Goal: Task Accomplishment & Management: Complete application form

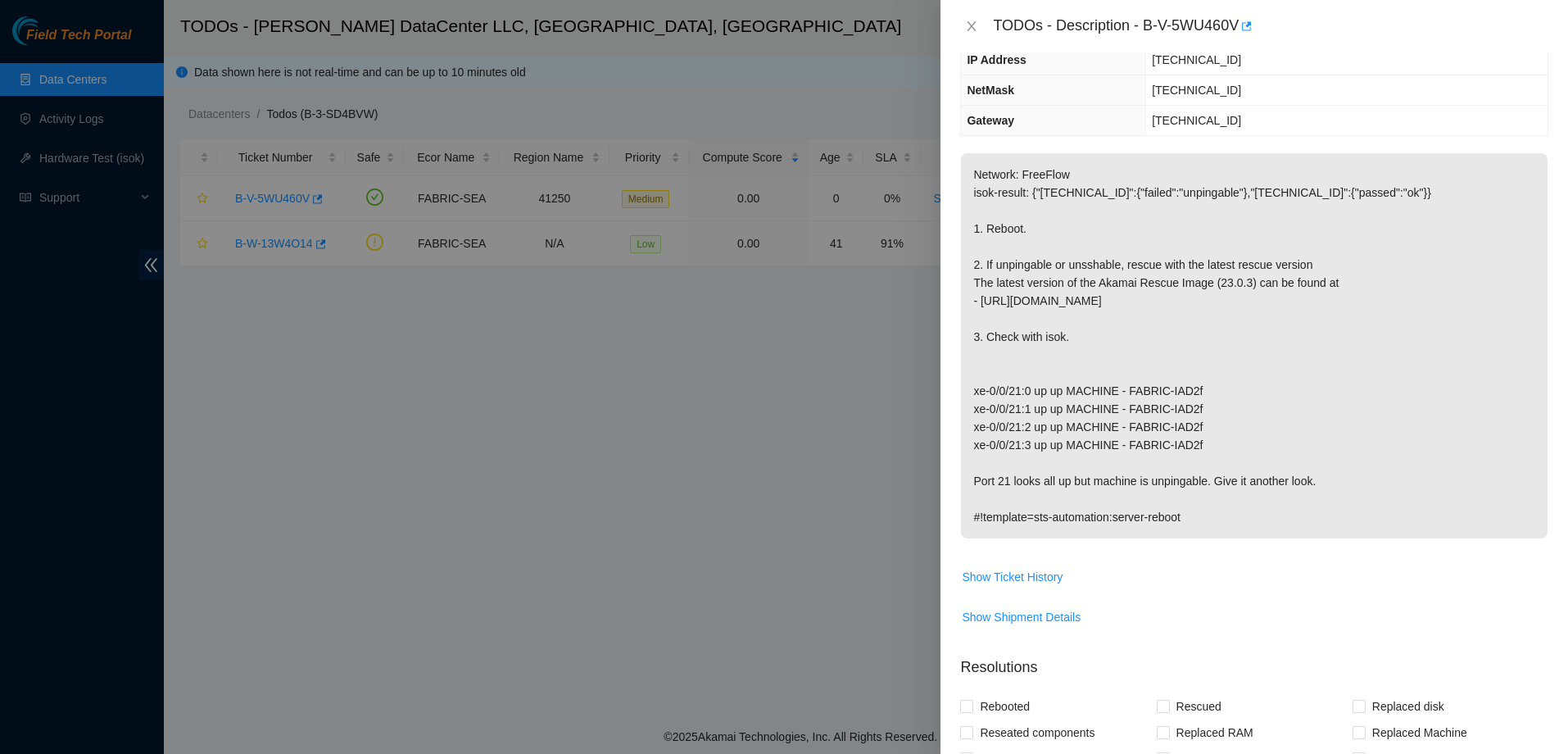
scroll to position [197, 0]
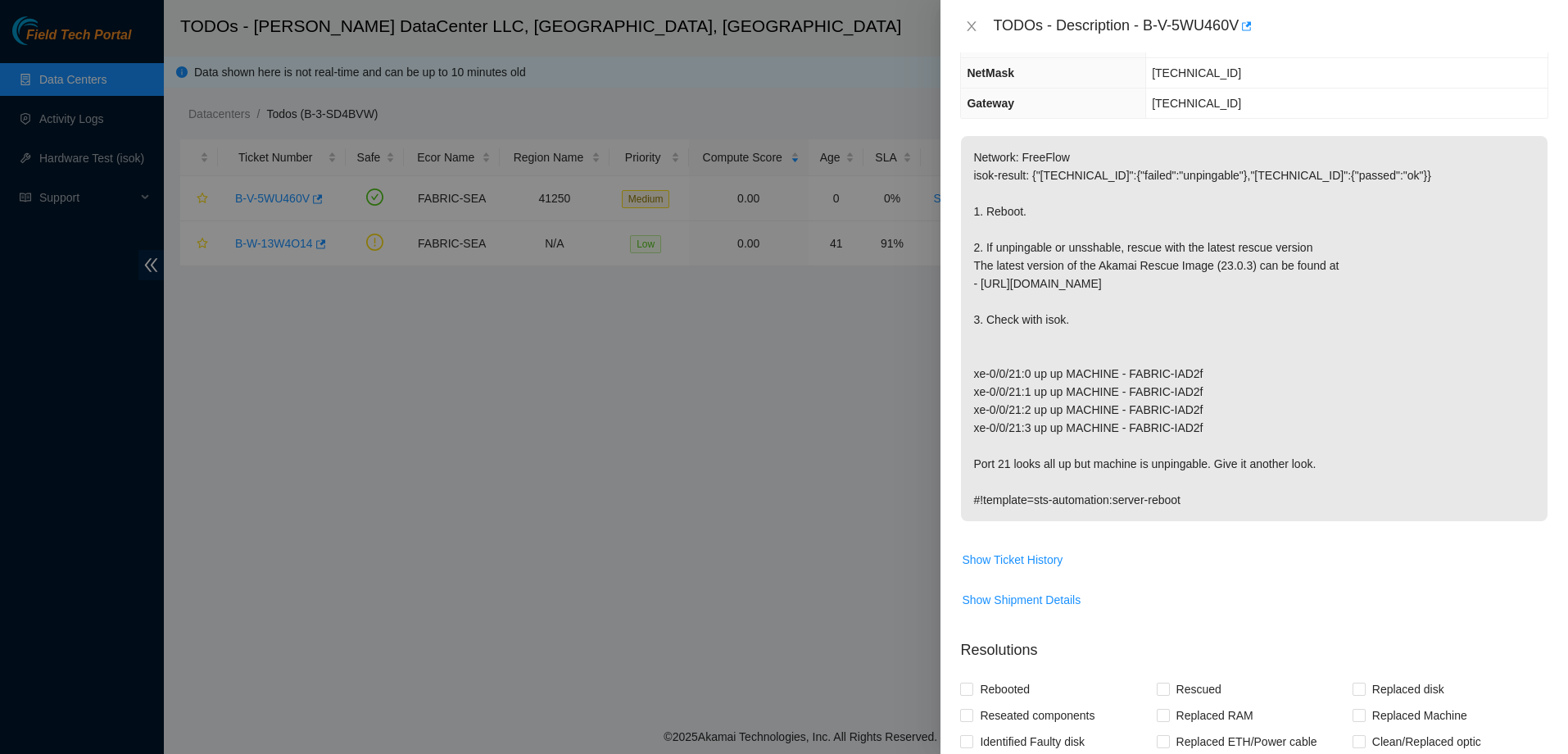
drag, startPoint x: 968, startPoint y: 152, endPoint x: 1252, endPoint y: 508, distance: 455.4
click at [1252, 508] on p "Network: FreeFlow isok-result: {"[TECHNICAL_ID]":{"failed":"unpingable"},"[TECH…" at bounding box center [1254, 329] width 587 height 385
click at [817, 371] on div at bounding box center [784, 377] width 1568 height 754
drag, startPoint x: 1075, startPoint y: 316, endPoint x: 1283, endPoint y: 383, distance: 218.5
click at [1283, 383] on p "Network: FreeFlow isok-result: {"[TECHNICAL_ID]":{"failed":"unpingable"},"[TECH…" at bounding box center [1254, 329] width 587 height 385
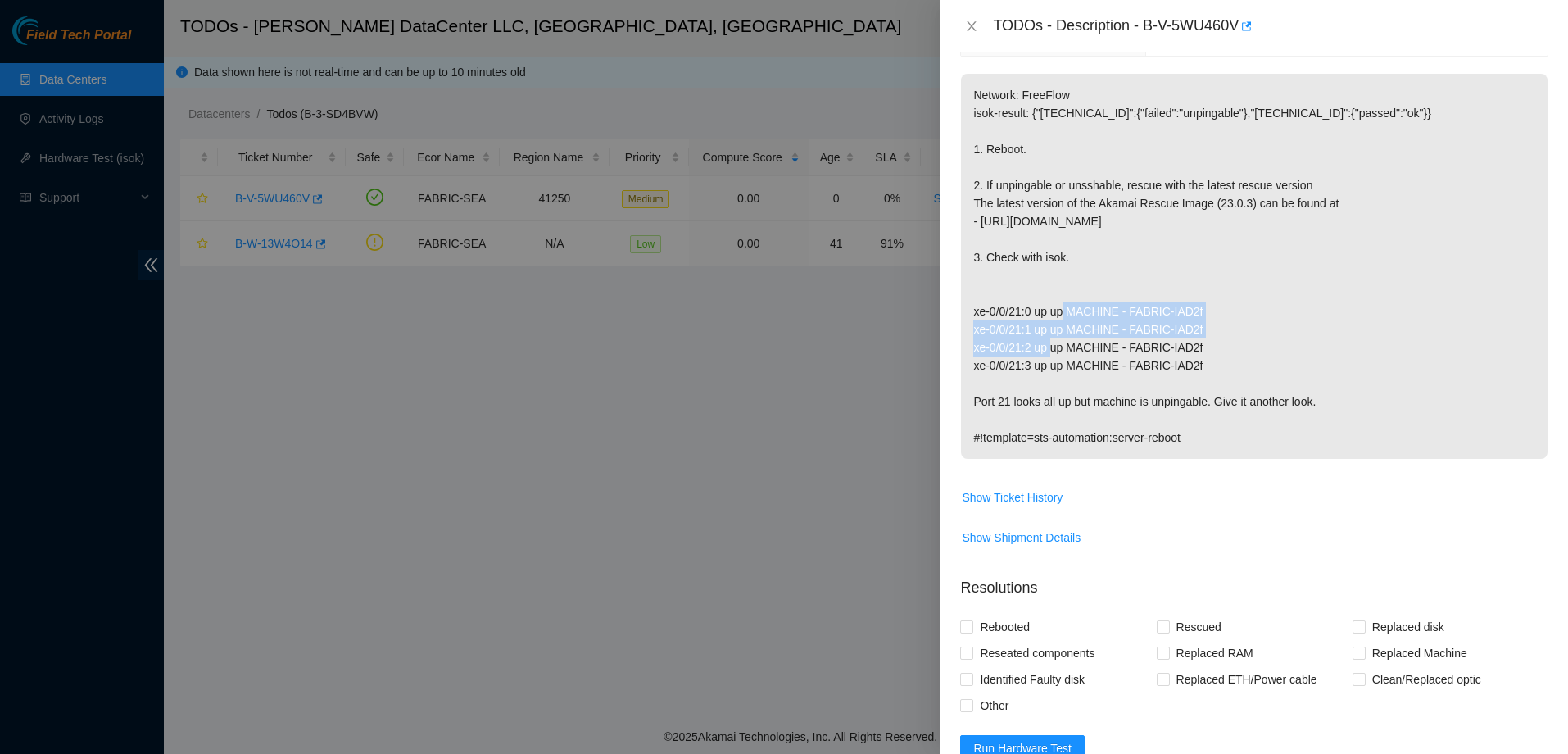
scroll to position [258, 0]
click at [964, 28] on button "Close" at bounding box center [971, 26] width 23 height 16
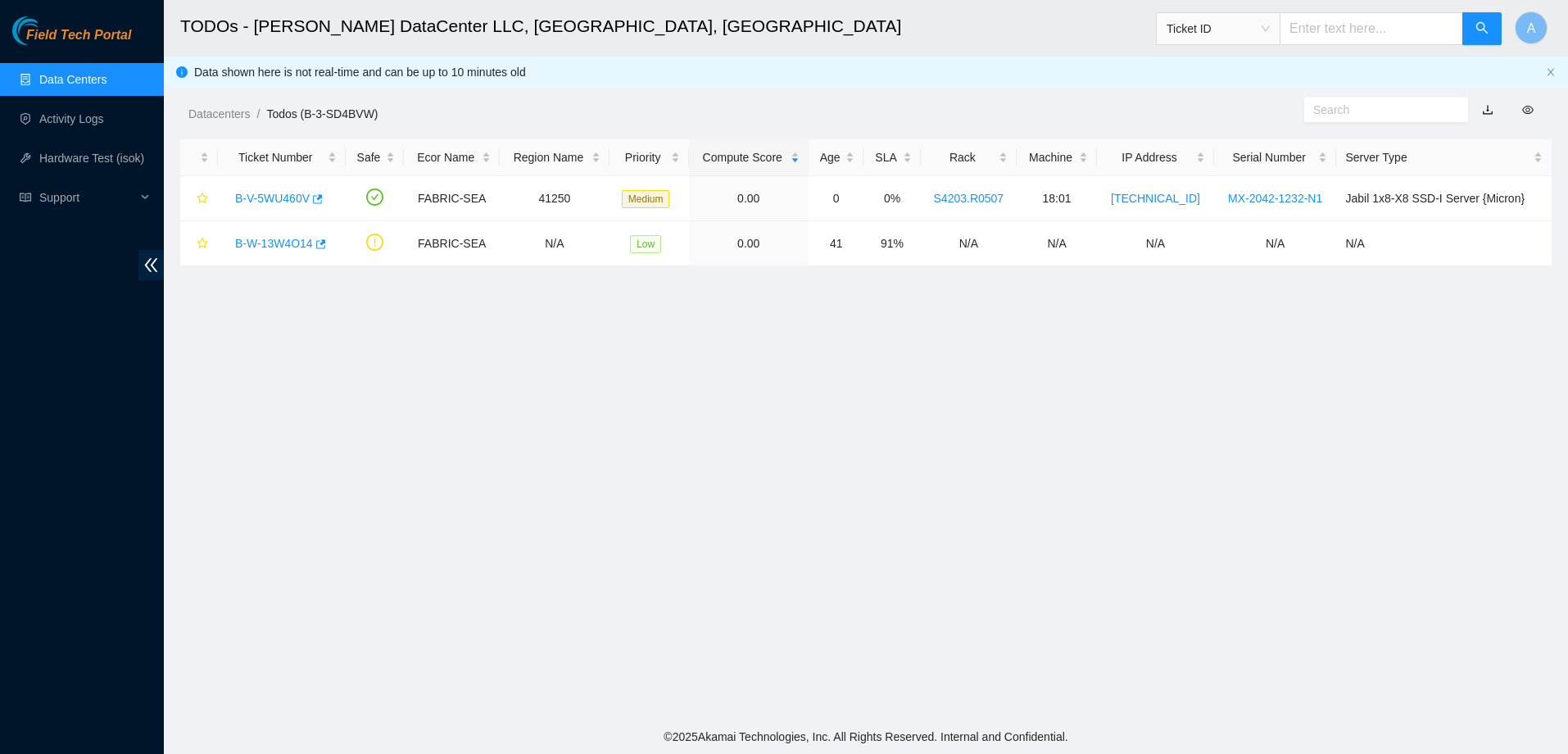
drag, startPoint x: 846, startPoint y: 403, endPoint x: 1062, endPoint y: 446, distance: 220.2
click at [898, 417] on main "TODOs - Sabey DataCenter LLC, Tukwila, WA Ticket ID A Data shown here is not re…" at bounding box center [865, 360] width 1404 height 719
click at [1281, 487] on main "TODOs - Sabey DataCenter LLC, Tukwila, WA Ticket ID A Data shown here is not re…" at bounding box center [865, 360] width 1404 height 719
click at [1329, 508] on main "TODOs - Sabey DataCenter LLC, Tukwila, WA Ticket ID A Data shown here is not re…" at bounding box center [865, 360] width 1404 height 719
click at [1315, 489] on main "TODOs - Sabey DataCenter LLC, Tukwila, WA Ticket ID A Data shown here is not re…" at bounding box center [865, 360] width 1404 height 719
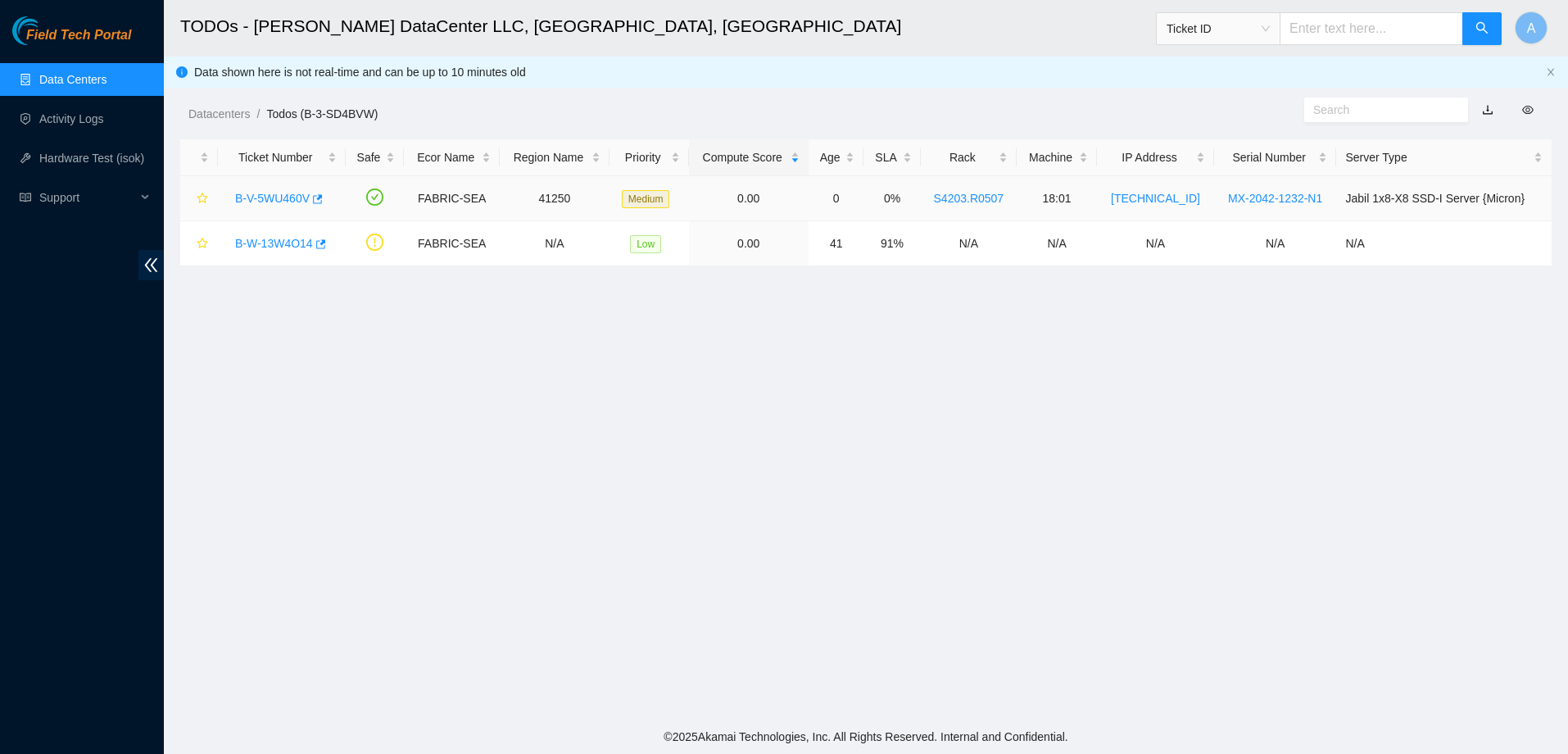
click at [289, 197] on link "B-V-5WU460V" at bounding box center [272, 198] width 74 height 13
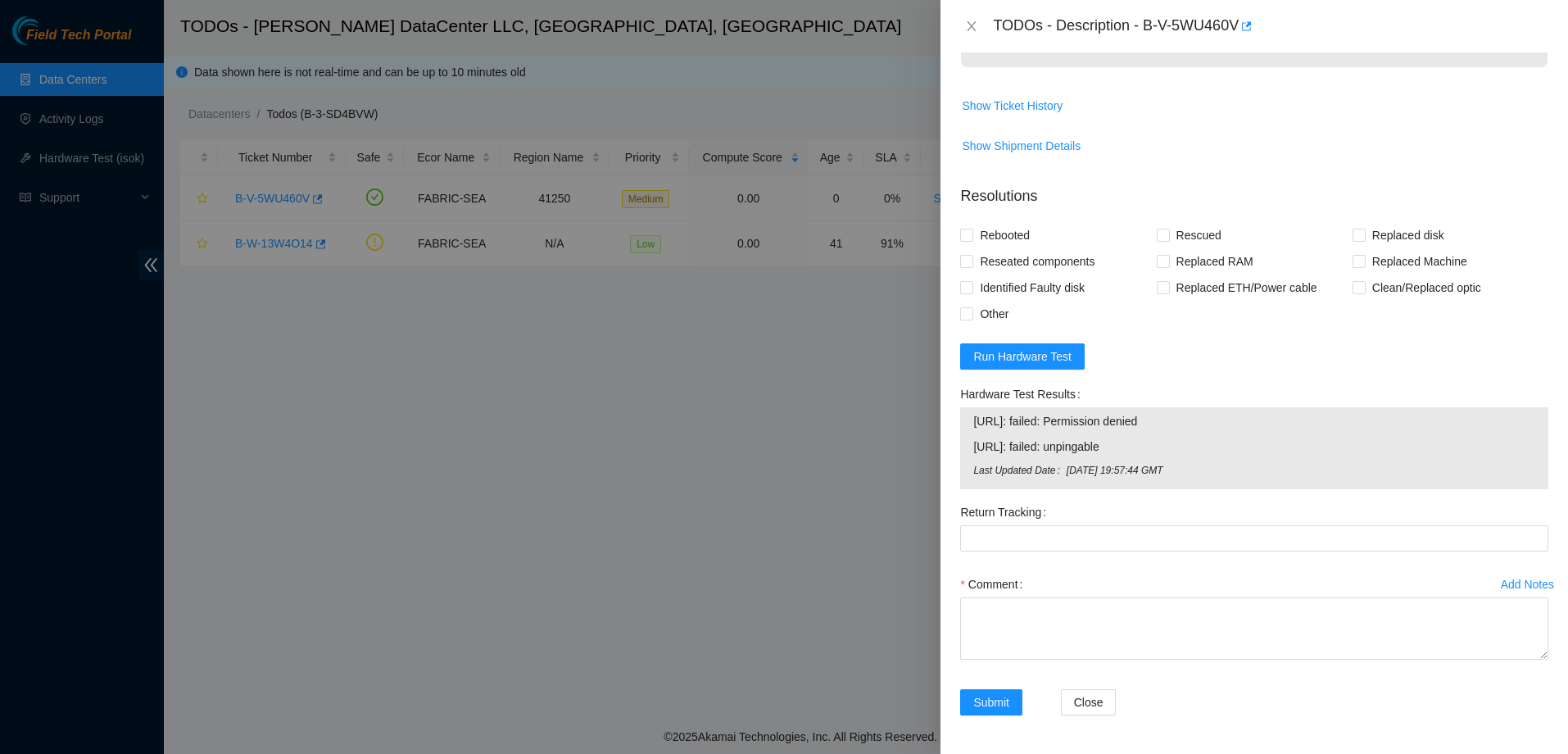
scroll to position [651, 0]
click at [1013, 231] on span "Rebooted" at bounding box center [1004, 235] width 63 height 26
click at [971, 231] on input "Rebooted" at bounding box center [965, 234] width 12 height 12
checkbox input "true"
click at [1175, 225] on span "Rescued" at bounding box center [1199, 235] width 58 height 26
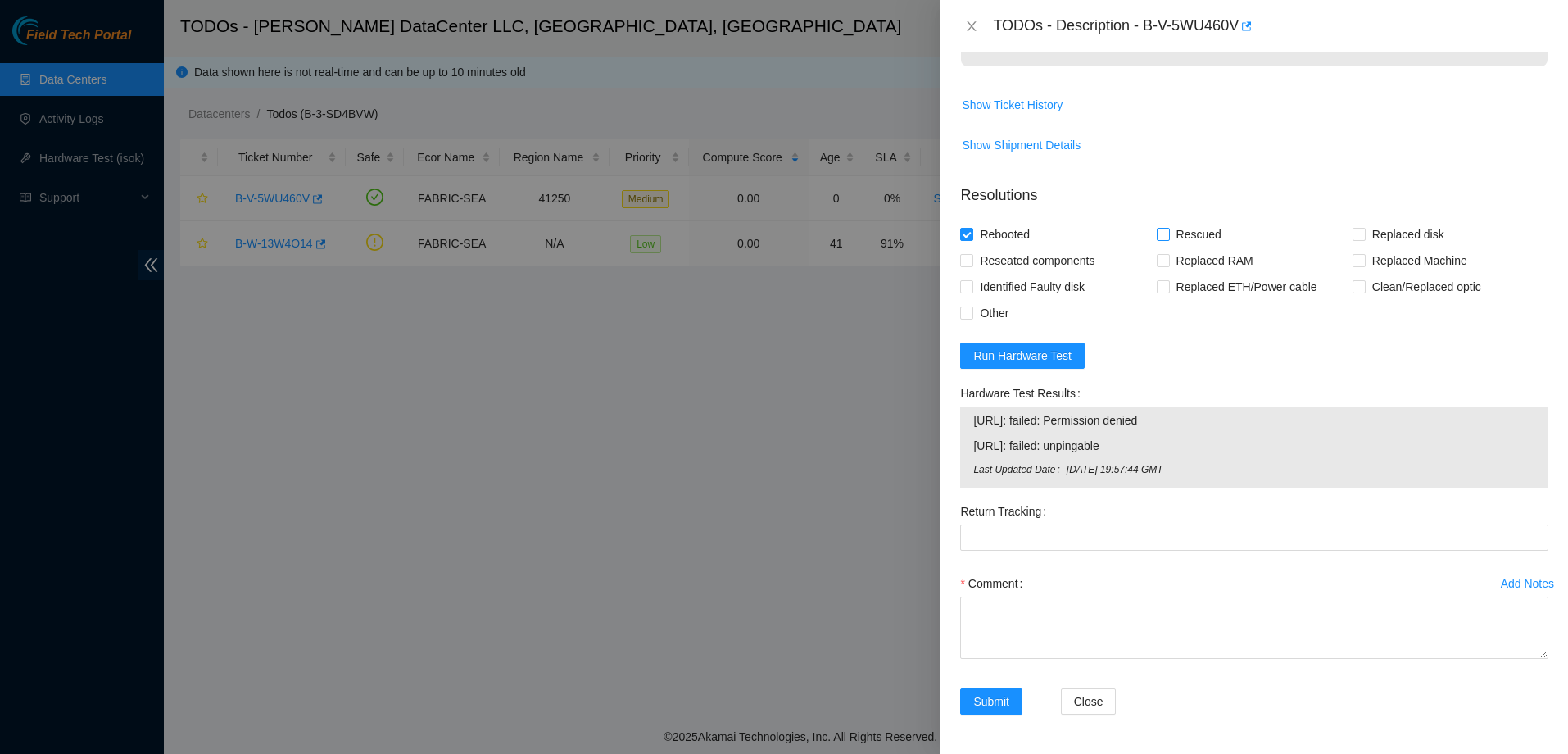
click at [1168, 228] on input "Rescued" at bounding box center [1162, 234] width 12 height 12
checkbox input "true"
click at [1052, 348] on span "Run Hardware Test" at bounding box center [1022, 356] width 98 height 18
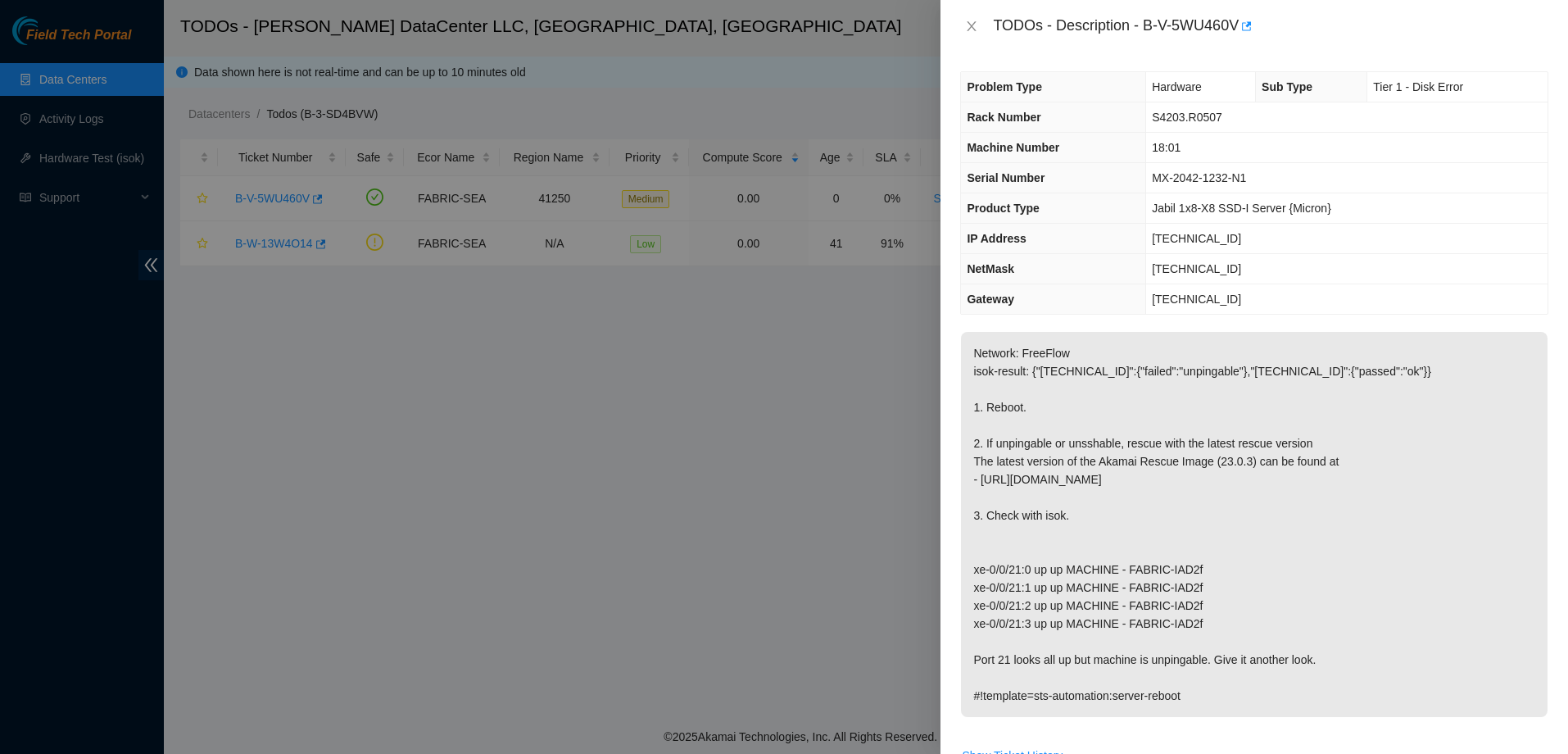
scroll to position [0, 0]
drag, startPoint x: 1141, startPoint y: 26, endPoint x: 1234, endPoint y: 28, distance: 93.0
click at [1234, 28] on div "TODOs - Description - B-V-5WU460V" at bounding box center [1270, 26] width 555 height 26
copy div "B-V-5WU460V"
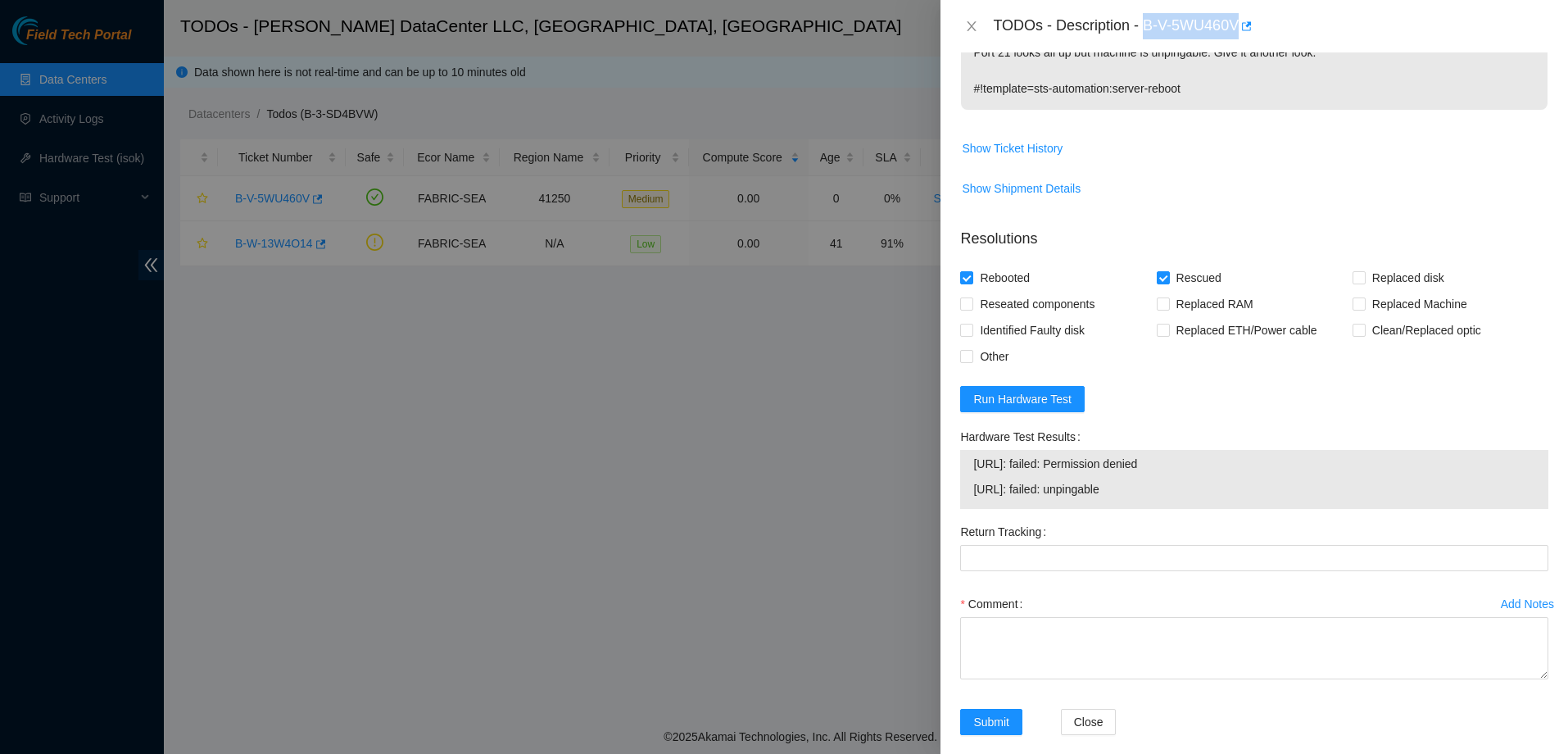
scroll to position [628, 0]
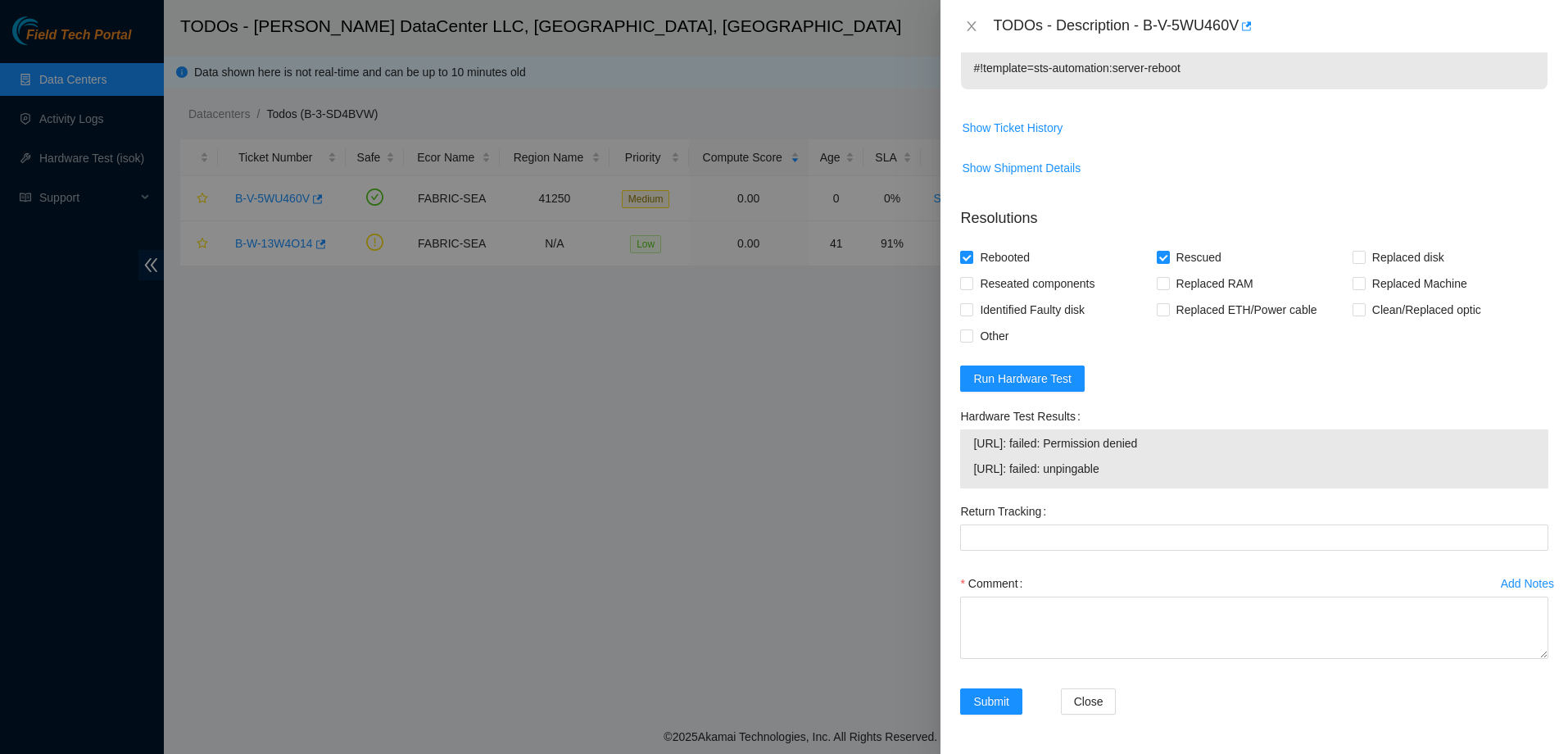
click at [1150, 392] on form "Resolutions Rebooted Rescued Replaced disk Reseated components Replaced RAM Rep…" at bounding box center [1254, 464] width 589 height 540
click at [1165, 572] on div "Comment" at bounding box center [1254, 584] width 589 height 26
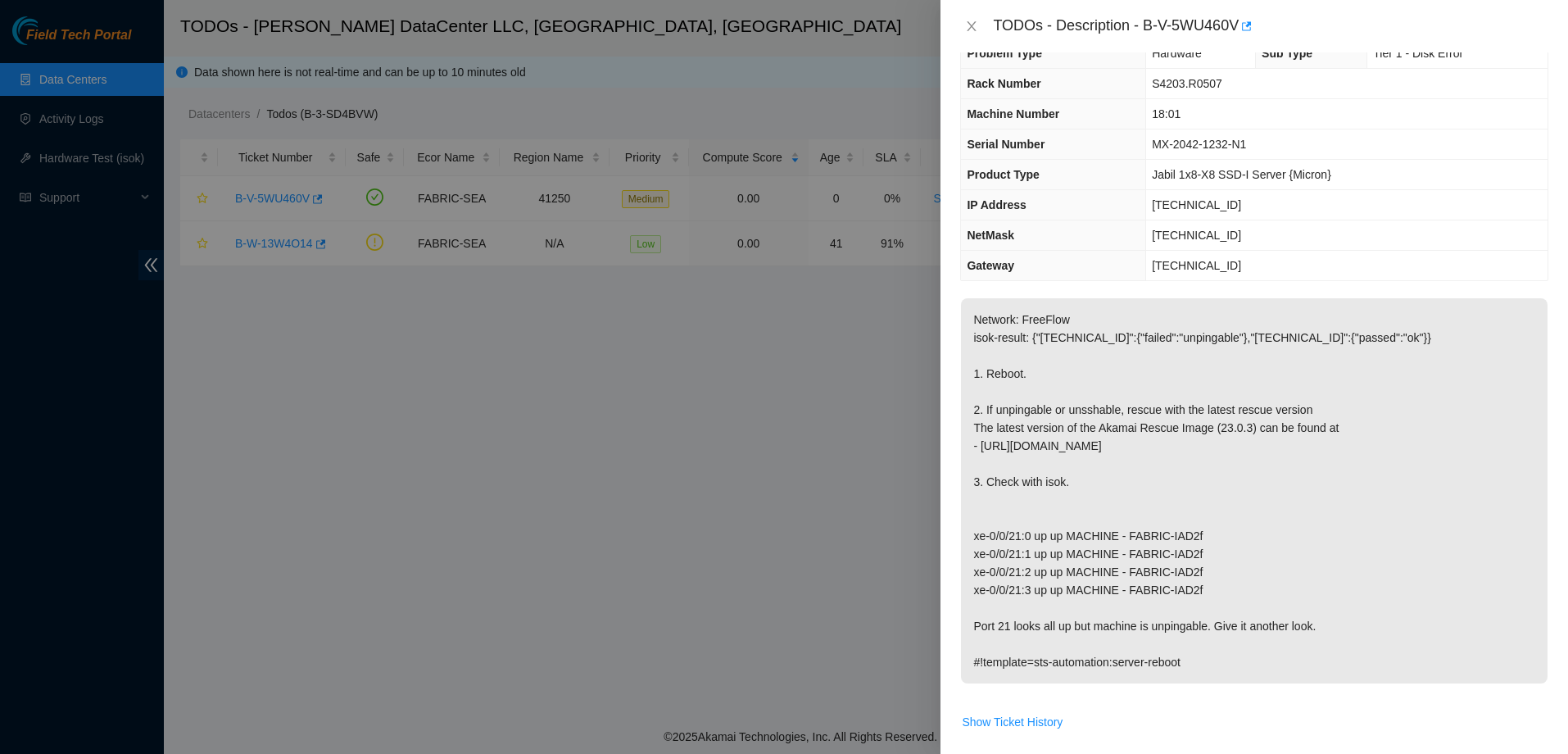
scroll to position [0, 0]
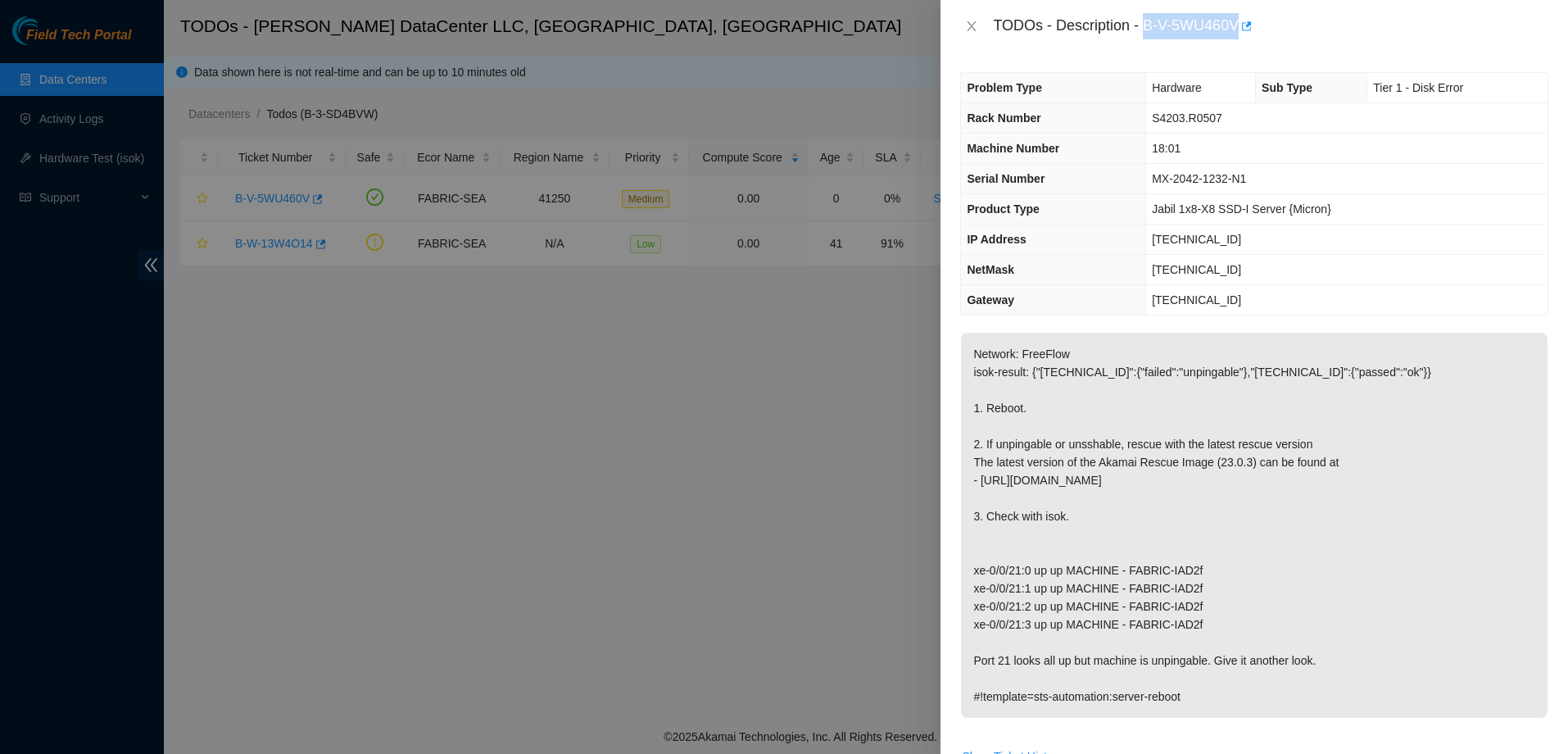
drag, startPoint x: 1144, startPoint y: 25, endPoint x: 1236, endPoint y: 24, distance: 92.0
click at [1236, 24] on div "TODOs - Description - B-V-5WU460V" at bounding box center [1270, 26] width 555 height 26
copy div "B-V-5WU460V"
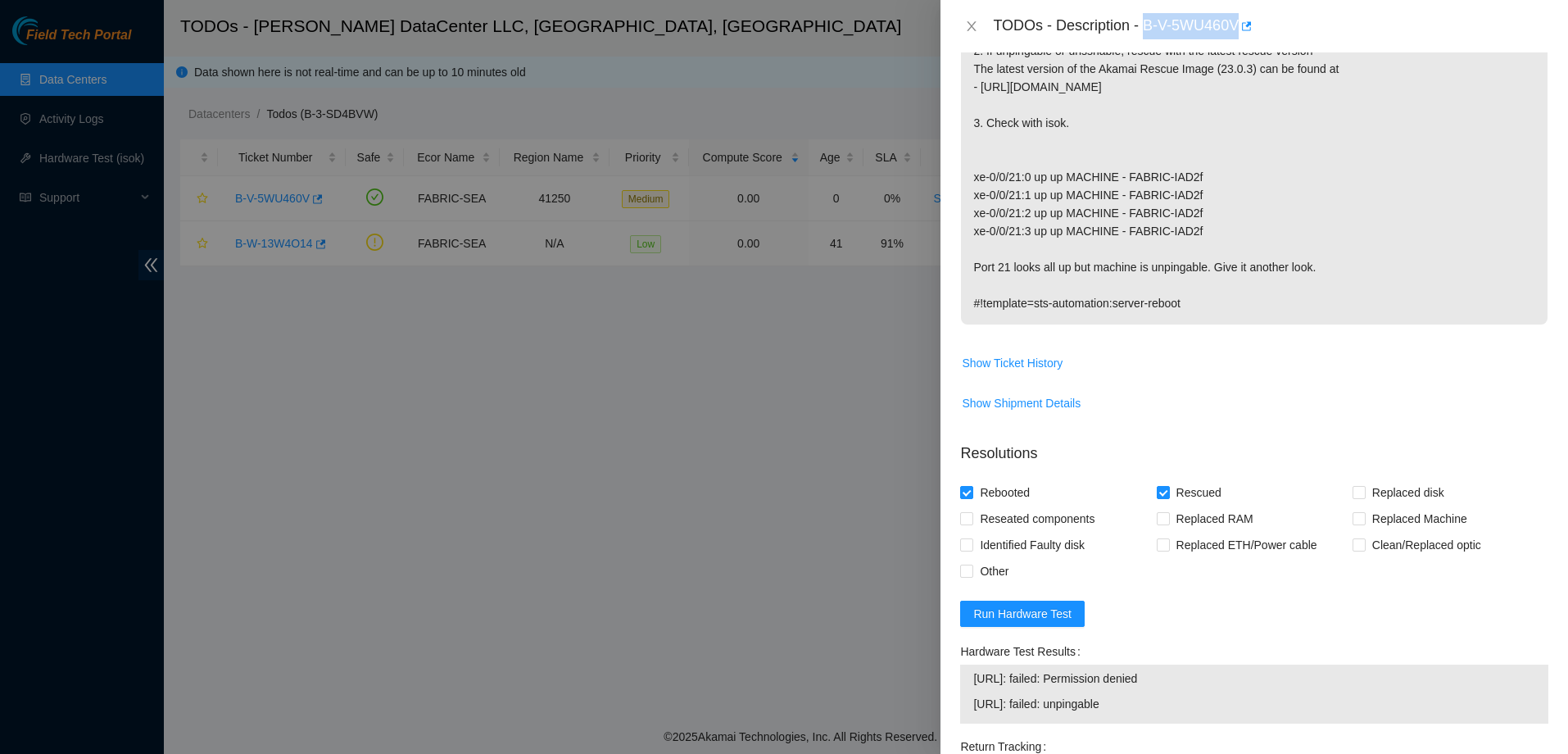
scroll to position [590, 0]
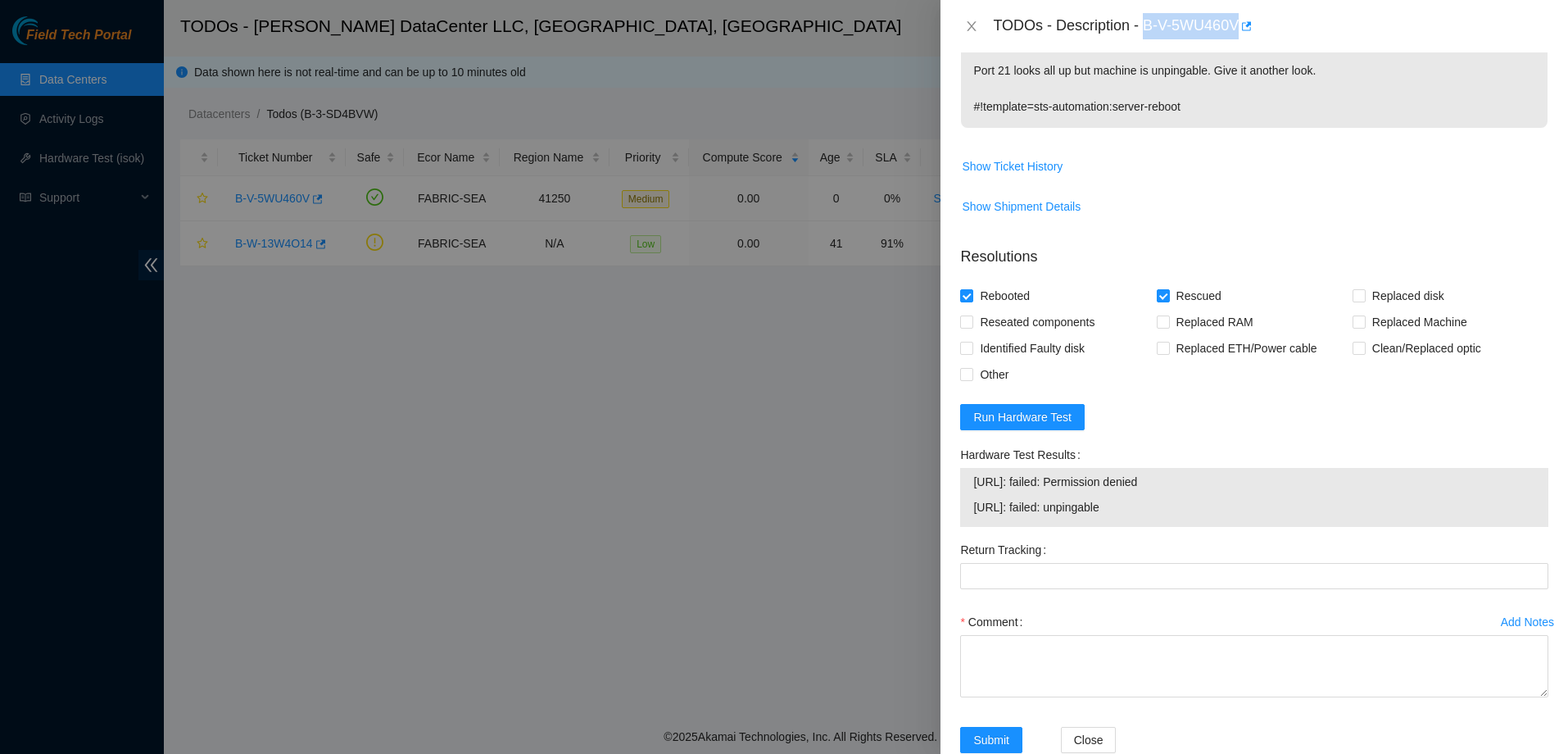
drag, startPoint x: 1138, startPoint y: 501, endPoint x: 946, endPoint y: 475, distance: 193.8
click at [946, 475] on div "Problem Type Hardware Sub Type Tier 1 - Disk Error Rack Number S4203.R0507 Mach…" at bounding box center [1254, 403] width 627 height 701
drag, startPoint x: 1060, startPoint y: 475, endPoint x: 1179, endPoint y: 427, distance: 128.3
click at [1184, 415] on form "Resolutions Rebooted Rescued Replaced disk Reseated components Replaced RAM Rep…" at bounding box center [1254, 502] width 589 height 540
click at [1161, 508] on span "[URL]: failed: unpingable" at bounding box center [1254, 508] width 562 height 18
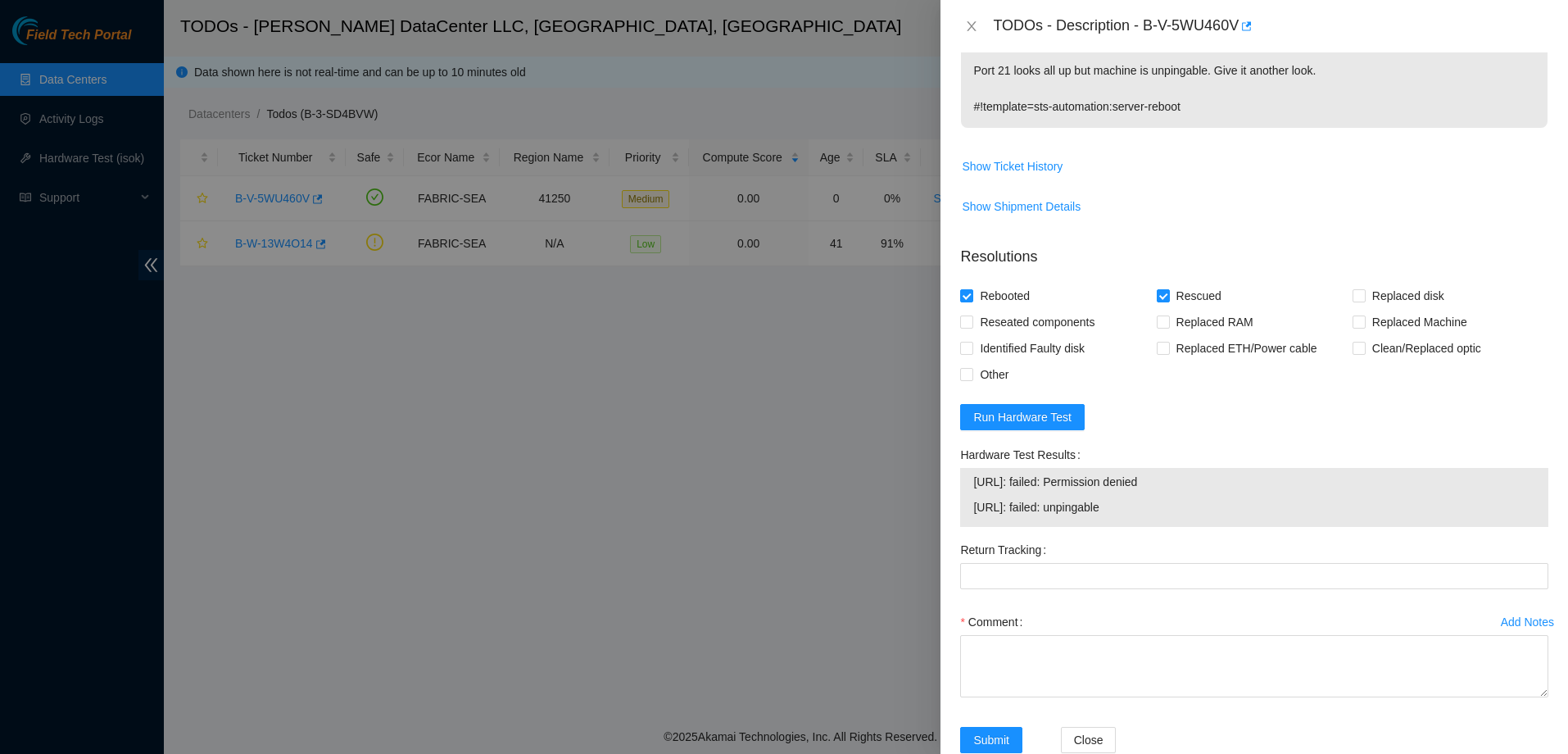
drag, startPoint x: 1116, startPoint y: 513, endPoint x: 970, endPoint y: 480, distance: 149.7
click at [970, 480] on div "23.37.231.38: failed: Permission denied 23.37.231.39: failed: unpingable" at bounding box center [1254, 497] width 589 height 59
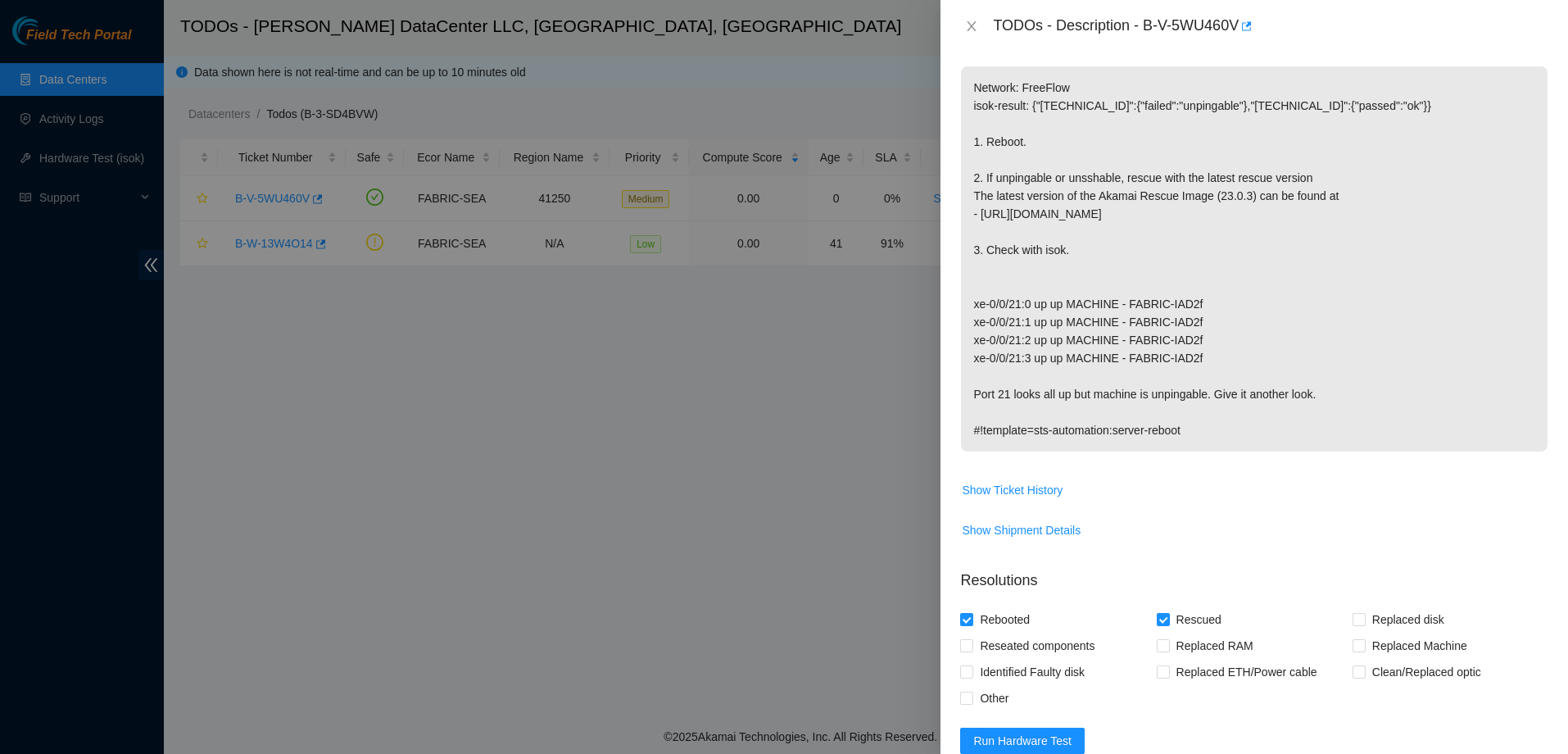
scroll to position [628, 0]
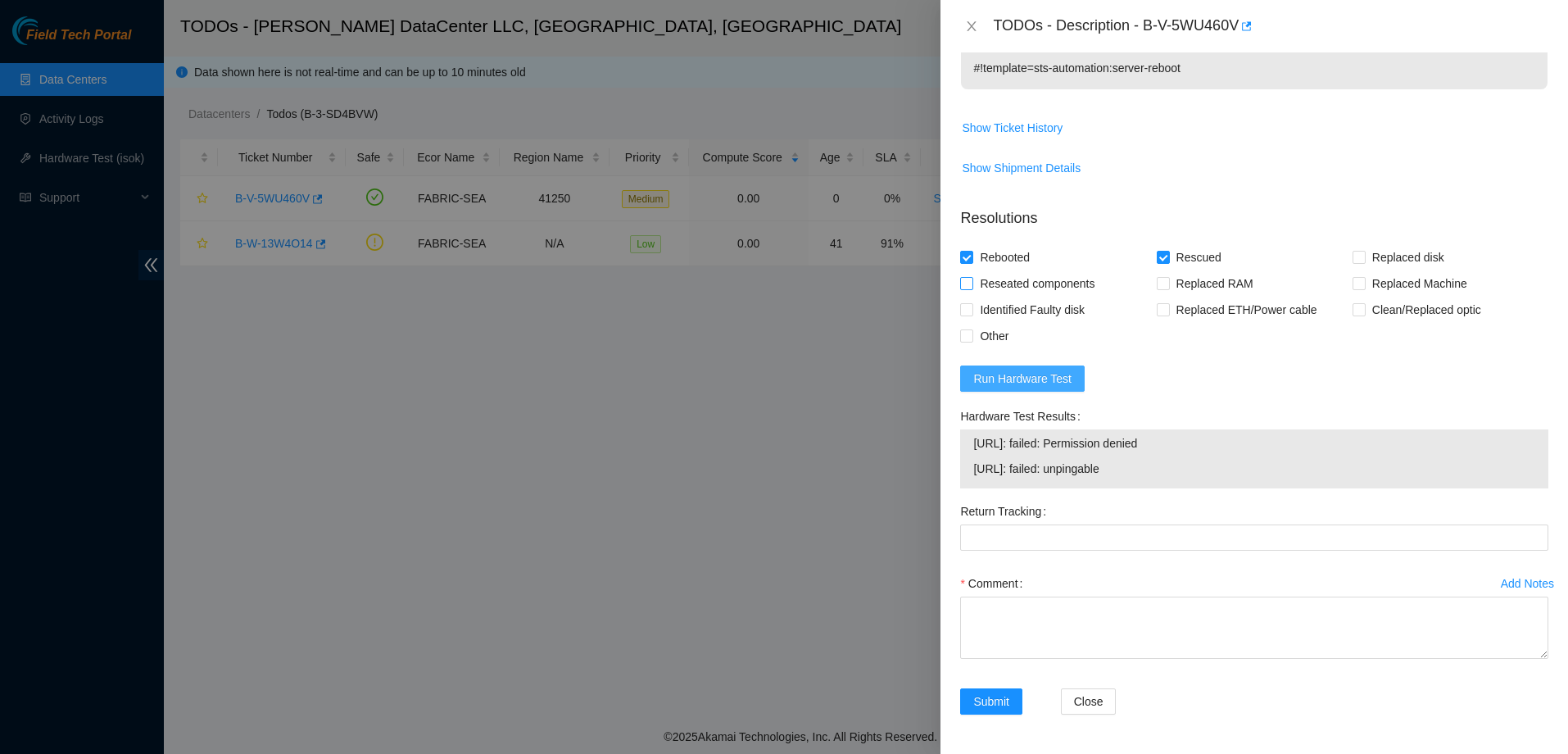
click at [1023, 379] on span "Run Hardware Test" at bounding box center [1022, 379] width 98 height 18
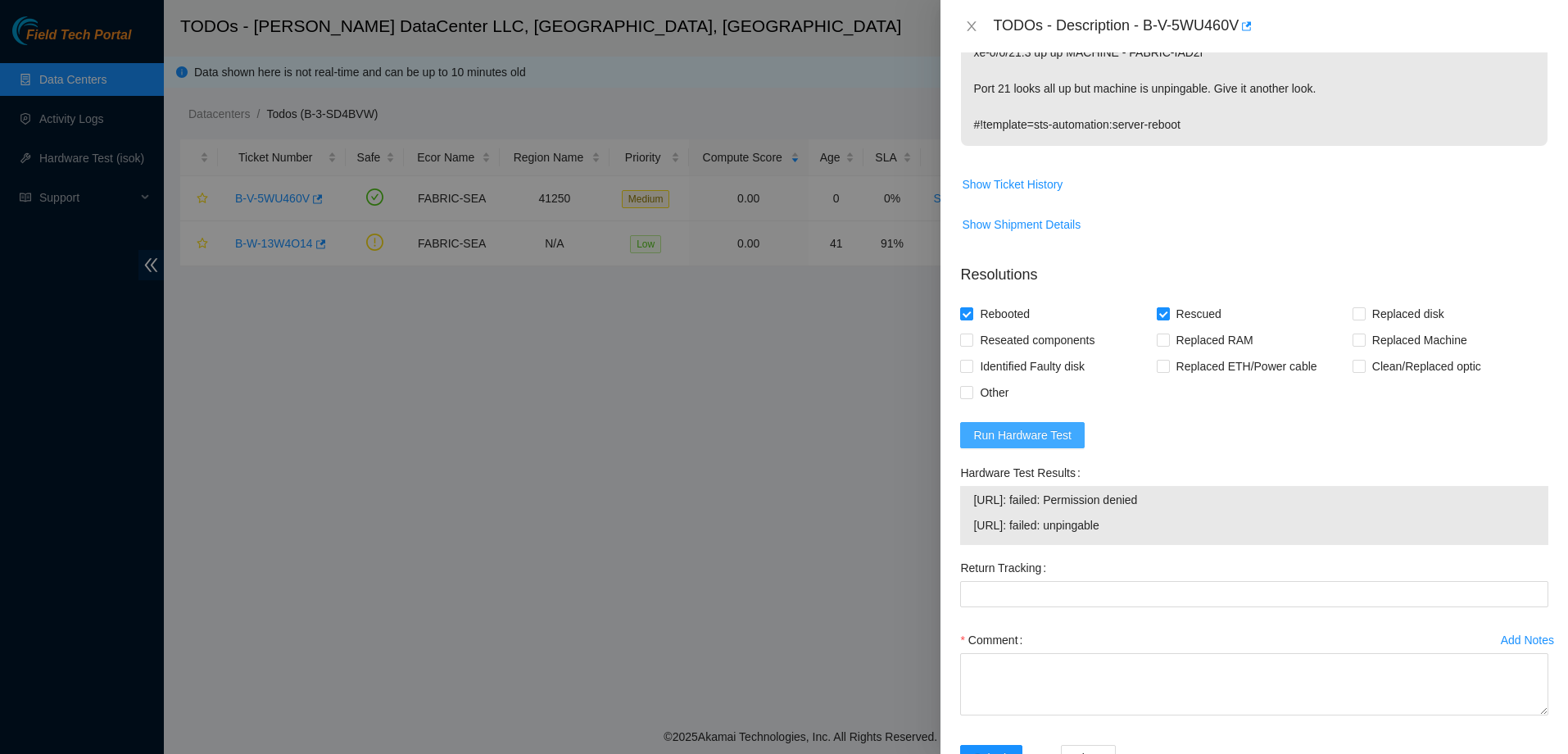
click at [1033, 441] on span "Run Hardware Test" at bounding box center [1022, 435] width 98 height 18
click at [632, 428] on div at bounding box center [784, 377] width 1568 height 754
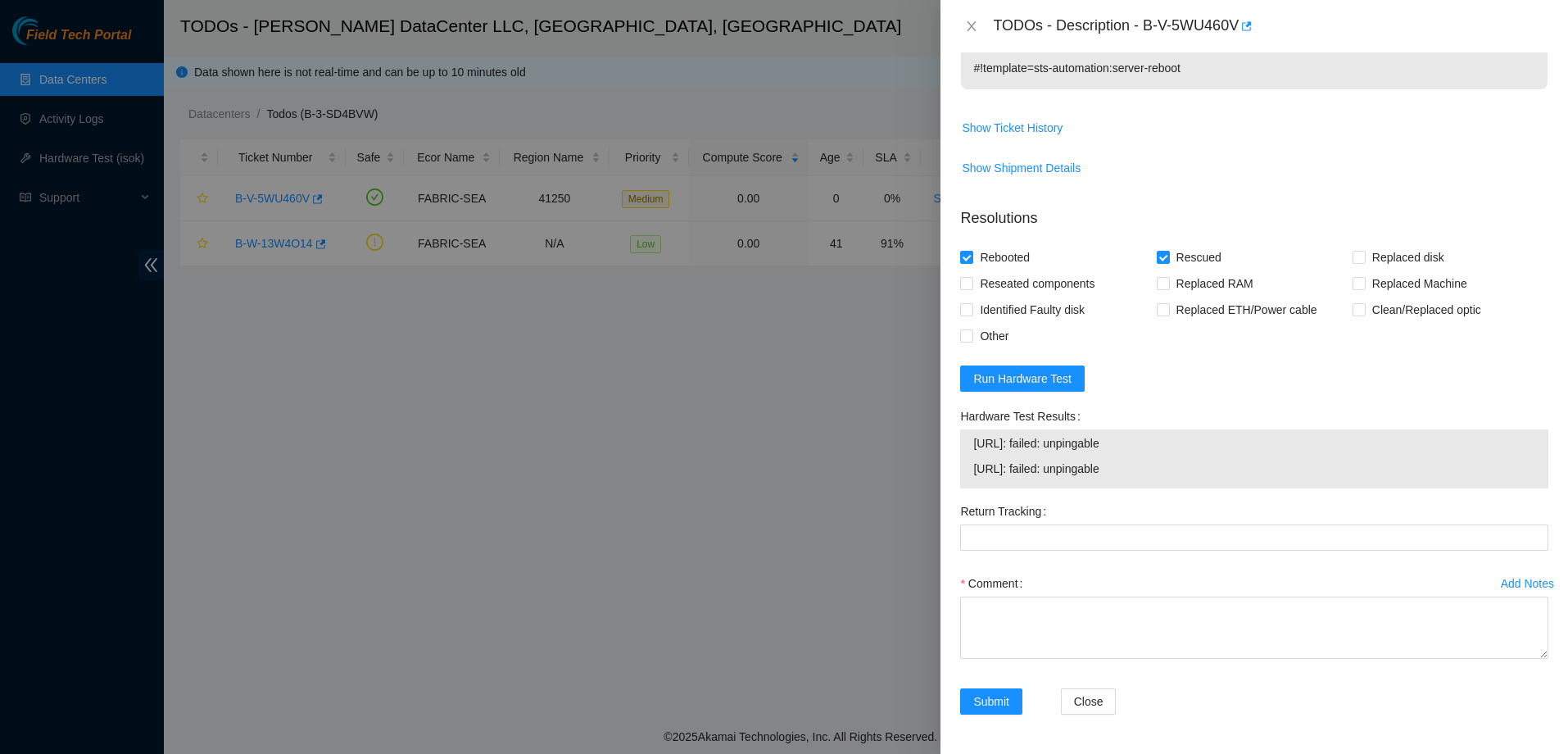
scroll to position [249, 0]
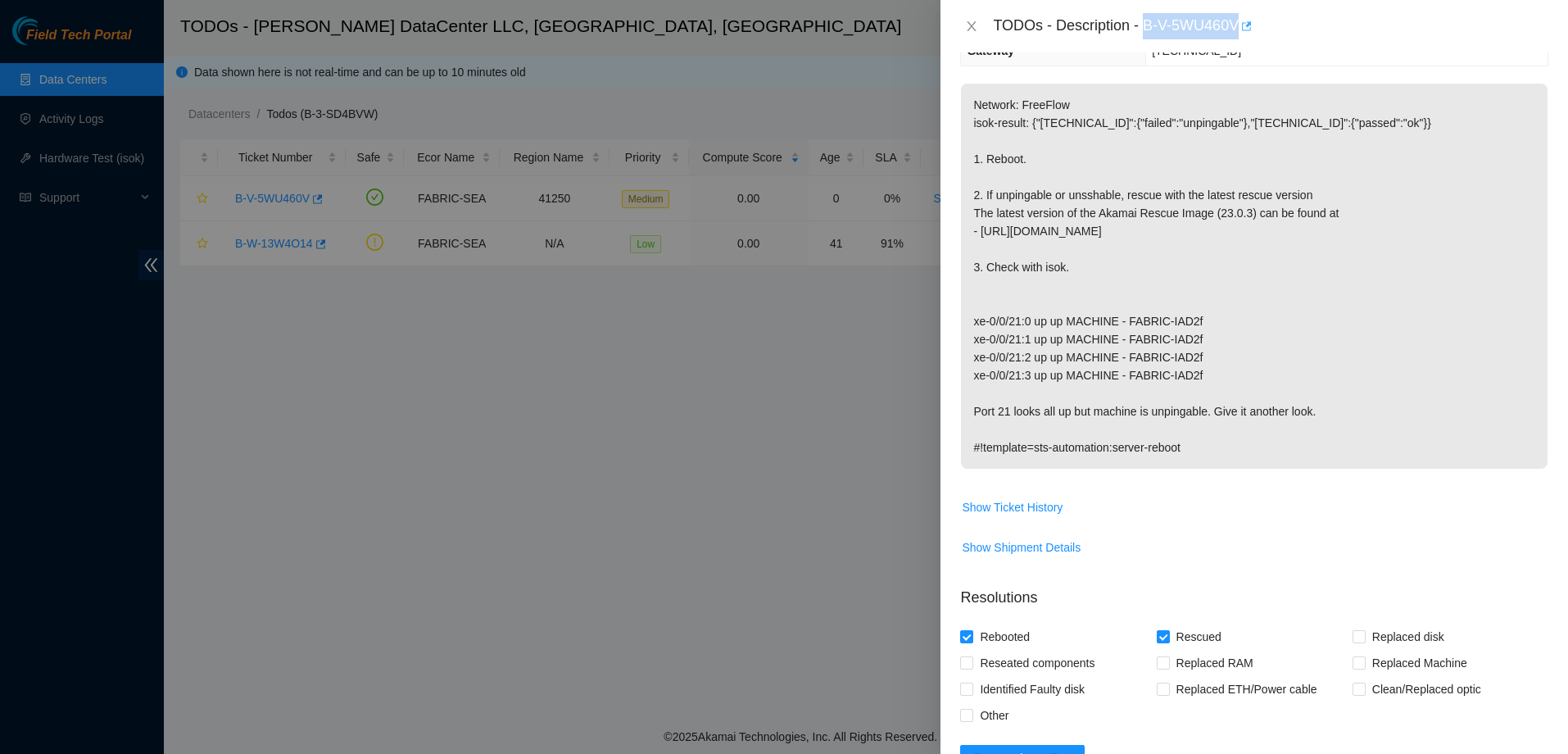
drag, startPoint x: 1141, startPoint y: 26, endPoint x: 1242, endPoint y: 26, distance: 101.0
click at [1242, 26] on div "TODOs - Description - B-V-5WU460V" at bounding box center [1270, 26] width 555 height 26
copy div "B-V-5WU460V"
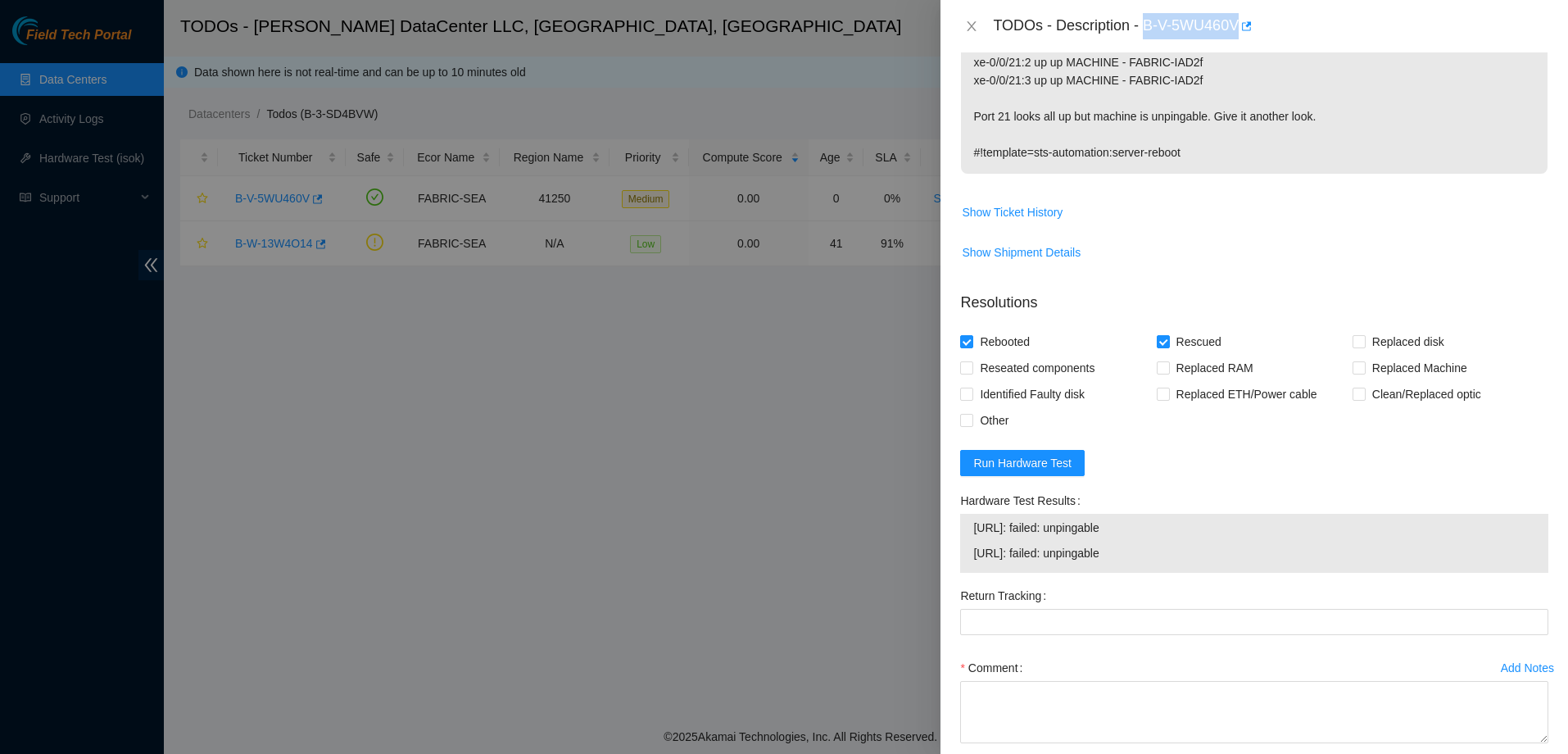
scroll to position [544, 0]
click at [974, 28] on icon "close" at bounding box center [971, 26] width 9 height 10
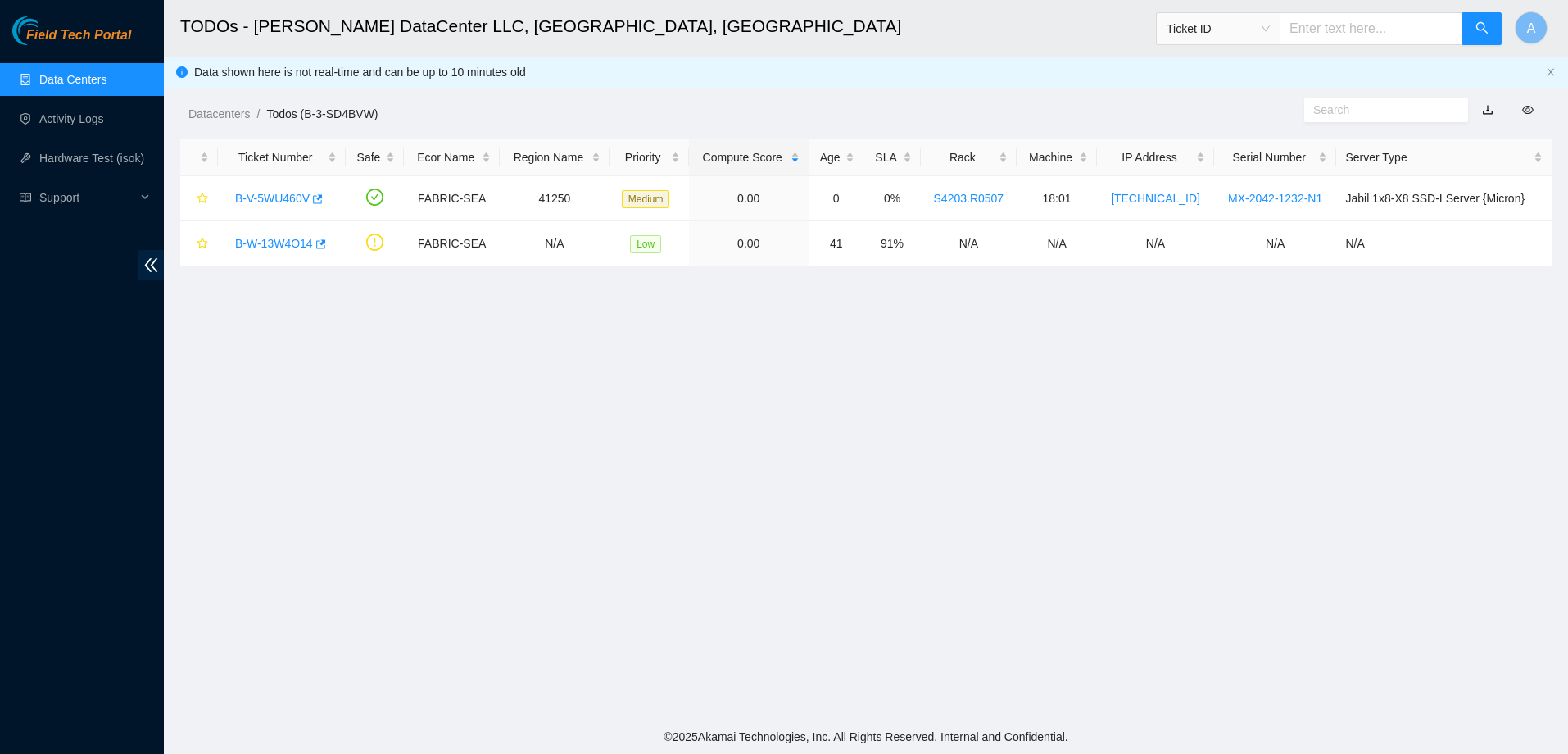
scroll to position [346, 0]
click at [69, 121] on link "Activity Logs" at bounding box center [72, 119] width 64 height 13
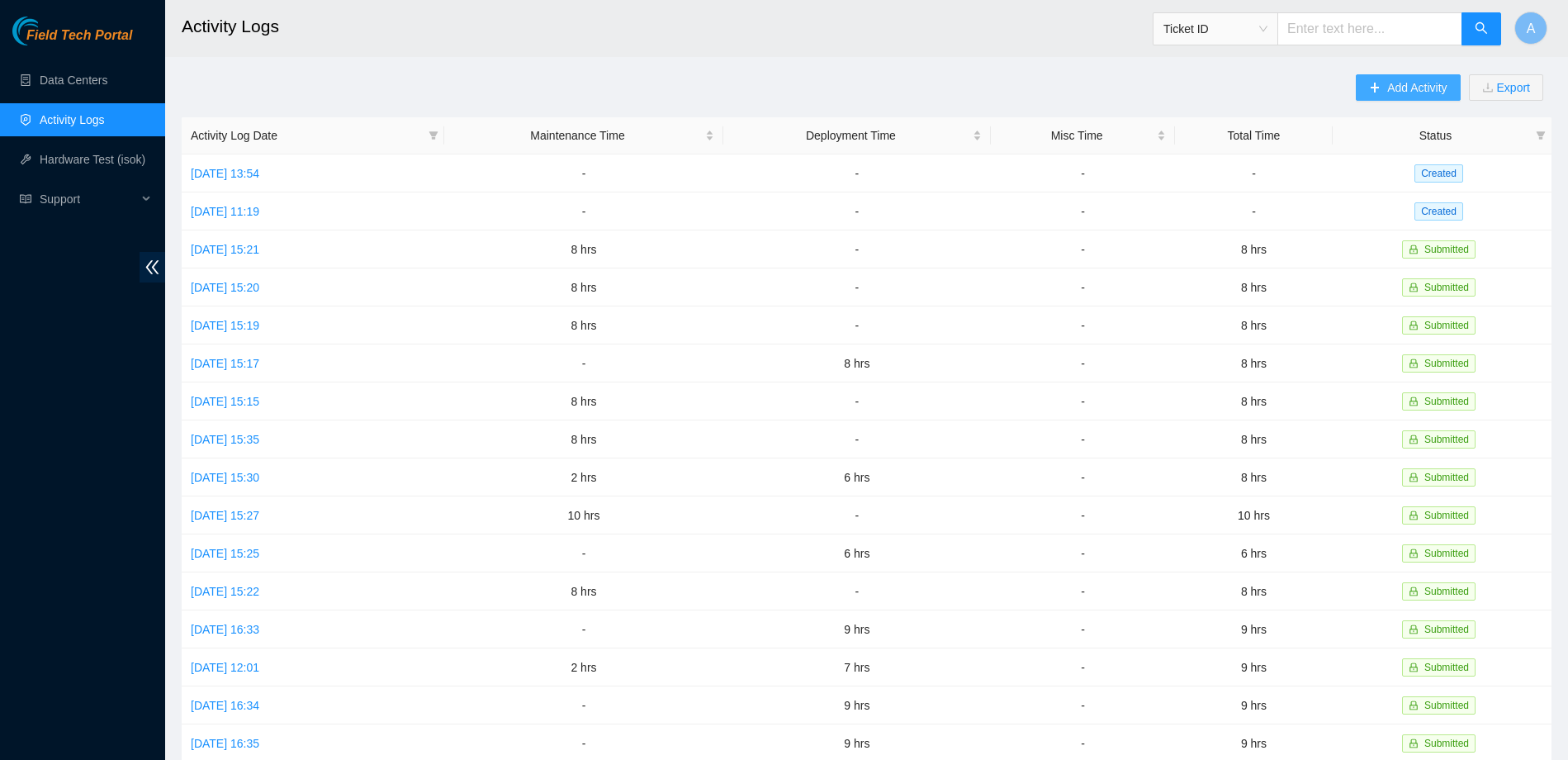
click at [1402, 93] on span "Add Activity" at bounding box center [1416, 88] width 59 height 18
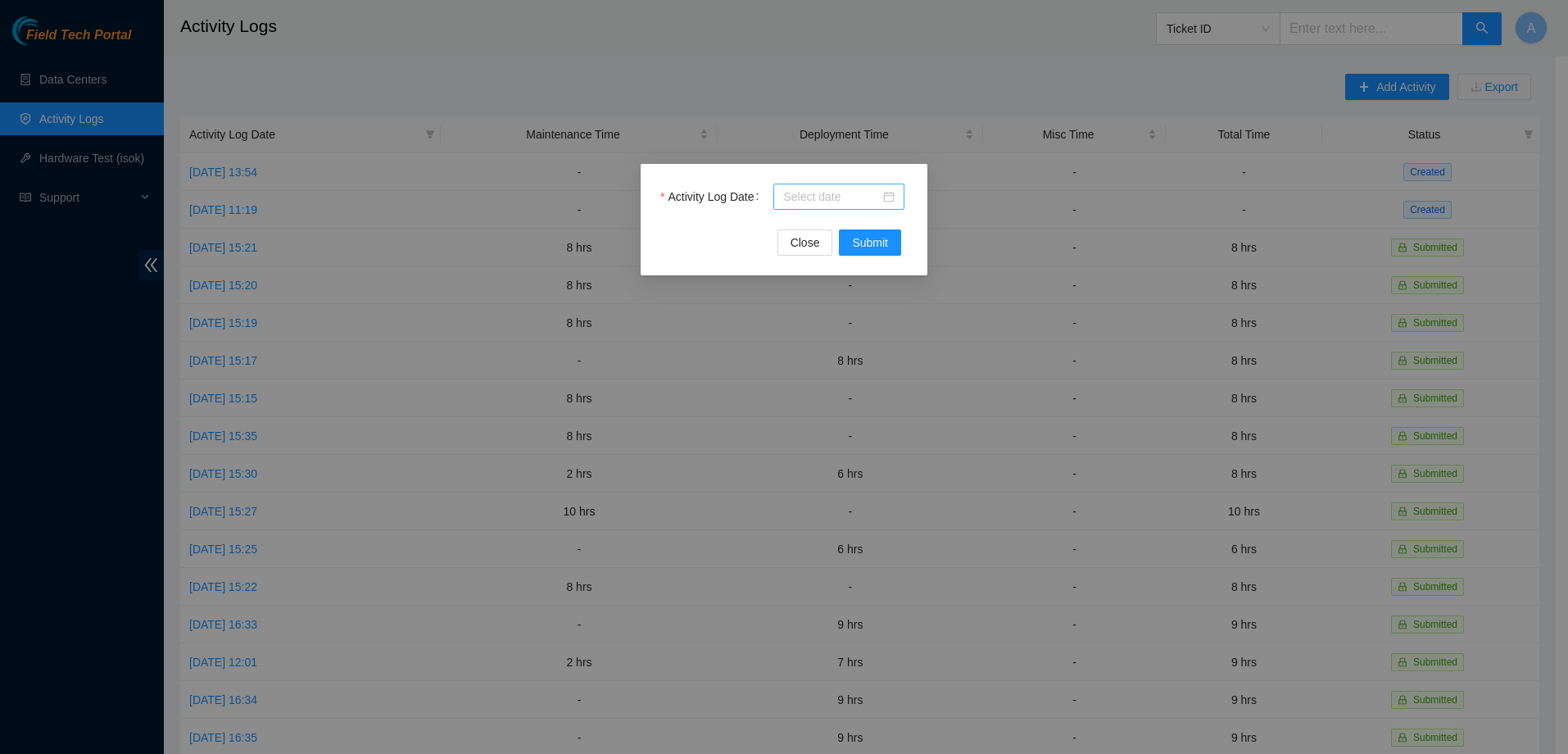
click at [884, 193] on div at bounding box center [838, 197] width 112 height 18
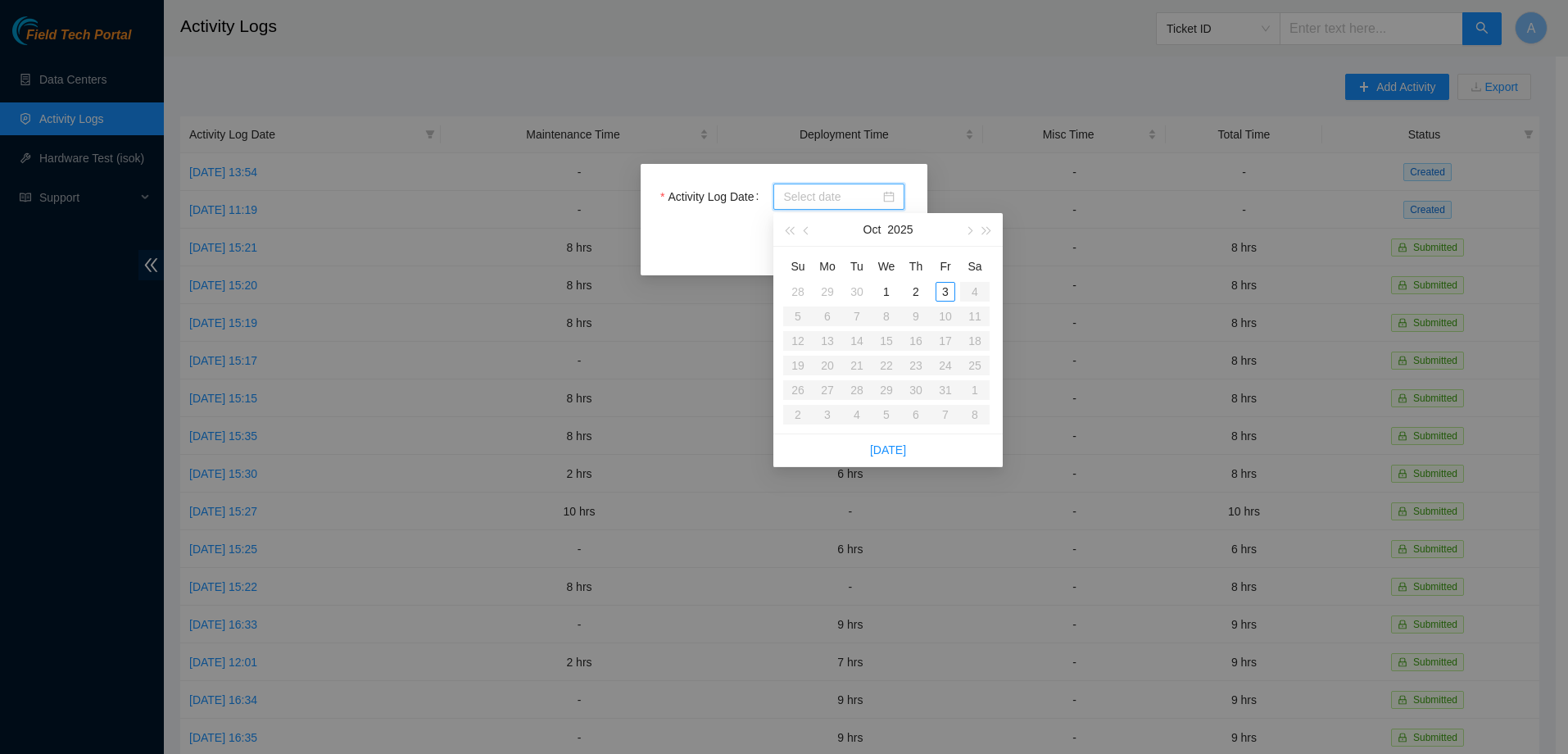
type input "2025-09-30"
type input "2025-09-29"
click at [828, 294] on div "29" at bounding box center [827, 292] width 20 height 20
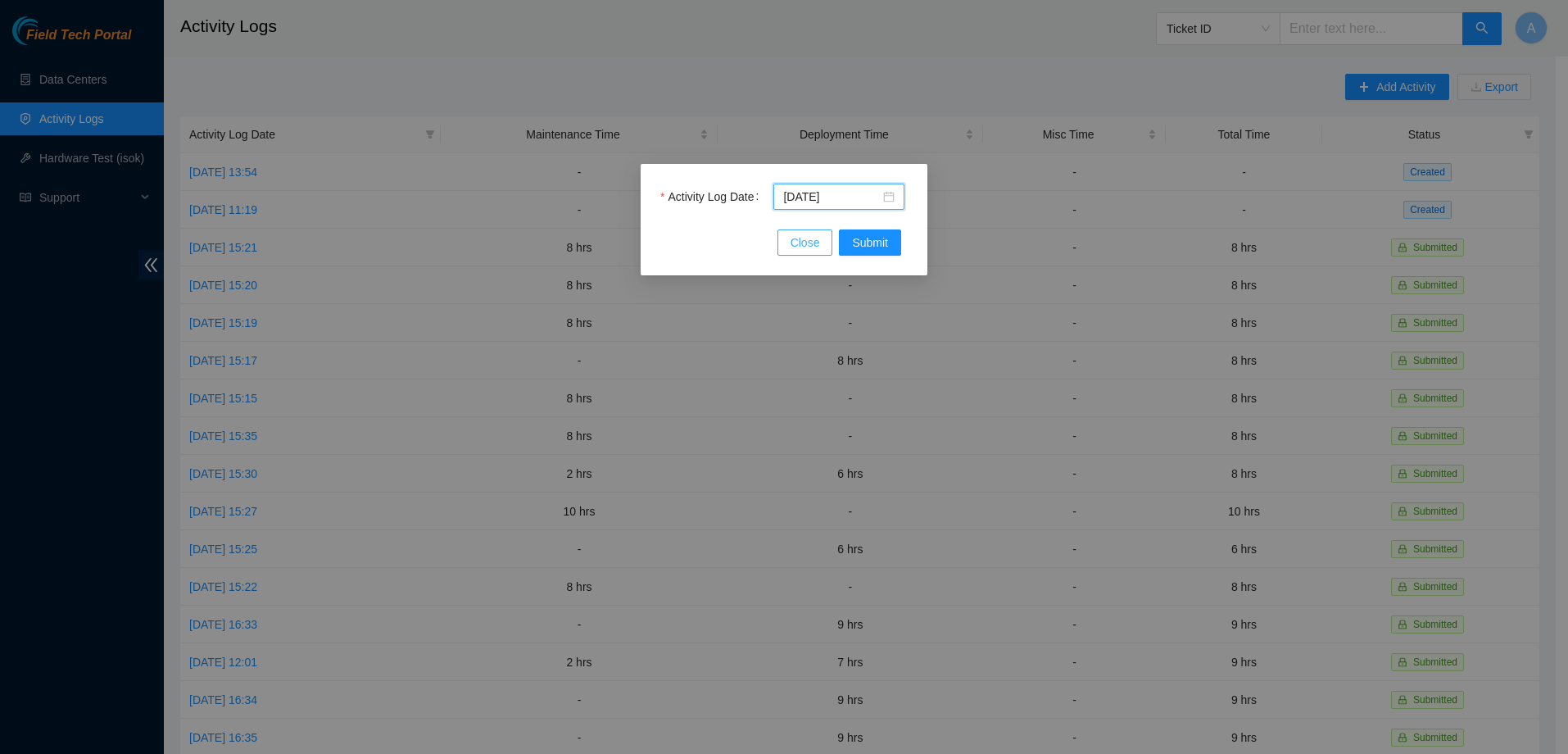
click at [824, 244] on button "Close" at bounding box center [804, 242] width 55 height 26
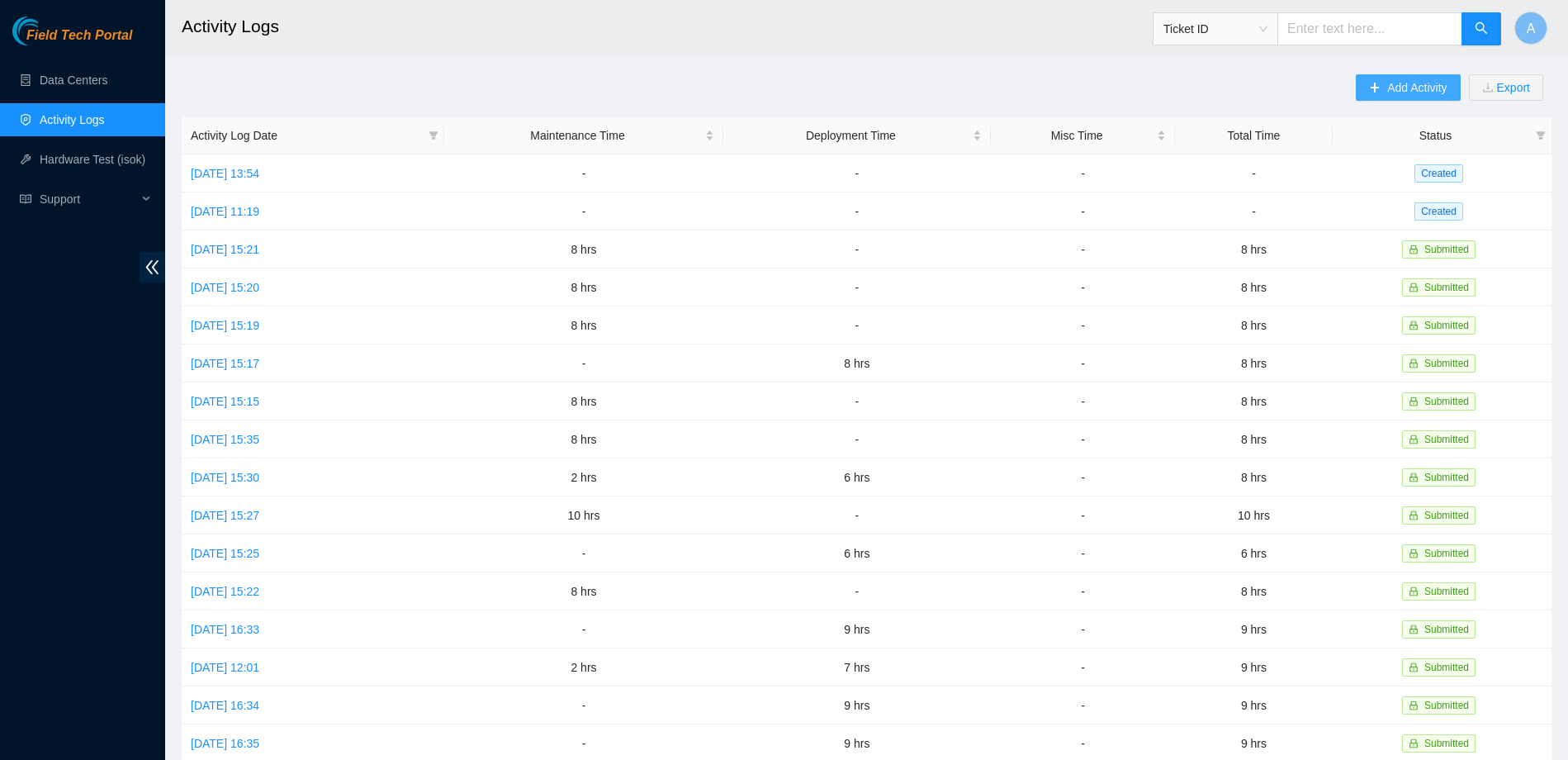
click at [1396, 91] on span "Add Activity" at bounding box center [1416, 88] width 59 height 18
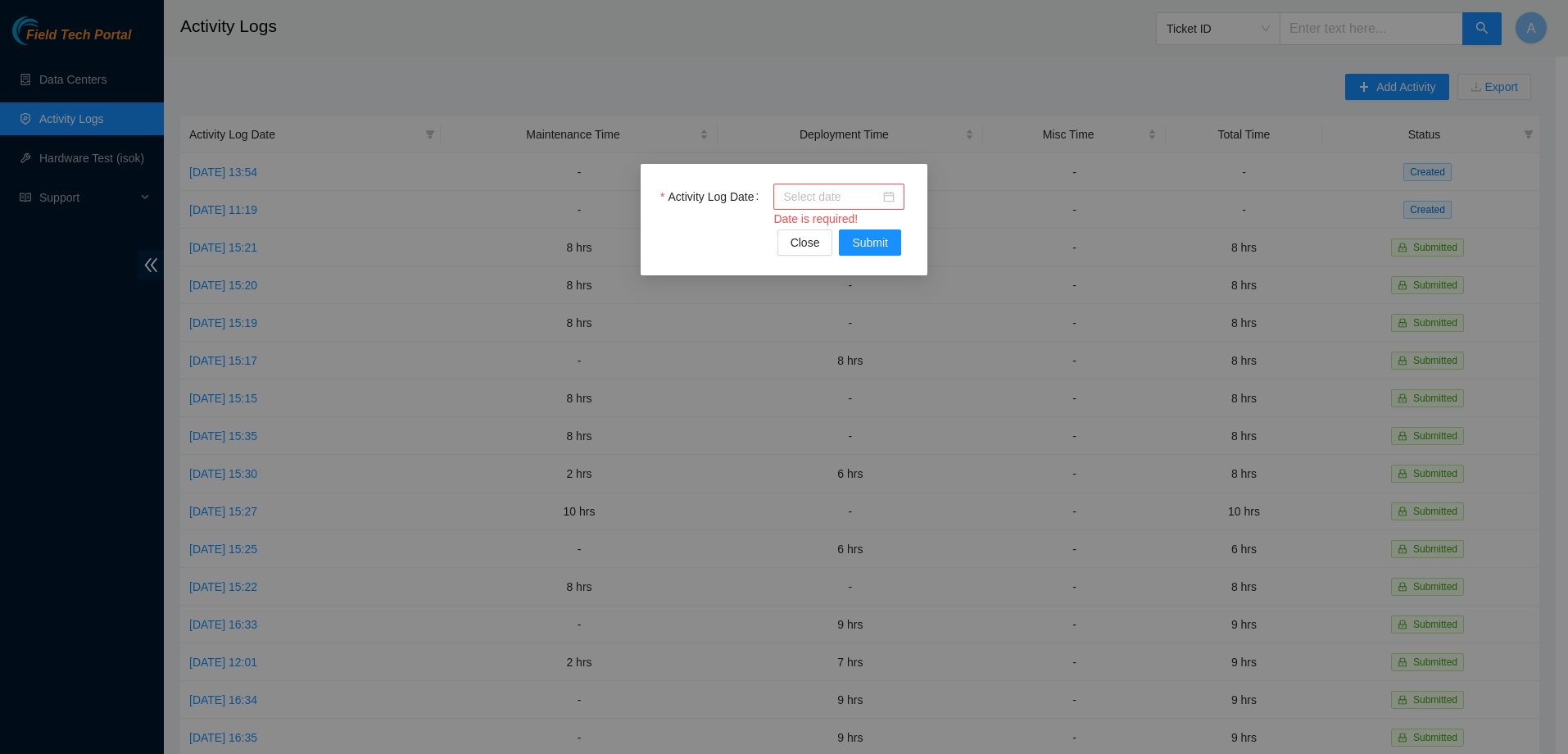
click at [1123, 179] on div "Activity Log Date Date is required! Close Submit" at bounding box center [784, 377] width 1568 height 754
click at [817, 242] on span "Close" at bounding box center [805, 242] width 30 height 18
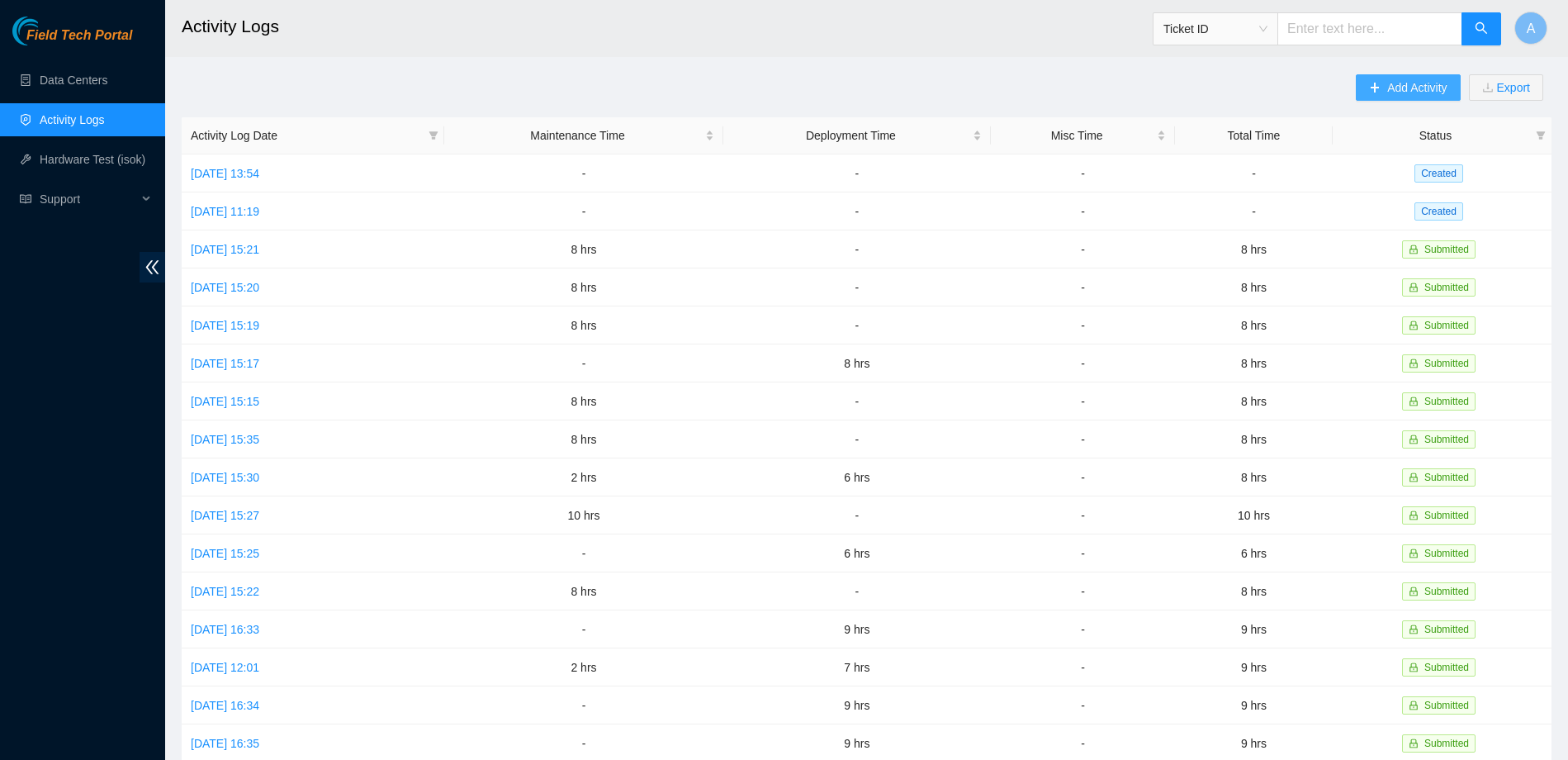
click at [1416, 91] on span "Add Activity" at bounding box center [1416, 88] width 59 height 18
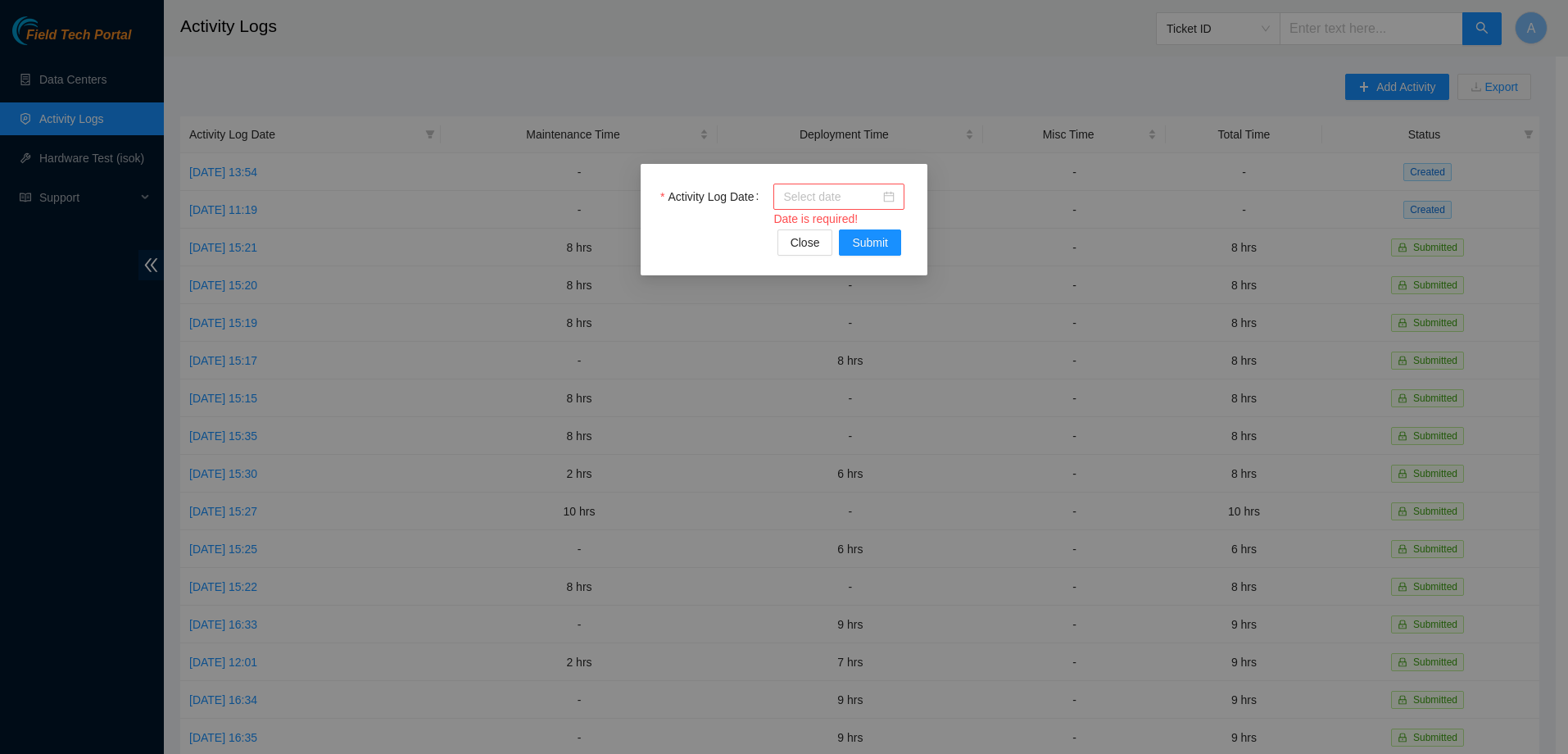
click at [892, 186] on div at bounding box center [839, 197] width 131 height 26
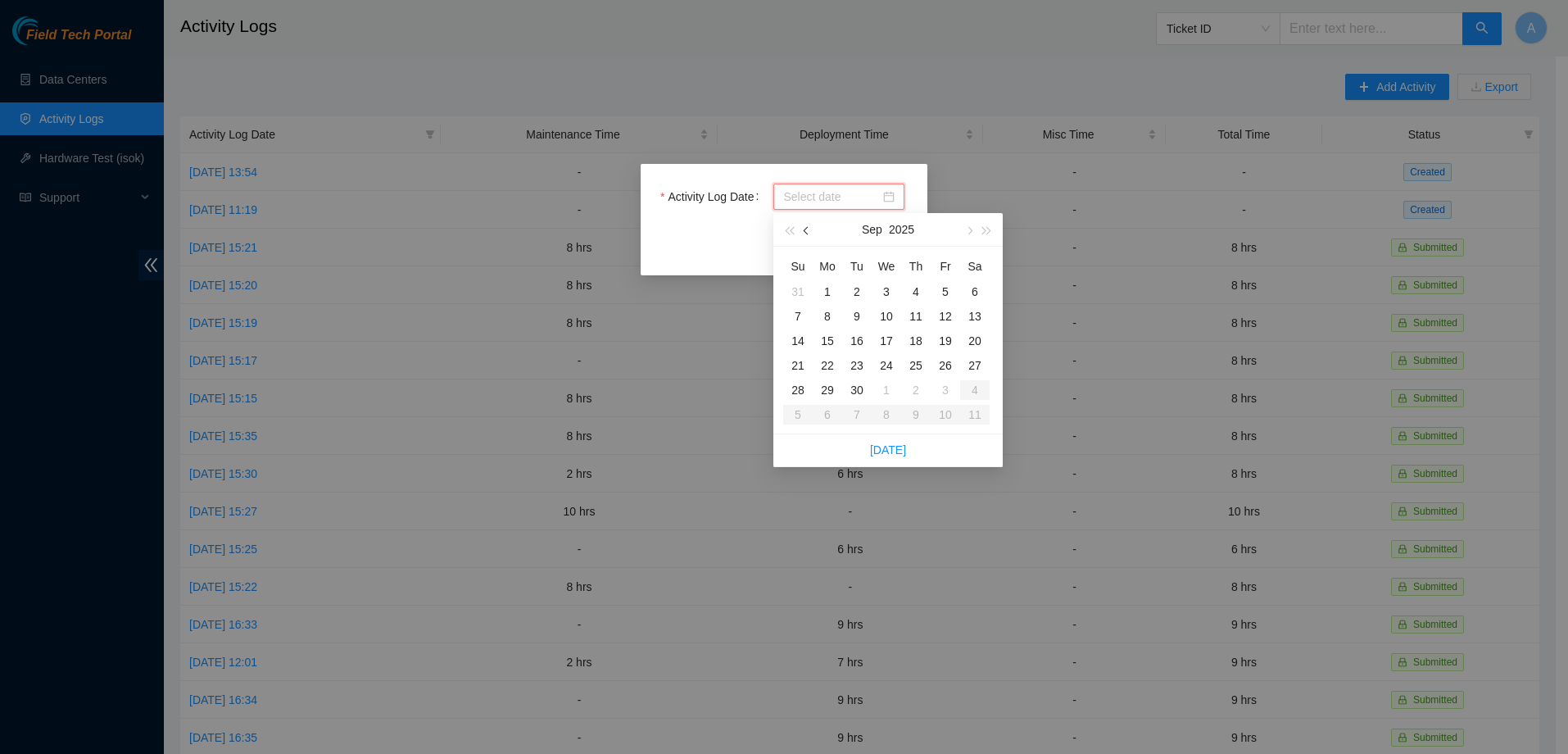
click at [804, 227] on button "button" at bounding box center [807, 230] width 18 height 33
type input "2025-09-03"
type input "2025-07-30"
click at [941, 167] on div "Activity Log Date Date is required! Close Submit" at bounding box center [784, 377] width 1568 height 754
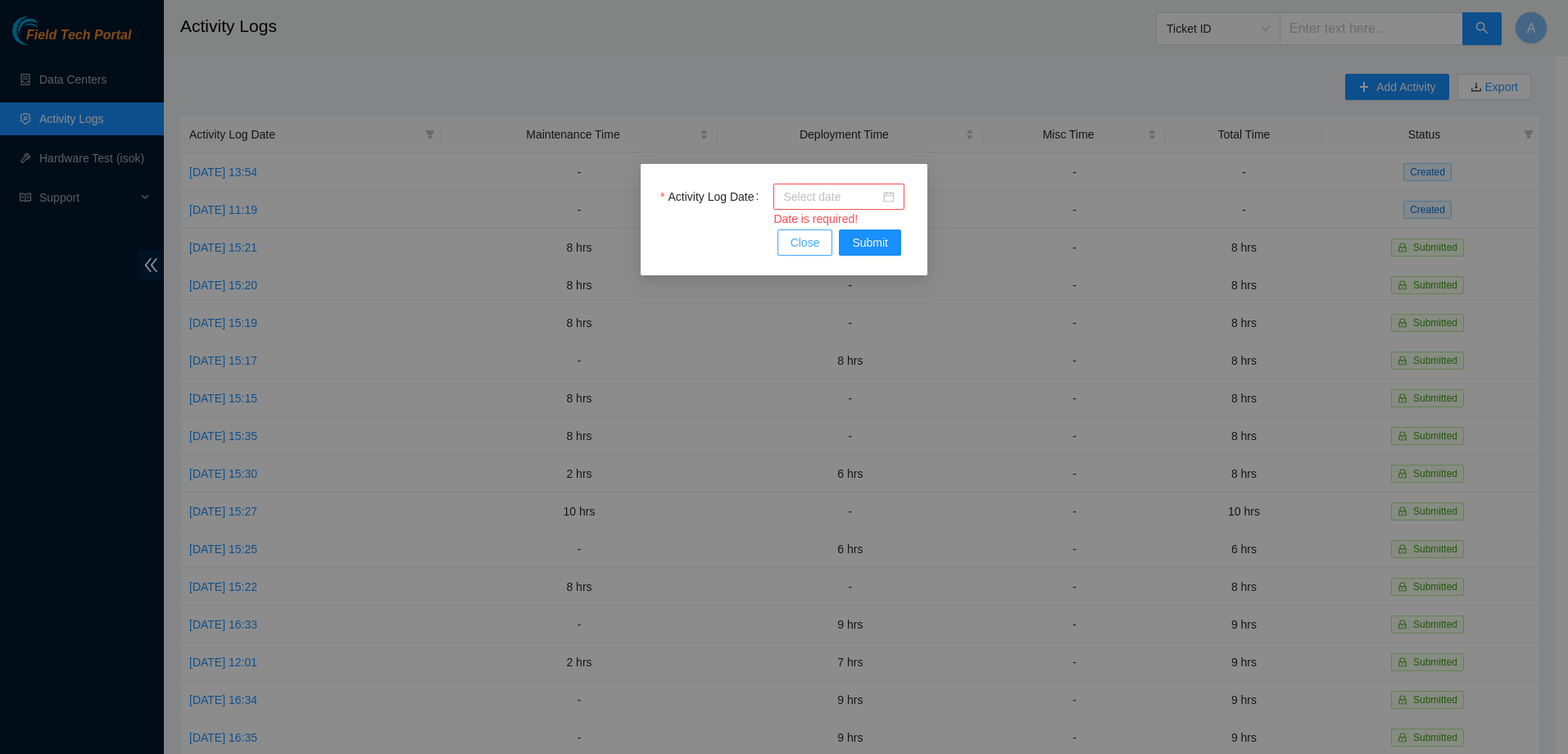
click at [800, 246] on span "Close" at bounding box center [805, 242] width 30 height 18
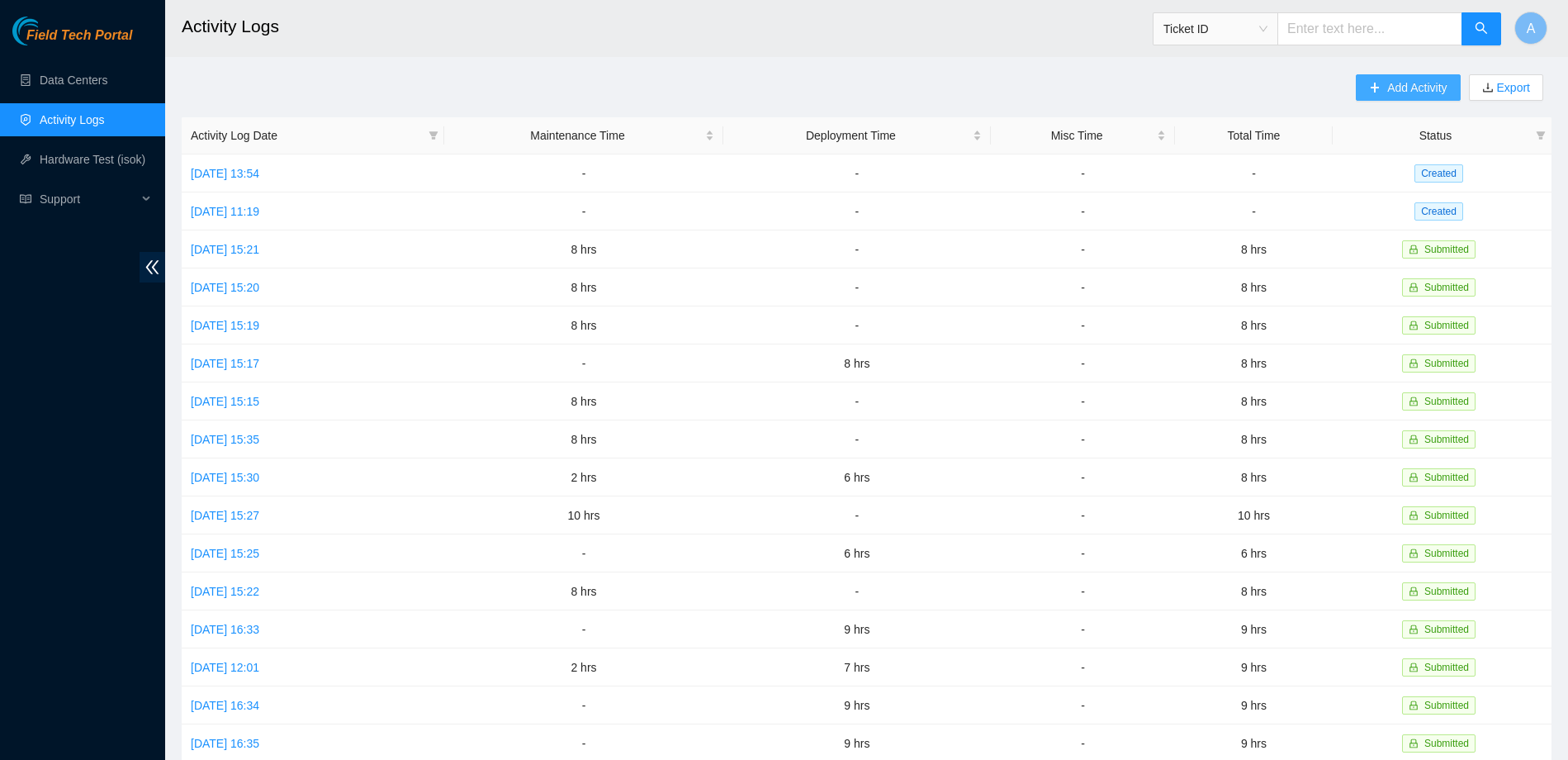
click at [1421, 83] on span "Add Activity" at bounding box center [1416, 88] width 59 height 18
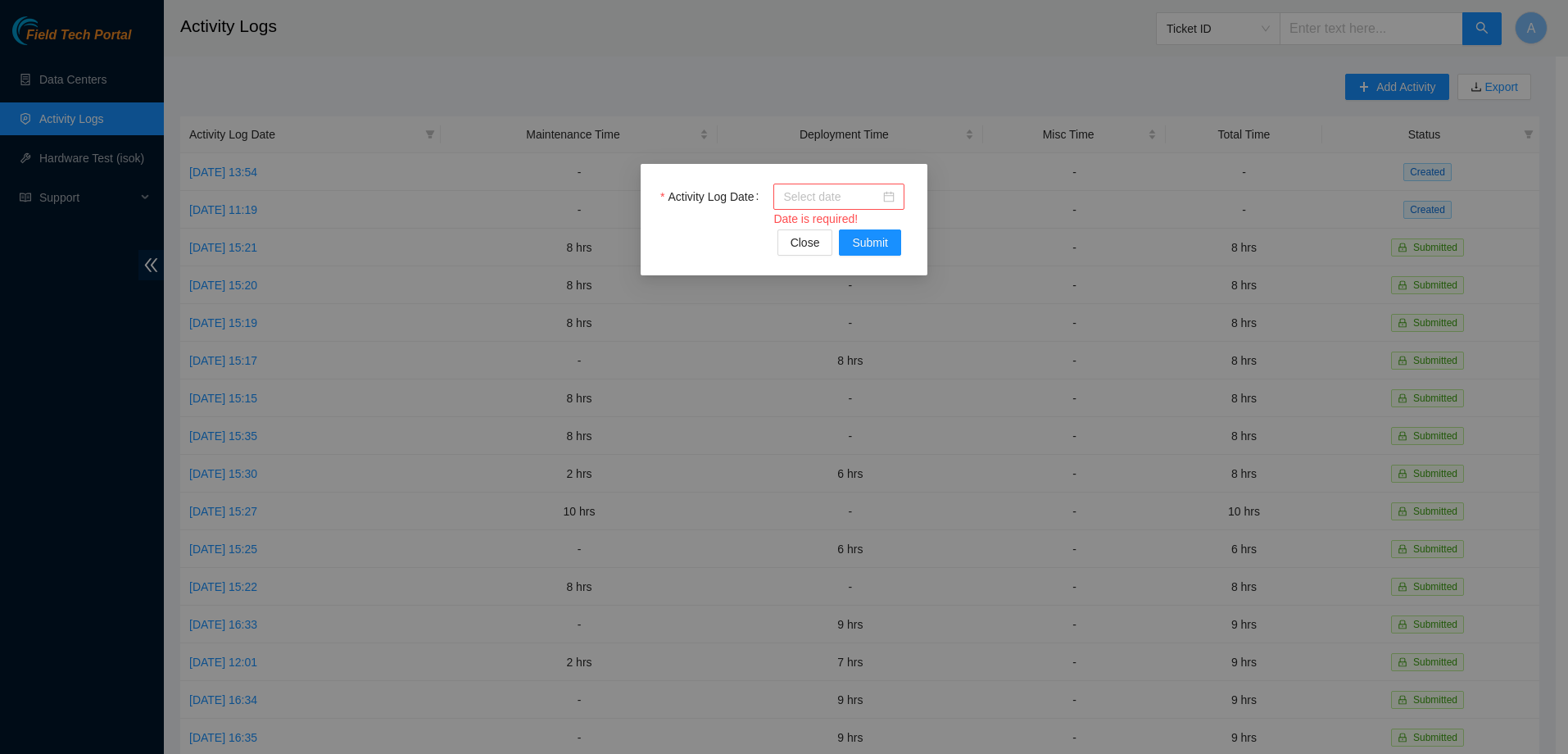
click at [892, 198] on div at bounding box center [838, 197] width 112 height 18
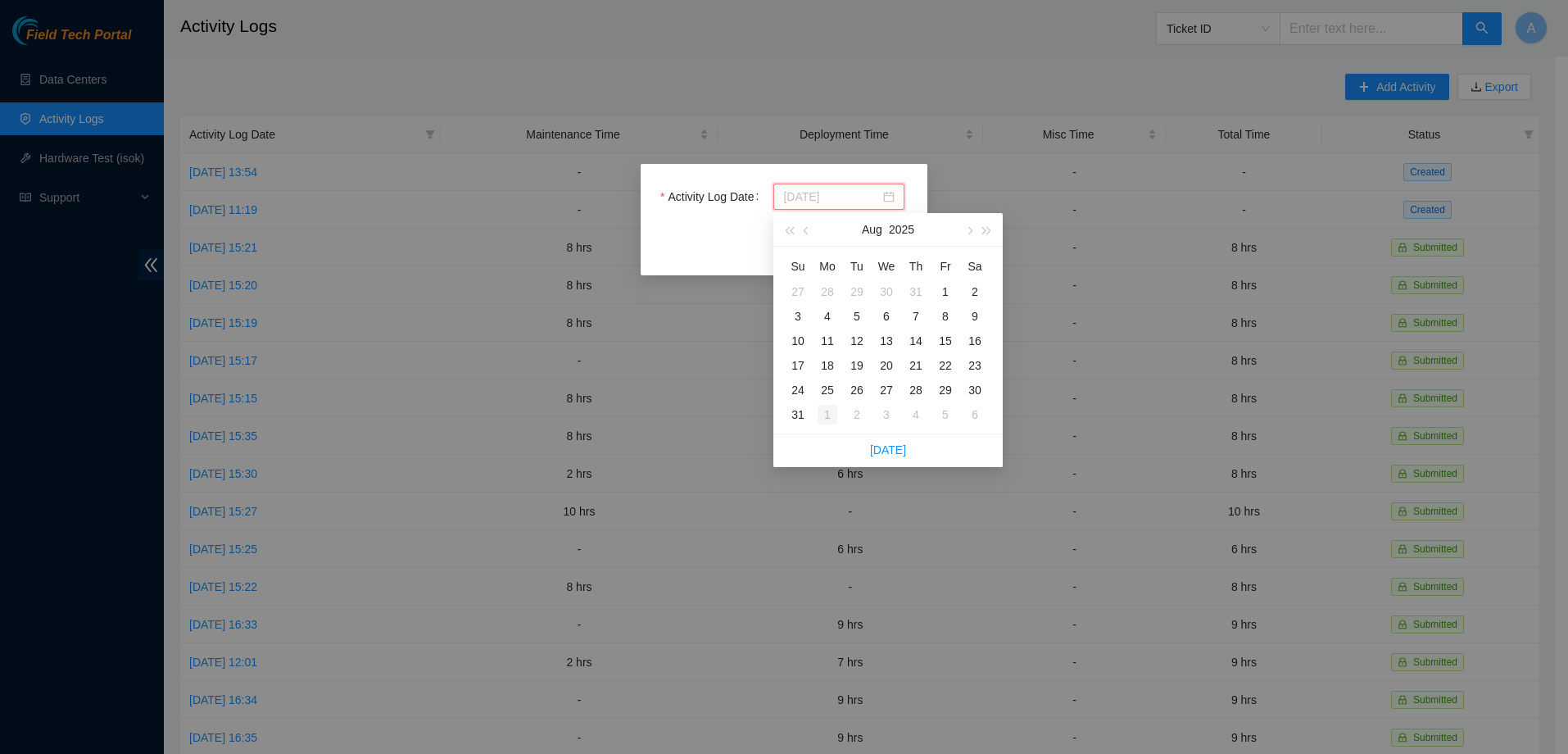
type input "2025-09-01"
click at [829, 420] on div "1" at bounding box center [827, 415] width 20 height 20
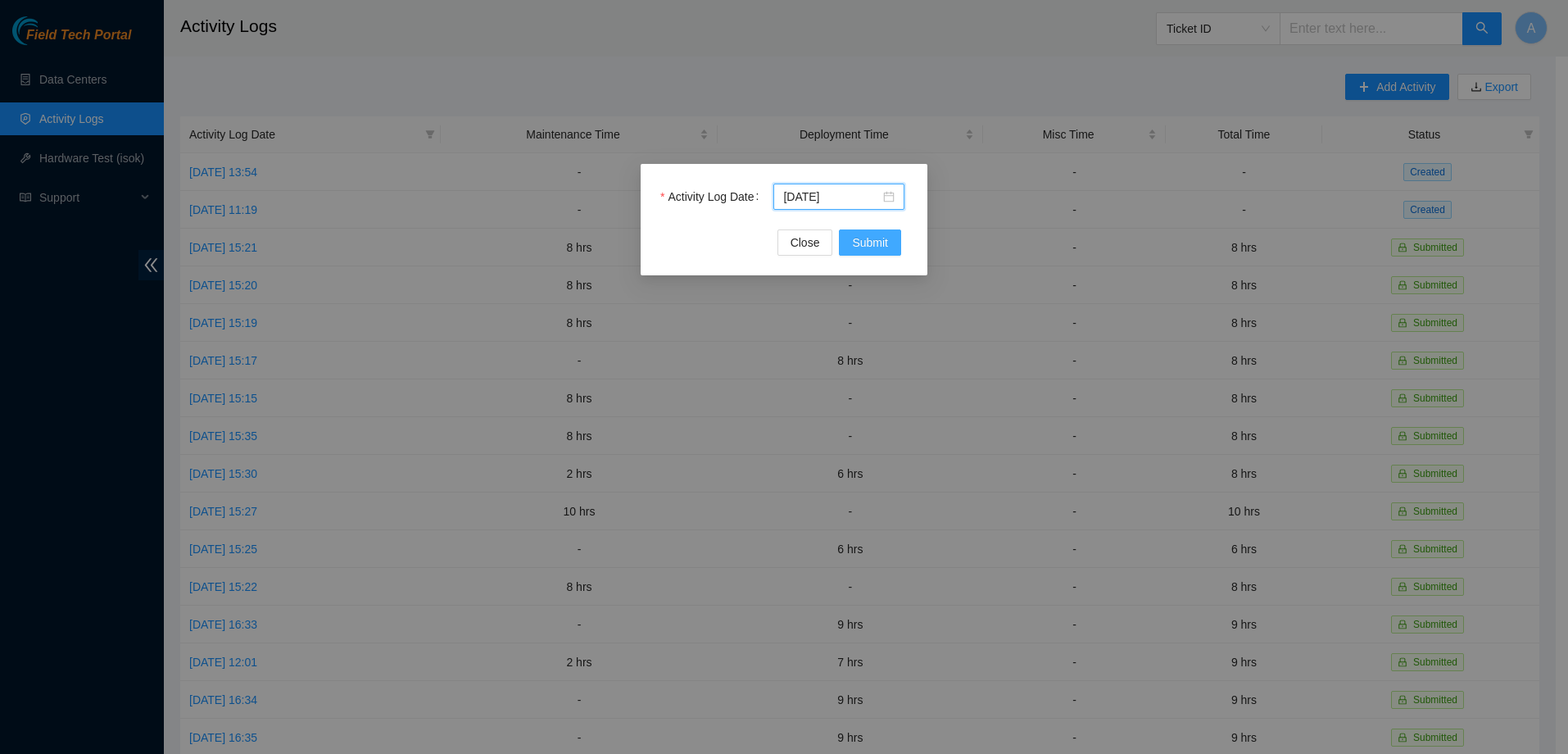
click at [857, 249] on span "Submit" at bounding box center [870, 242] width 36 height 18
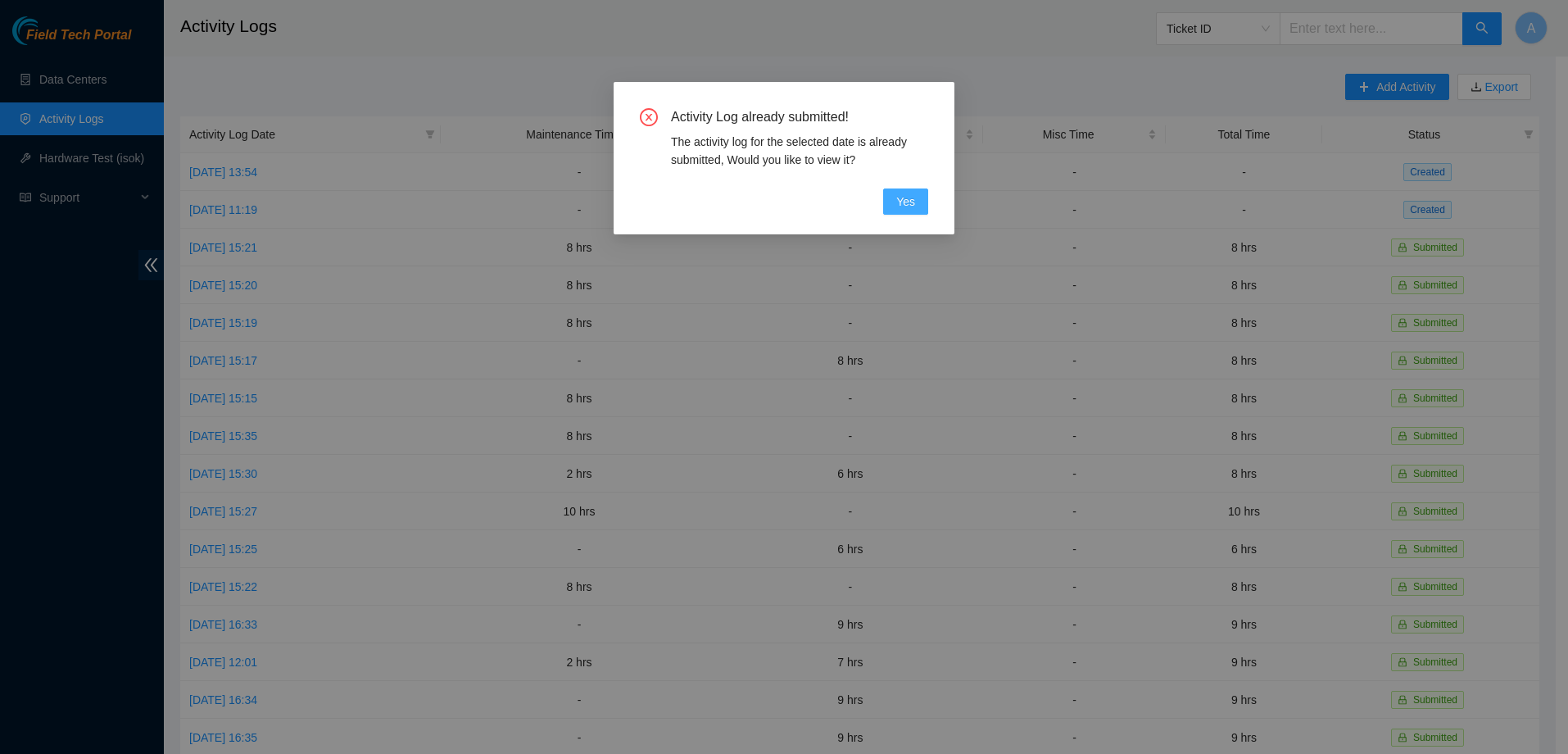
click at [908, 203] on span "Yes" at bounding box center [905, 202] width 19 height 18
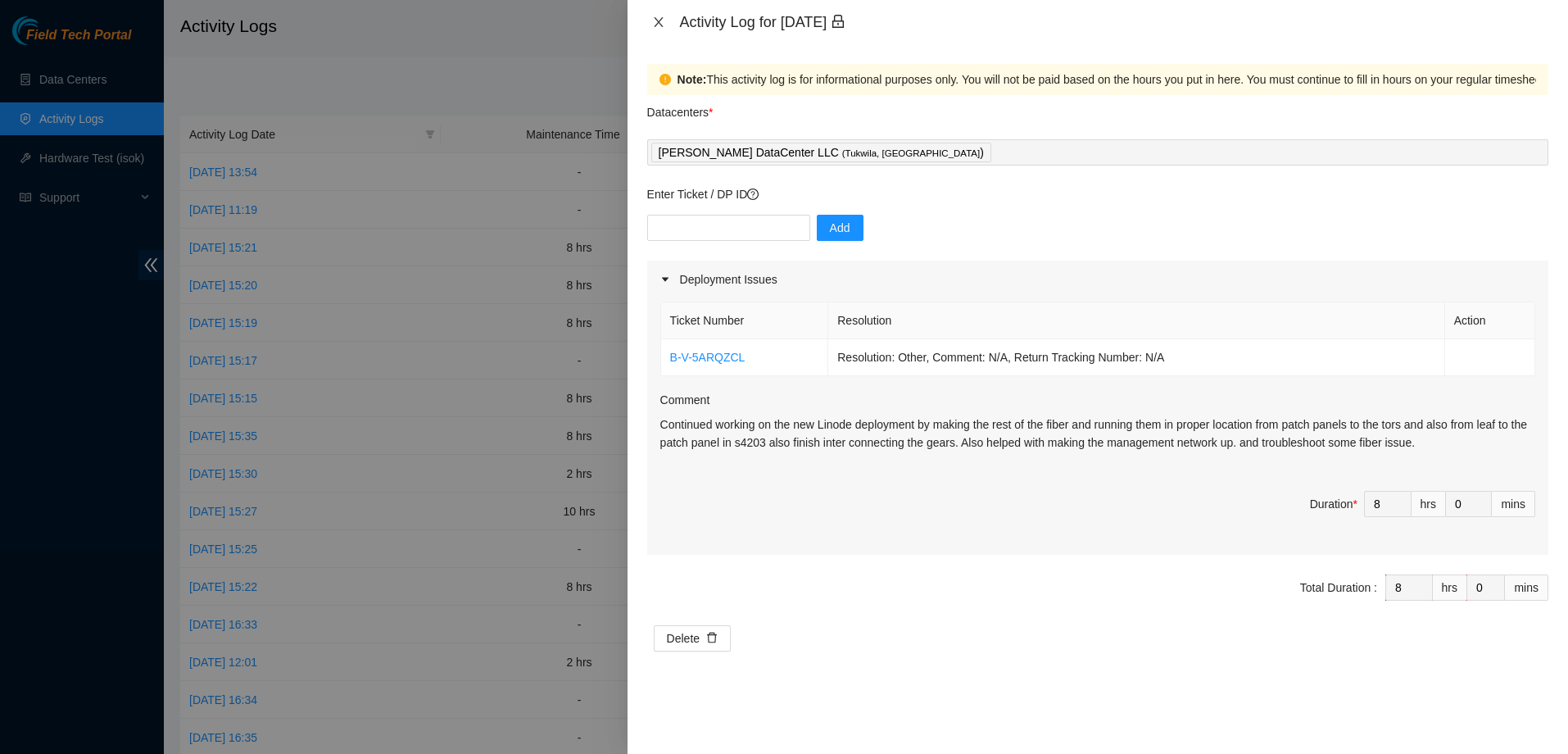
click at [669, 23] on button "Close" at bounding box center [659, 22] width 23 height 16
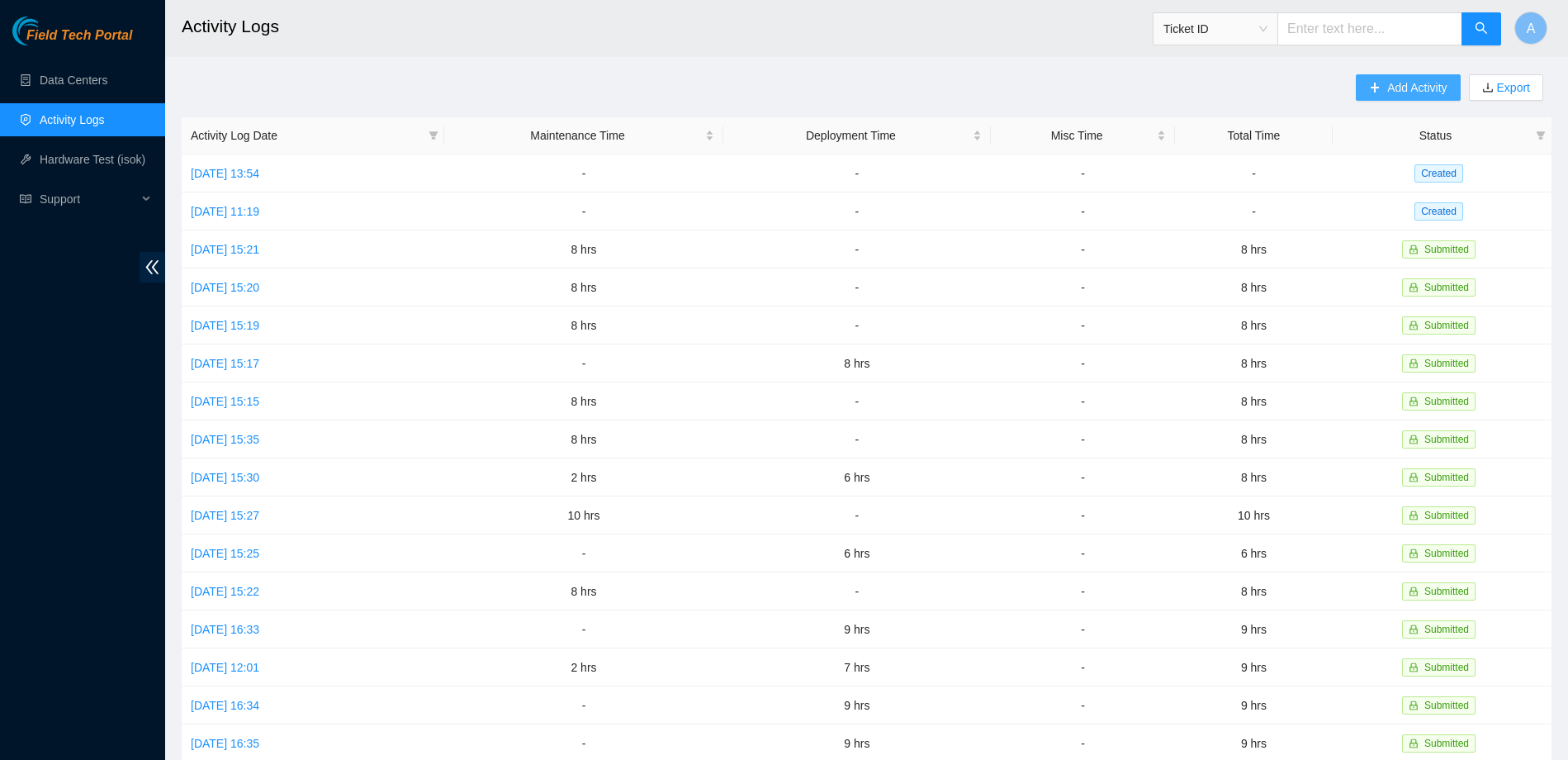
click at [1421, 93] on span "Add Activity" at bounding box center [1416, 88] width 59 height 18
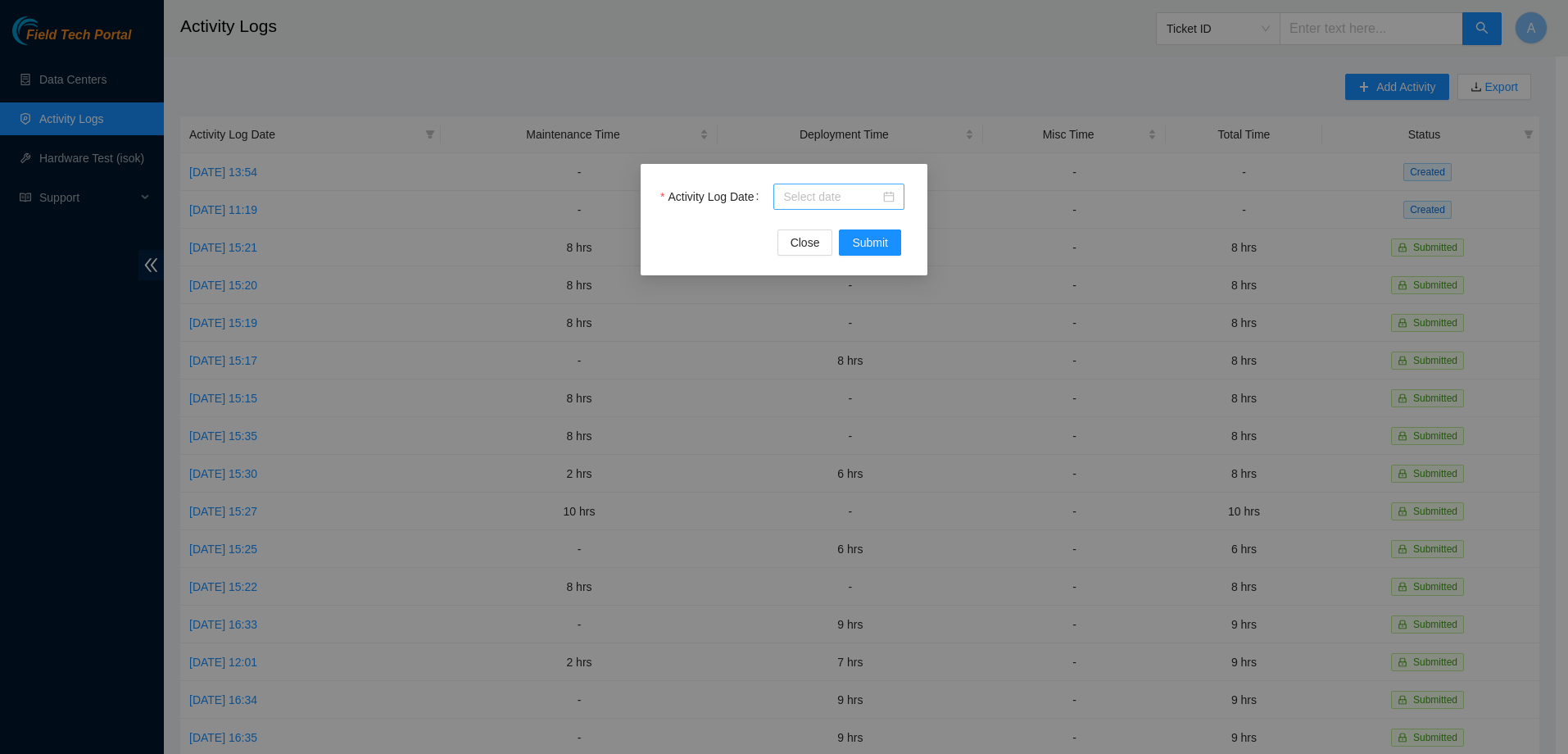
click at [894, 194] on div at bounding box center [839, 197] width 131 height 26
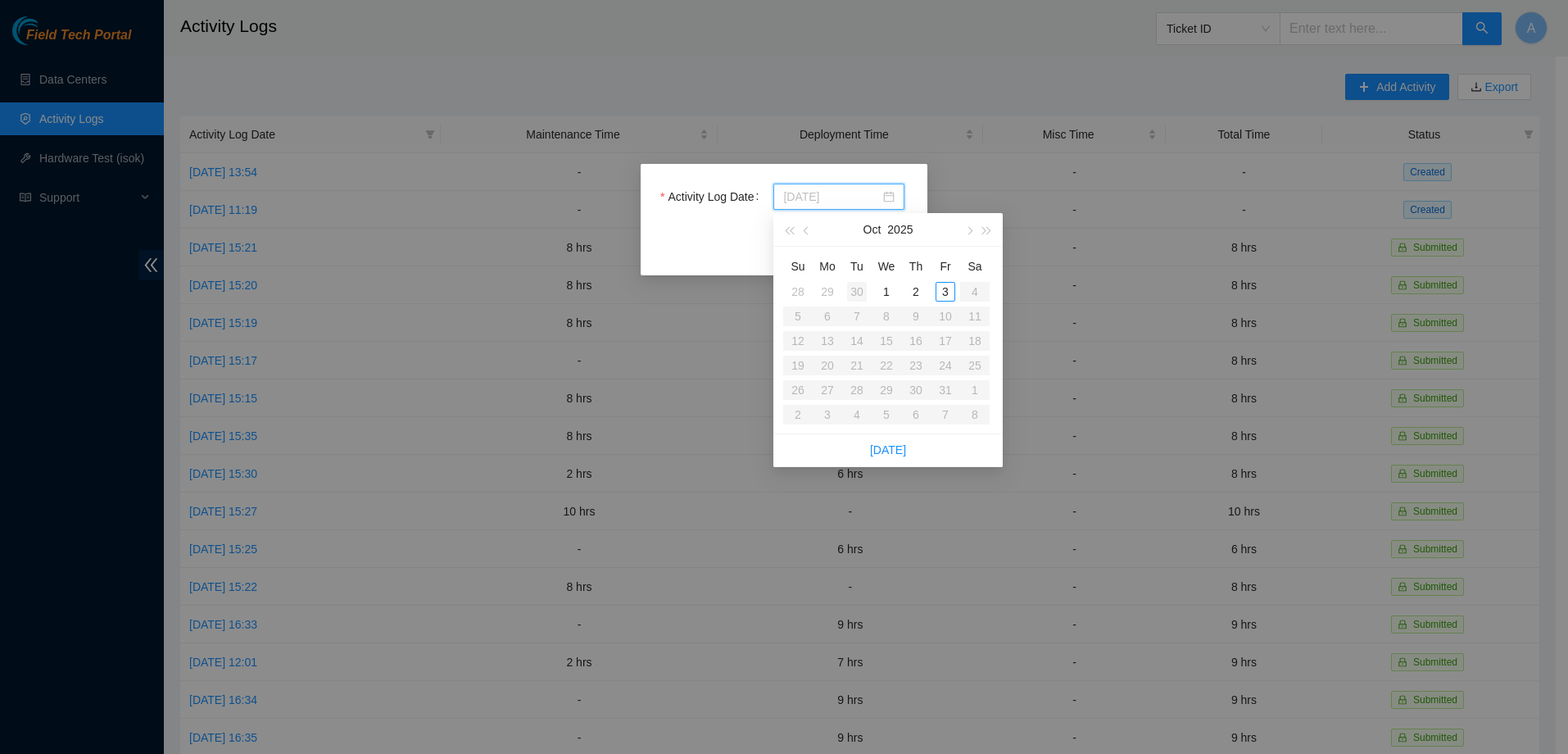
type input "2025-09-30"
type input "2025-09-29"
click at [827, 388] on table "Su Mo Tu We Th Fr Sa 28 29 30 1 2 3 4 5 6 7 8 9 10 11 12 13 14 15 16 17 18 19 2…" at bounding box center [886, 340] width 207 height 174
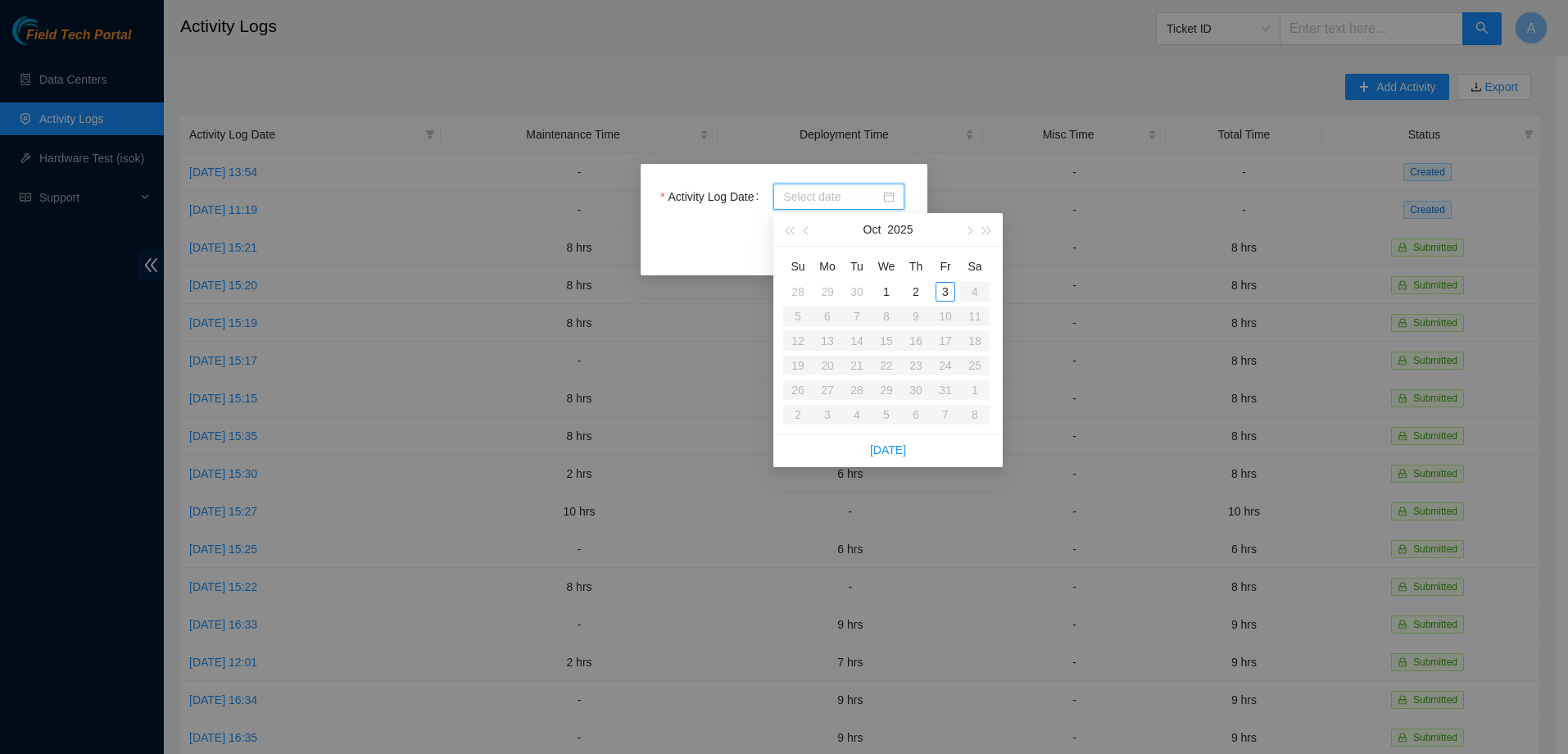
click at [826, 388] on table "Su Mo Tu We Th Fr Sa 28 29 30 1 2 3 4 5 6 7 8 9 10 11 12 13 14 15 16 17 18 19 2…" at bounding box center [886, 340] width 207 height 174
type input "2025-09-29"
click at [793, 230] on span "button" at bounding box center [789, 231] width 8 height 8
click at [988, 227] on button "button" at bounding box center [987, 230] width 18 height 33
type input "2025-10-02"
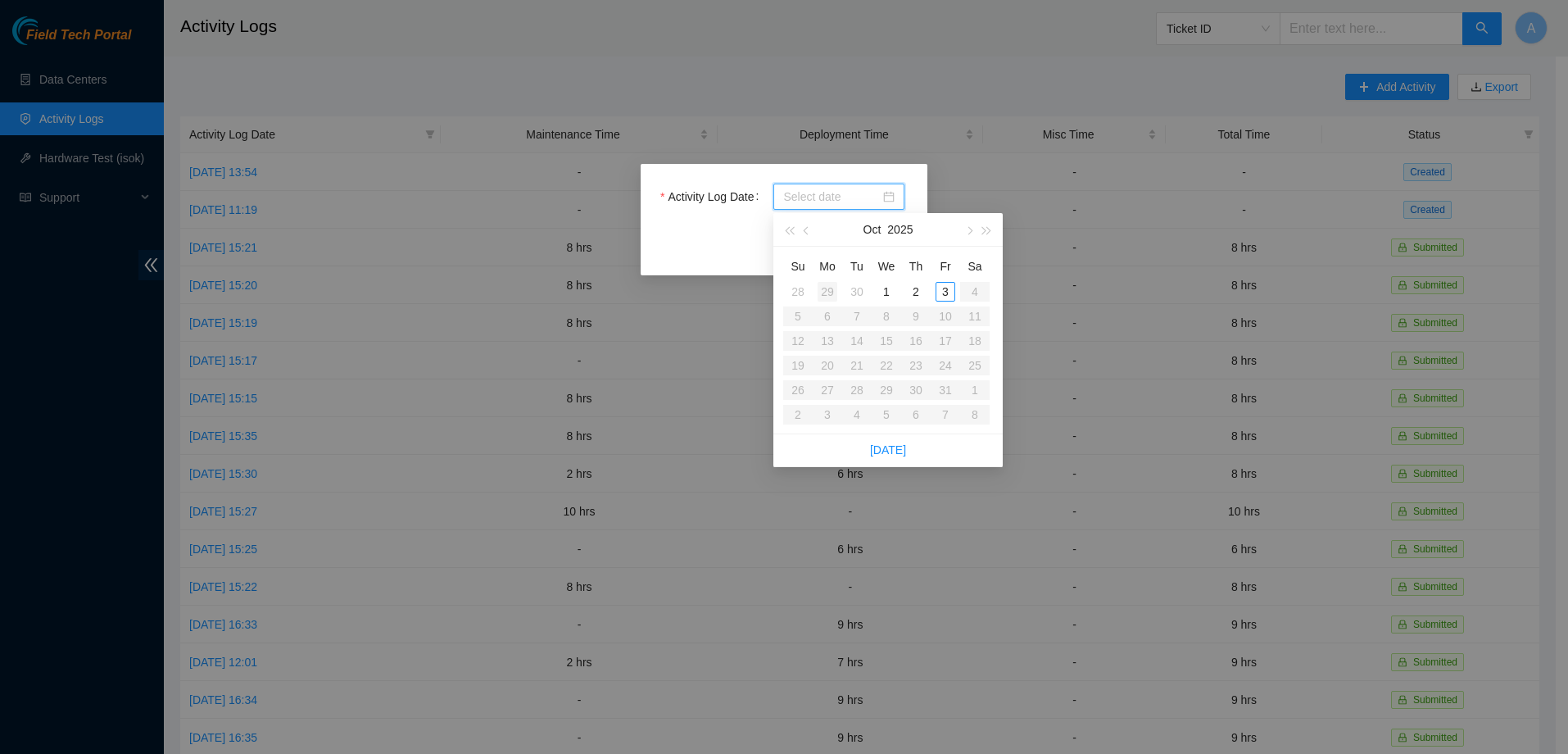
type input "2025-09-29"
click at [827, 290] on div "29" at bounding box center [827, 292] width 20 height 20
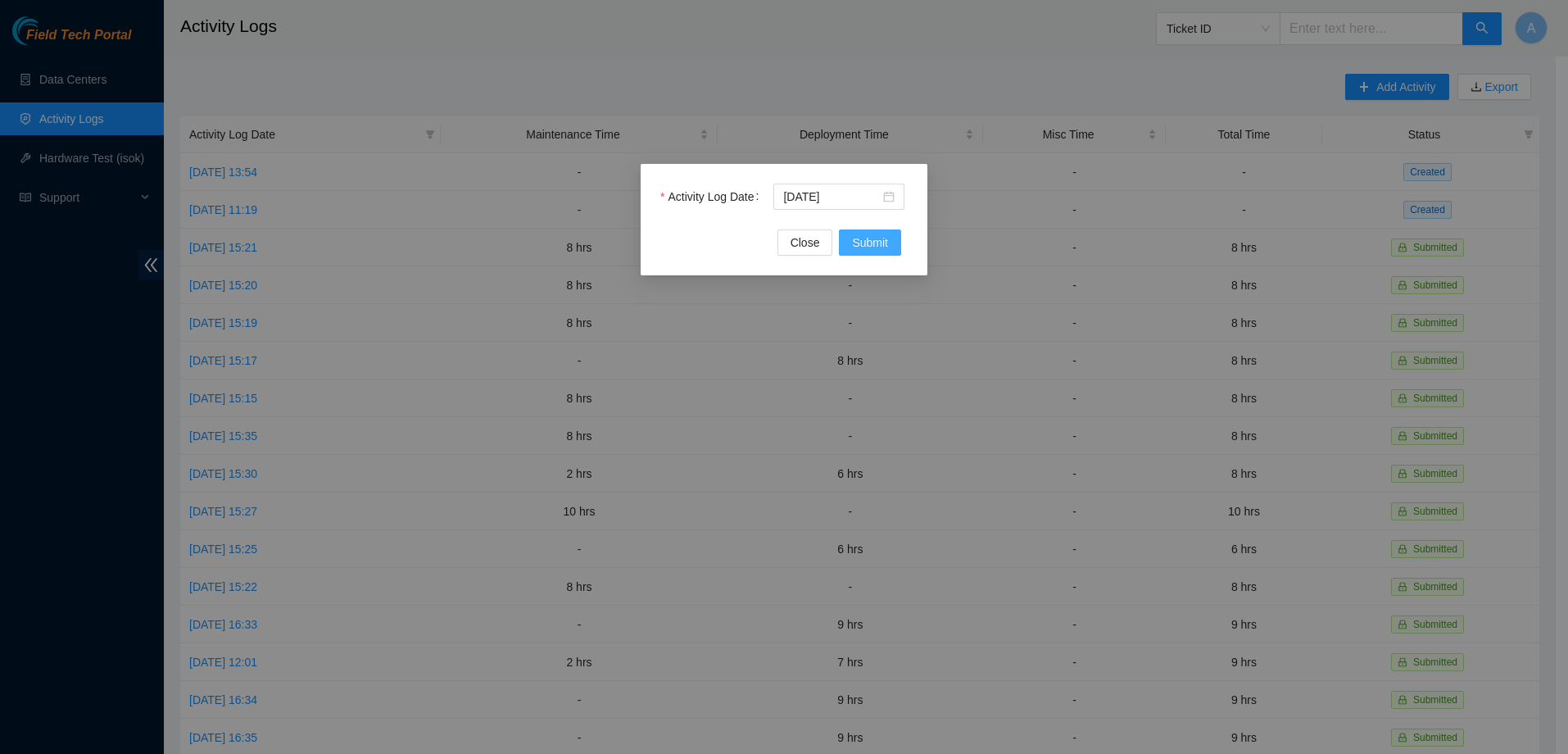
click at [859, 241] on span "Submit" at bounding box center [870, 242] width 36 height 18
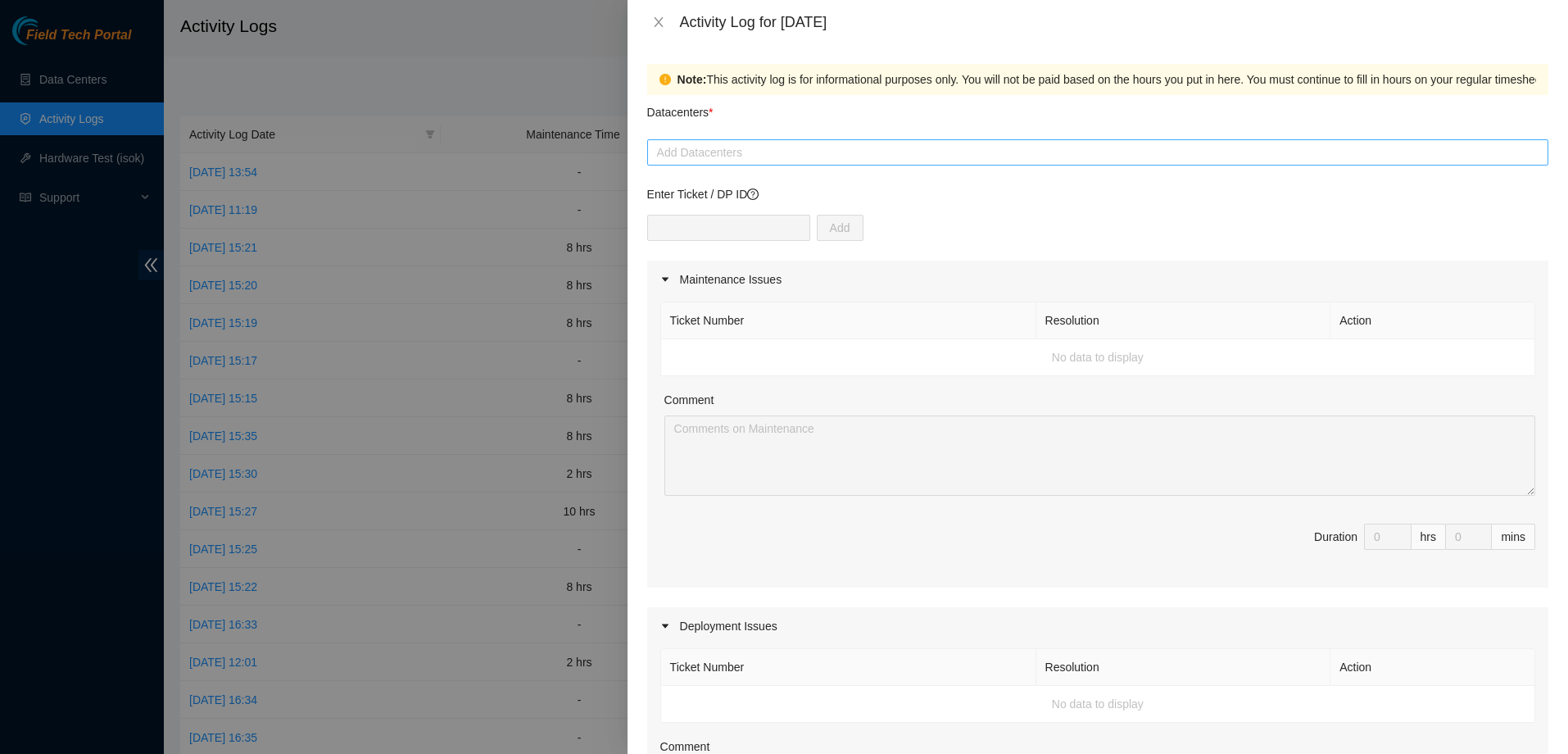
click at [737, 149] on div at bounding box center [1098, 152] width 893 height 20
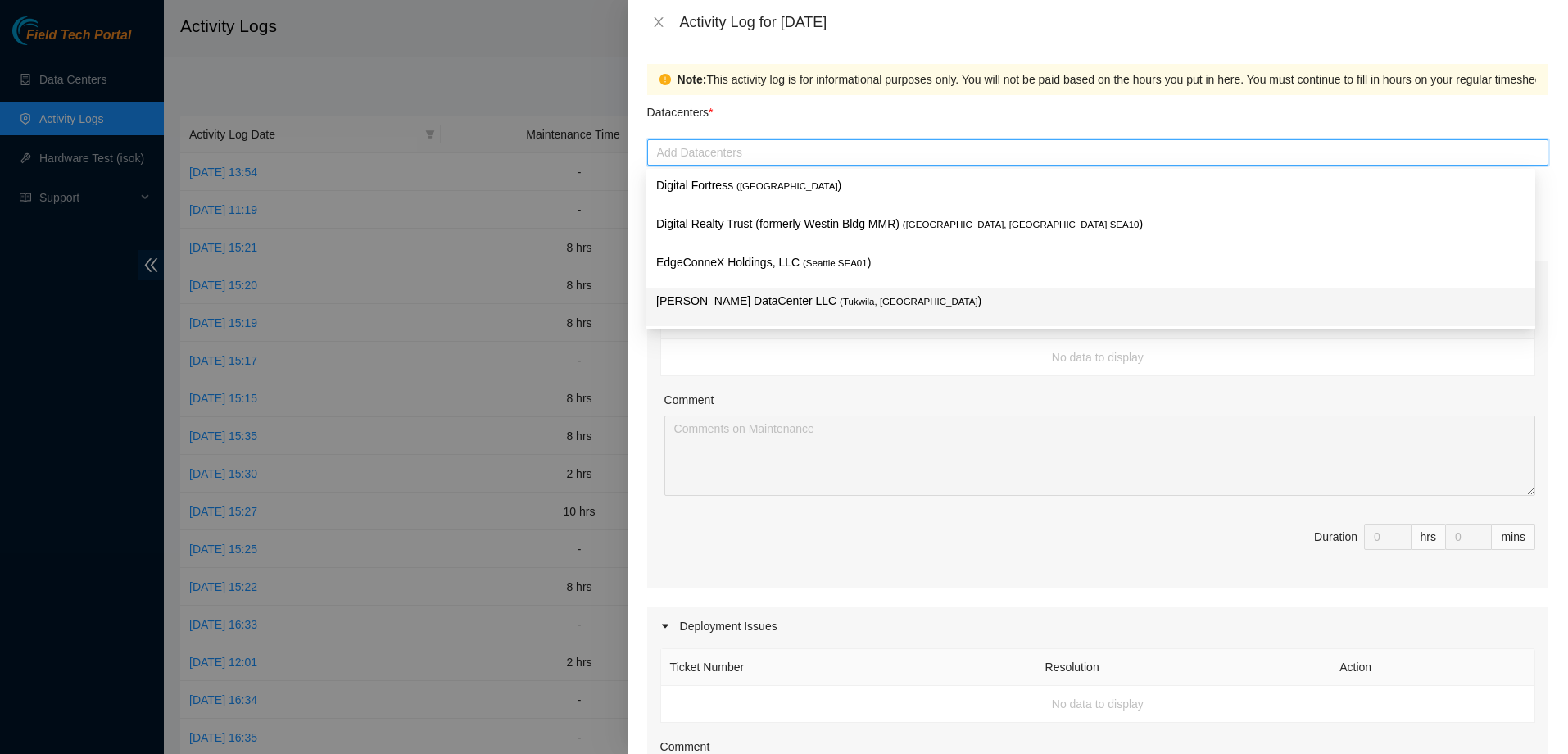
click at [746, 307] on p "Sabey DataCenter LLC ( Tukwila, WA )" at bounding box center [1090, 301] width 869 height 19
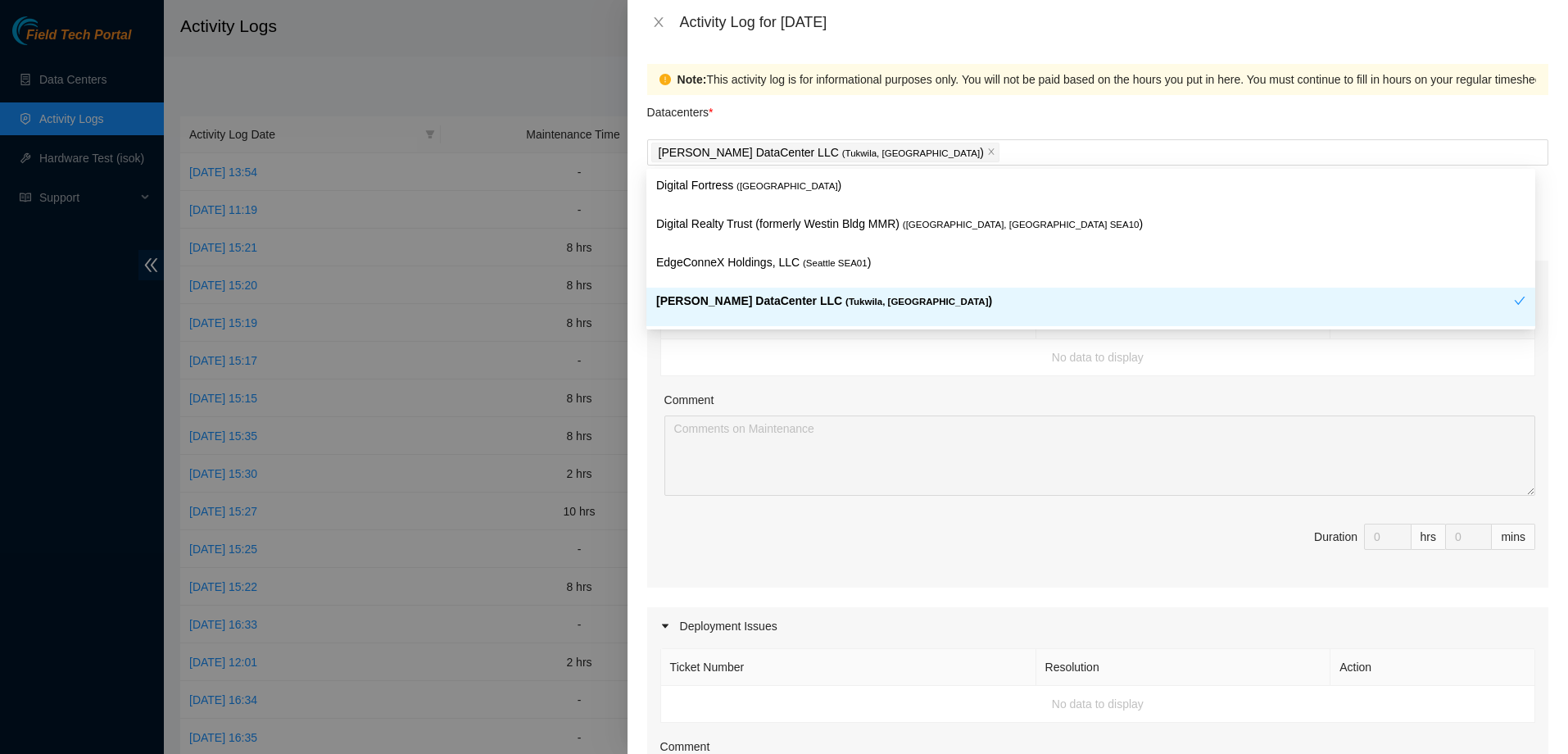
click at [782, 401] on div "Comment" at bounding box center [1099, 403] width 870 height 25
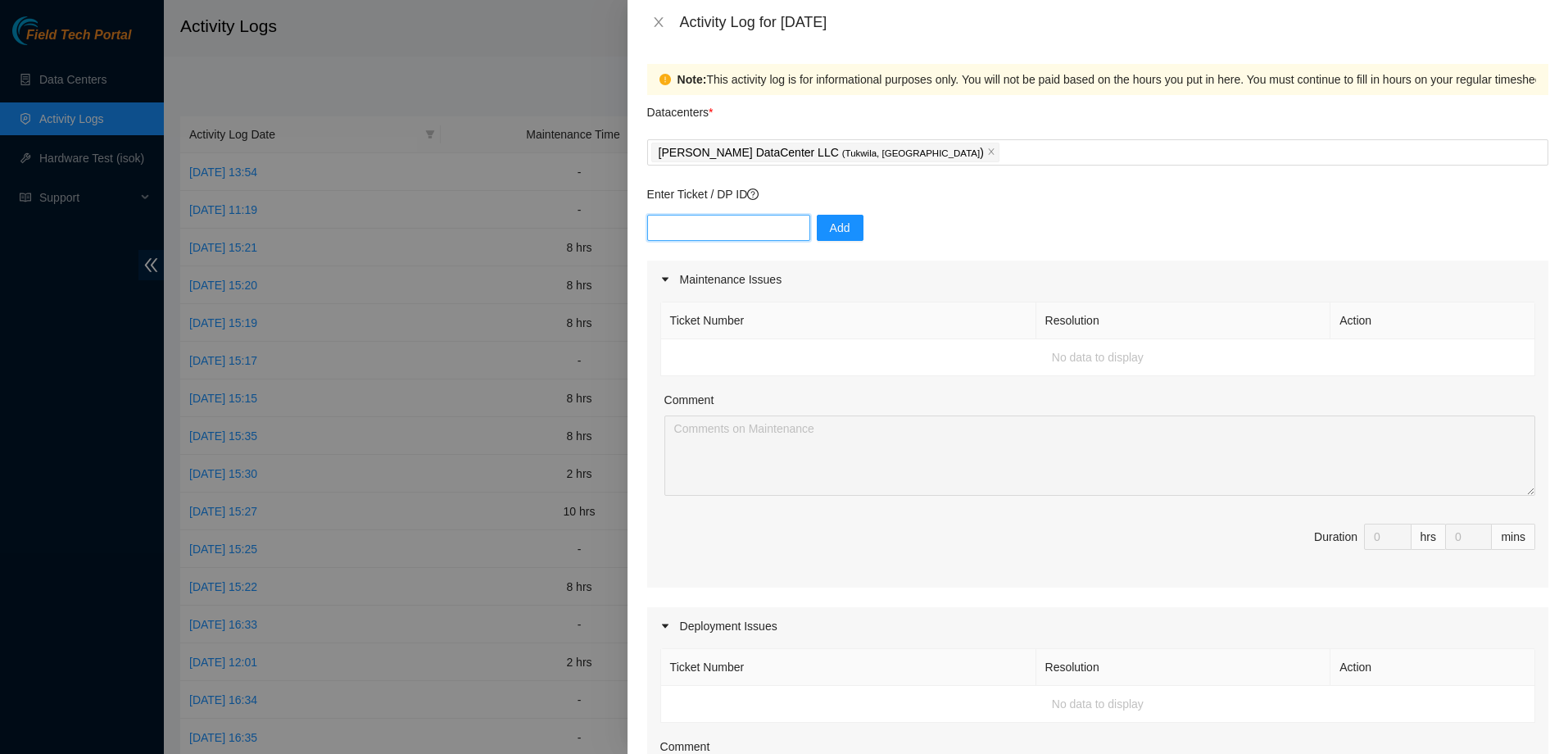
click at [743, 231] on input "text" at bounding box center [728, 228] width 163 height 26
type input "dp85243"
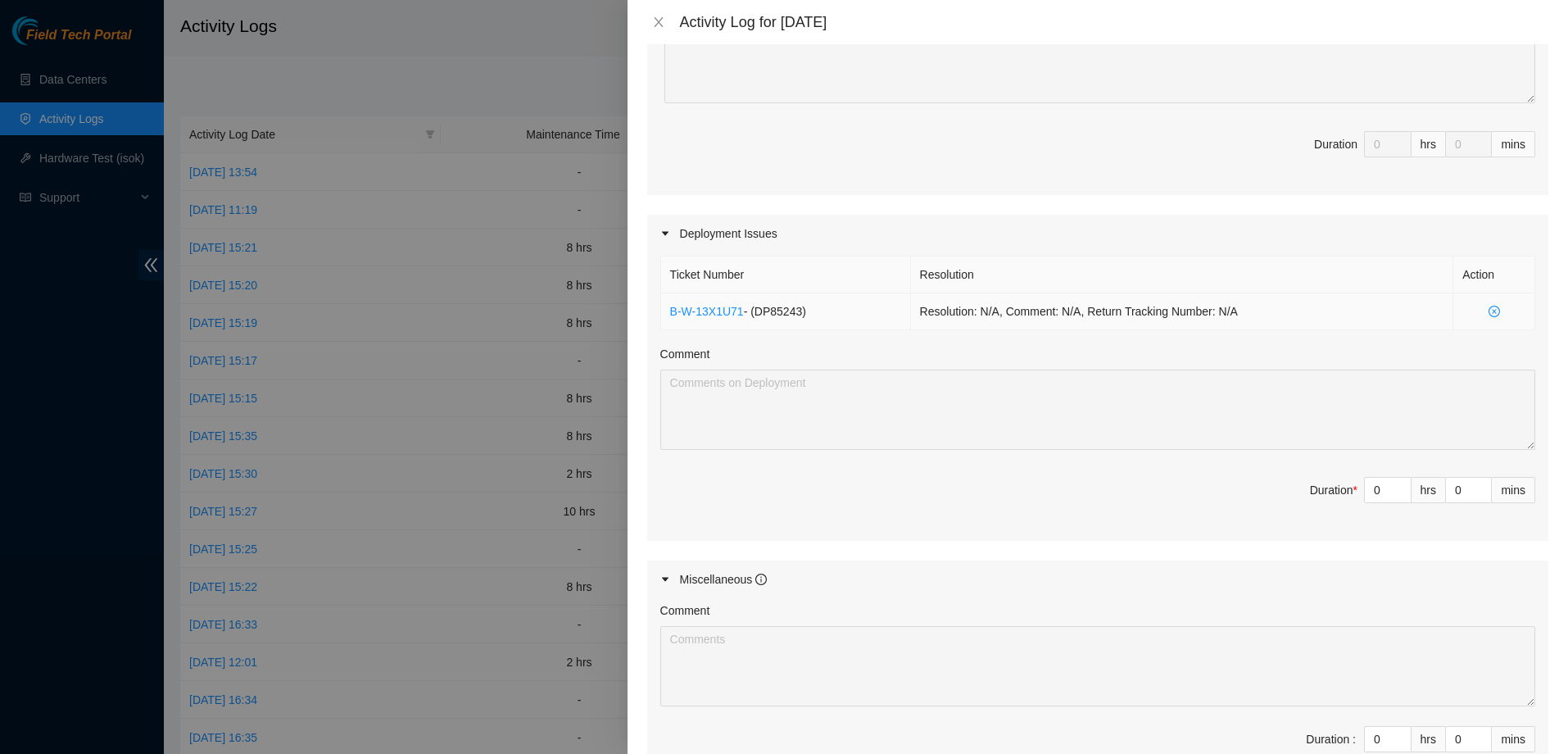
scroll to position [394, 0]
drag, startPoint x: 1373, startPoint y: 494, endPoint x: 1256, endPoint y: 470, distance: 119.4
click at [1256, 470] on div "Ticket Number Resolution Action B-W-13X1U71 - ( DP85243 ) Resolution: N/A, Comm…" at bounding box center [1098, 396] width 901 height 289
type input "8"
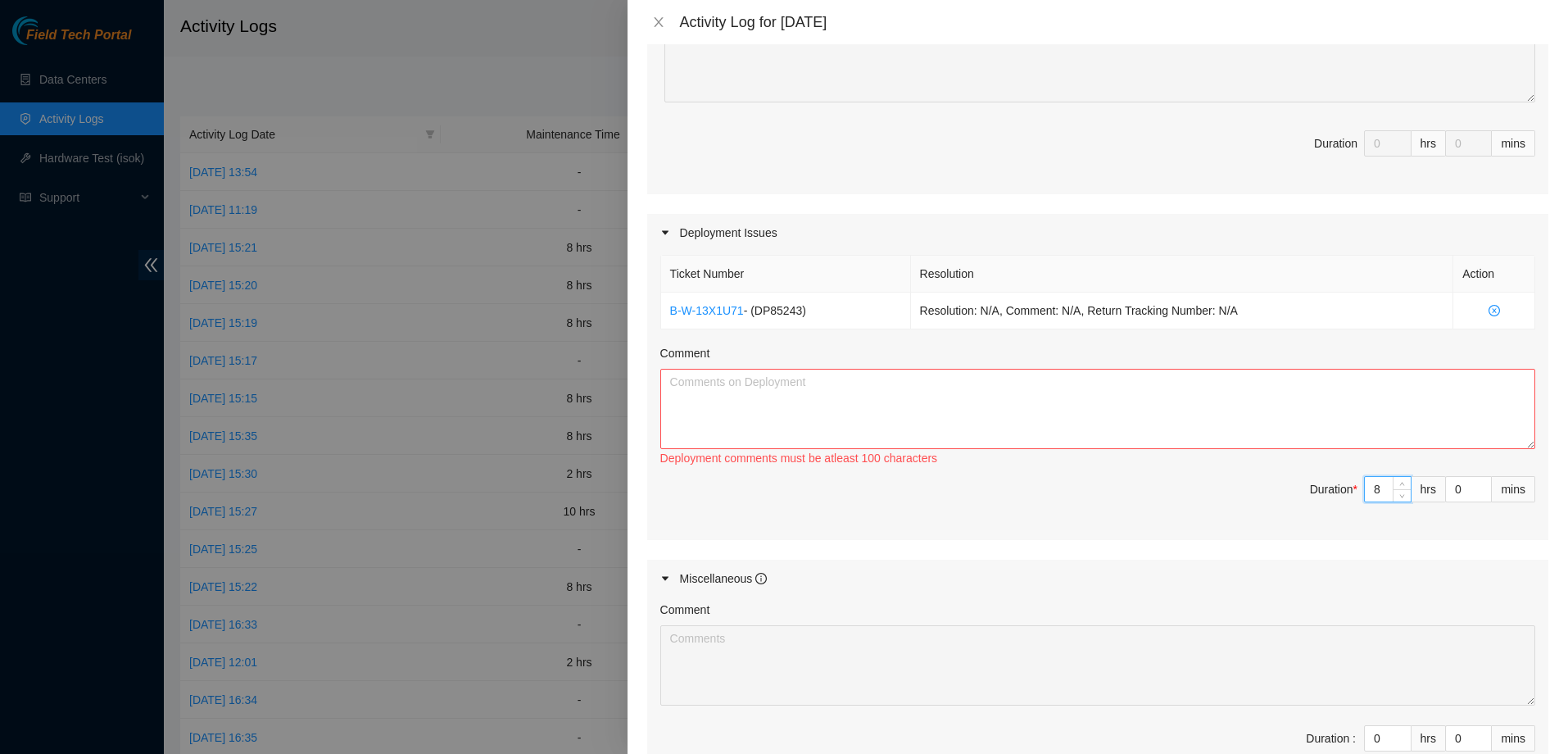
type input "8"
click at [918, 389] on textarea "Comment" at bounding box center [1098, 408] width 875 height 80
paste textarea "Total Progress (to date): • Rack post adjusted • Front and back plates aligned …"
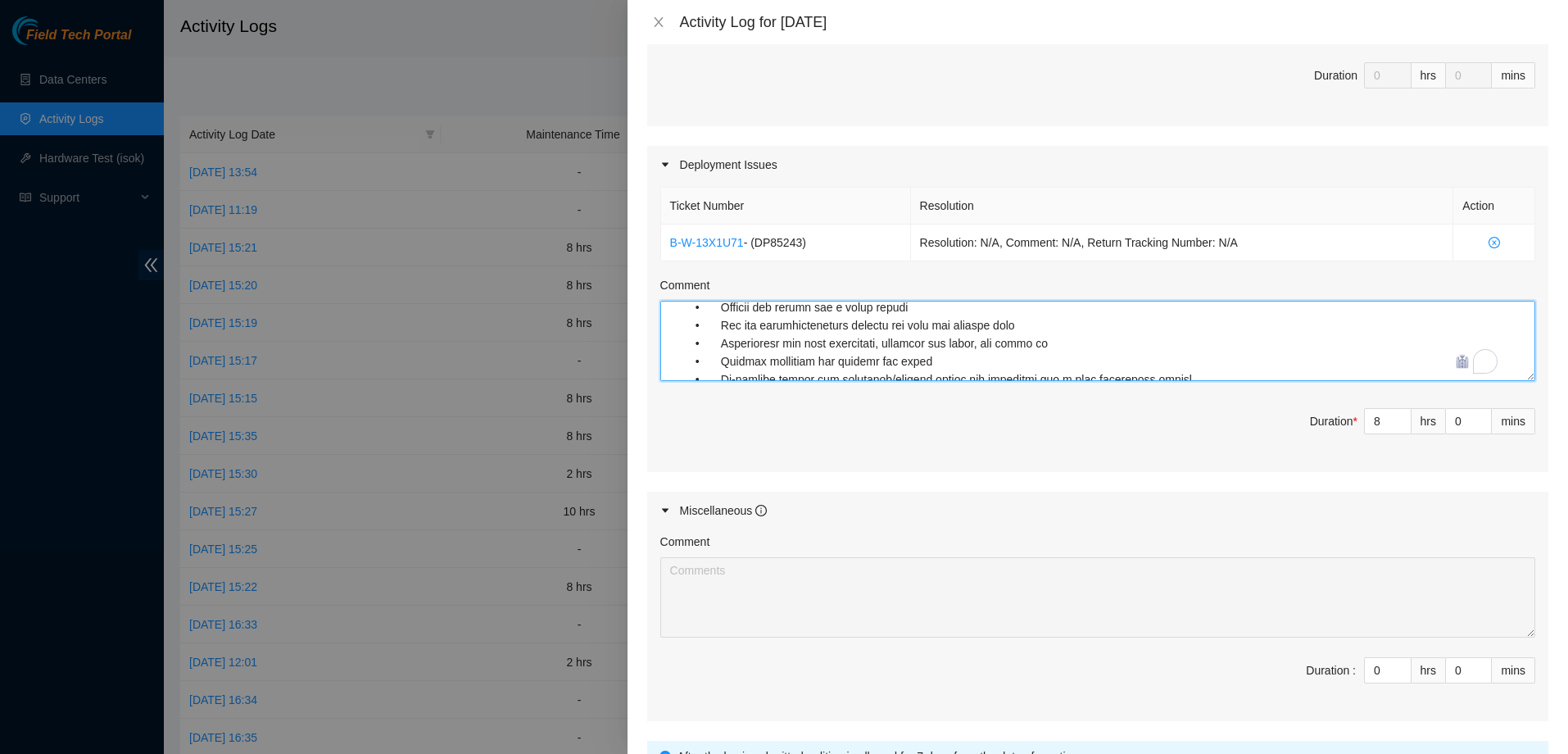
scroll to position [609, 0]
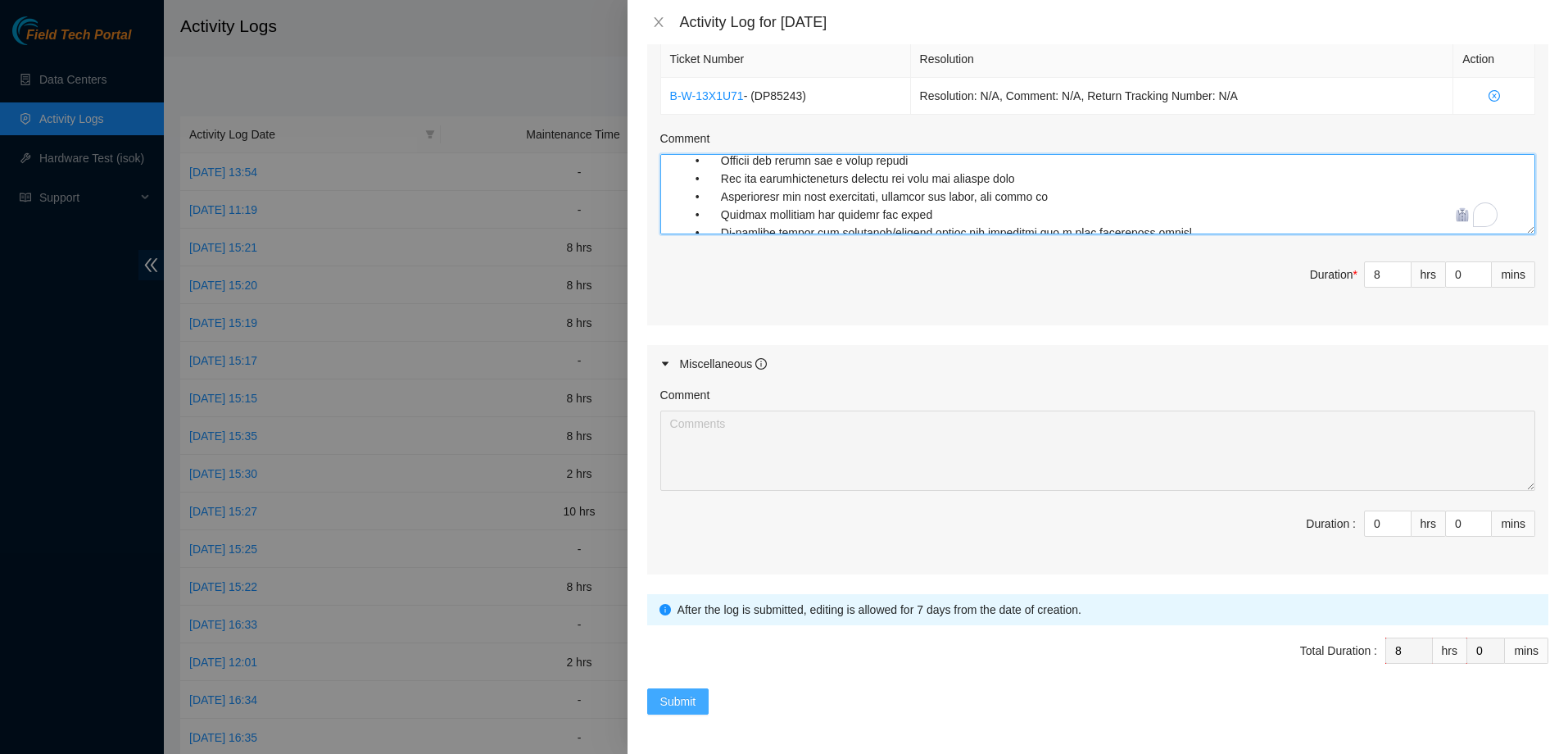
type textarea "Total Progress (to date): • Rack post adjusted • Front and back plates aligned …"
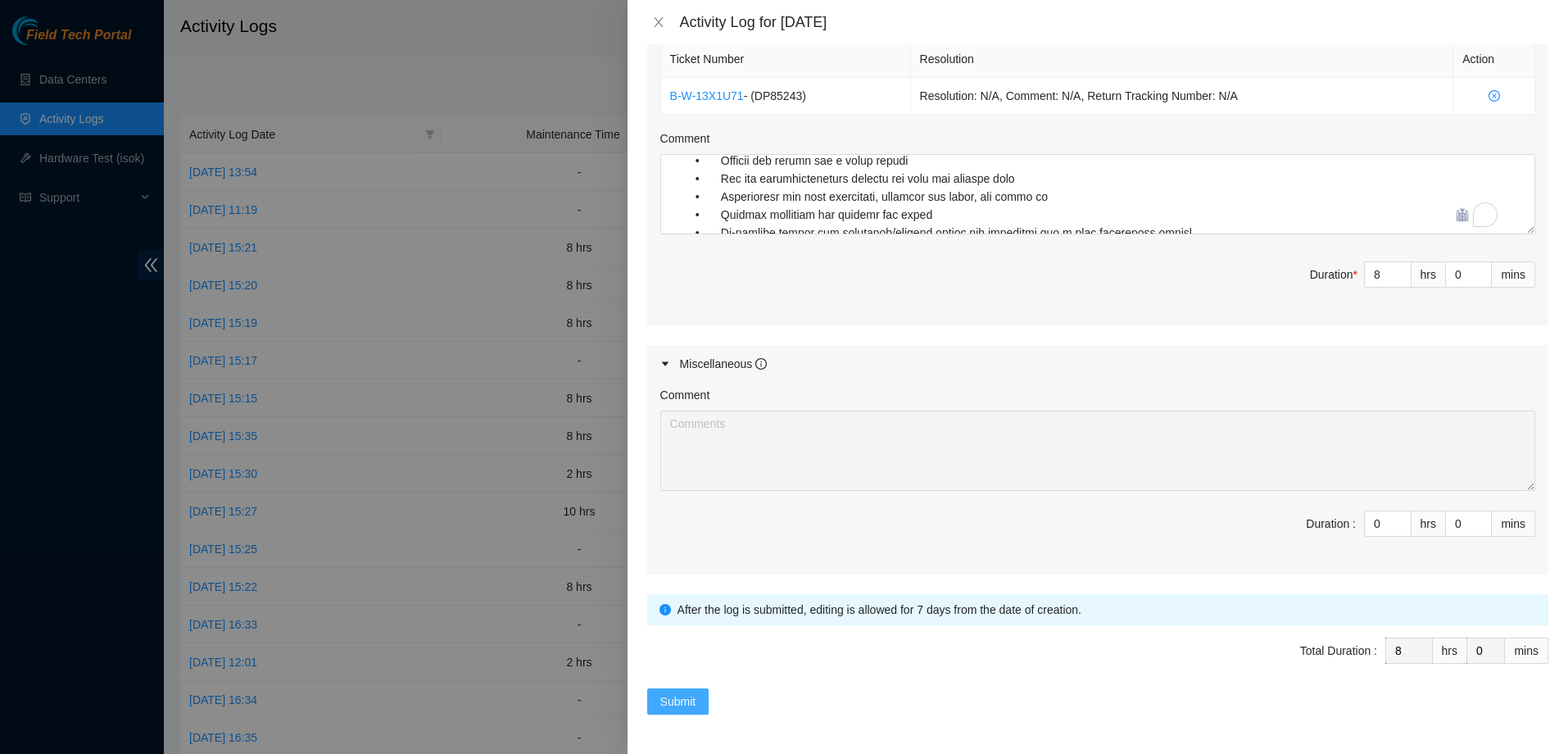
click at [665, 700] on span "Submit" at bounding box center [679, 701] width 36 height 18
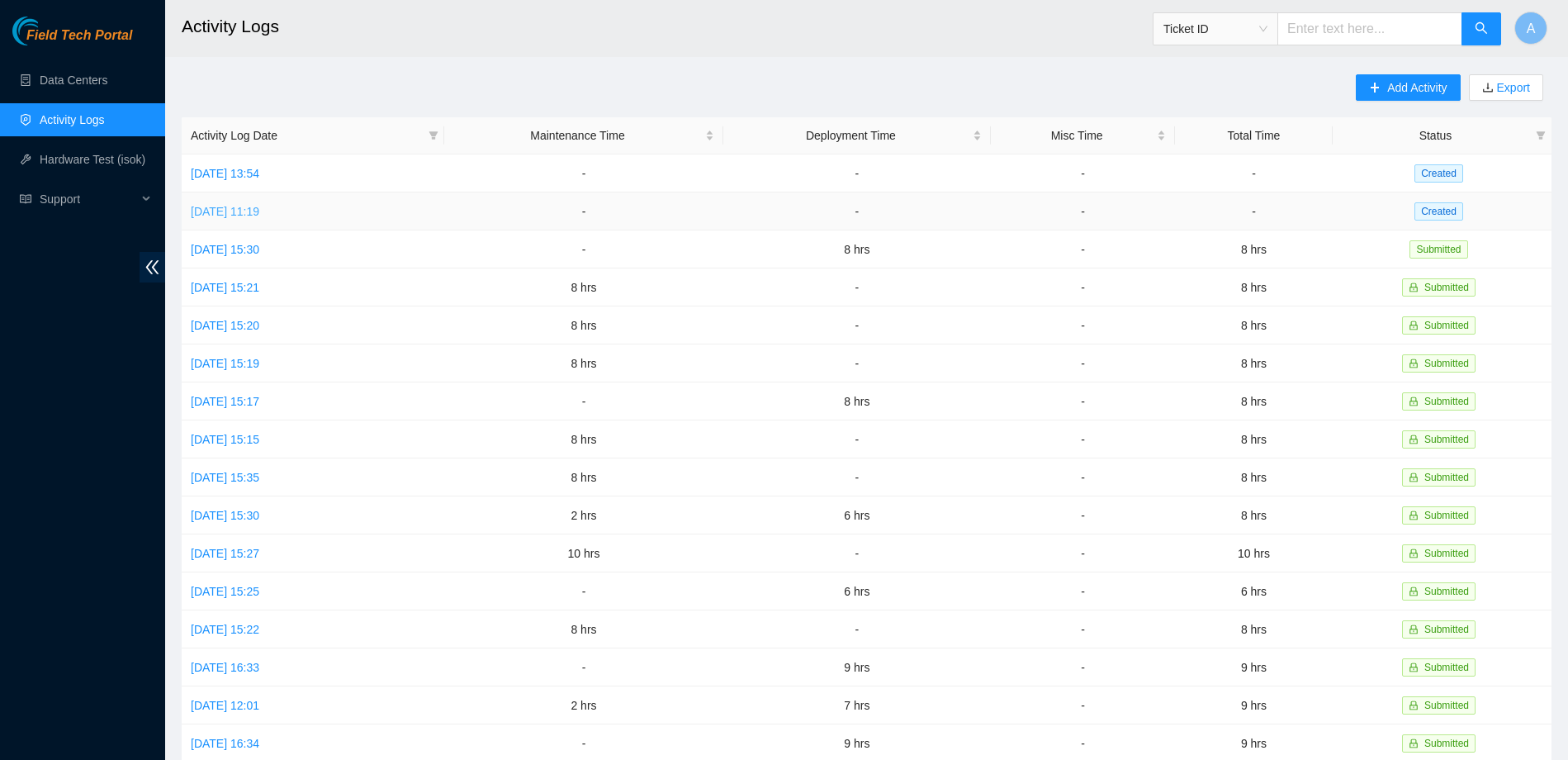
click at [259, 212] on link "[DATE] 11:19" at bounding box center [225, 212] width 68 height 13
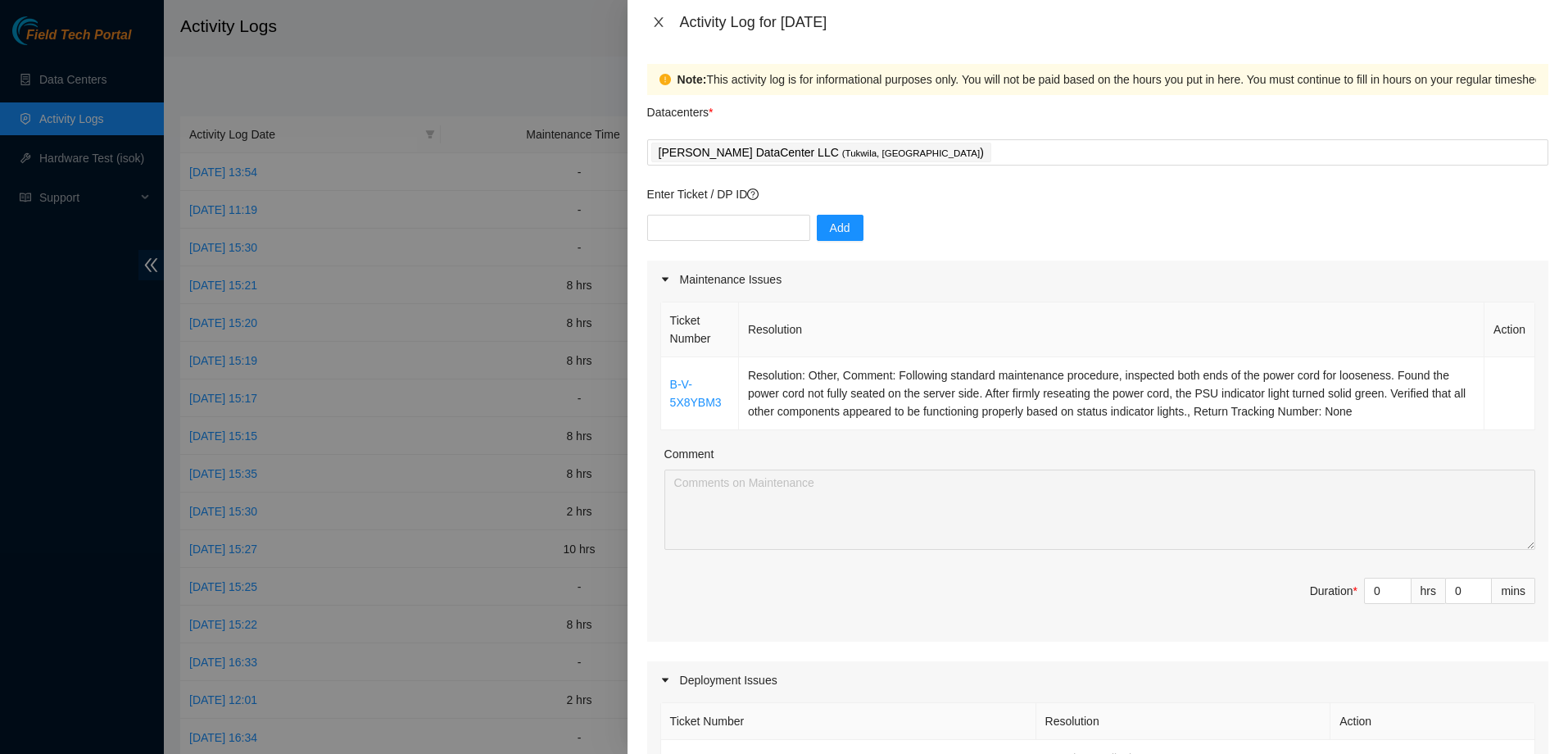
click at [650, 22] on button "Close" at bounding box center [659, 22] width 23 height 16
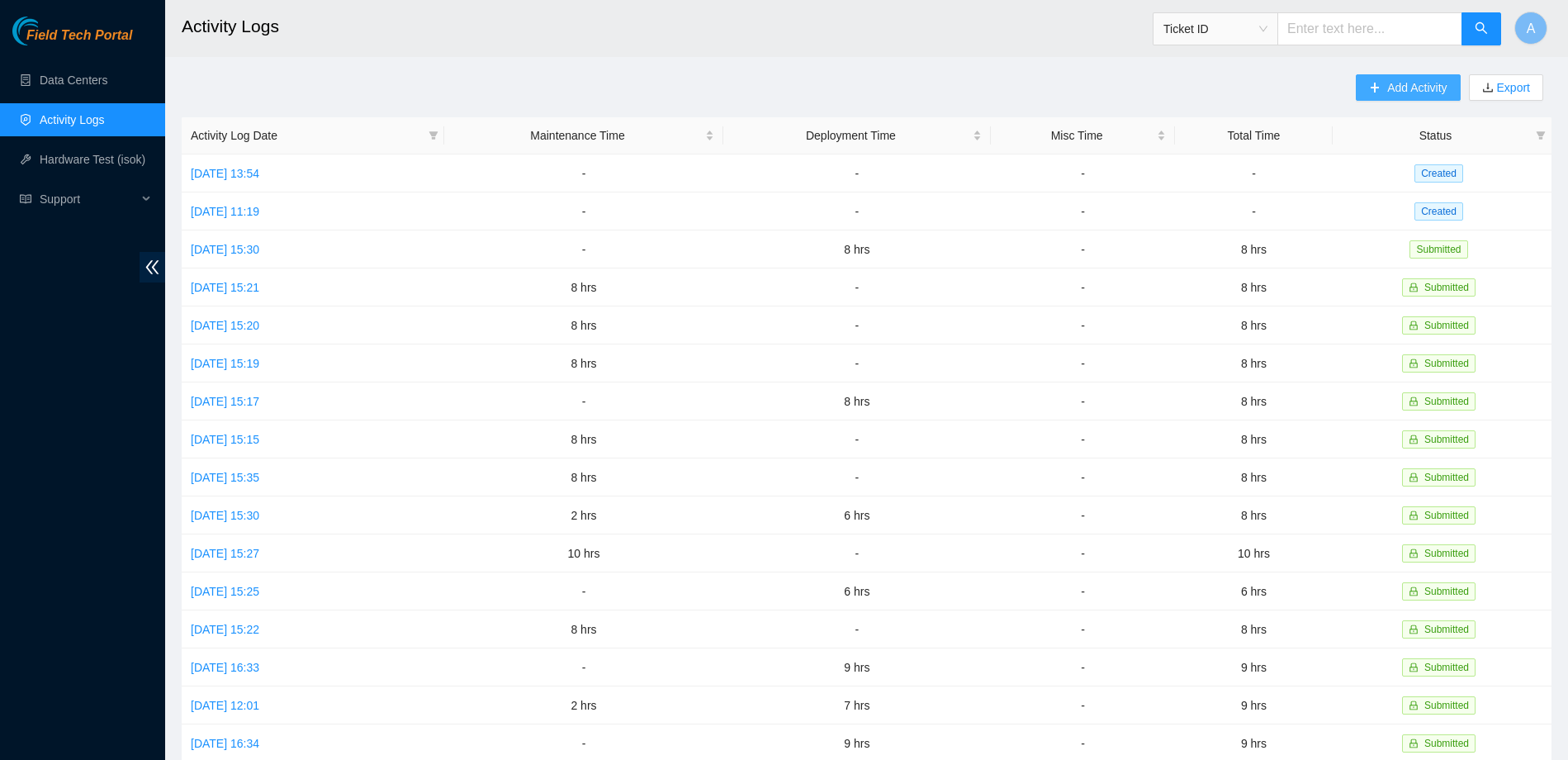
click at [1426, 93] on span "Add Activity" at bounding box center [1416, 88] width 59 height 18
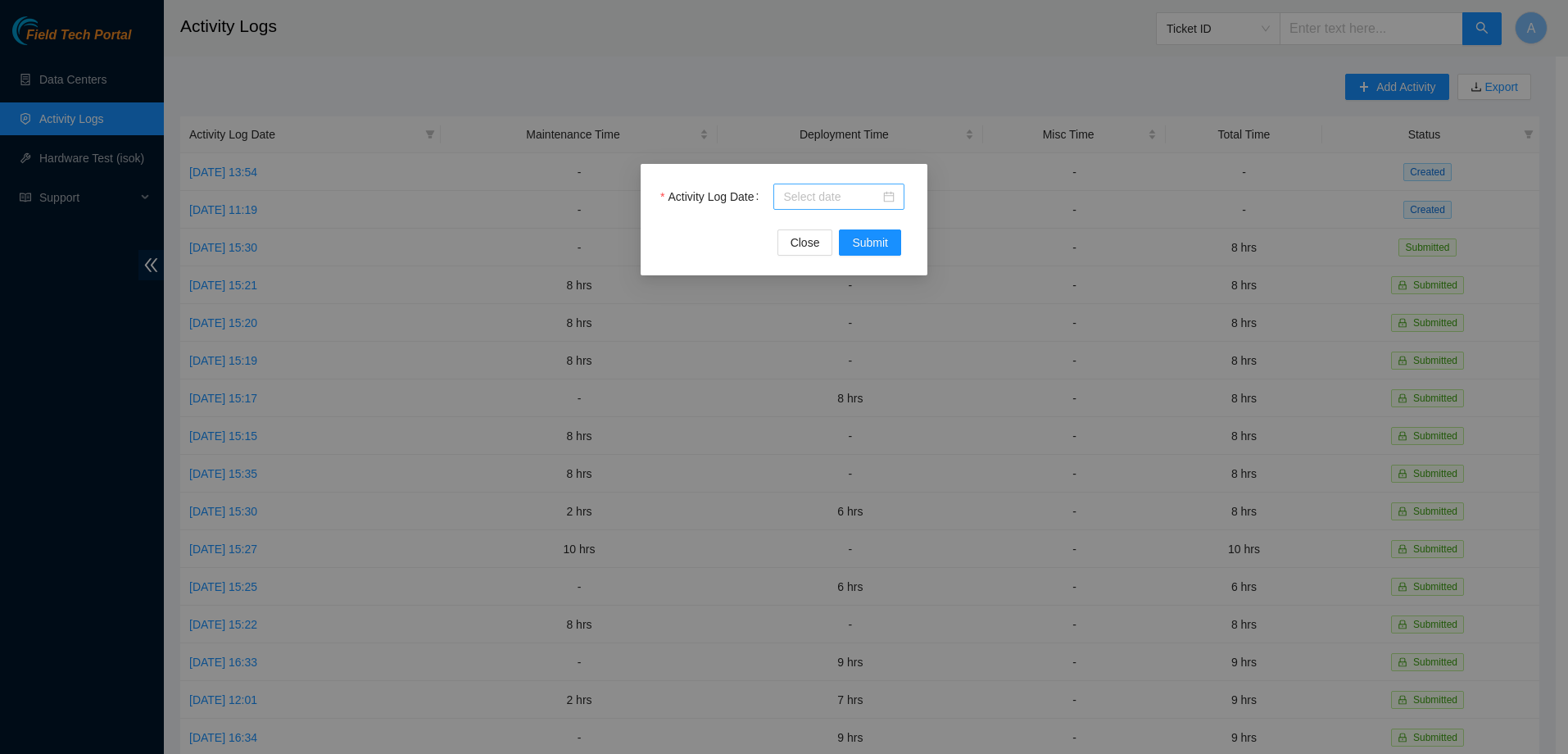
click at [896, 189] on div at bounding box center [839, 197] width 131 height 26
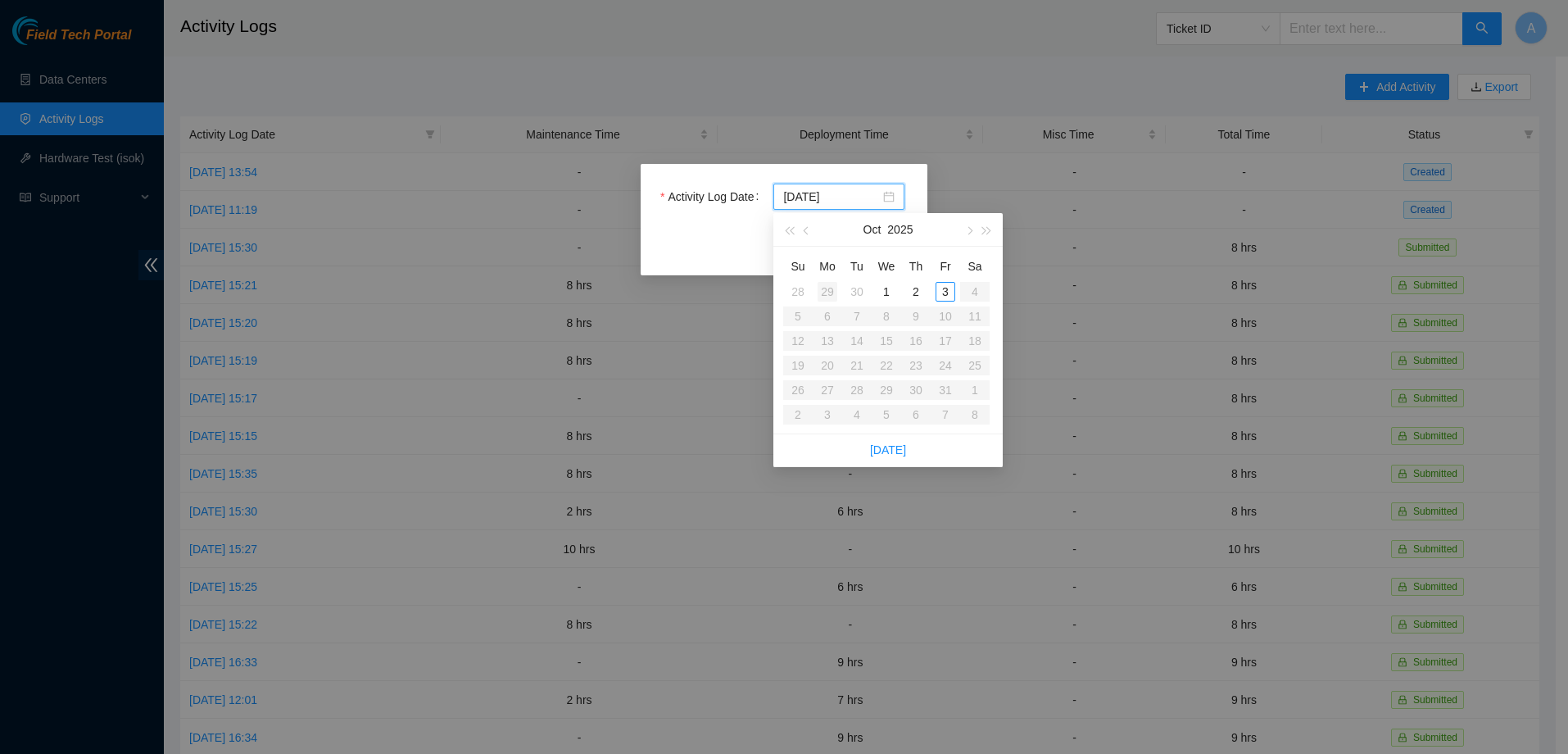
type input "2025-09-29"
type input "2025-09-30"
click at [861, 289] on div "30" at bounding box center [857, 292] width 20 height 20
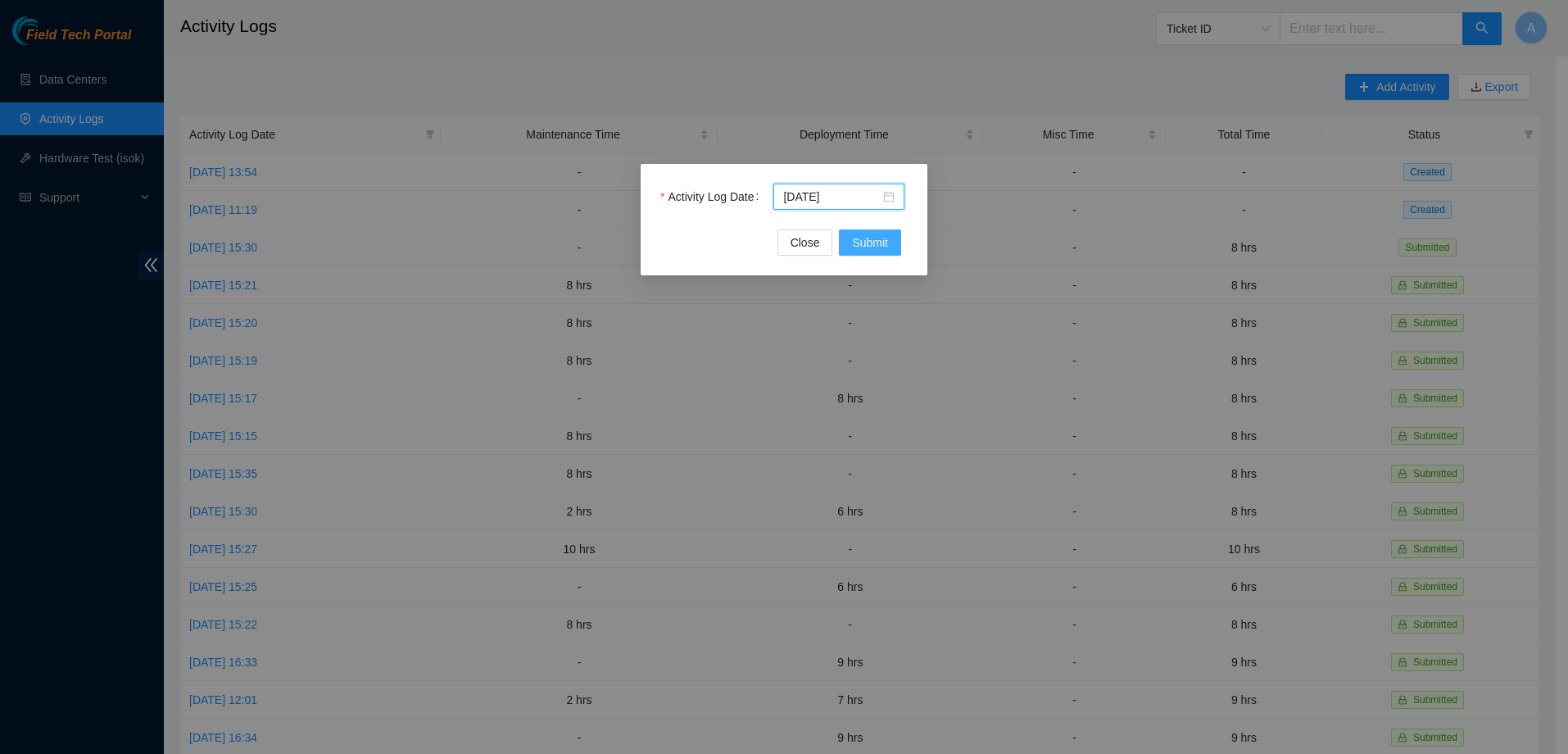
click at [871, 247] on span "Submit" at bounding box center [870, 242] width 36 height 18
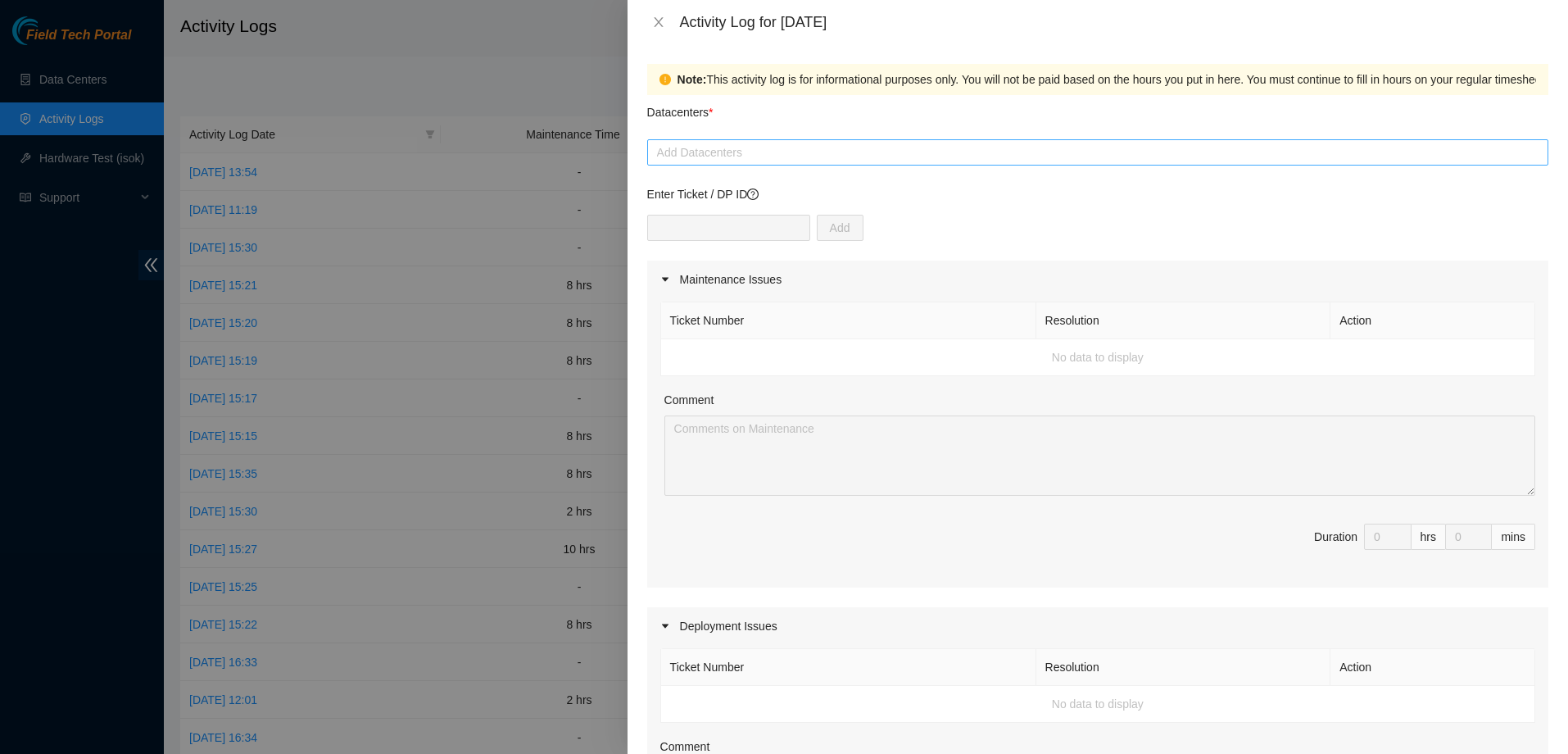
click at [748, 152] on div at bounding box center [1098, 152] width 893 height 20
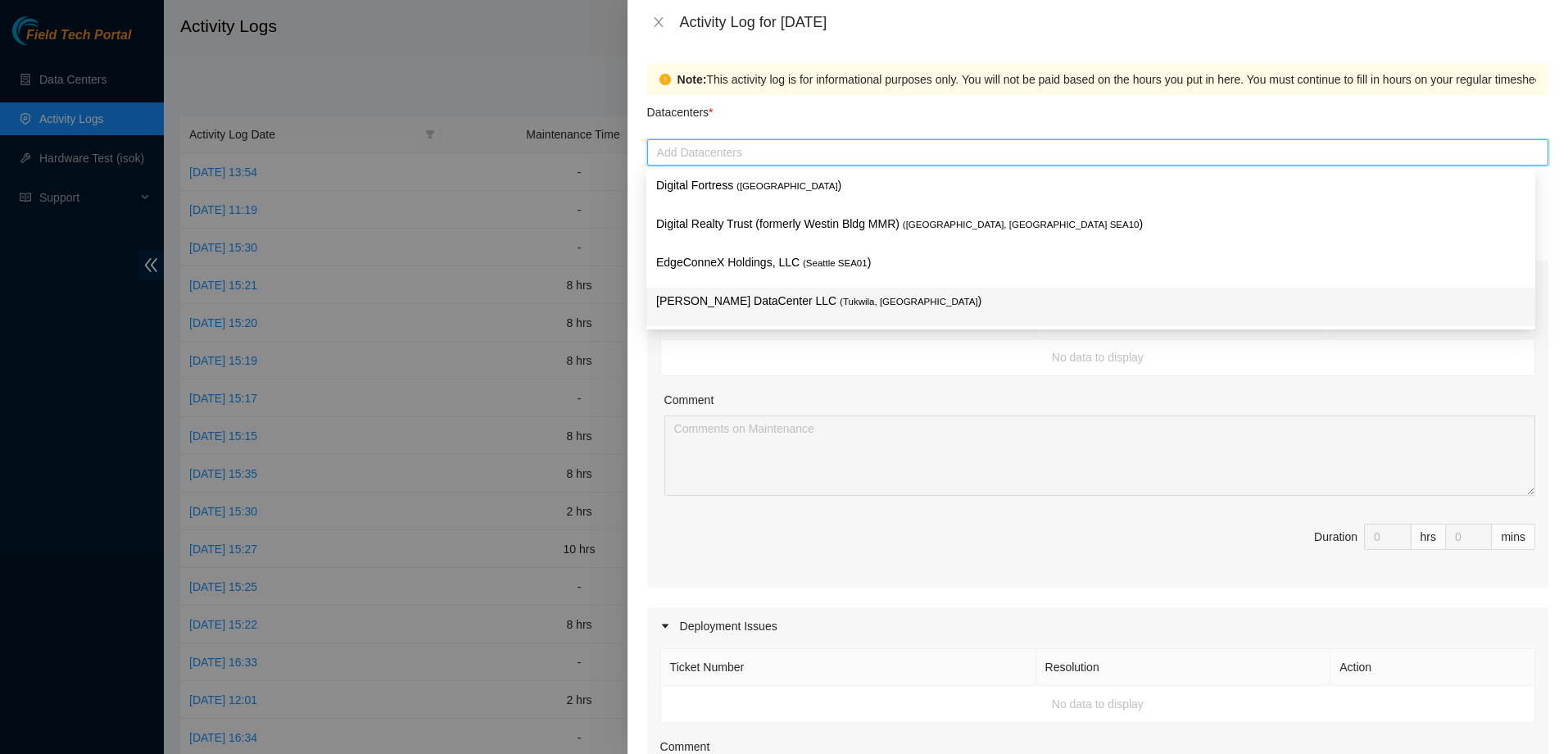
click at [736, 300] on p "Sabey DataCenter LLC ( Tukwila, WA )" at bounding box center [1090, 301] width 869 height 19
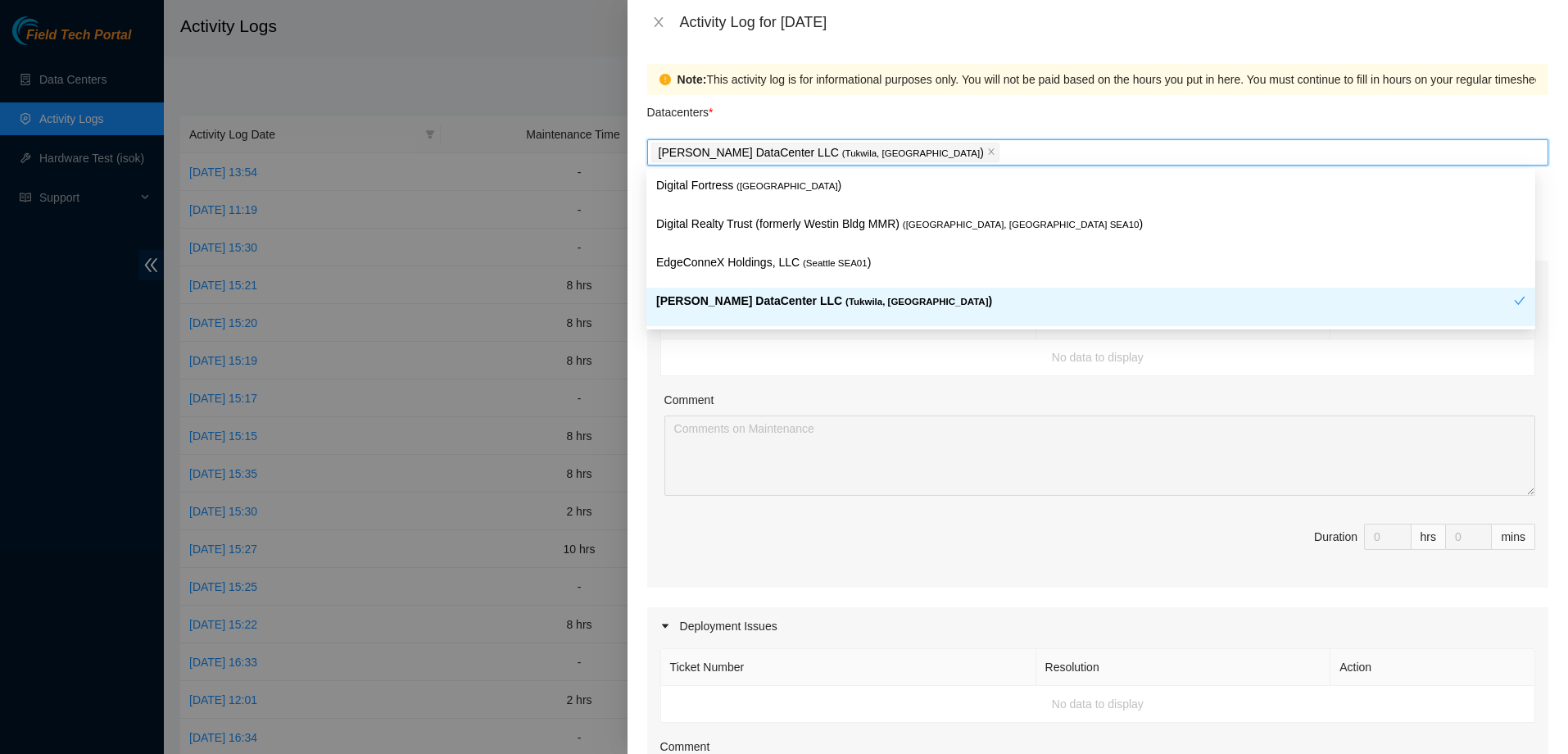
click at [951, 377] on div "Ticket Number Resolution Action No data to display Comment Duration 0 hrs 0 mins" at bounding box center [1098, 443] width 901 height 289
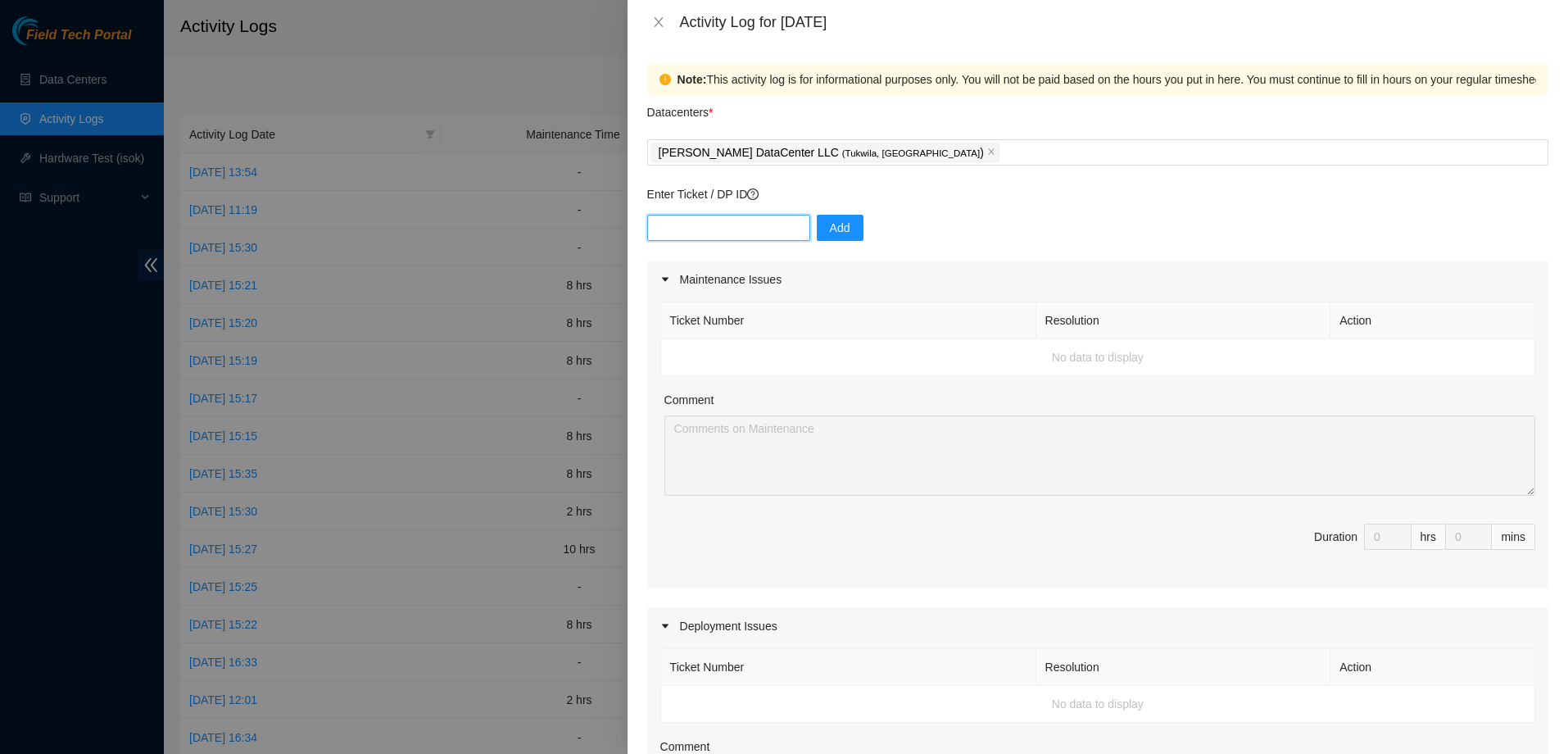
click at [727, 231] on input "text" at bounding box center [728, 228] width 163 height 26
click at [1036, 216] on div "Add" at bounding box center [1098, 237] width 901 height 45
click at [722, 225] on input "text" at bounding box center [728, 228] width 163 height 26
paste input "B-W-13W4O14"
type input "B-W-13W4O14"
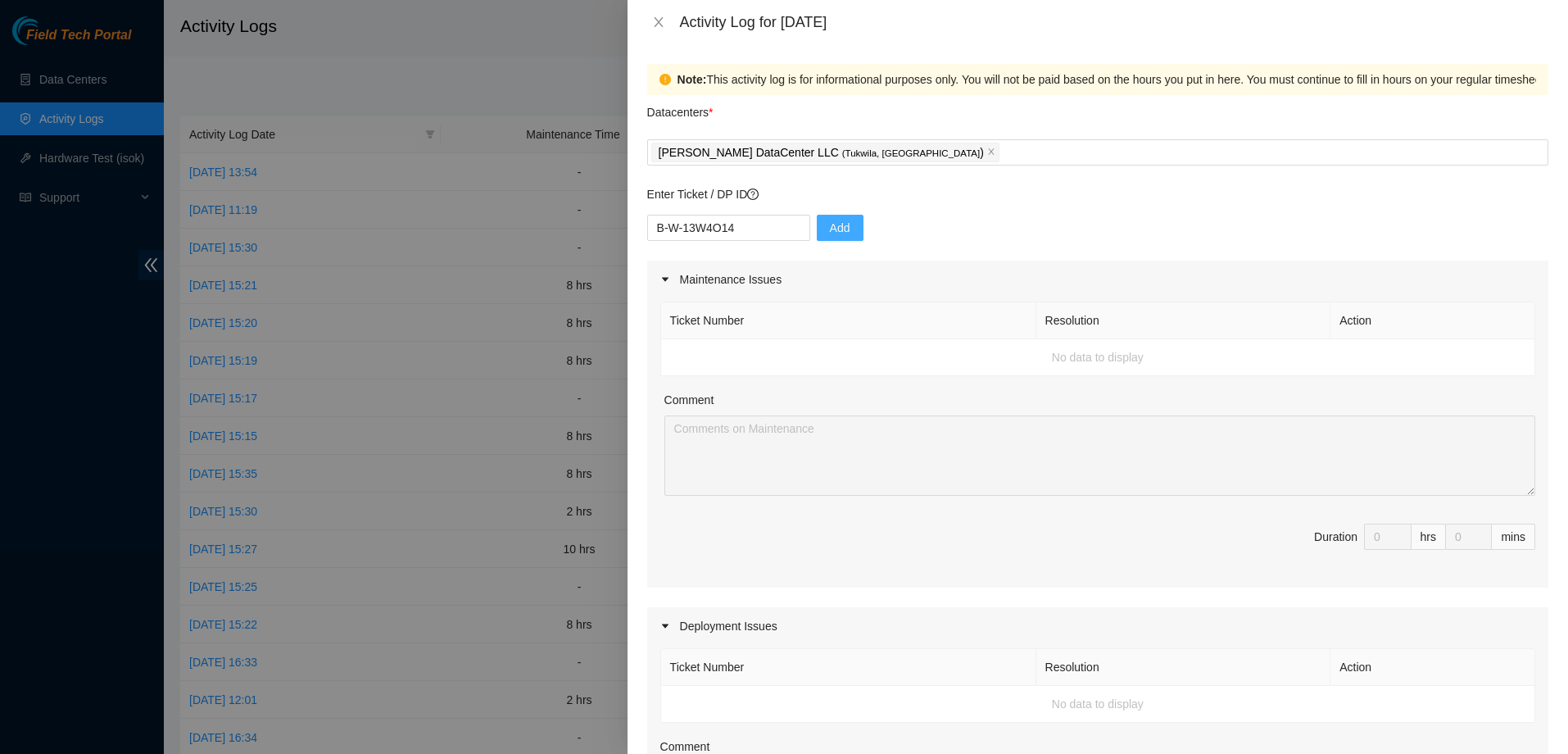
click at [843, 236] on button "Add" at bounding box center [840, 228] width 46 height 26
drag, startPoint x: 1377, startPoint y: 537, endPoint x: 1332, endPoint y: 537, distance: 45.0
click at [1332, 537] on span "Duration * 0 hrs 0 mins" at bounding box center [1098, 546] width 875 height 45
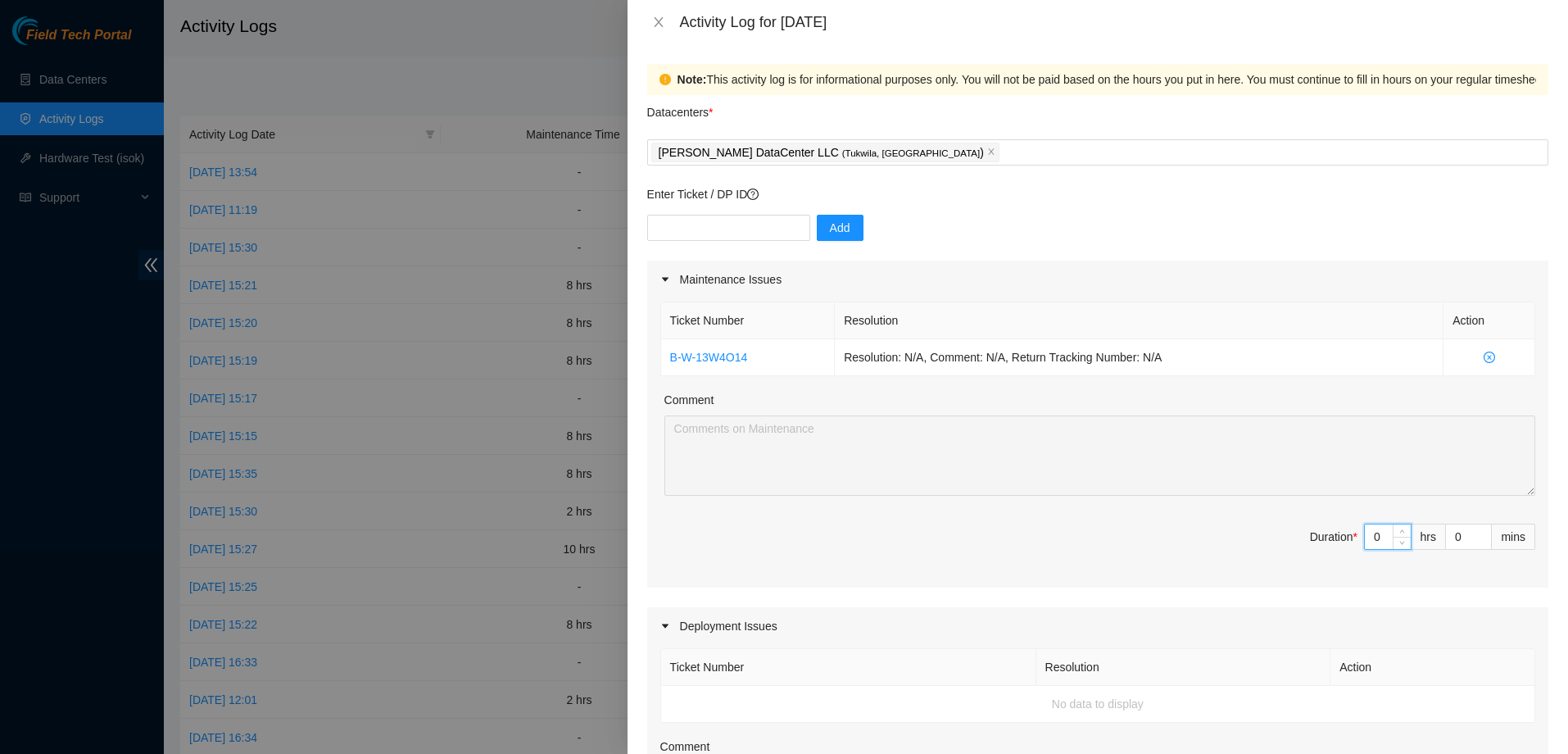
type input "8"
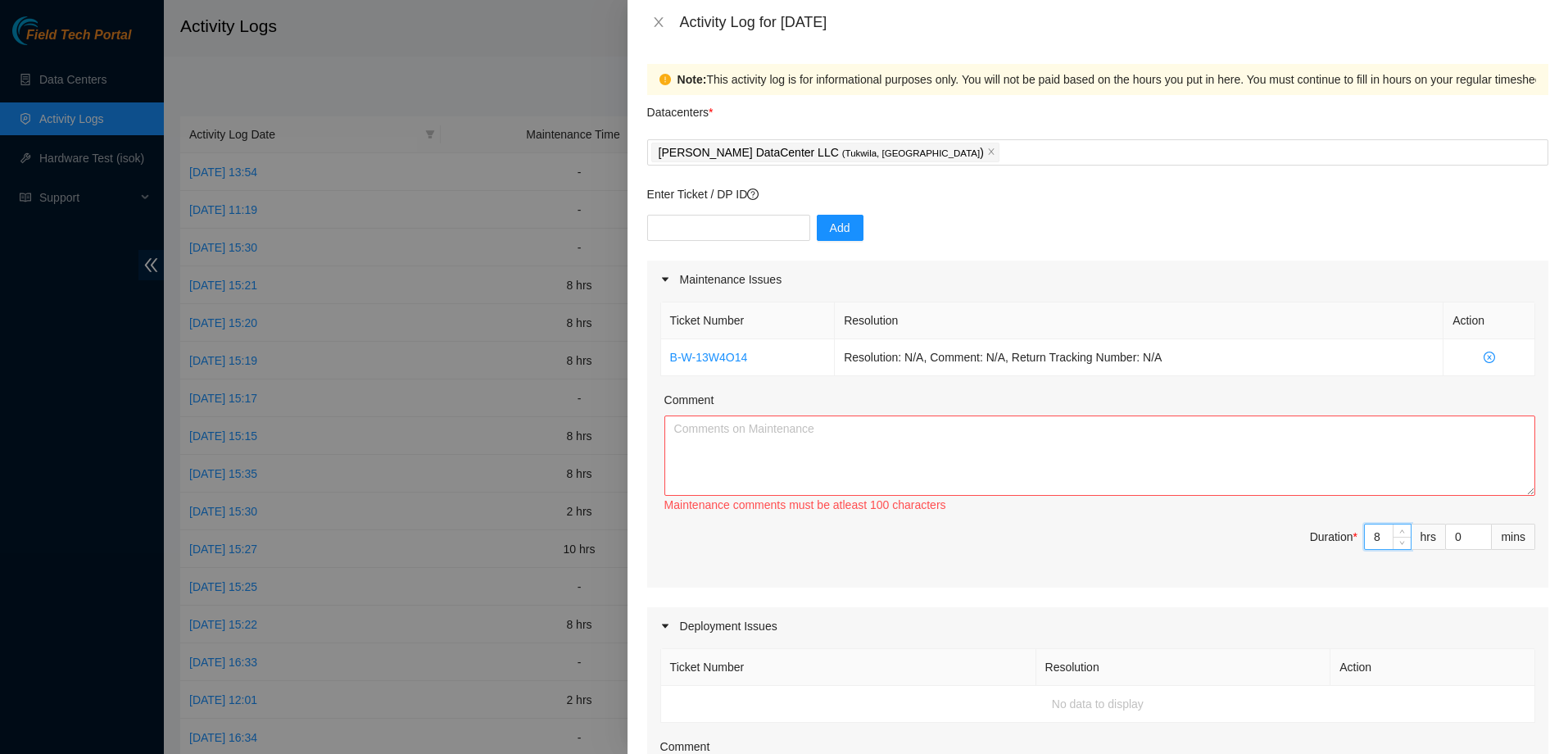
type input "8"
click at [782, 442] on textarea "Comment" at bounding box center [1099, 455] width 870 height 80
paste textarea "Located, audited, and accounted for the following assets - sent a comprehensive…"
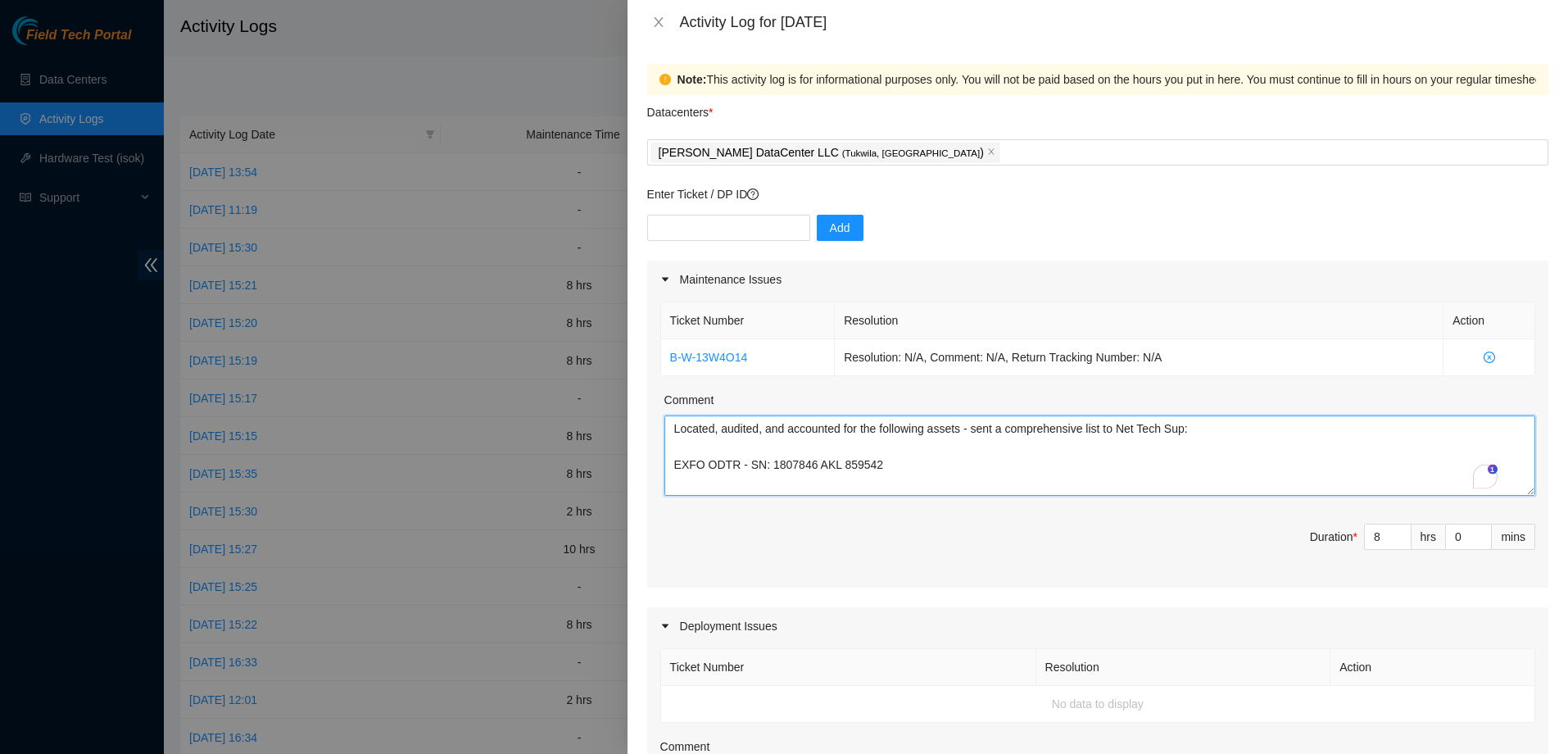
click at [689, 432] on textarea "Located, audited, and accounted for the following assets - sent a comprehensive…" at bounding box center [1099, 455] width 870 height 80
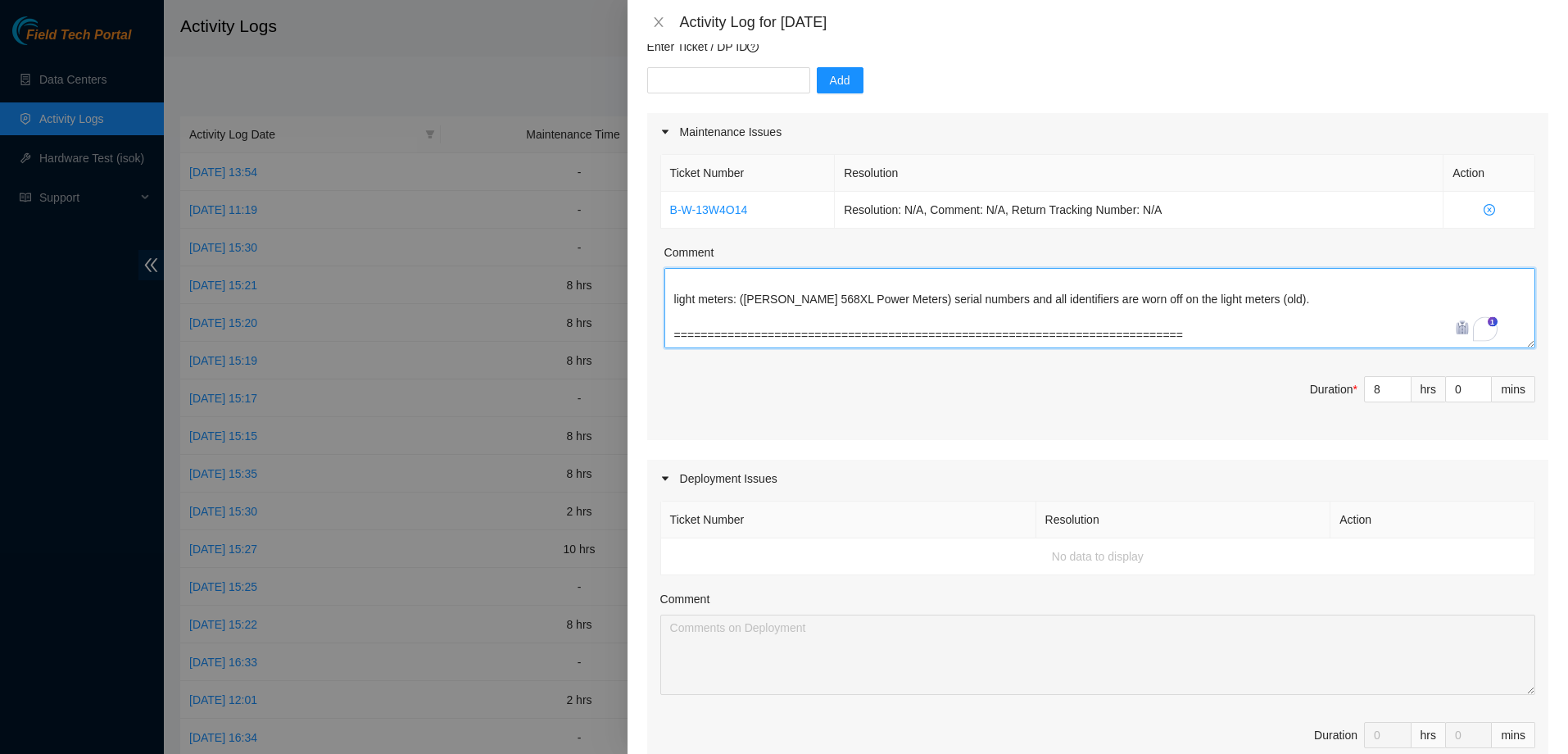
scroll to position [98, 0]
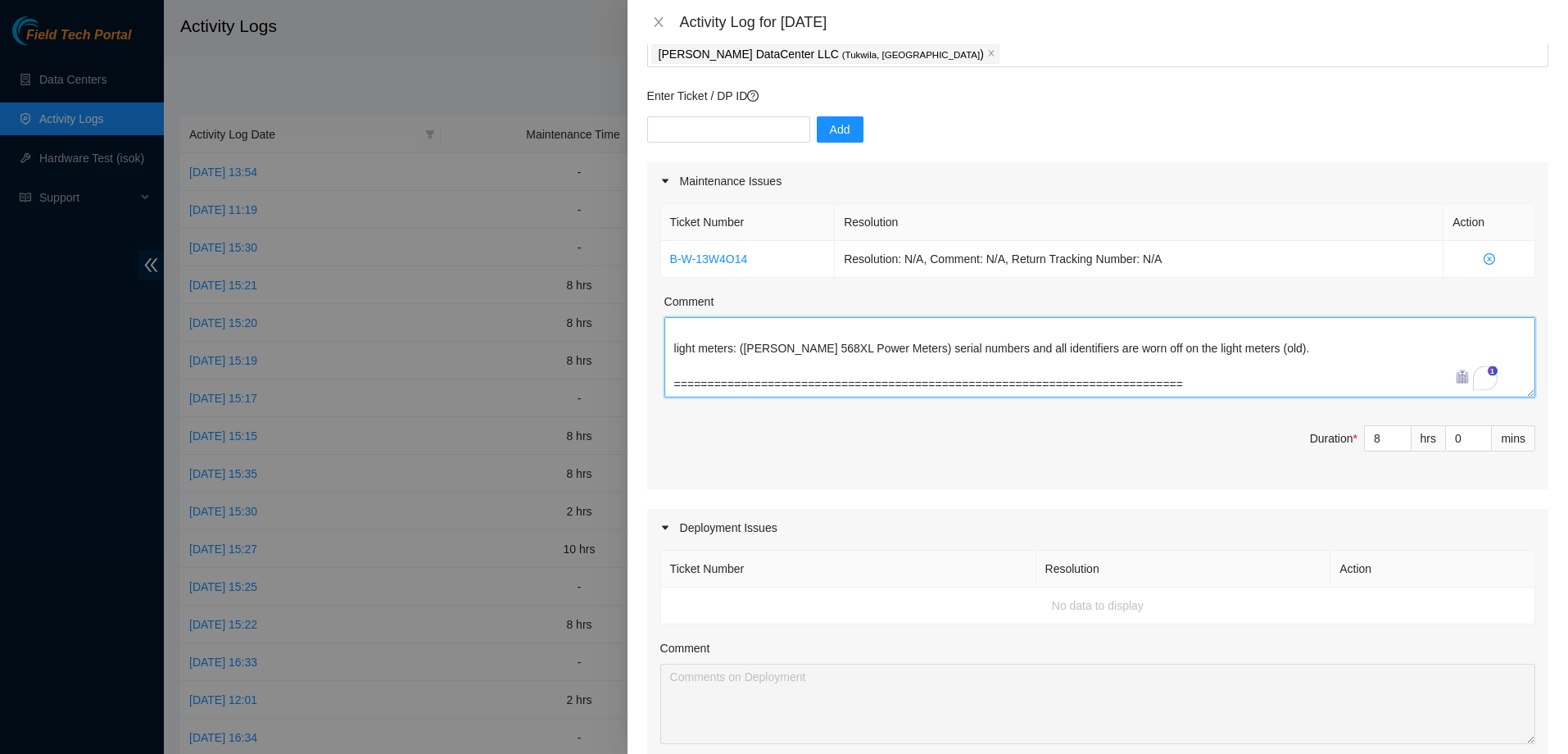
click at [1194, 379] on textarea "helped corey Located, audited, and accounted for the following assets - sent a …" at bounding box center [1099, 357] width 870 height 80
paste textarea "started organizing the storage cages and auditing the equipments in the datacen…"
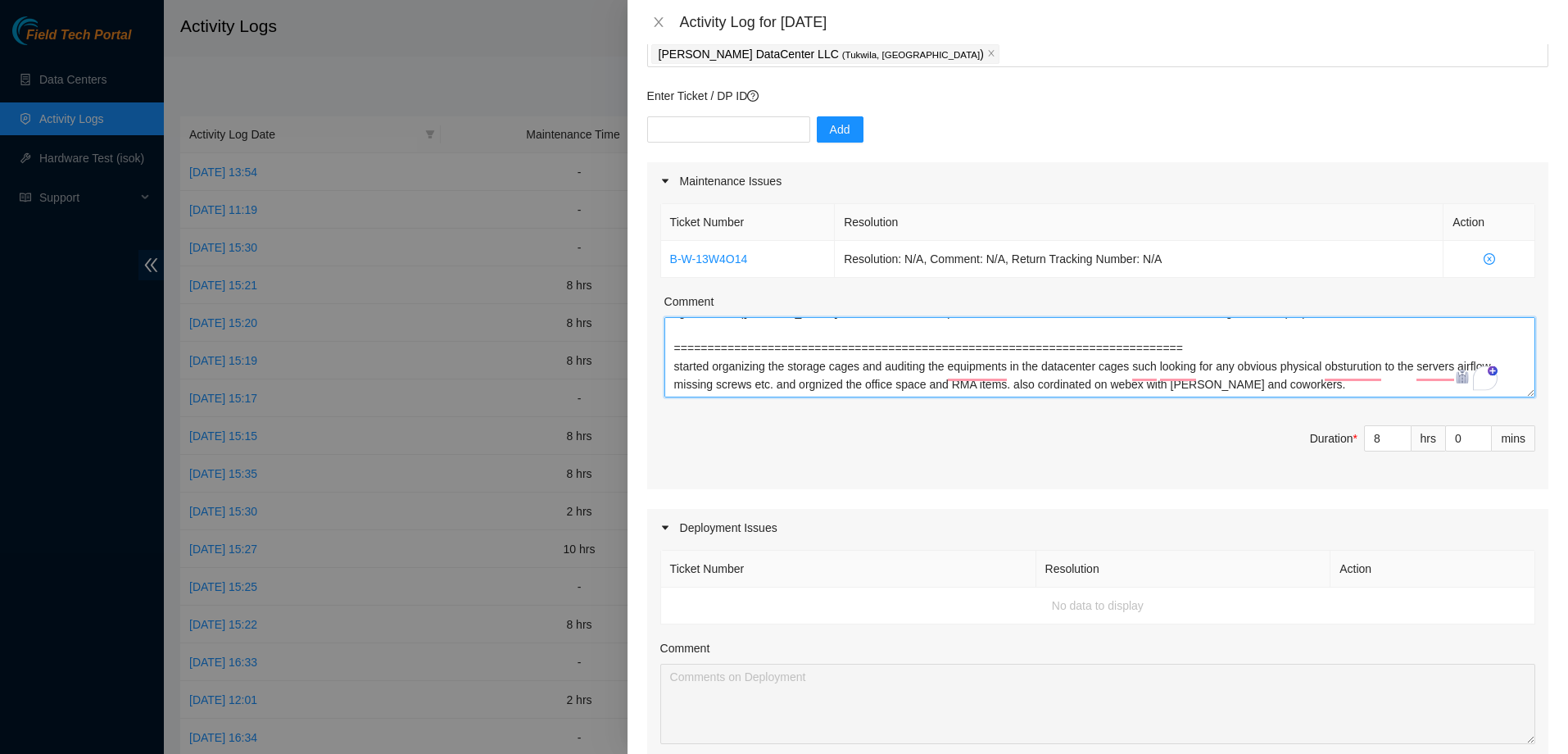
scroll to position [249, 0]
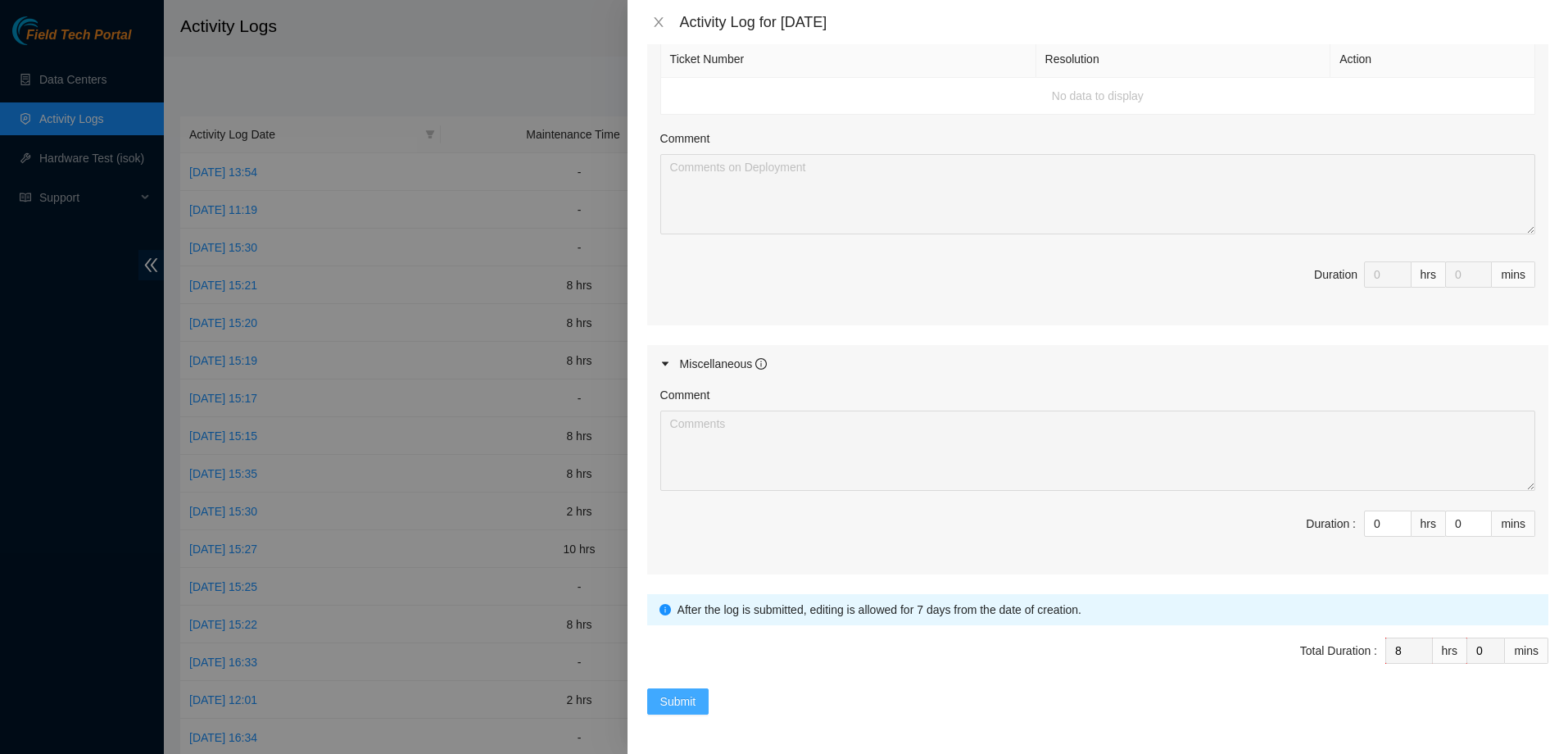
type textarea "helped corey Located, audited, and accounted for the following assets - sent a …"
click at [701, 698] on button "Submit" at bounding box center [678, 701] width 62 height 26
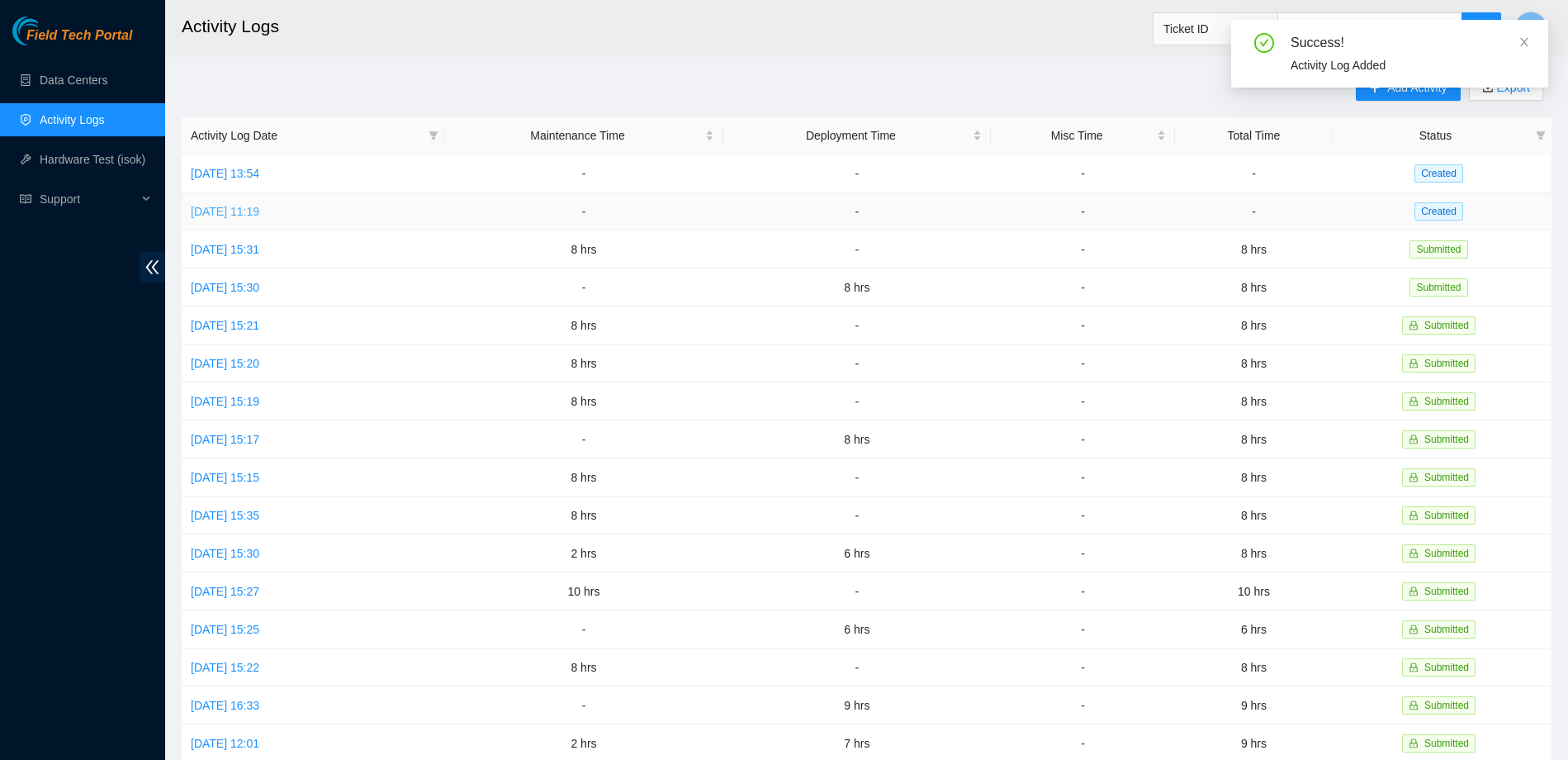
click at [252, 212] on link "[DATE] 11:19" at bounding box center [225, 212] width 68 height 13
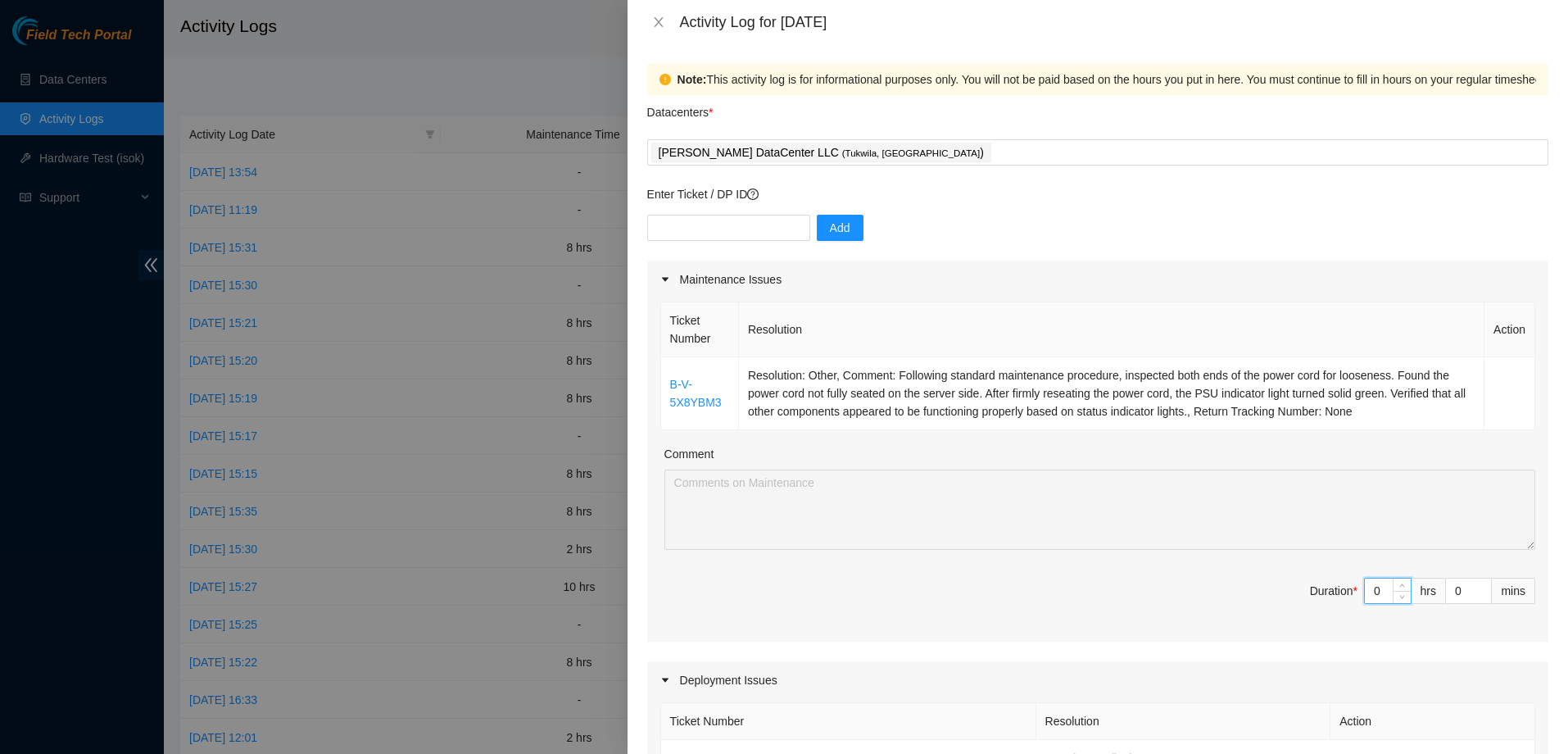
drag, startPoint x: 1368, startPoint y: 591, endPoint x: 1336, endPoint y: 590, distance: 32.0
click at [1336, 590] on span "Duration * 0 hrs 0 mins" at bounding box center [1098, 600] width 875 height 45
type input "8"
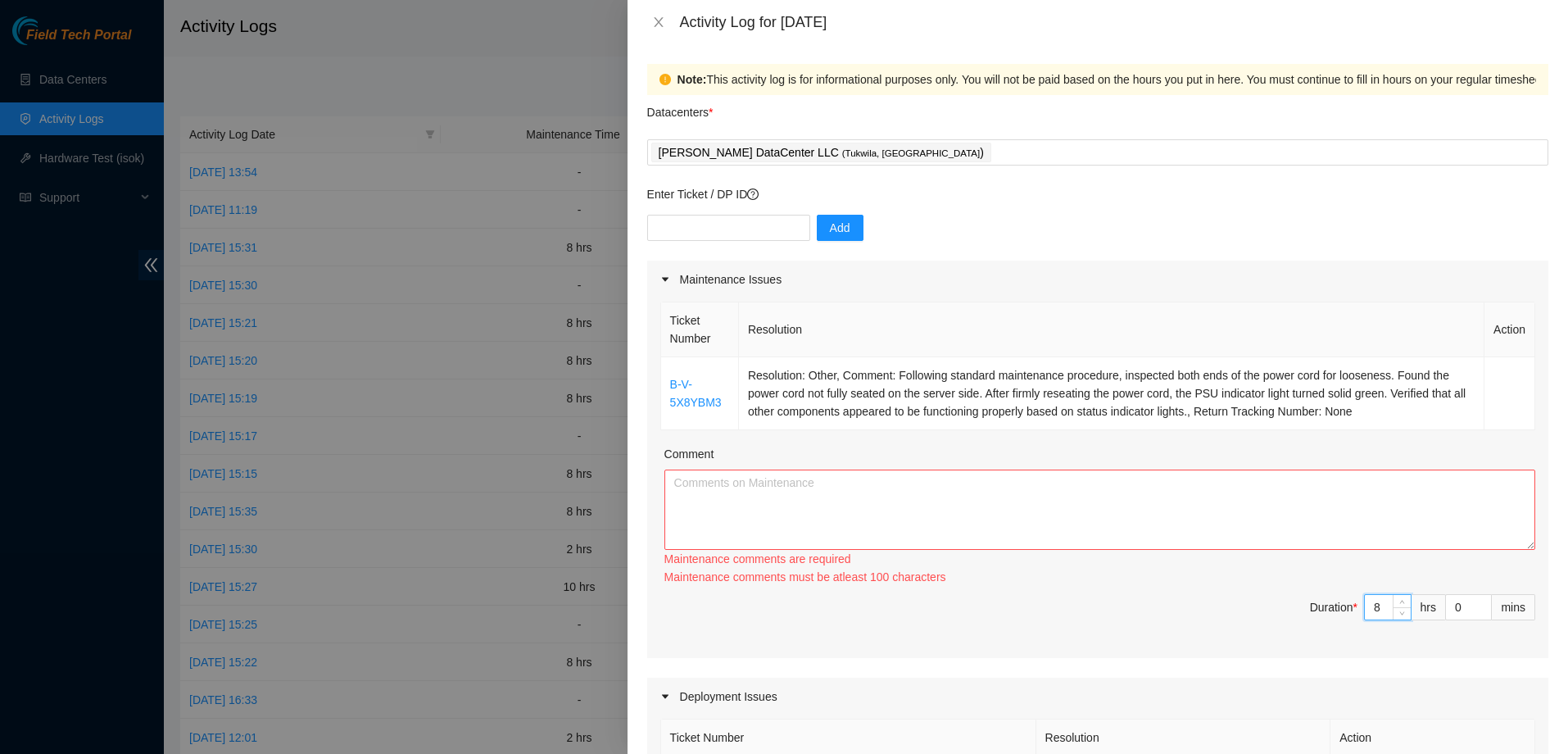
type input "8"
click at [994, 503] on textarea "Comment" at bounding box center [1099, 509] width 870 height 80
paste textarea "started organizing the storage cages and auditing the equipments in the datacen…"
type textarea "started organizing the storage cages and auditing the equipments in the datacen…"
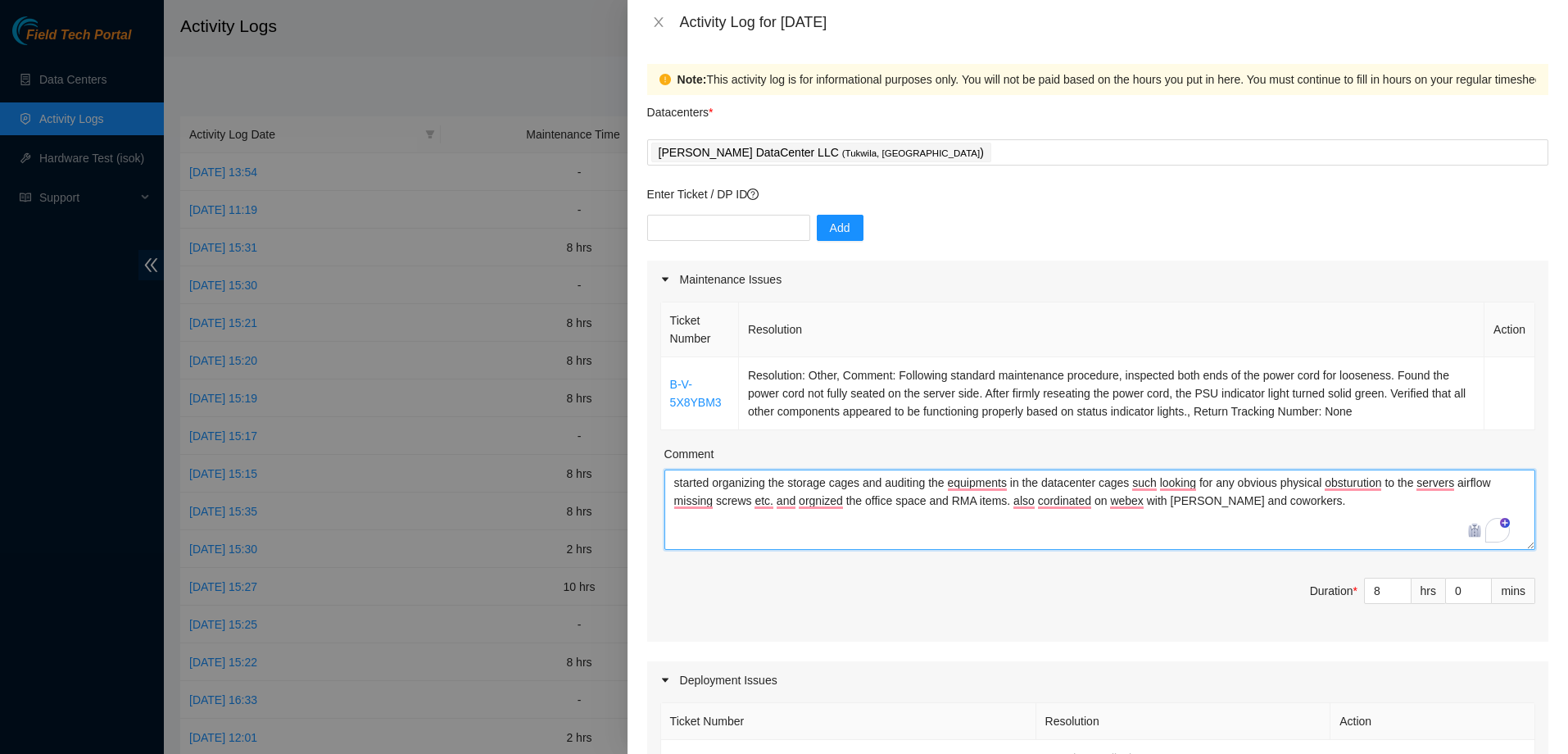
drag, startPoint x: 1293, startPoint y: 505, endPoint x: 682, endPoint y: 443, distance: 614.1
click at [682, 443] on div "Ticket Number Resolution Action B-V-5X8YBM3 Resolution: Other, Comment: Followi…" at bounding box center [1098, 470] width 901 height 343
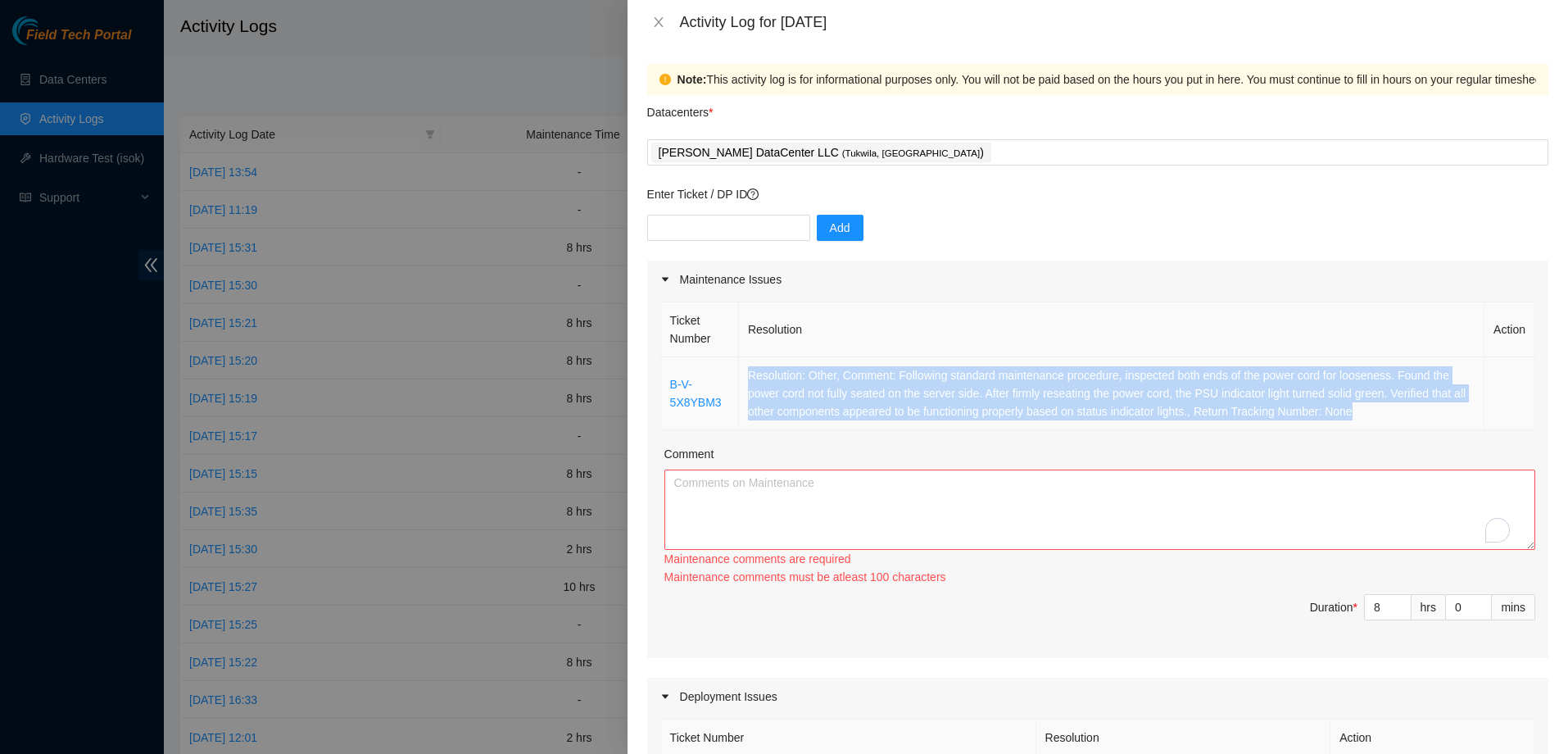
drag, startPoint x: 1404, startPoint y: 411, endPoint x: 741, endPoint y: 373, distance: 664.1
click at [741, 373] on td "Resolution: Other, Comment: Following standard maintenance procedure, inspected…" at bounding box center [1112, 394] width 746 height 73
copy td "Resolution: Other, Comment: Following standard maintenance procedure, inspected…"
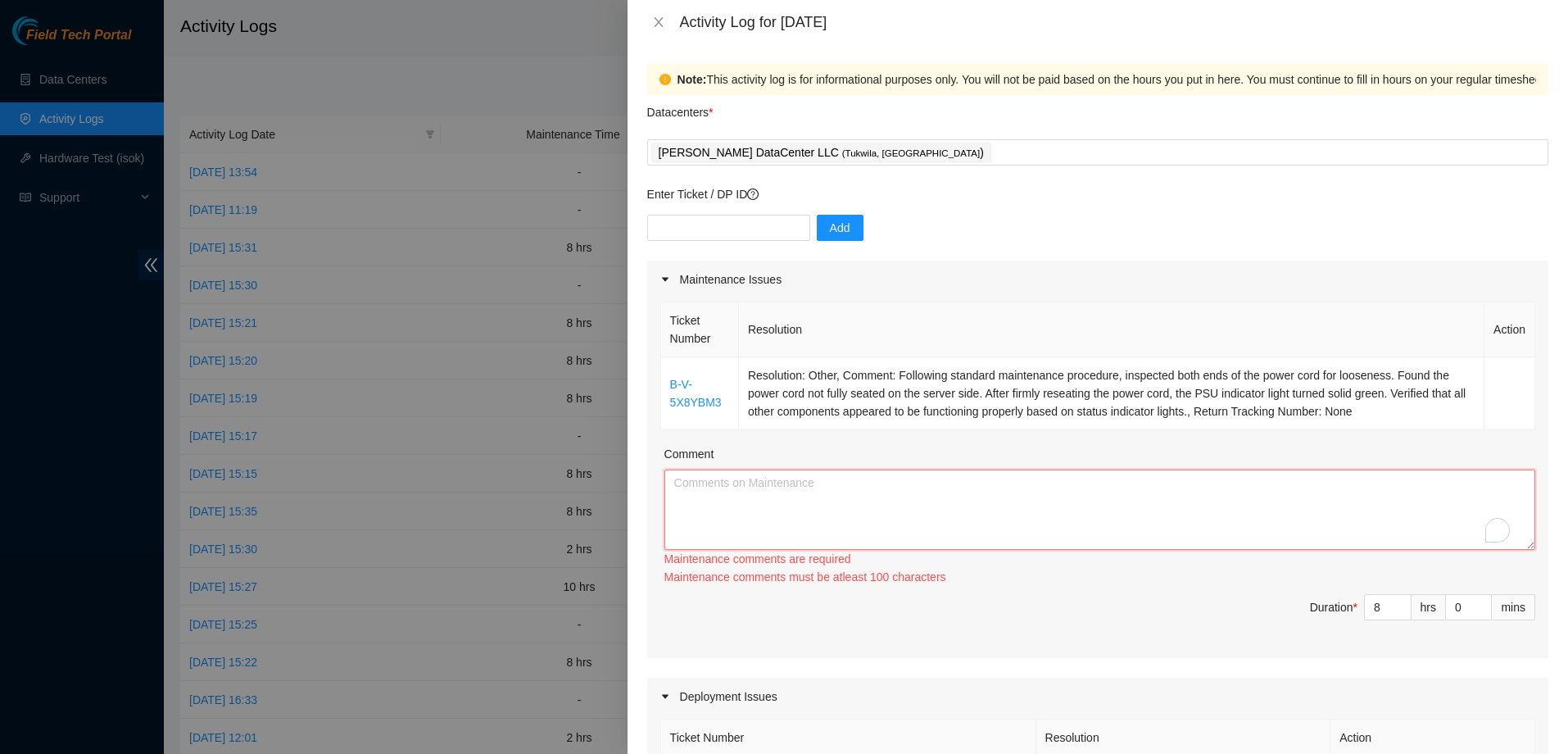
click at [748, 488] on textarea "Comment" at bounding box center [1099, 509] width 870 height 80
paste textarea "Resolution: Other, Comment: Following standard maintenance procedure, inspected…"
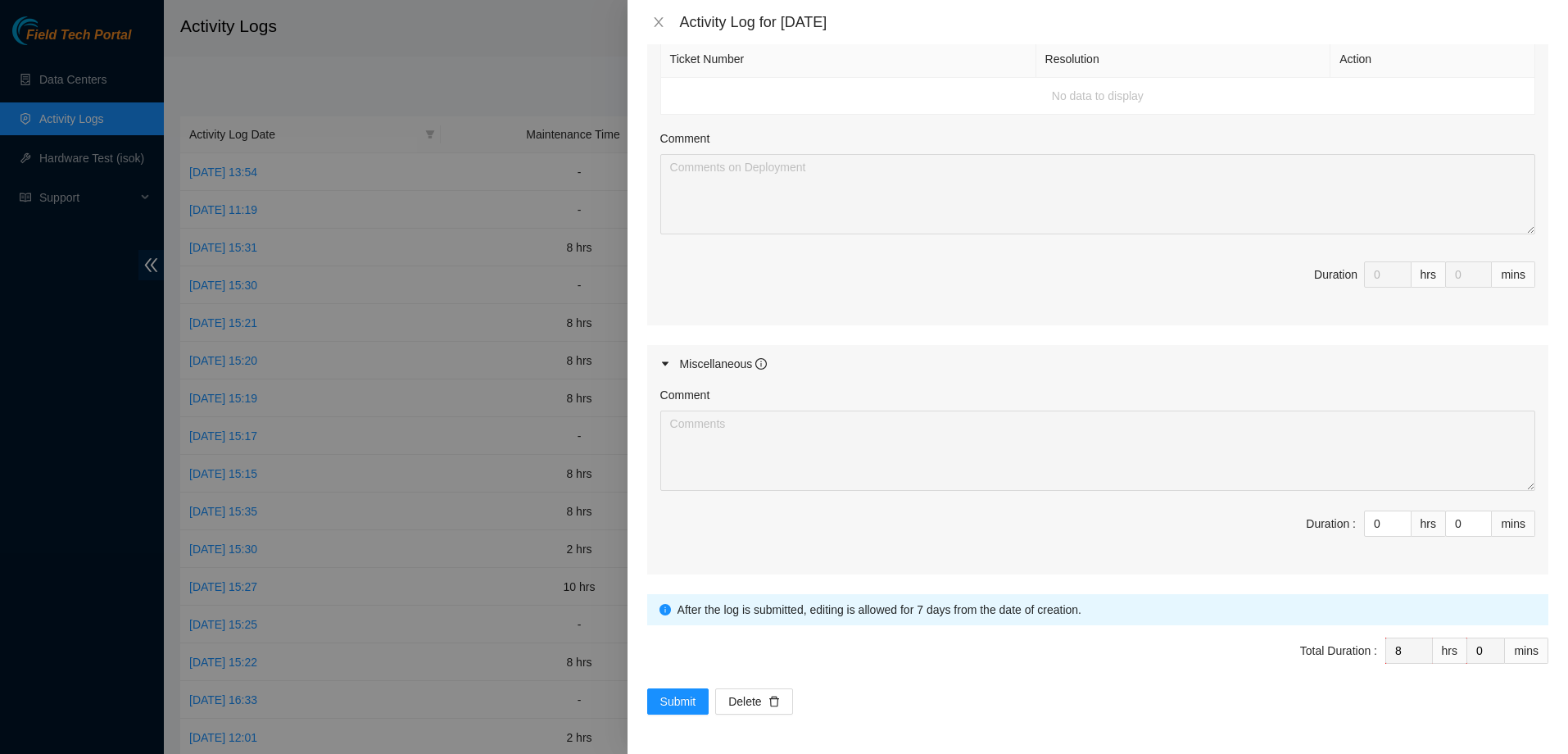
type textarea "Resolution: Other, Comment: Following standard maintenance procedure, inspected…"
click at [691, 686] on form "Datacenters * Sabey DataCenter LLC ( Tukwila, WA ) Enter Ticket / DP ID Add Mai…" at bounding box center [1098, 74] width 901 height 1281
click at [693, 695] on span "Submit" at bounding box center [679, 701] width 36 height 18
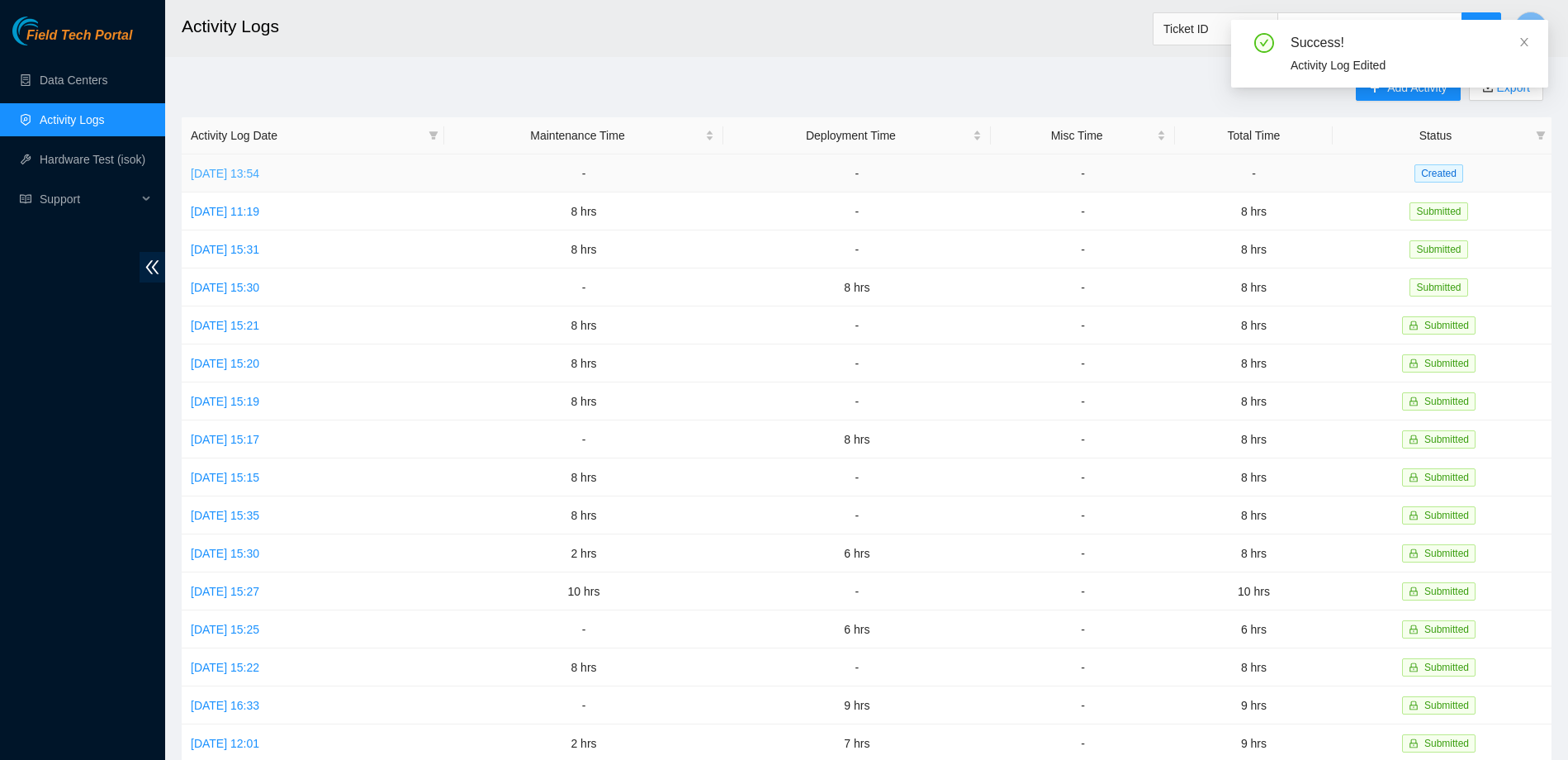
click at [259, 168] on link "[DATE] 13:54" at bounding box center [225, 173] width 68 height 13
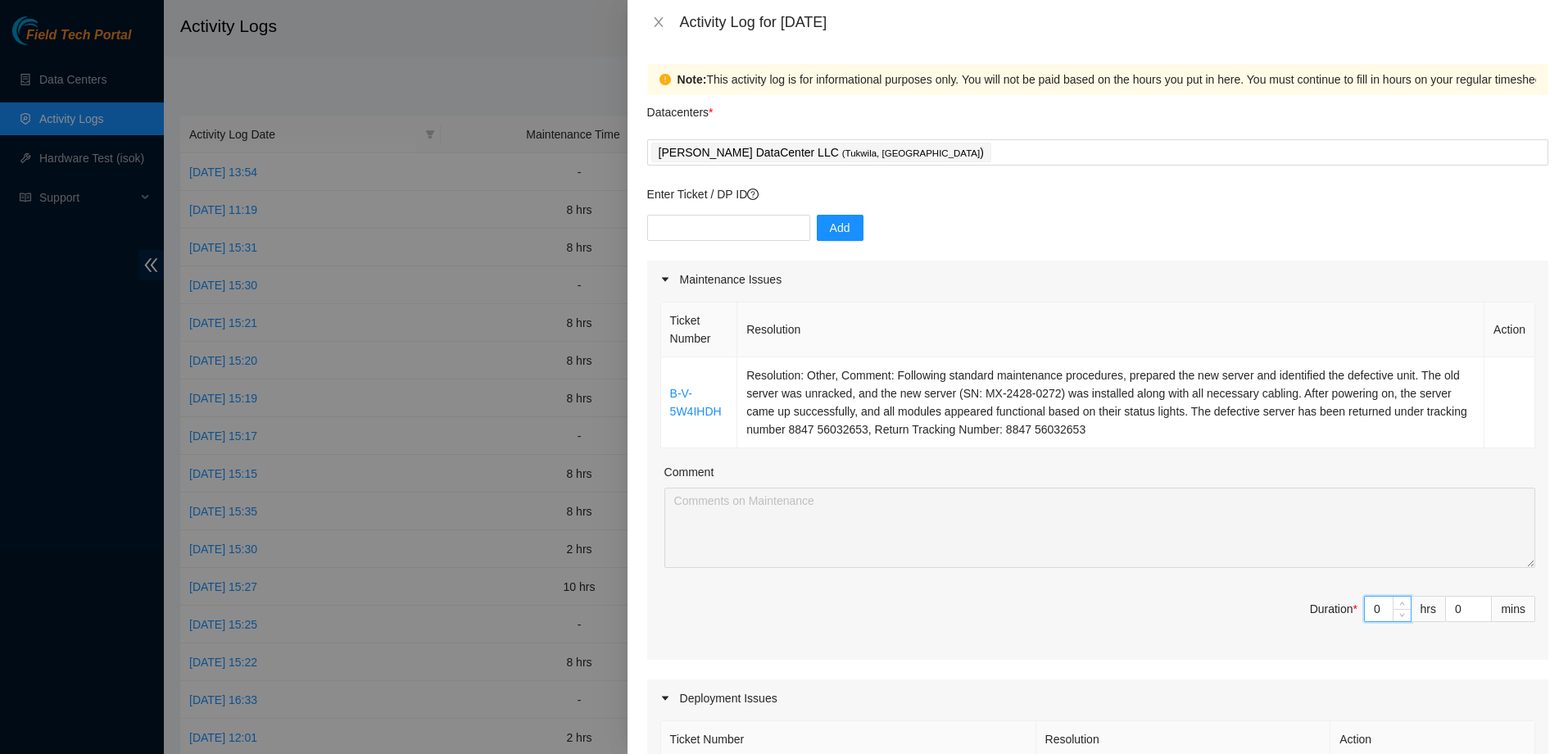
click at [1254, 607] on span "Duration * 0 hrs 0 mins" at bounding box center [1098, 618] width 875 height 45
type input "8"
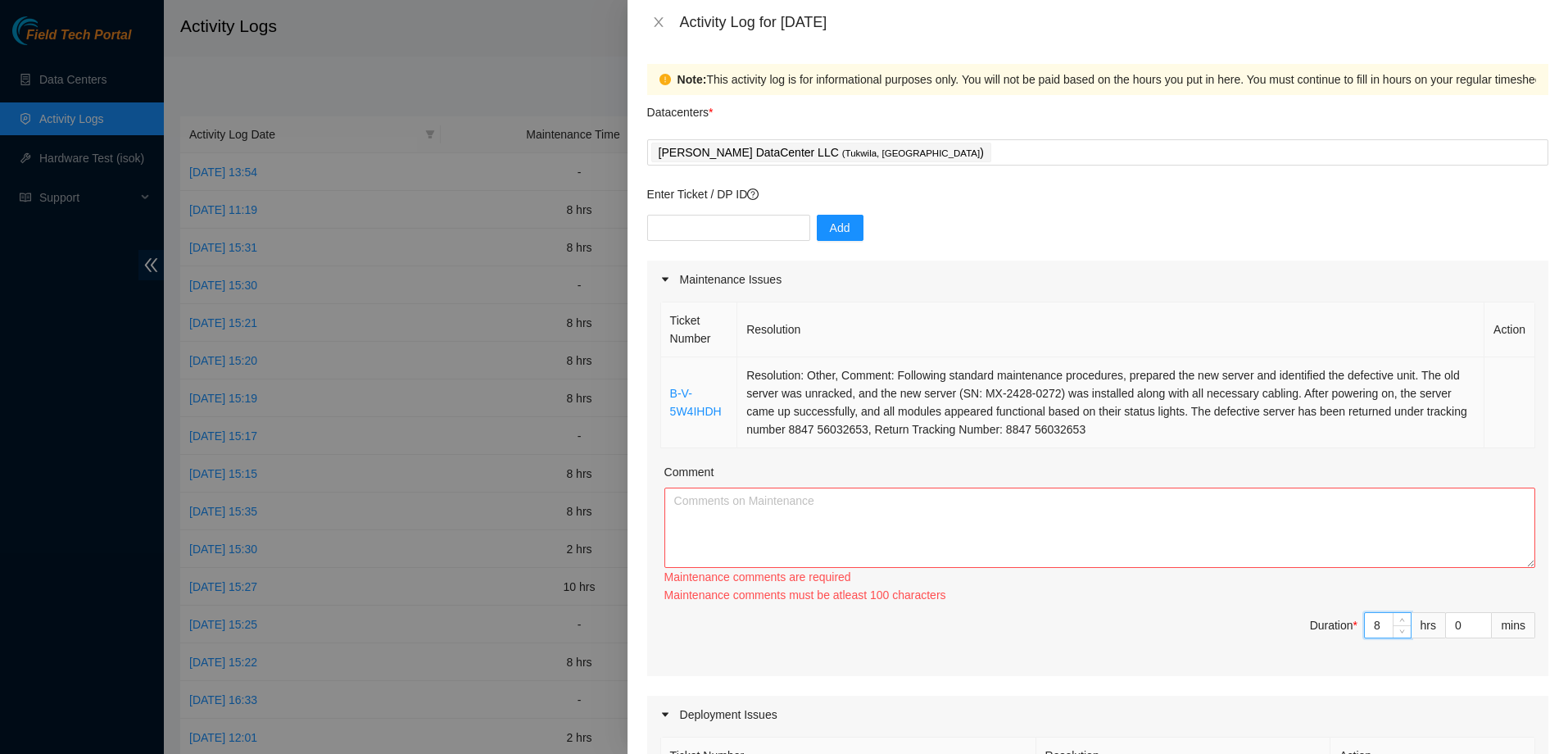
type input "8"
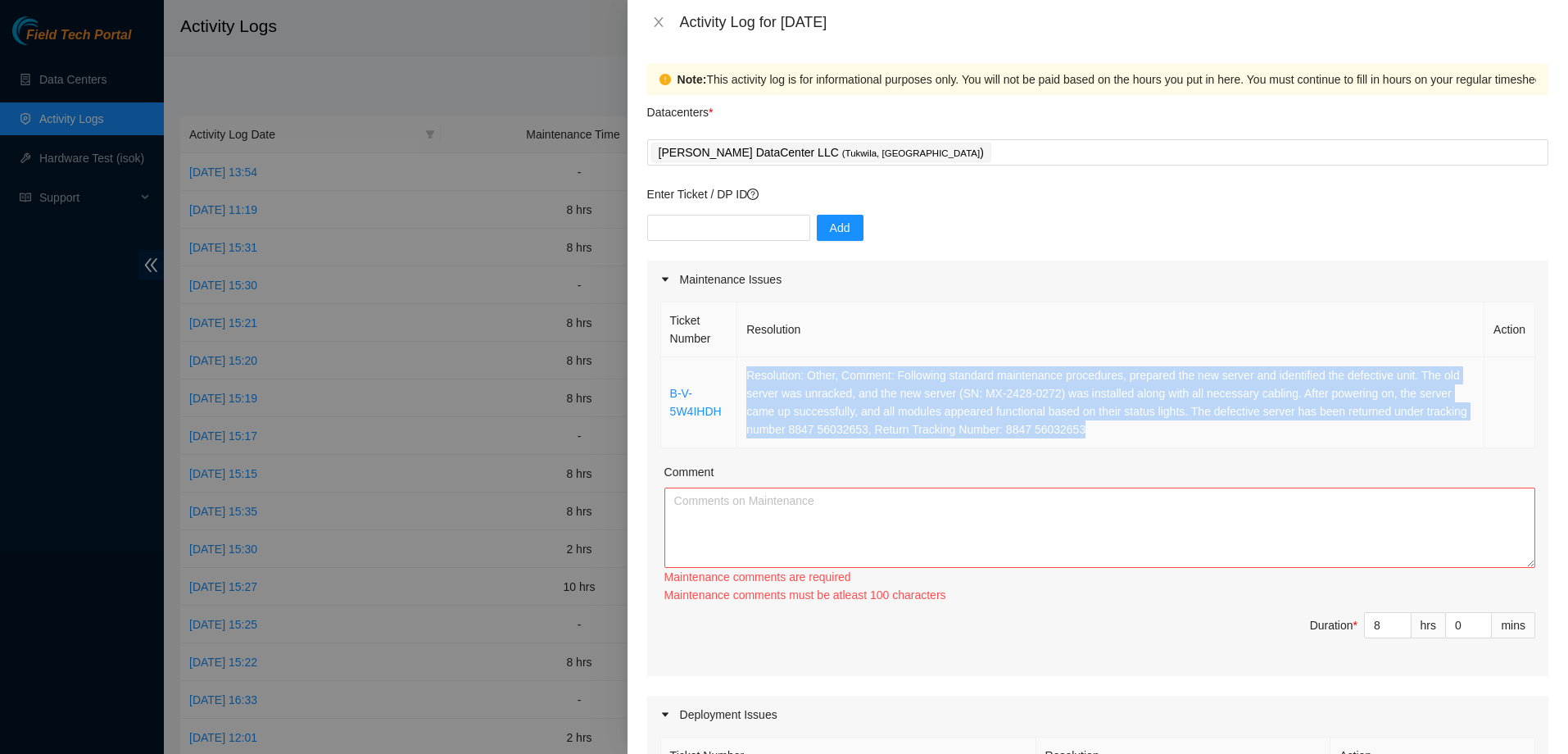
drag, startPoint x: 1094, startPoint y: 424, endPoint x: 741, endPoint y: 370, distance: 357.1
click at [741, 370] on td "Resolution: Other, Comment: Following standard maintenance procedures, prepared…" at bounding box center [1111, 403] width 747 height 91
copy td "Resolution: Other, Comment: Following standard maintenance procedures, prepared…"
click at [768, 499] on textarea "Comment" at bounding box center [1099, 527] width 870 height 80
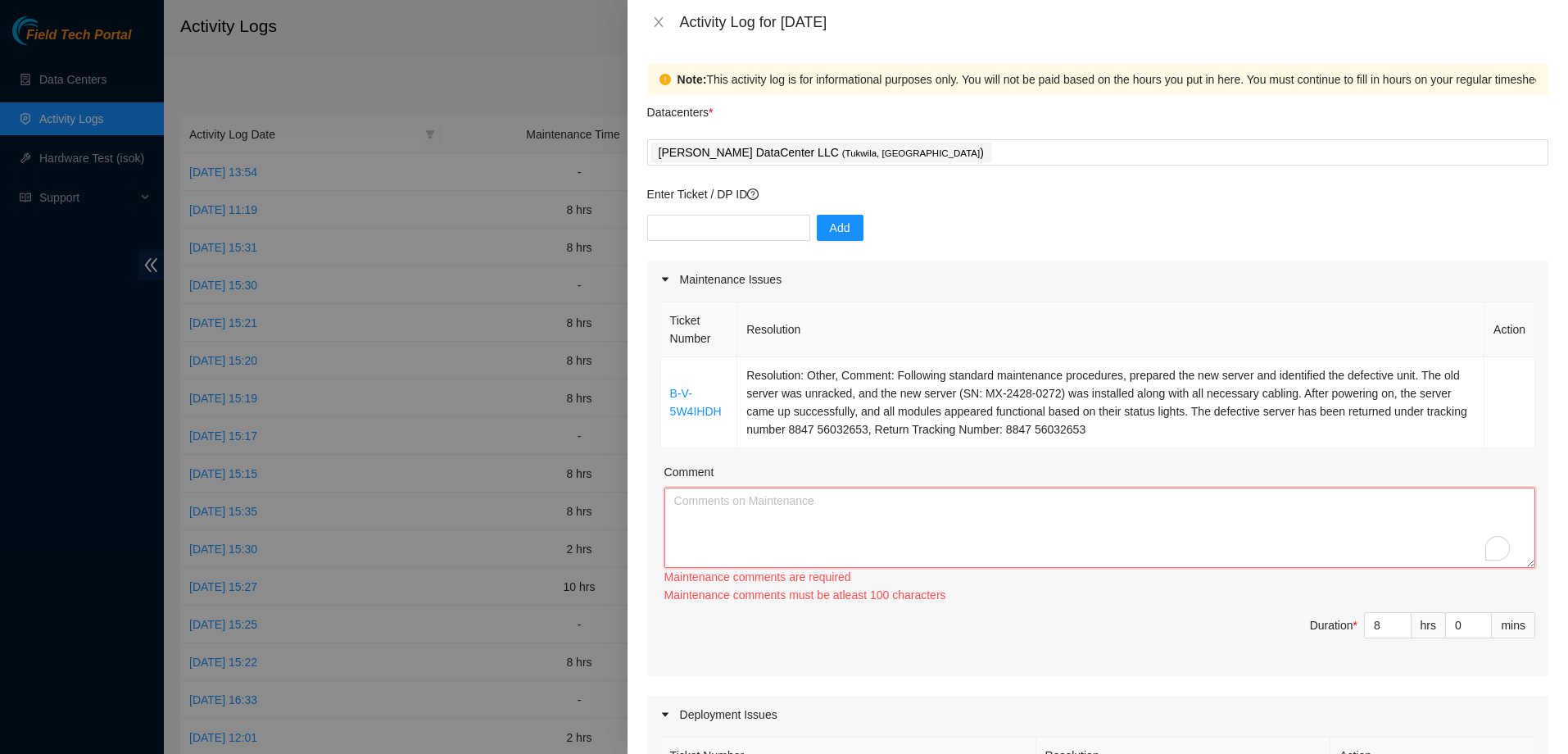
paste textarea "Resolution: Other, Comment: Following standard maintenance procedures, prepared…"
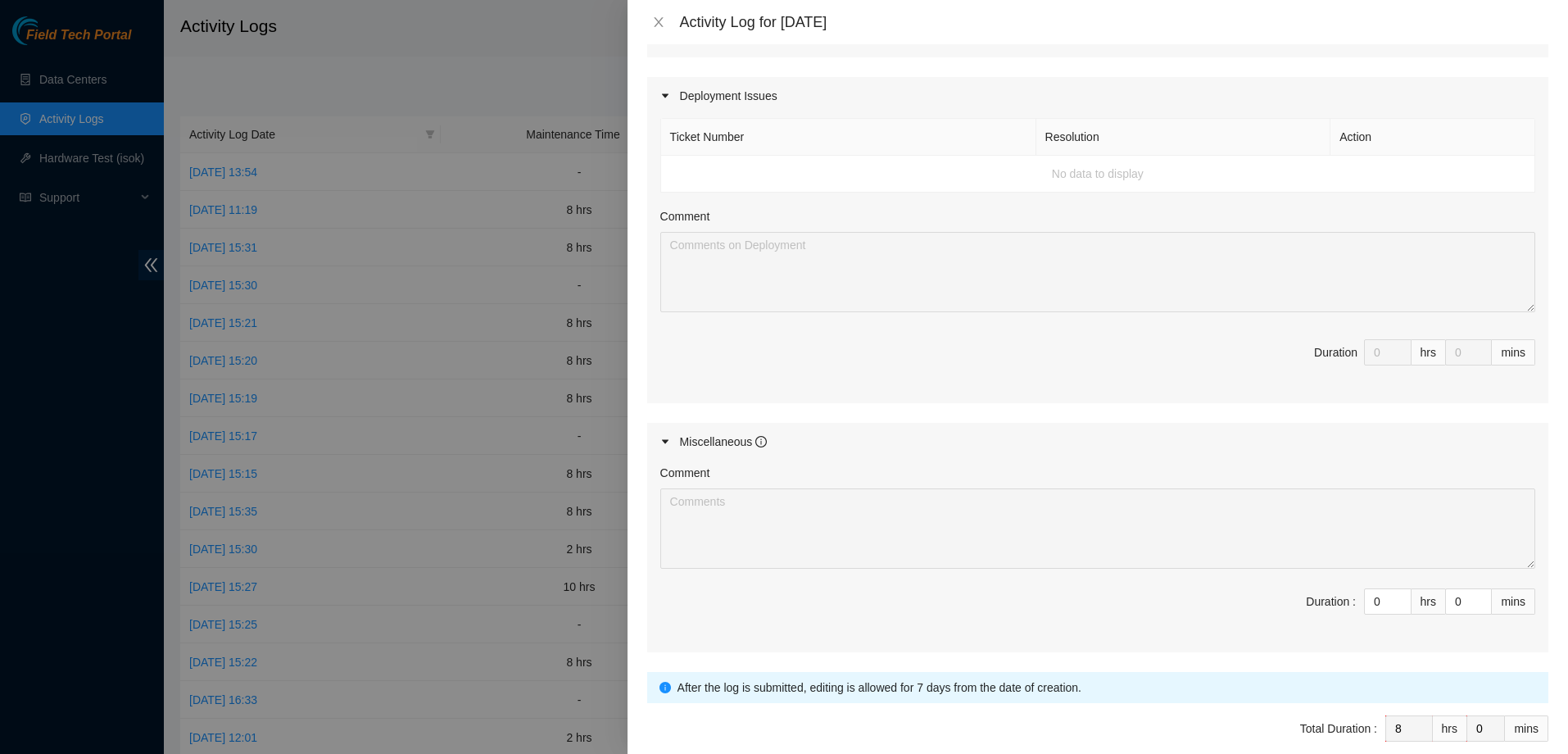
scroll to position [682, 0]
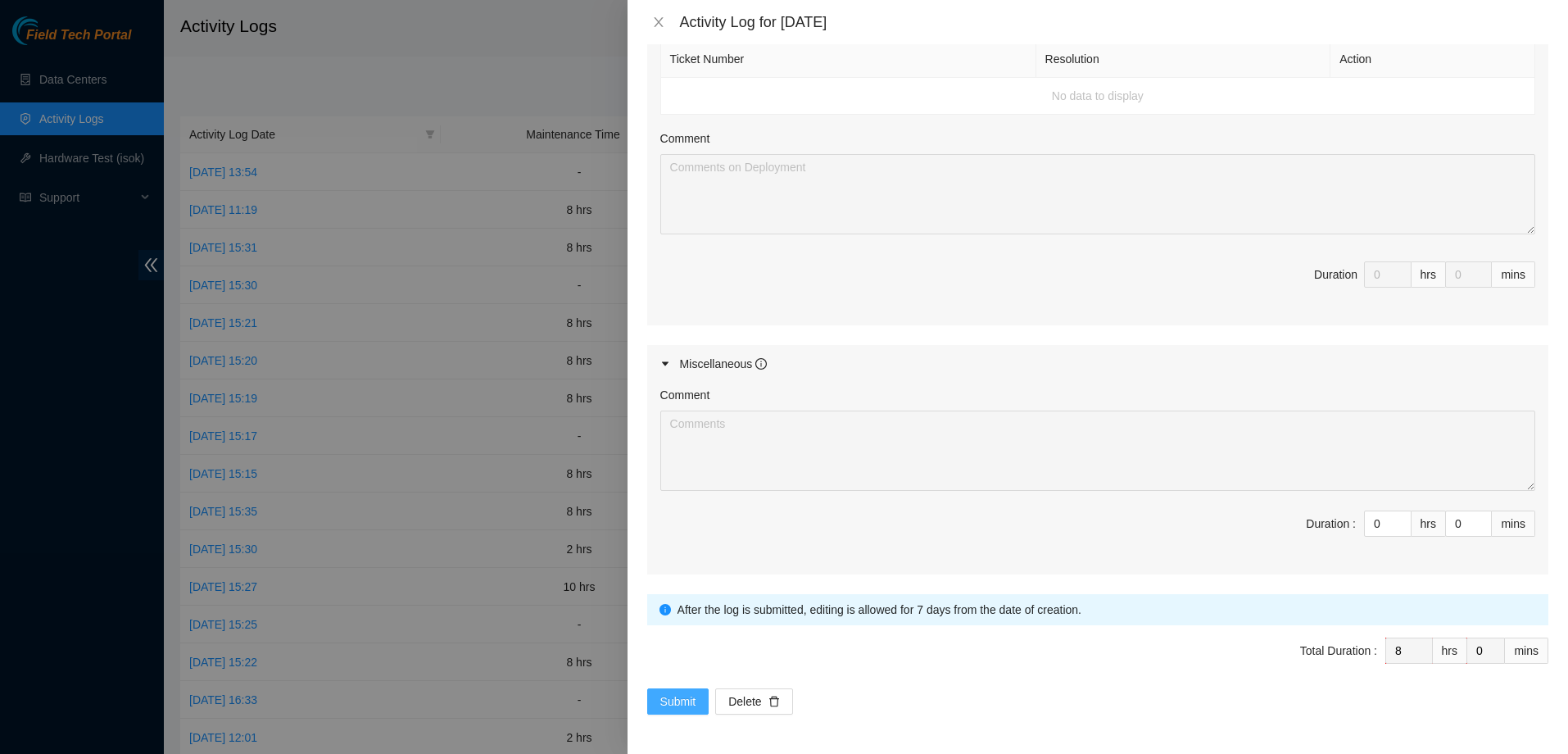
type textarea "Resolution: Other, Comment: Following standard maintenance procedures, prepared…"
click at [688, 697] on span "Submit" at bounding box center [679, 701] width 36 height 18
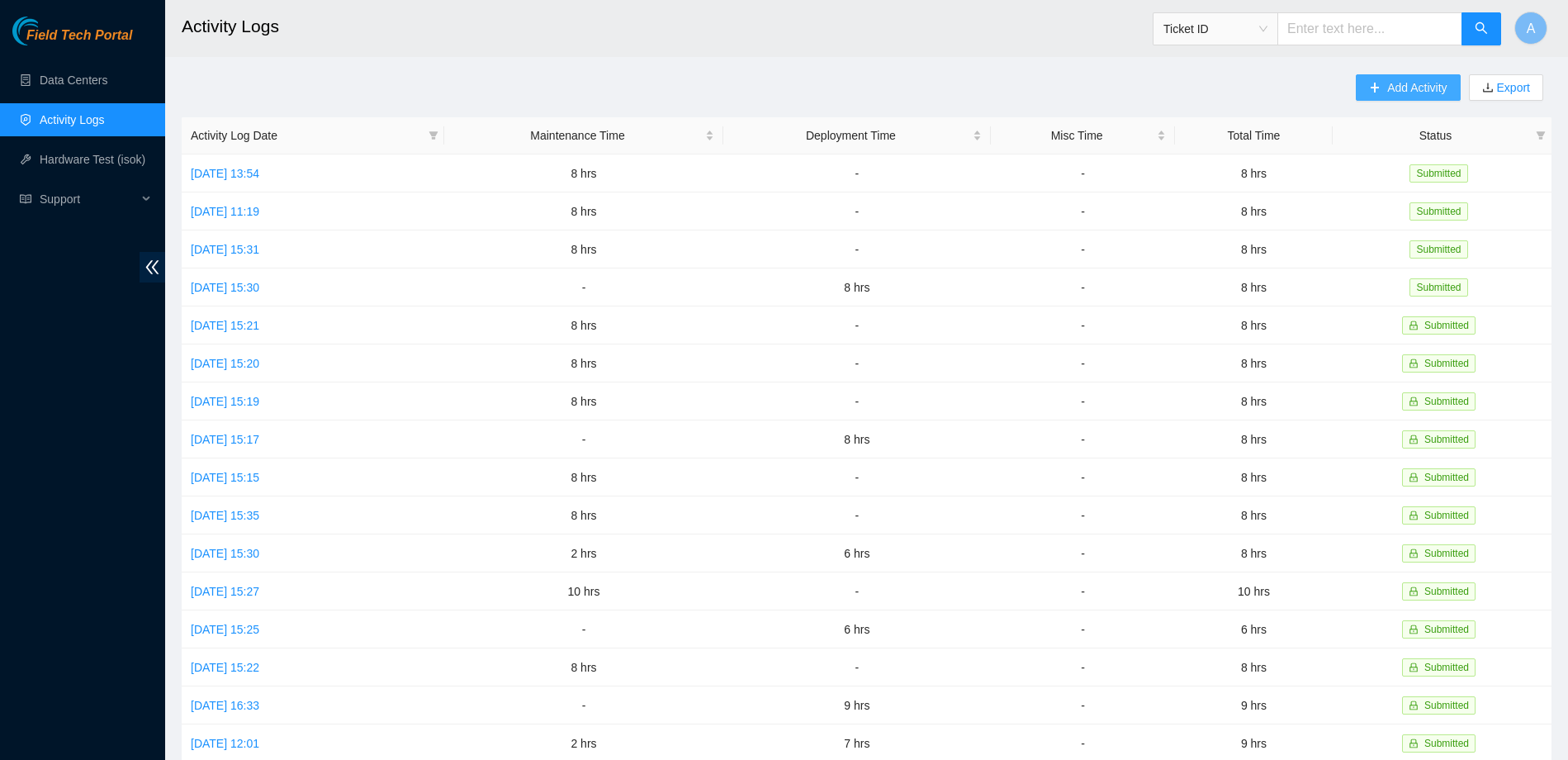
click at [1398, 92] on span "Add Activity" at bounding box center [1416, 88] width 59 height 18
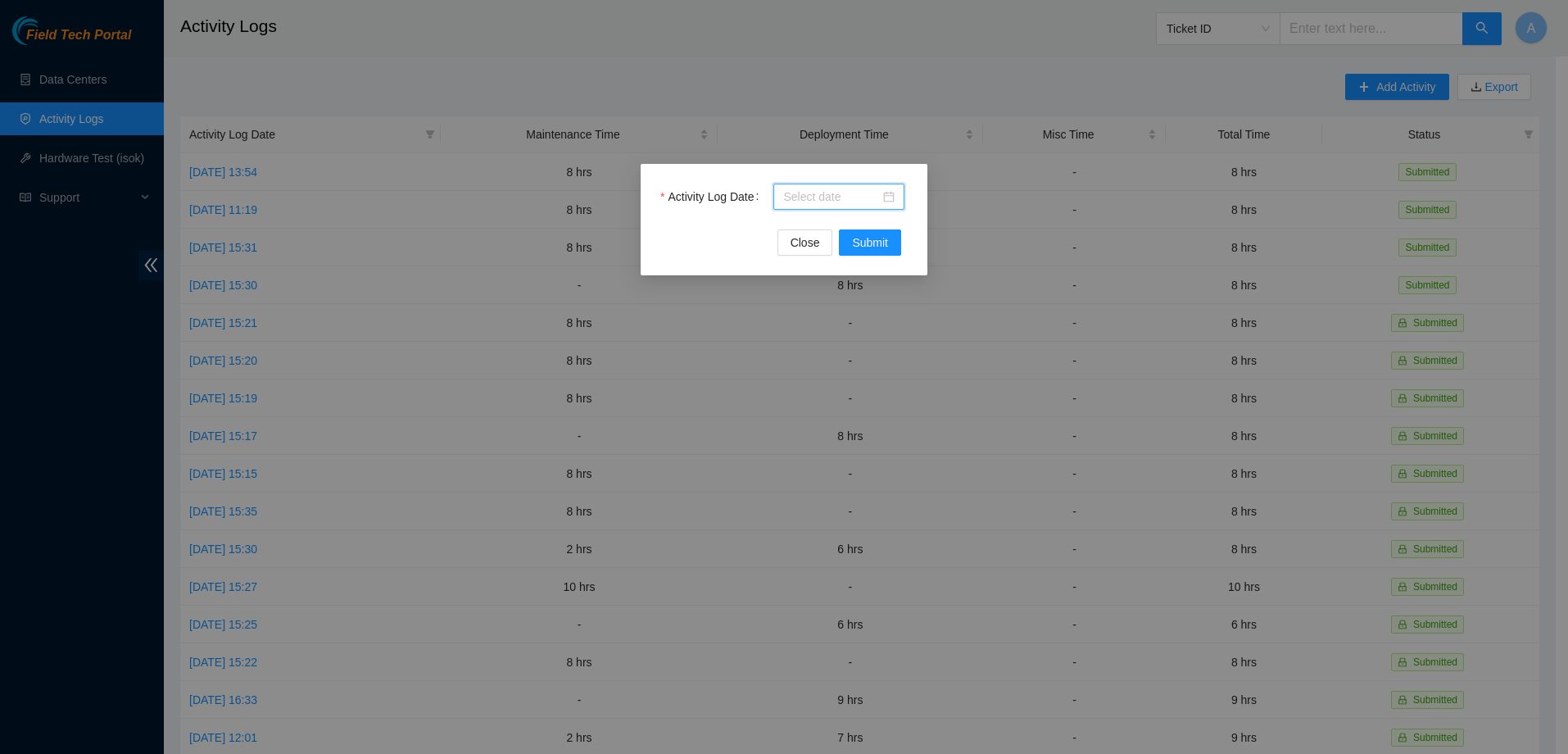
click at [879, 194] on input "Activity Log Date" at bounding box center [831, 197] width 97 height 18
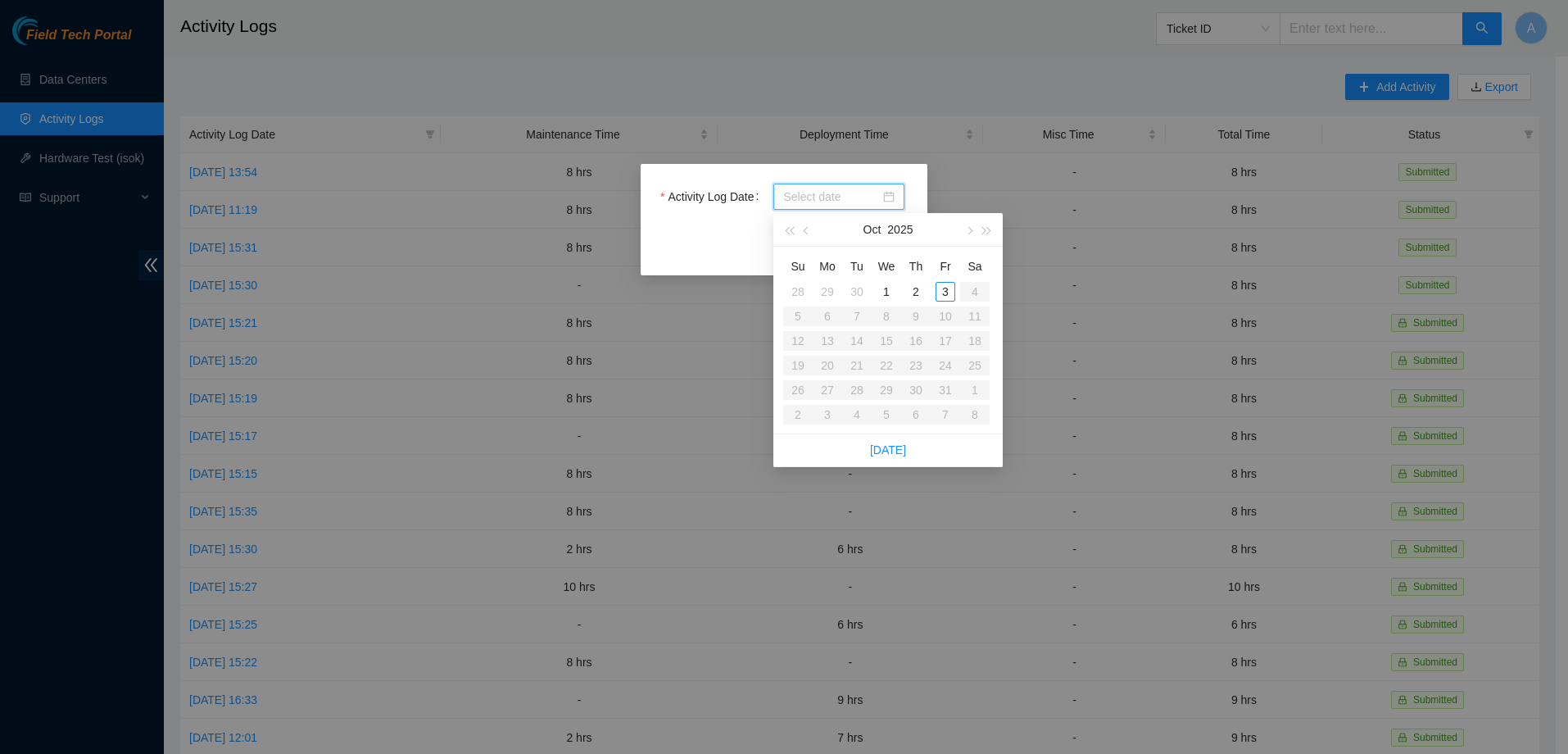
click at [936, 161] on div "Activity Log Date Close Submit" at bounding box center [784, 377] width 1568 height 754
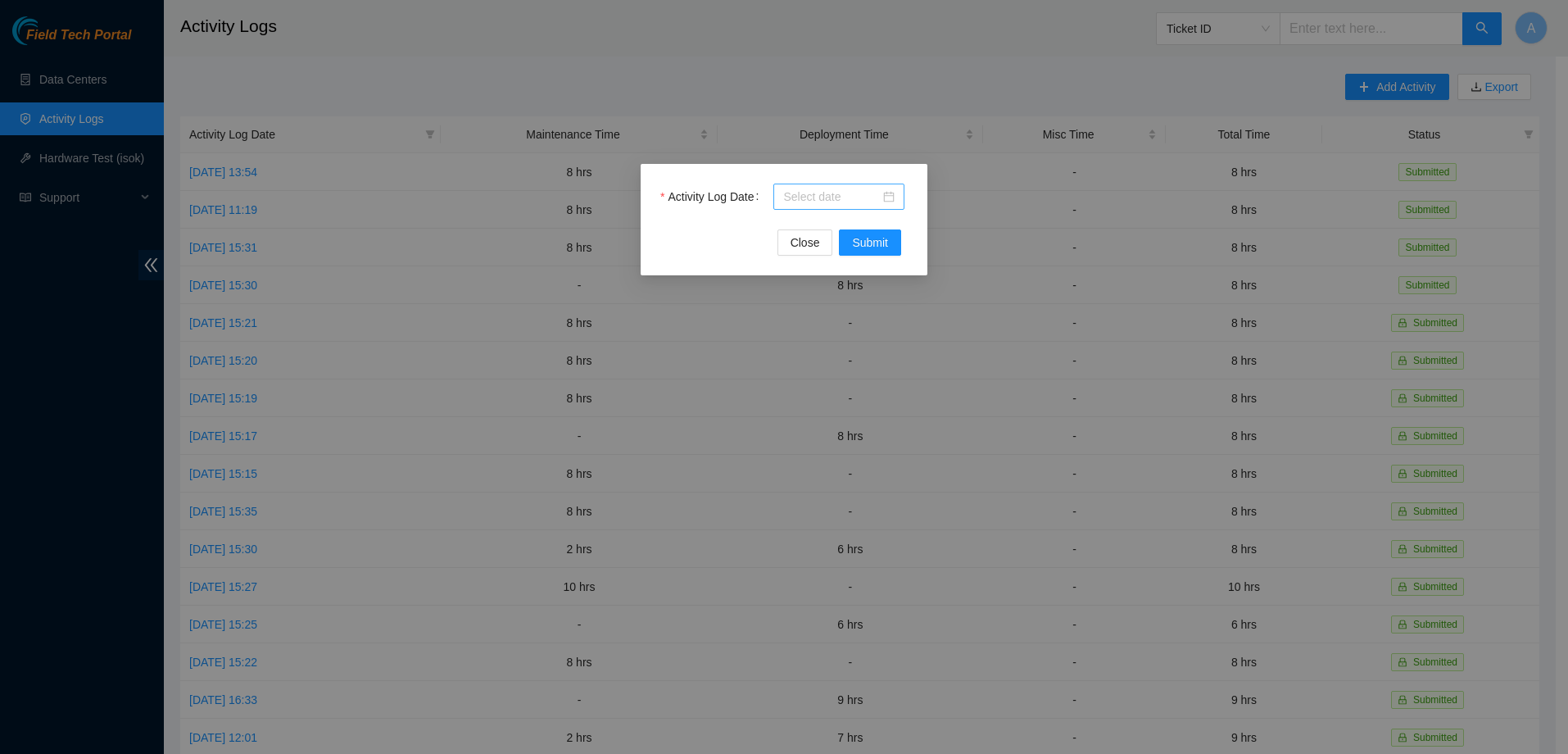
click at [892, 192] on div at bounding box center [838, 197] width 112 height 18
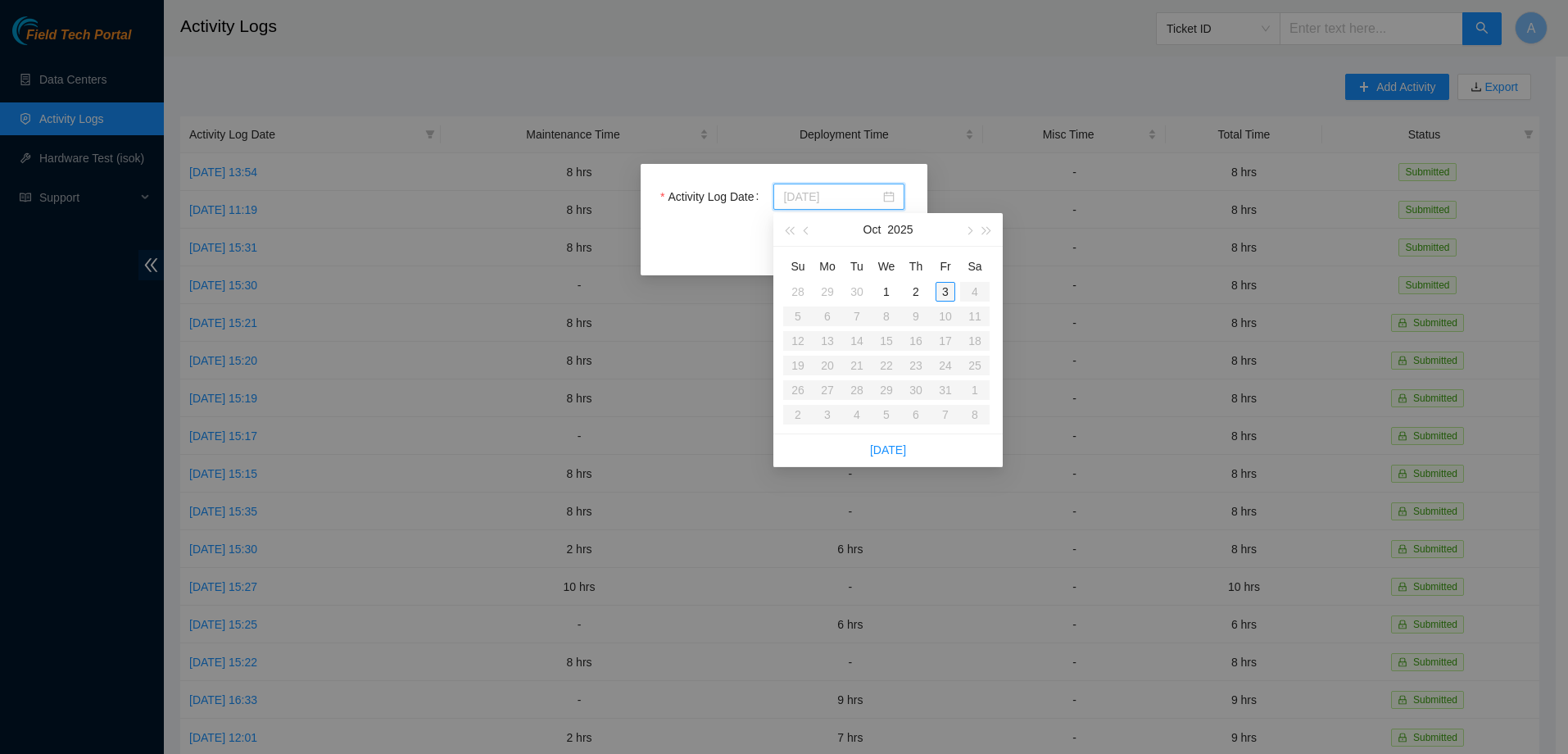
type input "2025-10-03"
click at [946, 292] on div "3" at bounding box center [946, 292] width 20 height 20
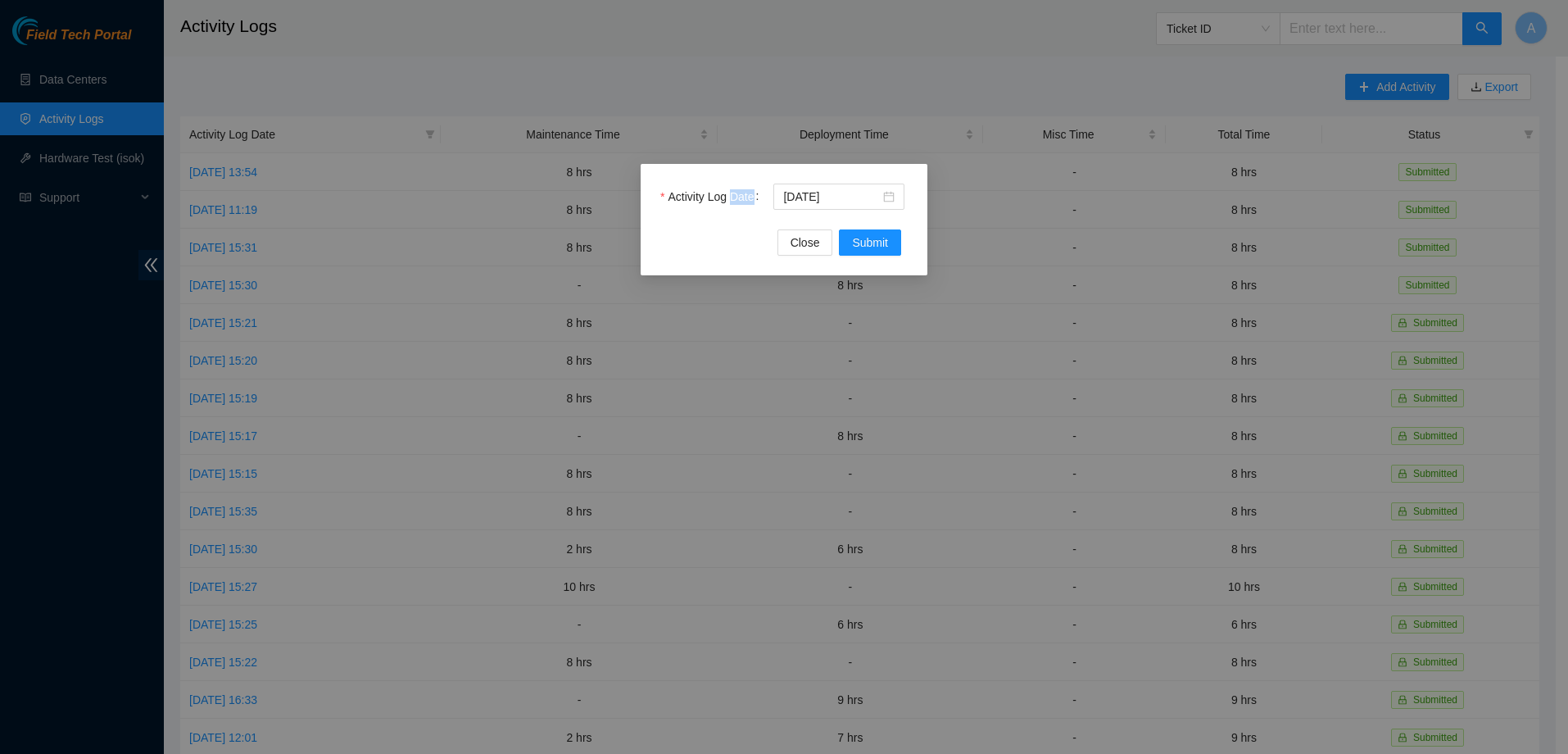
click at [946, 292] on div "Activity Log Date 2025-10-03 Close Submit" at bounding box center [784, 377] width 1568 height 754
click at [875, 246] on span "Submit" at bounding box center [870, 242] width 36 height 18
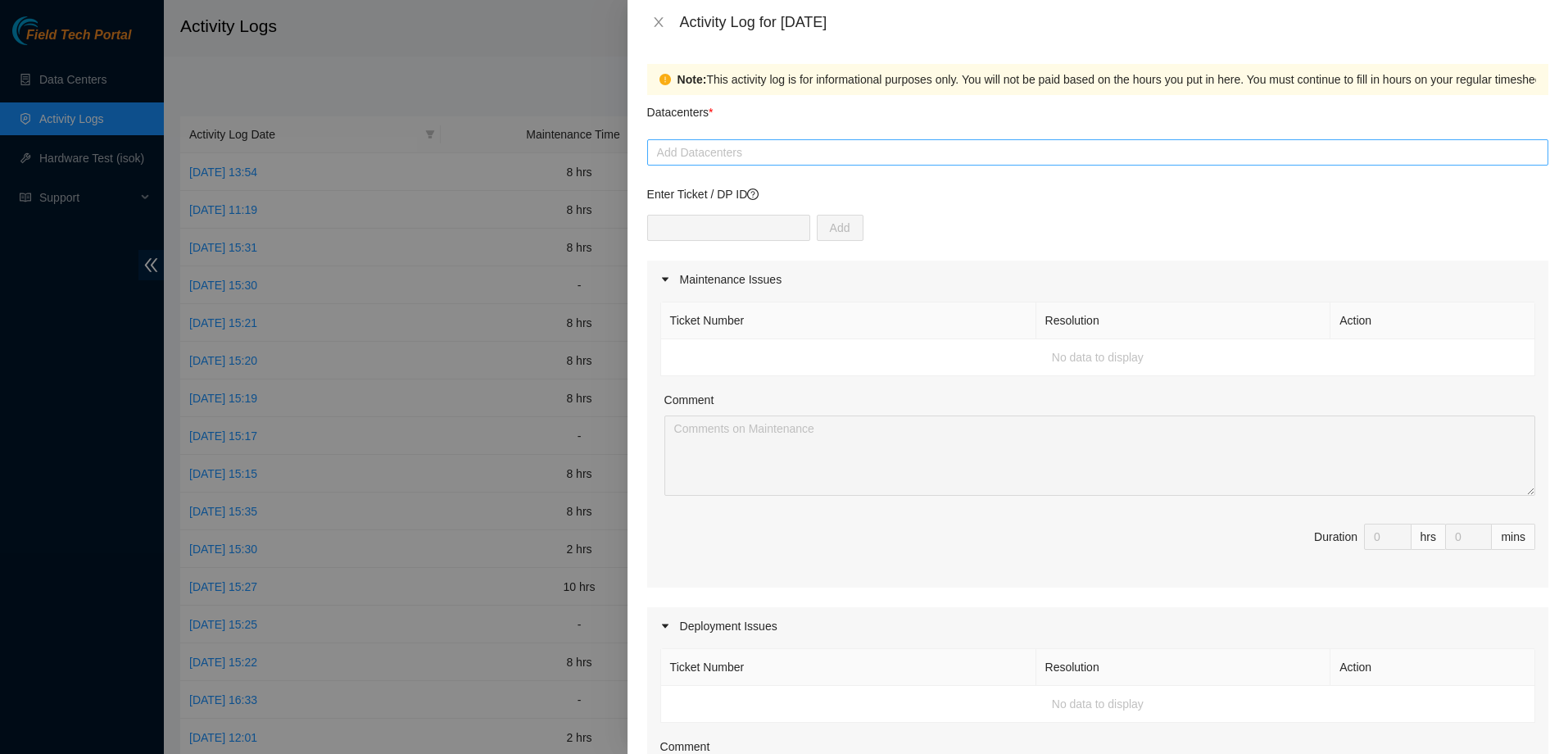
click at [719, 155] on div at bounding box center [1098, 152] width 893 height 20
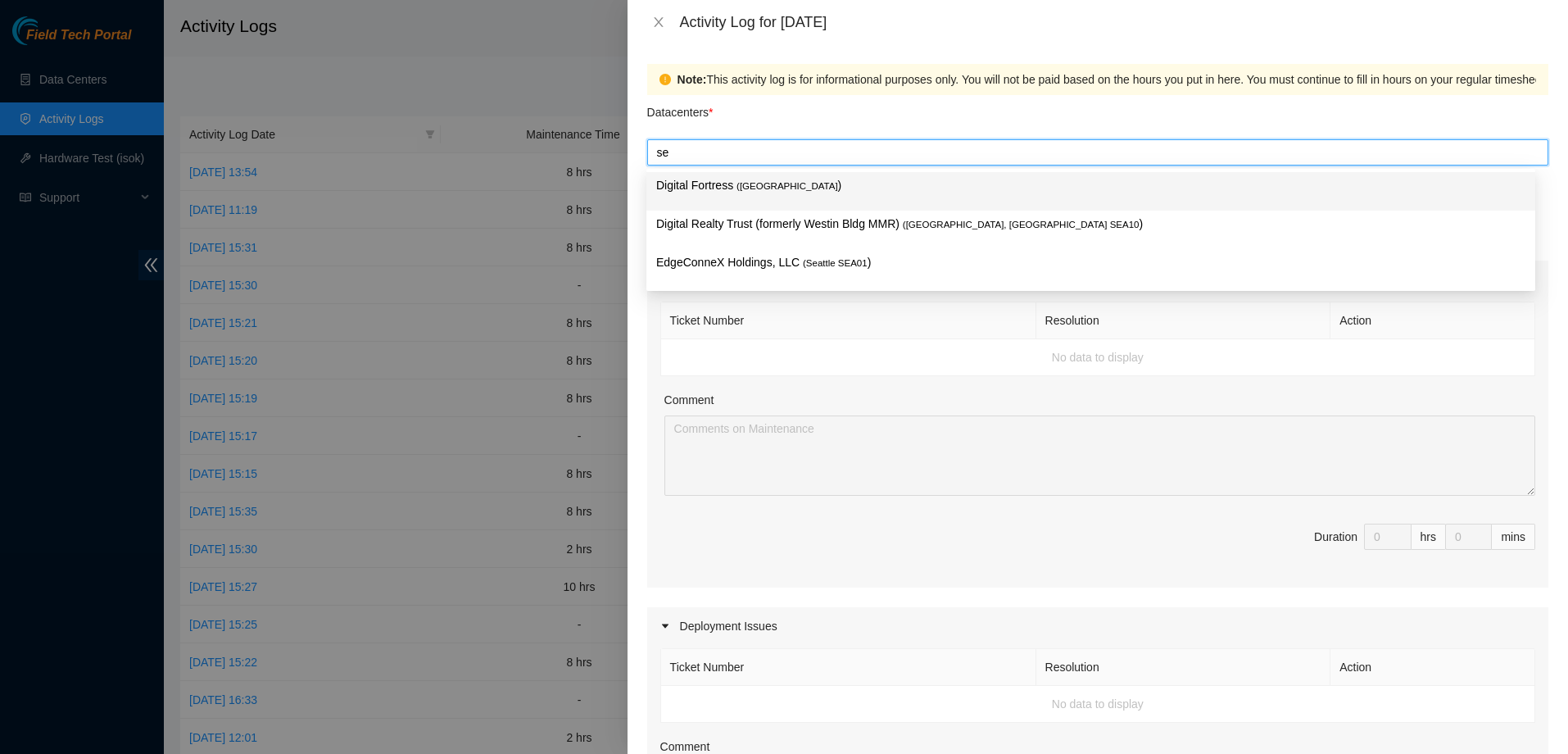
type input "s"
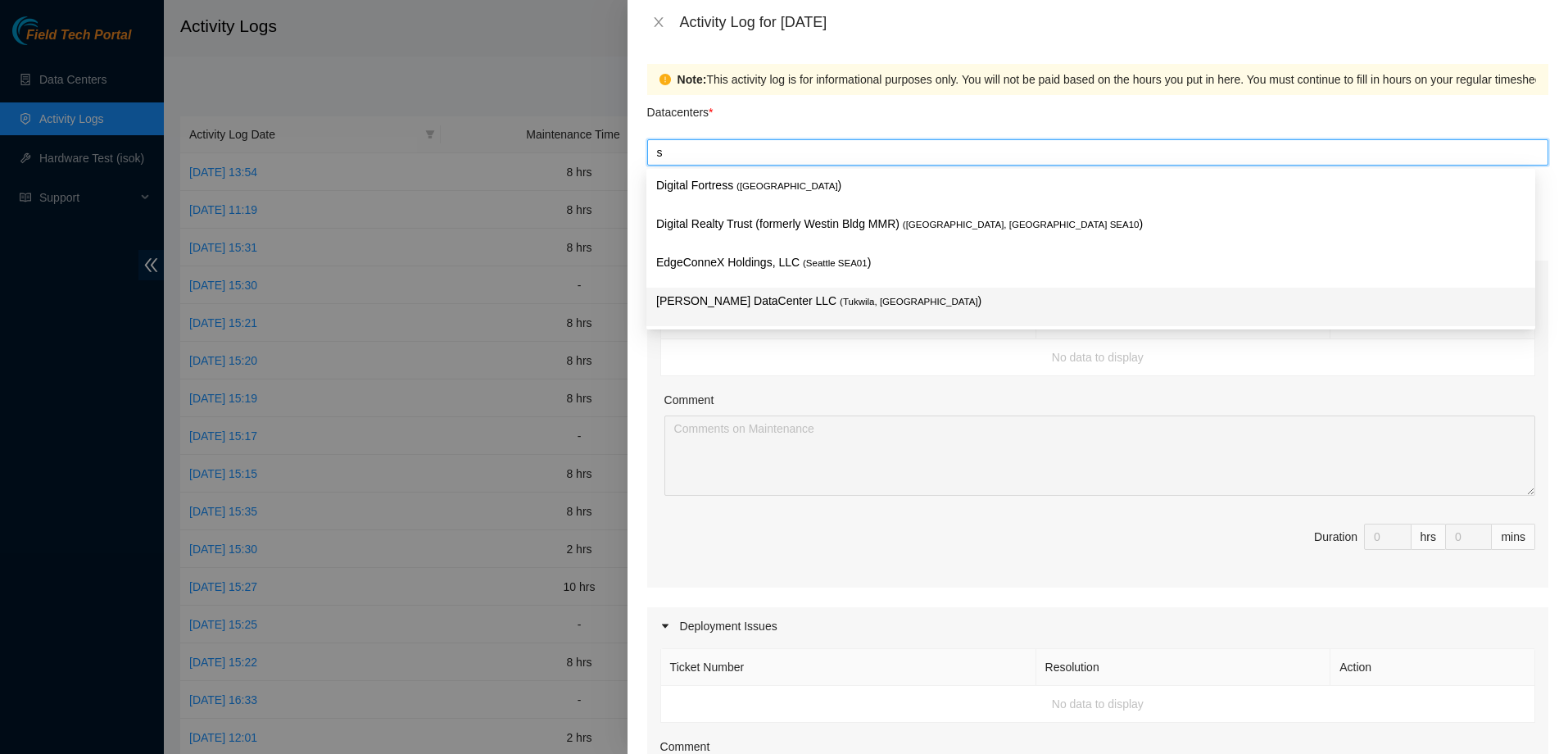
click at [741, 300] on p "Sabey DataCenter LLC ( Tukwila, WA )" at bounding box center [1090, 301] width 869 height 19
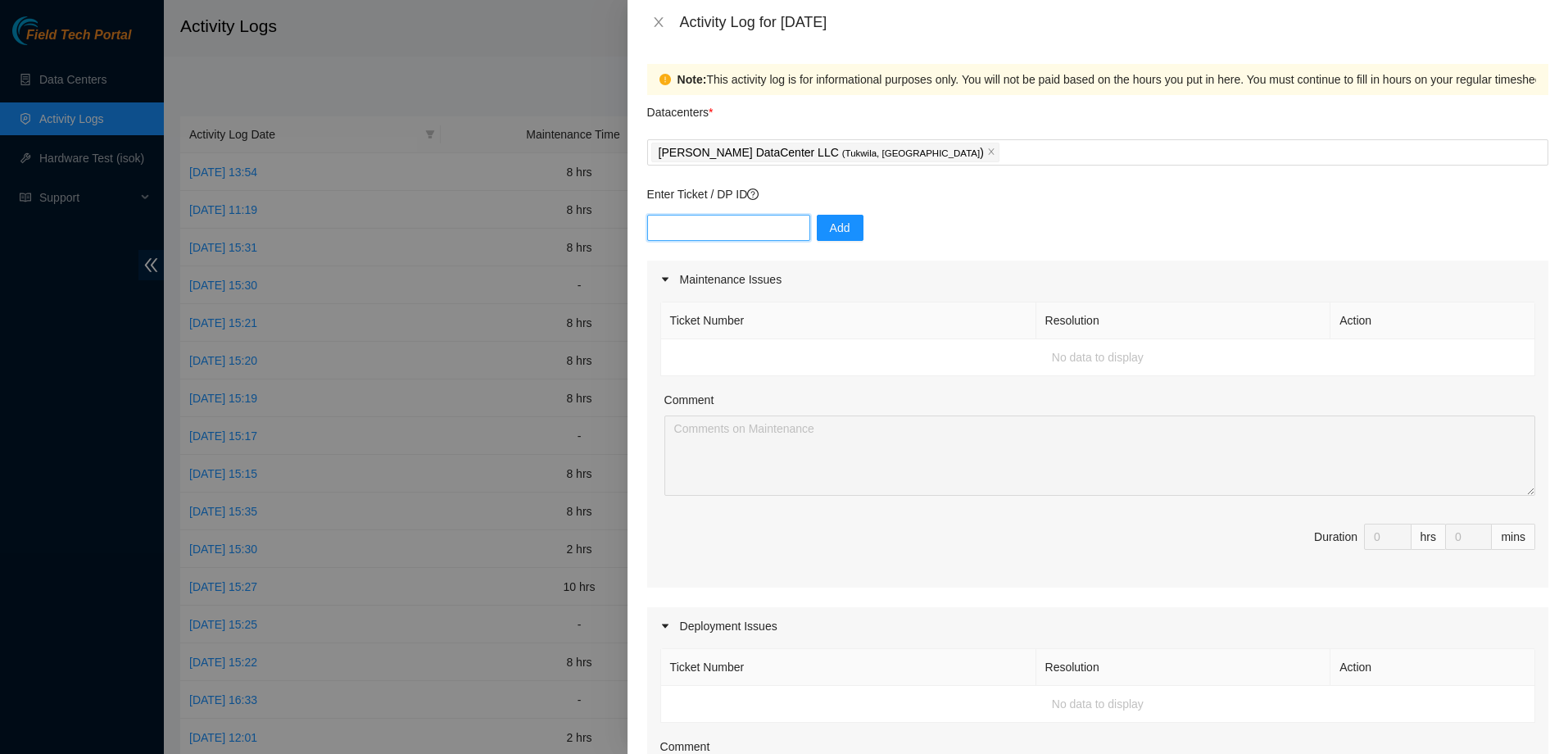
click at [763, 234] on input "text" at bounding box center [728, 228] width 163 height 26
paste input "B-V-5WU460V"
type input "B-V-5WU460V"
click at [841, 226] on span "Add" at bounding box center [840, 228] width 21 height 18
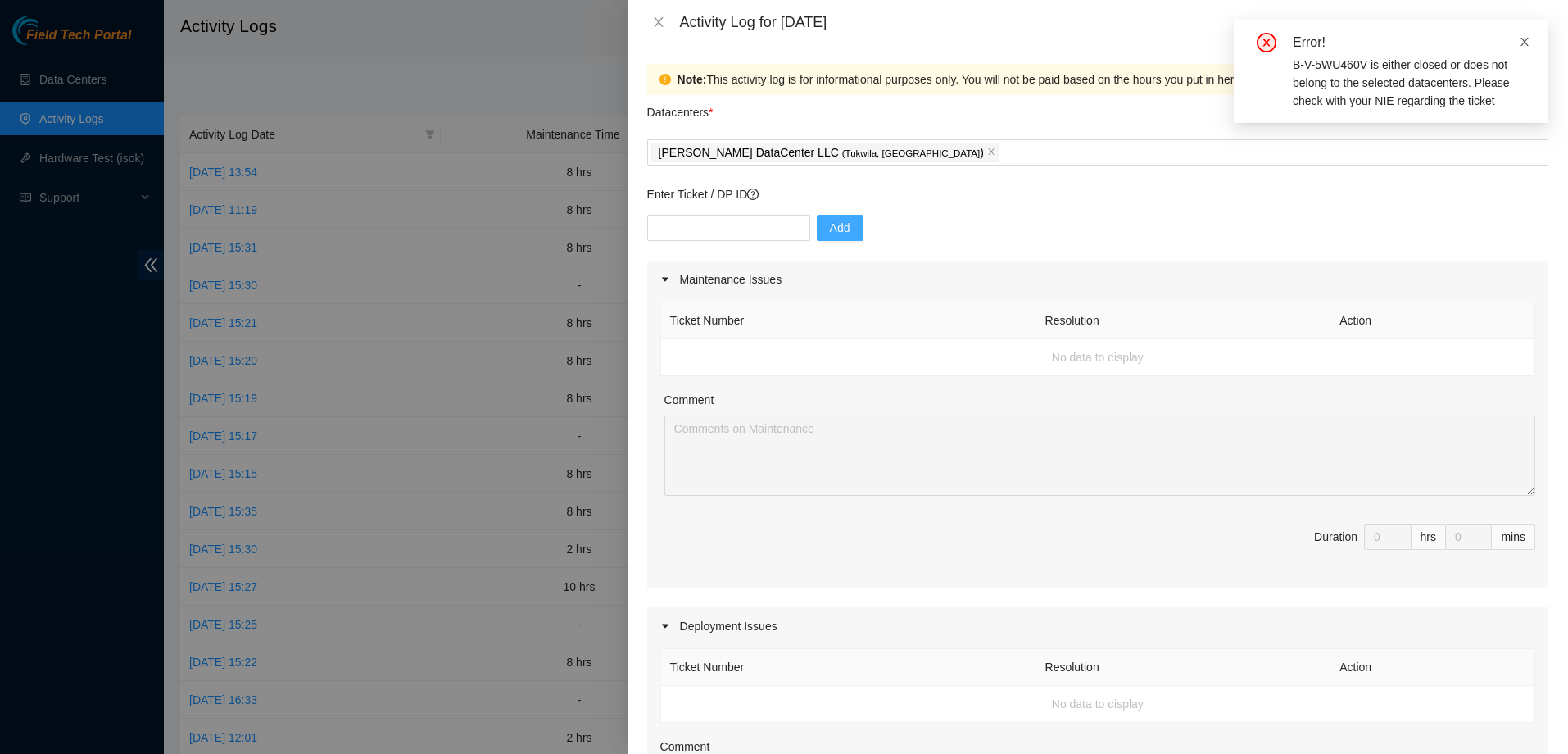
click at [1524, 42] on icon "close" at bounding box center [1524, 42] width 8 height 8
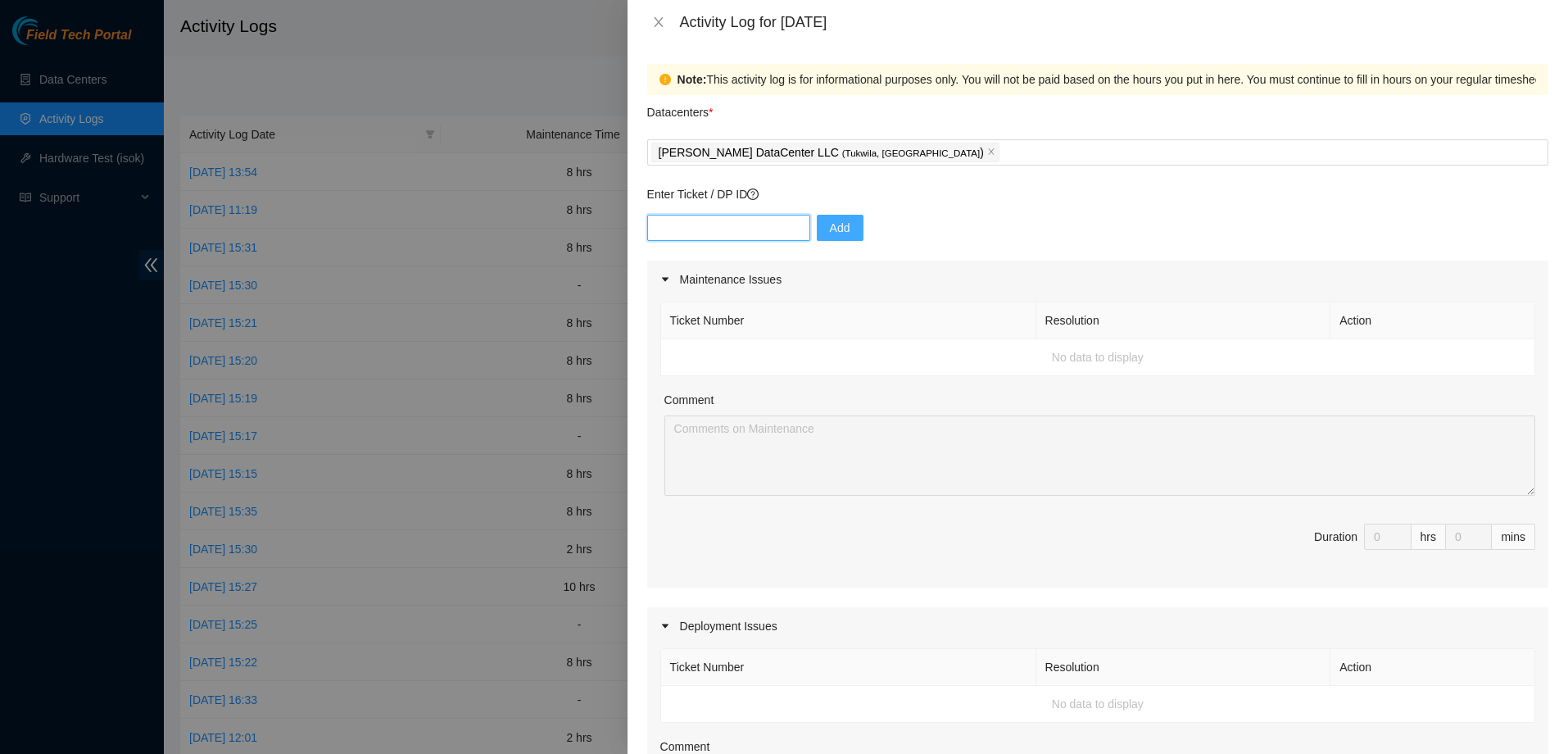
click at [761, 217] on input "text" at bounding box center [728, 228] width 163 height 26
paste input "B-W-13W4O14"
type input "B-W-13W4O14"
click at [846, 230] on span "Add" at bounding box center [840, 228] width 21 height 18
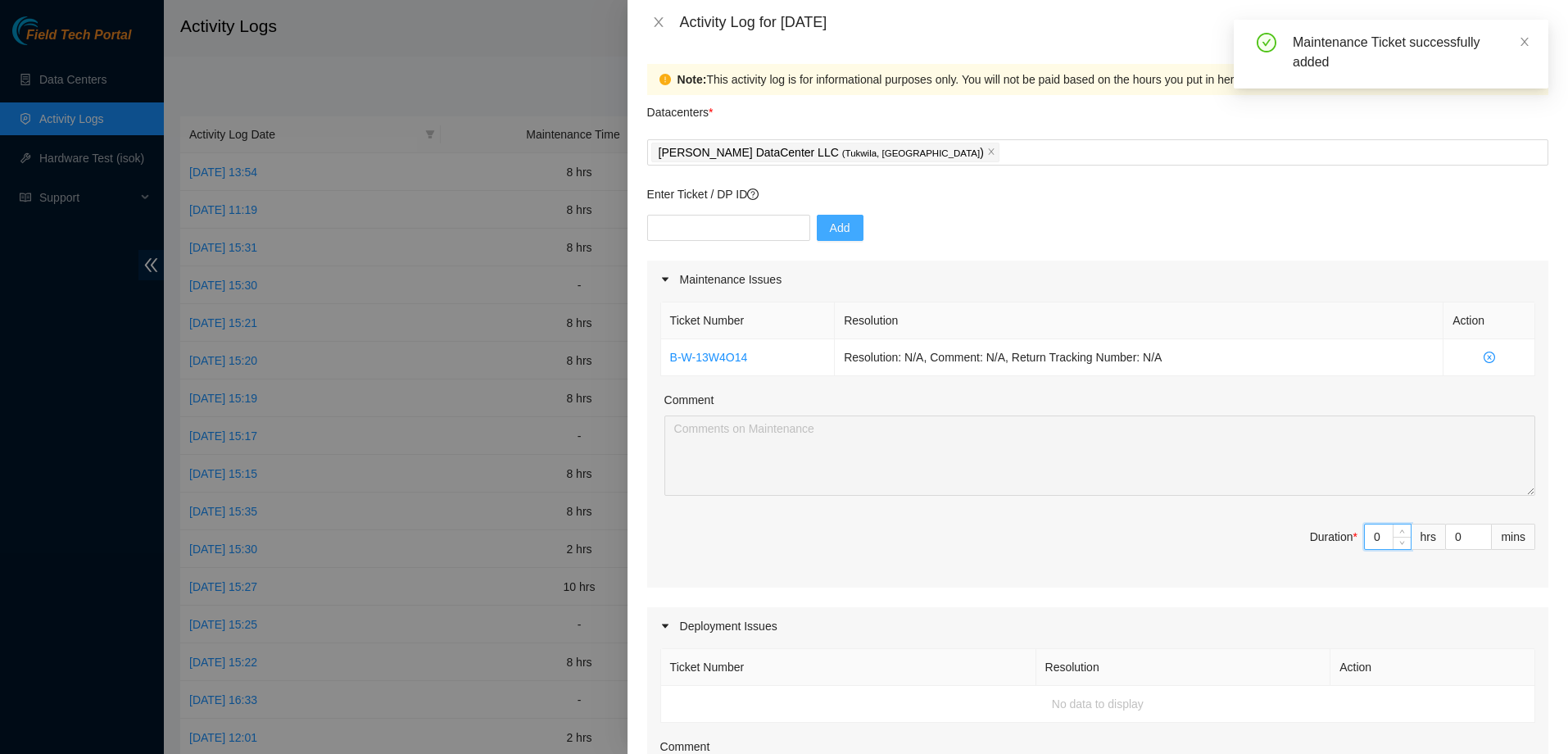
drag, startPoint x: 1369, startPoint y: 534, endPoint x: 1342, endPoint y: 534, distance: 27.0
click at [1342, 534] on span "Duration * 0 hrs 0 mins" at bounding box center [1098, 546] width 875 height 45
type input "8"
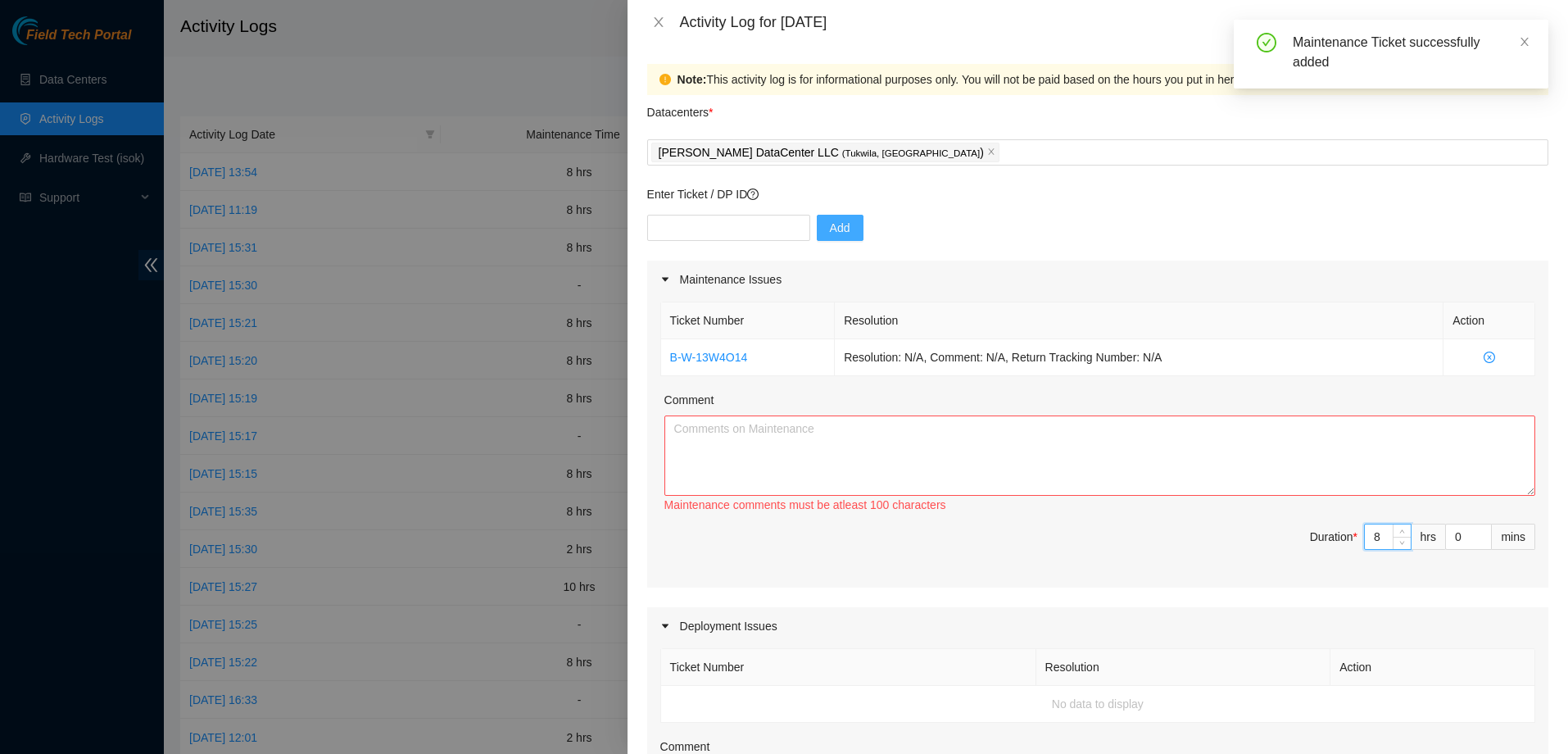
type input "8"
click at [924, 433] on textarea "Comment" at bounding box center [1099, 455] width 870 height 80
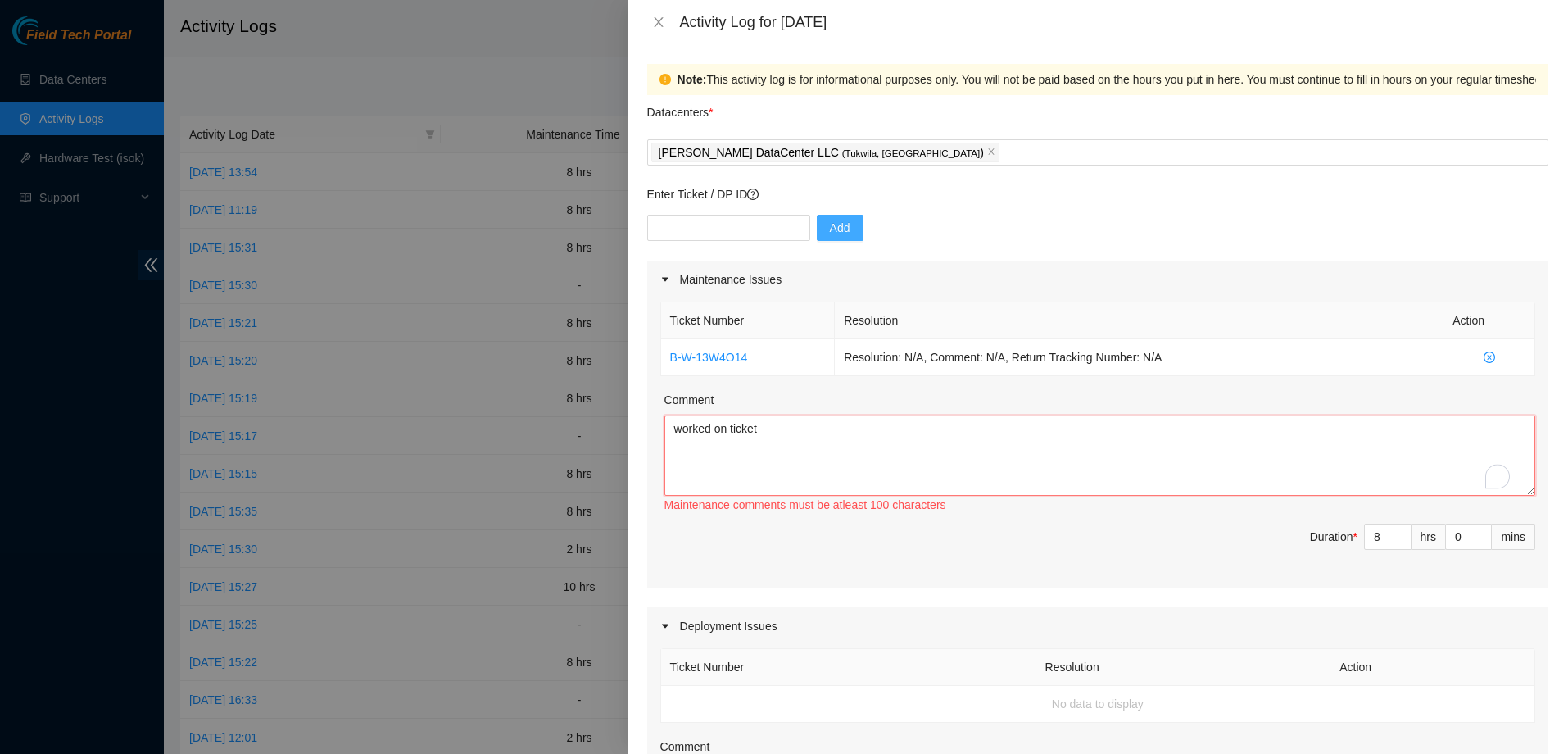
paste textarea "B-V-5WU460V"
paste textarea "I completed all the steps in the ticket, but the node was still unpingable. I c…"
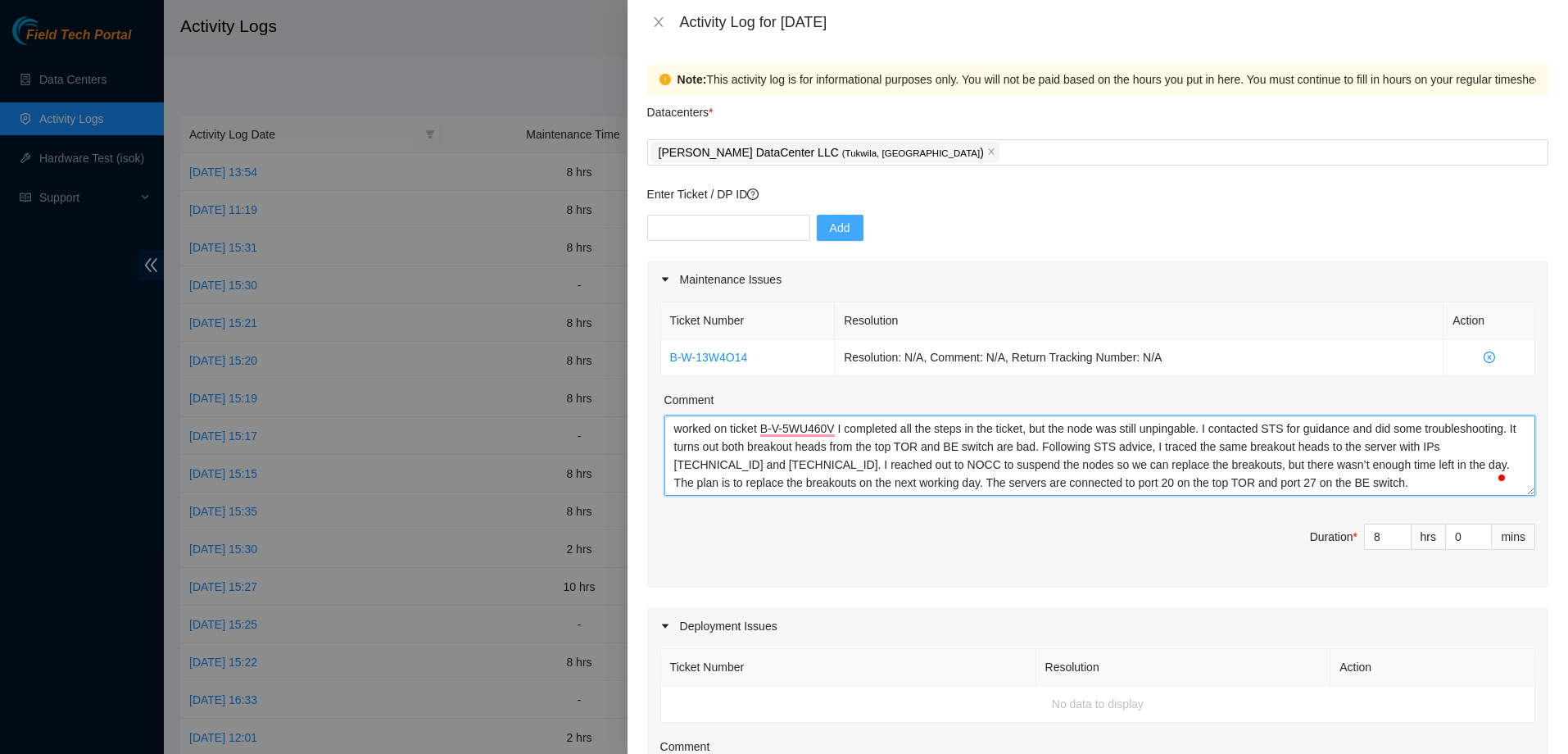
click at [1374, 487] on textarea "worked on ticket B-V-5WU460V I completed all the steps in the ticket, but the n…" at bounding box center [1099, 455] width 870 height 80
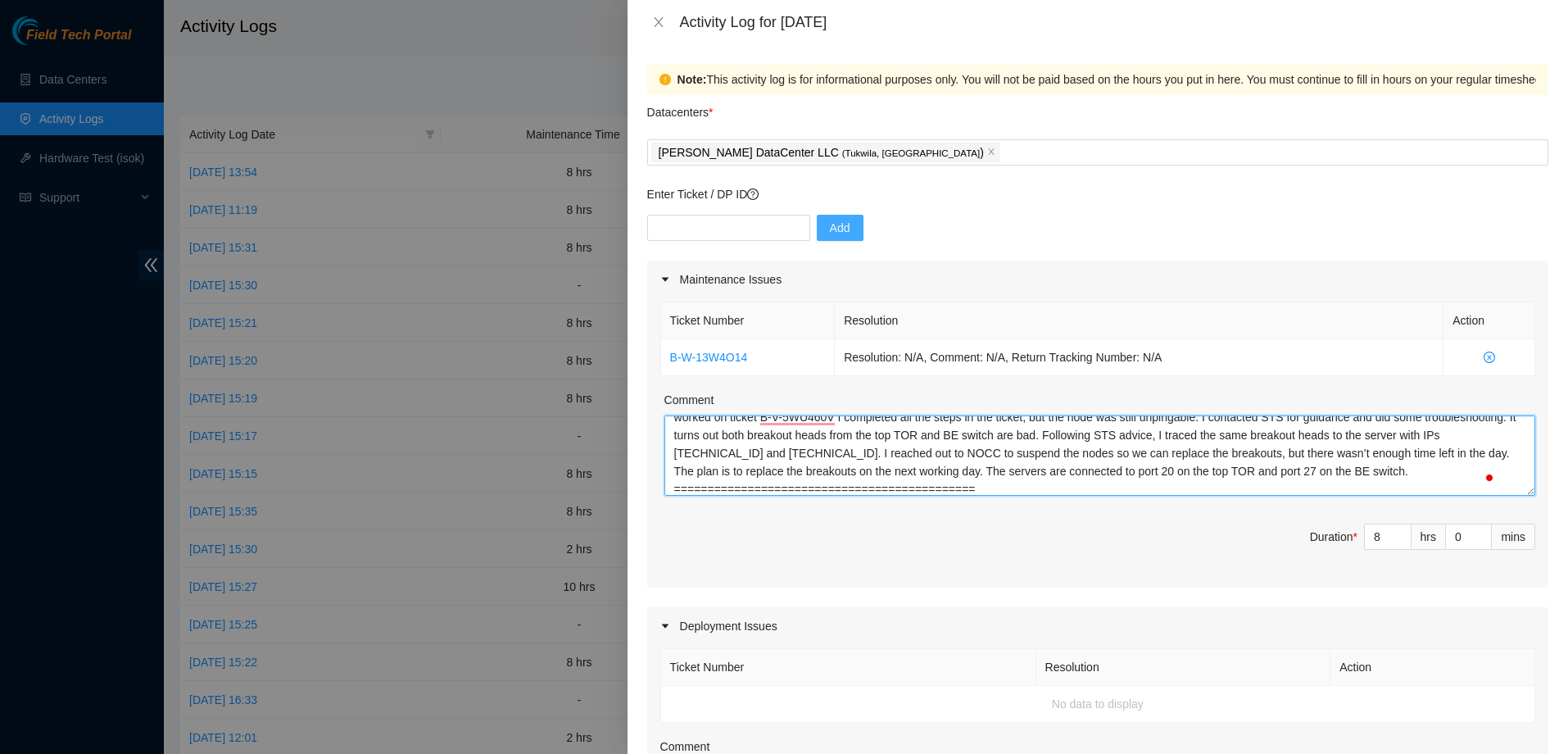
scroll to position [30, 0]
click at [814, 478] on textarea "worked on ticket B-V-5WU460V I completed all the steps in the ticket, but the n…" at bounding box center [1099, 455] width 870 height 80
click at [822, 484] on textarea "worked on ticket B-V-5WU460V I completed all the steps in the ticket, but the n…" at bounding box center [1099, 455] width 870 height 80
paste textarea "Worked with Net Tech Hasib on the following: PPP is down hard both directions f…"
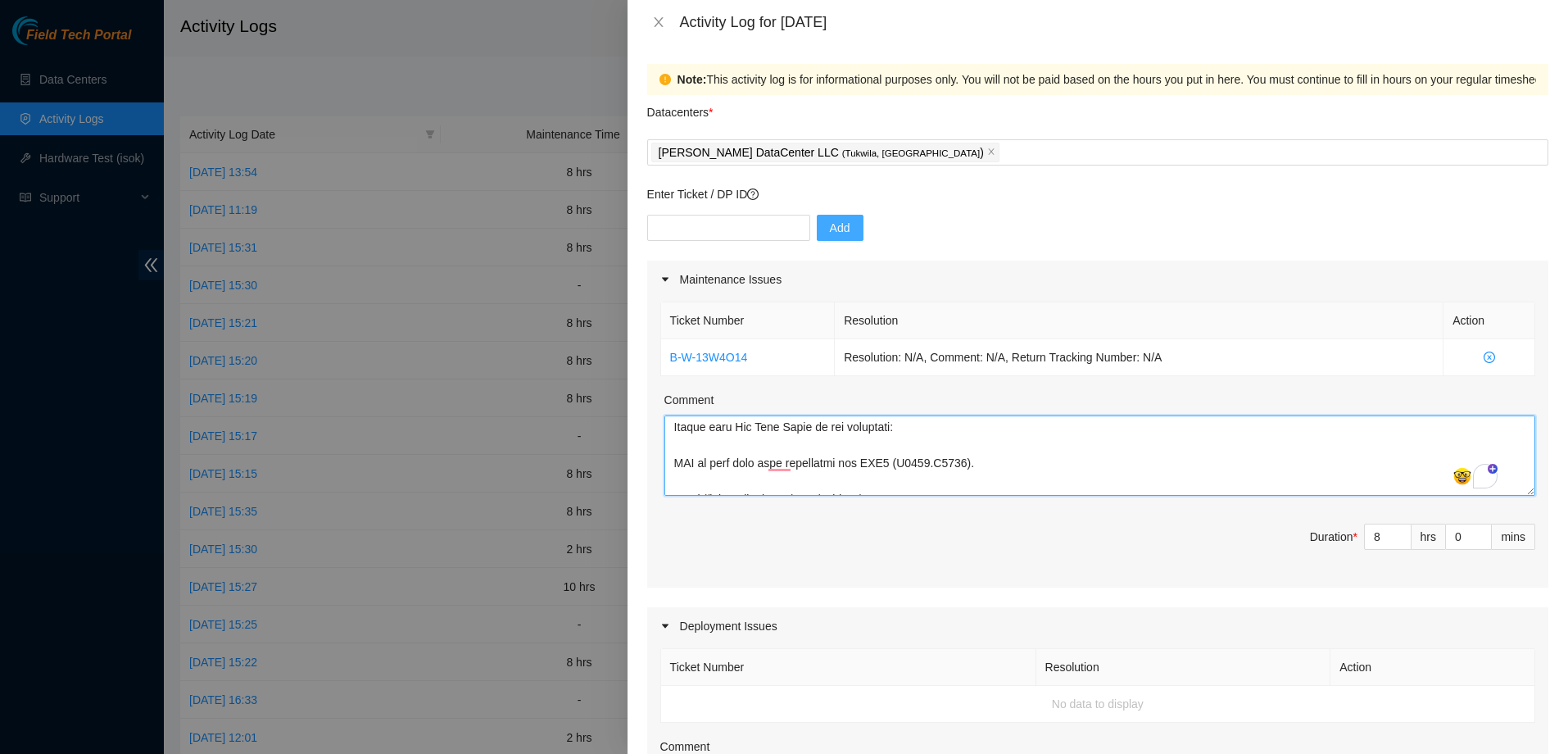
click at [817, 425] on textarea "Comment" at bounding box center [1099, 455] width 870 height 80
type textarea "worked on ticket B-V-5WU460V I completed all the steps in the ticket, but the n…"
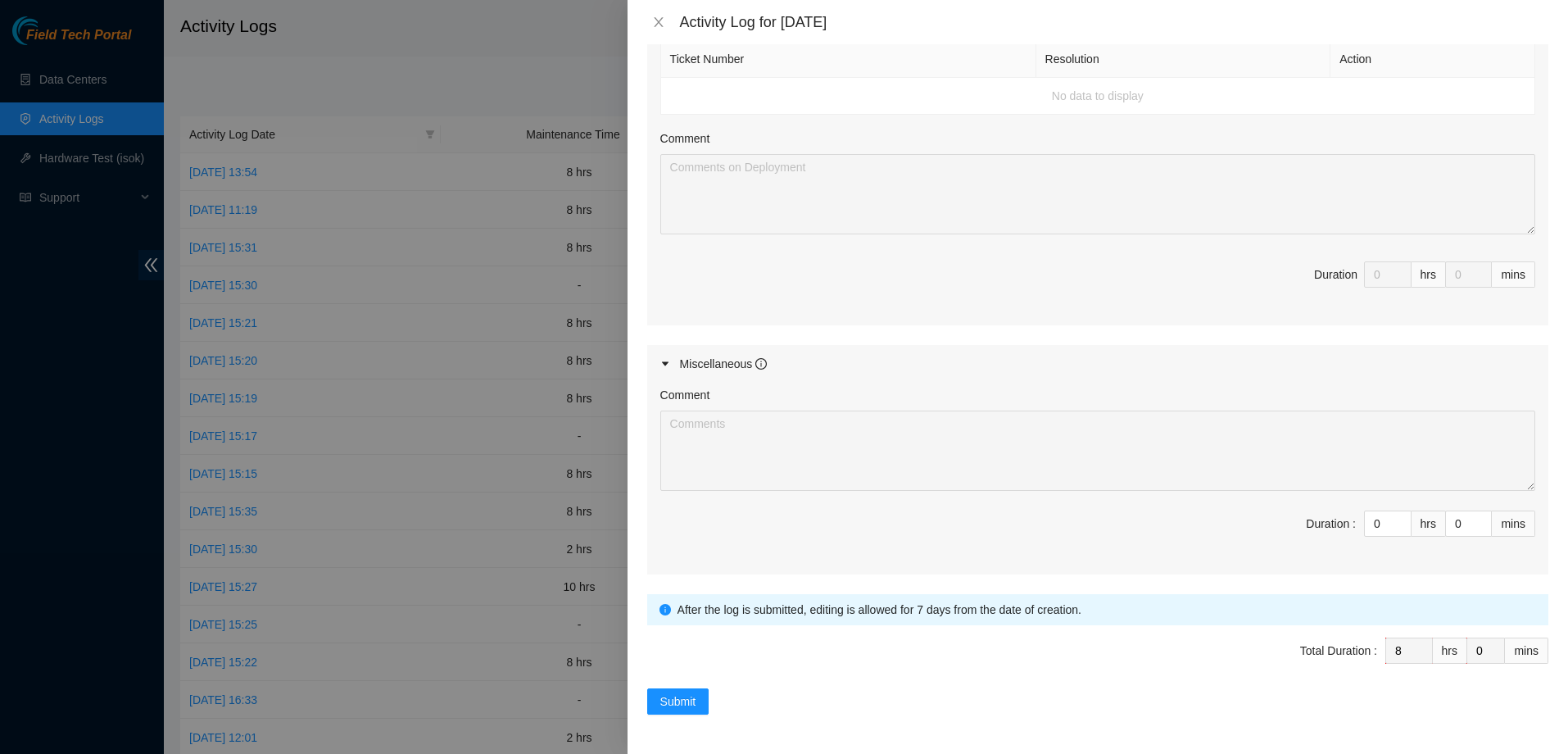
click at [659, 716] on div "Note: This activity log is for informational purposes only. You will not be pai…" at bounding box center [1098, 399] width 941 height 709
click at [670, 709] on span "Submit" at bounding box center [679, 701] width 36 height 18
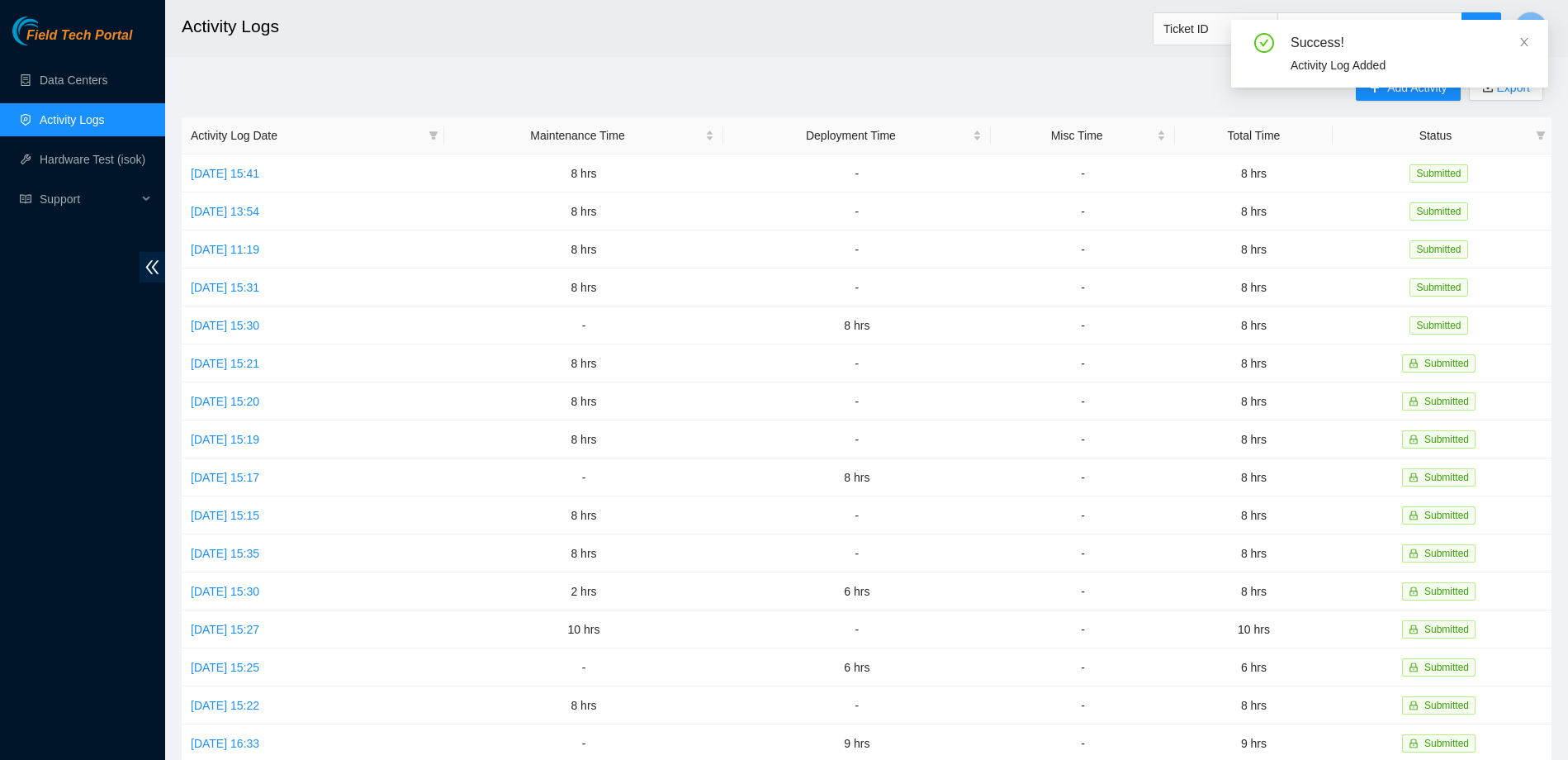
click at [900, 60] on main "Activity Logs Ticket ID A Add Activity Export Activity Log Date Maintenance Tim…" at bounding box center [866, 492] width 1403 height 983
click at [1523, 44] on icon "close" at bounding box center [1525, 42] width 12 height 12
click at [64, 83] on link "Data Centers" at bounding box center [73, 80] width 67 height 13
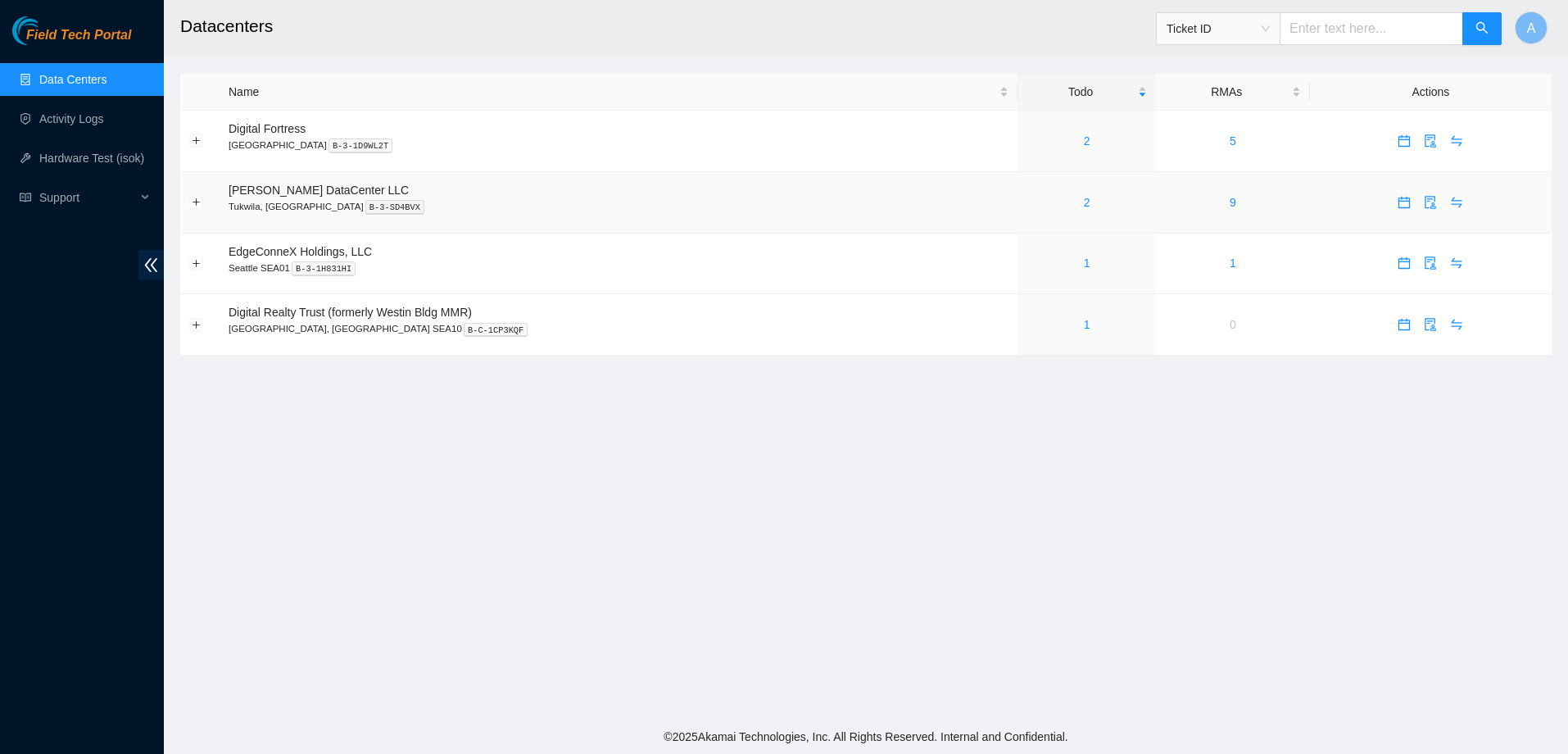
click at [1027, 195] on div "2" at bounding box center [1087, 203] width 121 height 18
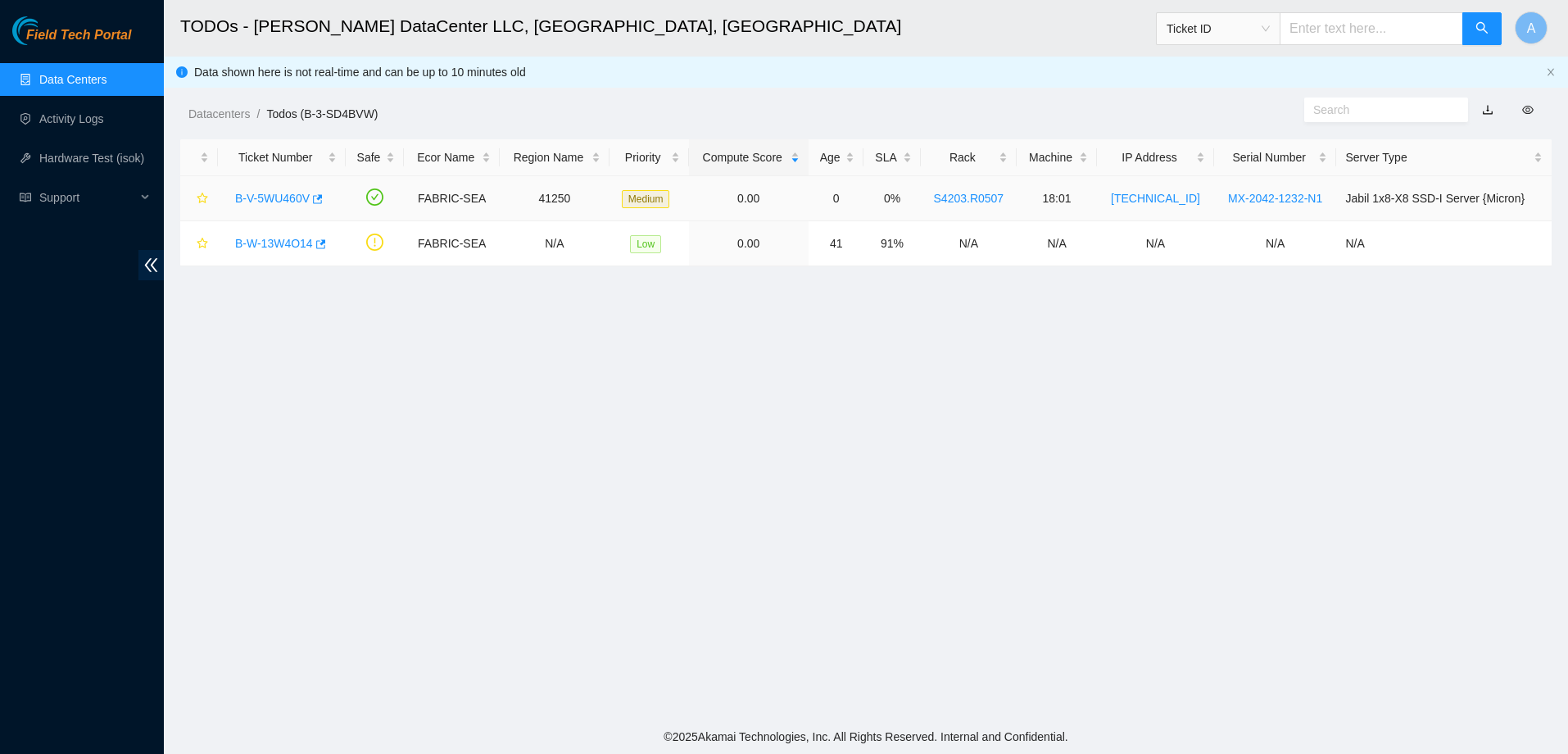
click at [293, 192] on link "B-V-5WU460V" at bounding box center [272, 198] width 74 height 13
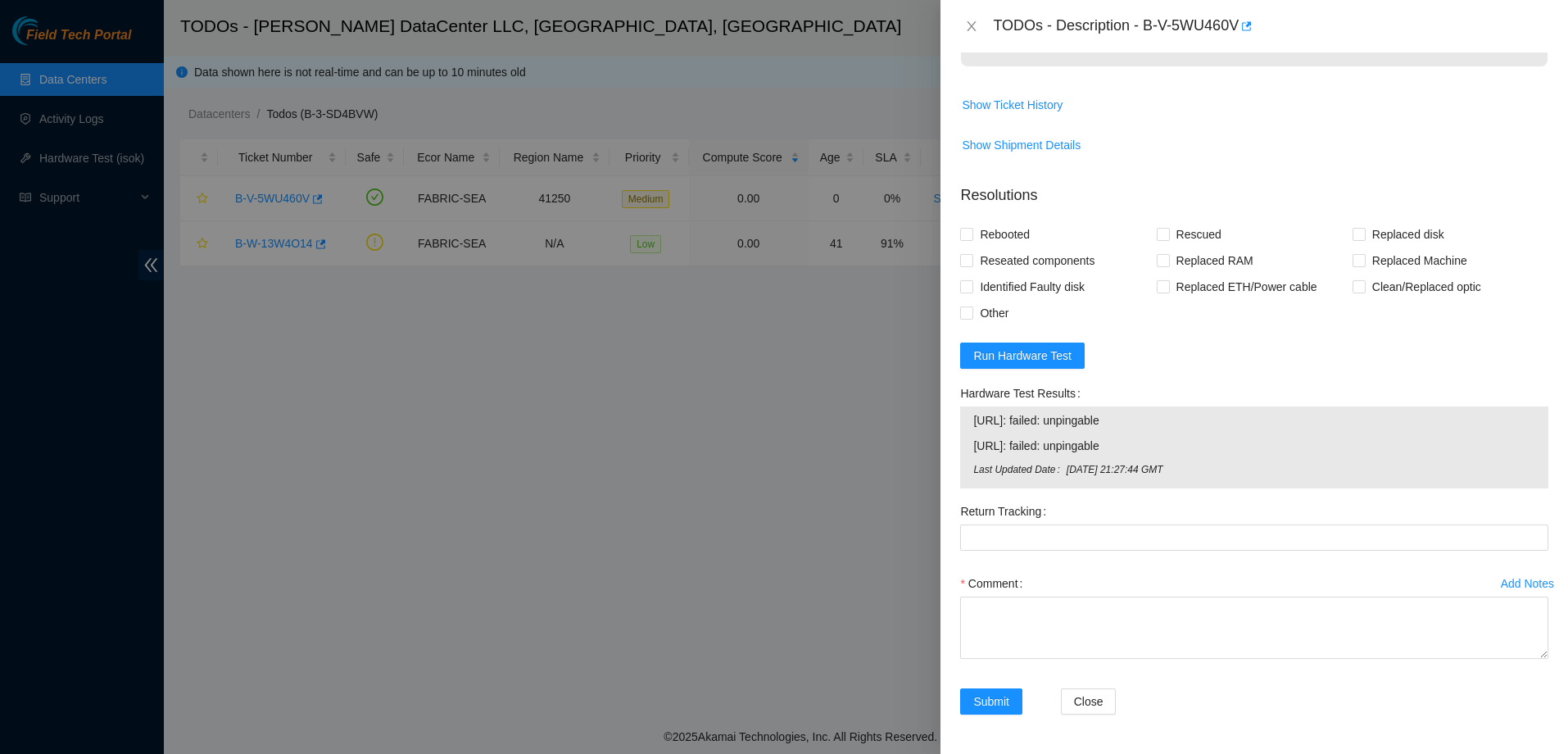
click at [1508, 585] on div "Add Notes" at bounding box center [1527, 584] width 53 height 12
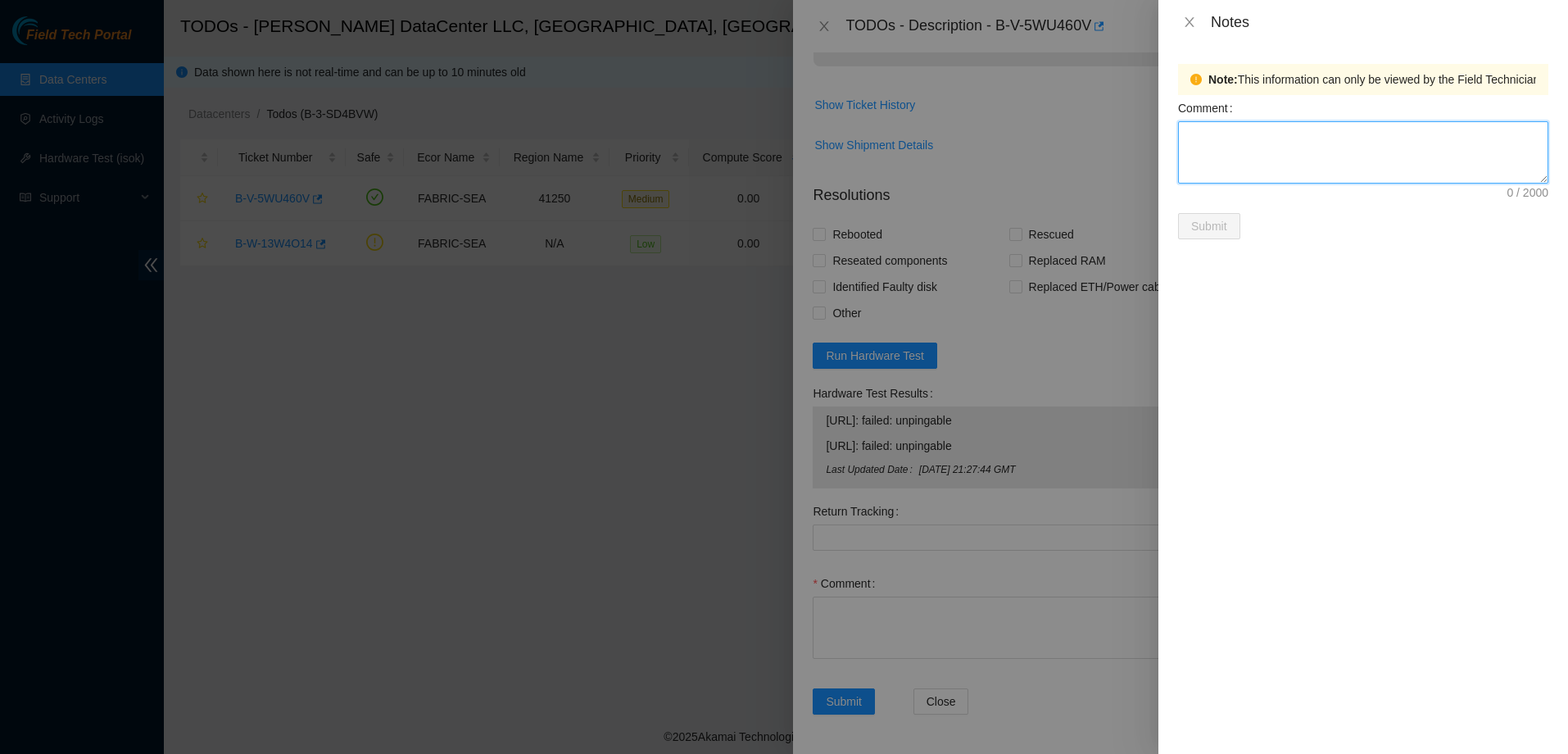
click at [1220, 156] on textarea "Comment" at bounding box center [1363, 152] width 370 height 62
paste textarea "I completed all the steps in the ticket, but the node was still unpingable. I c…"
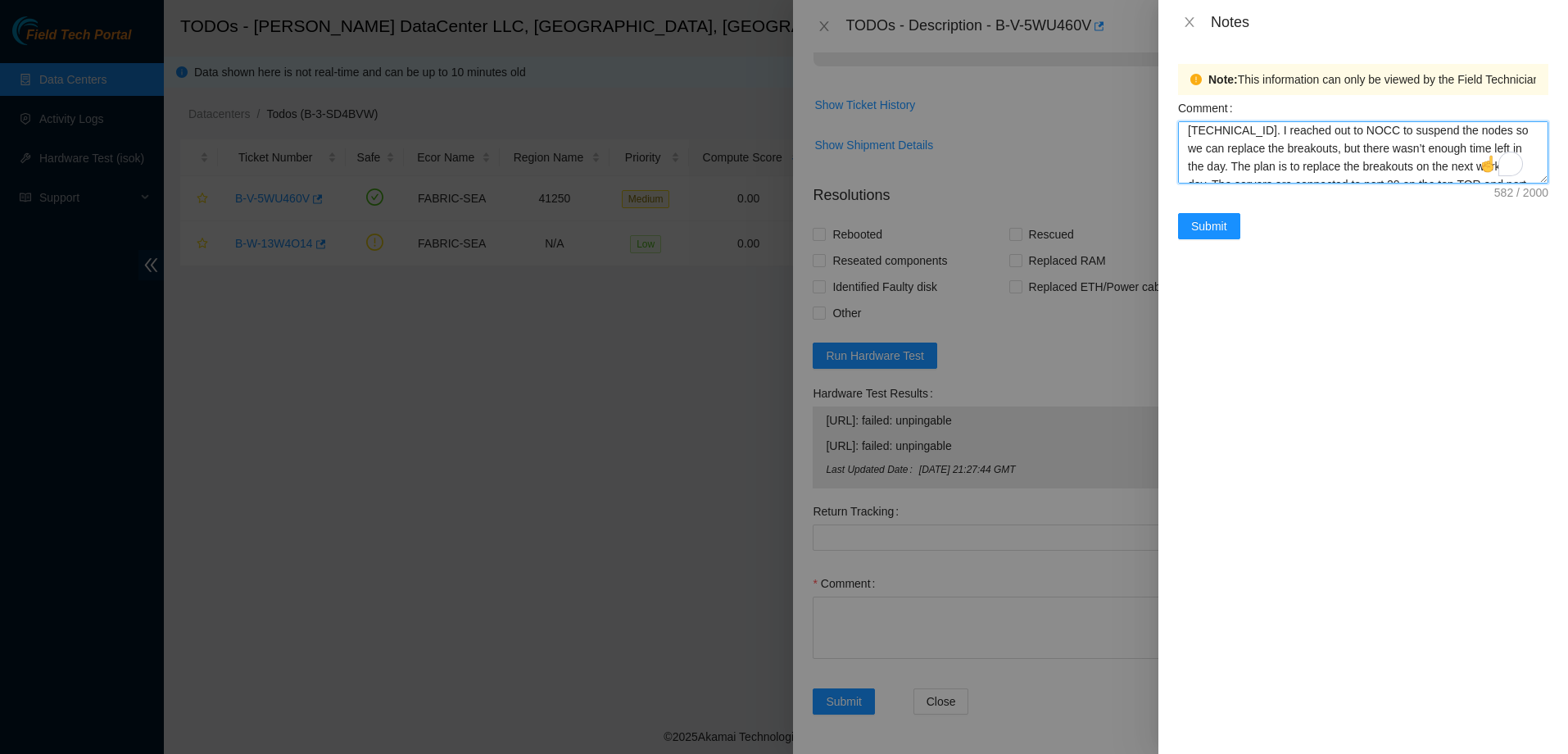
scroll to position [47, 0]
click at [1336, 146] on textarea "I completed all the steps in the ticket, but the node was still unpingable. I c…" at bounding box center [1363, 152] width 370 height 62
type textarea "I completed all the steps in the ticket, but the node was still unpingable. I c…"
click at [1199, 216] on button "Submit" at bounding box center [1208, 227] width 62 height 26
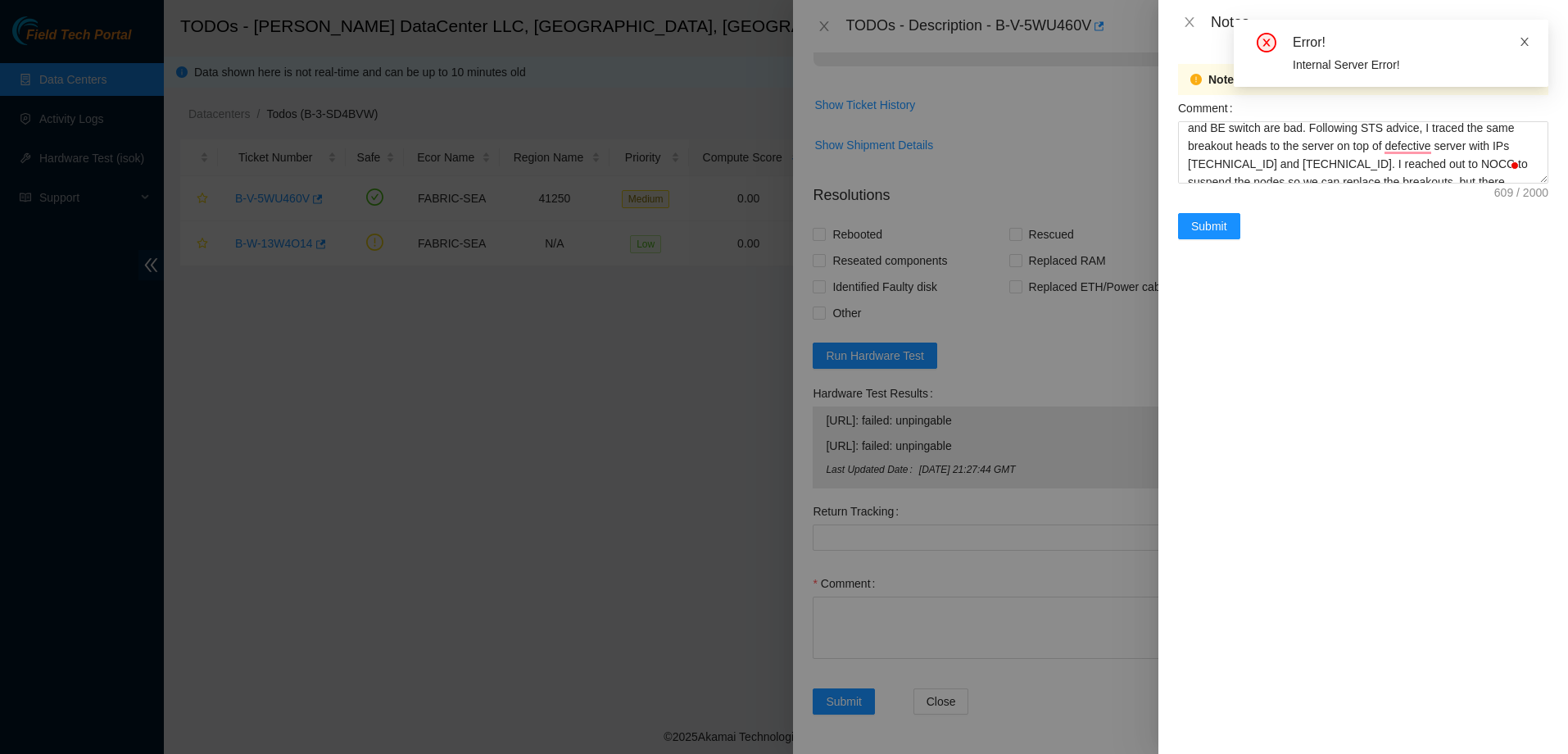
click at [1529, 40] on icon "close" at bounding box center [1524, 42] width 12 height 12
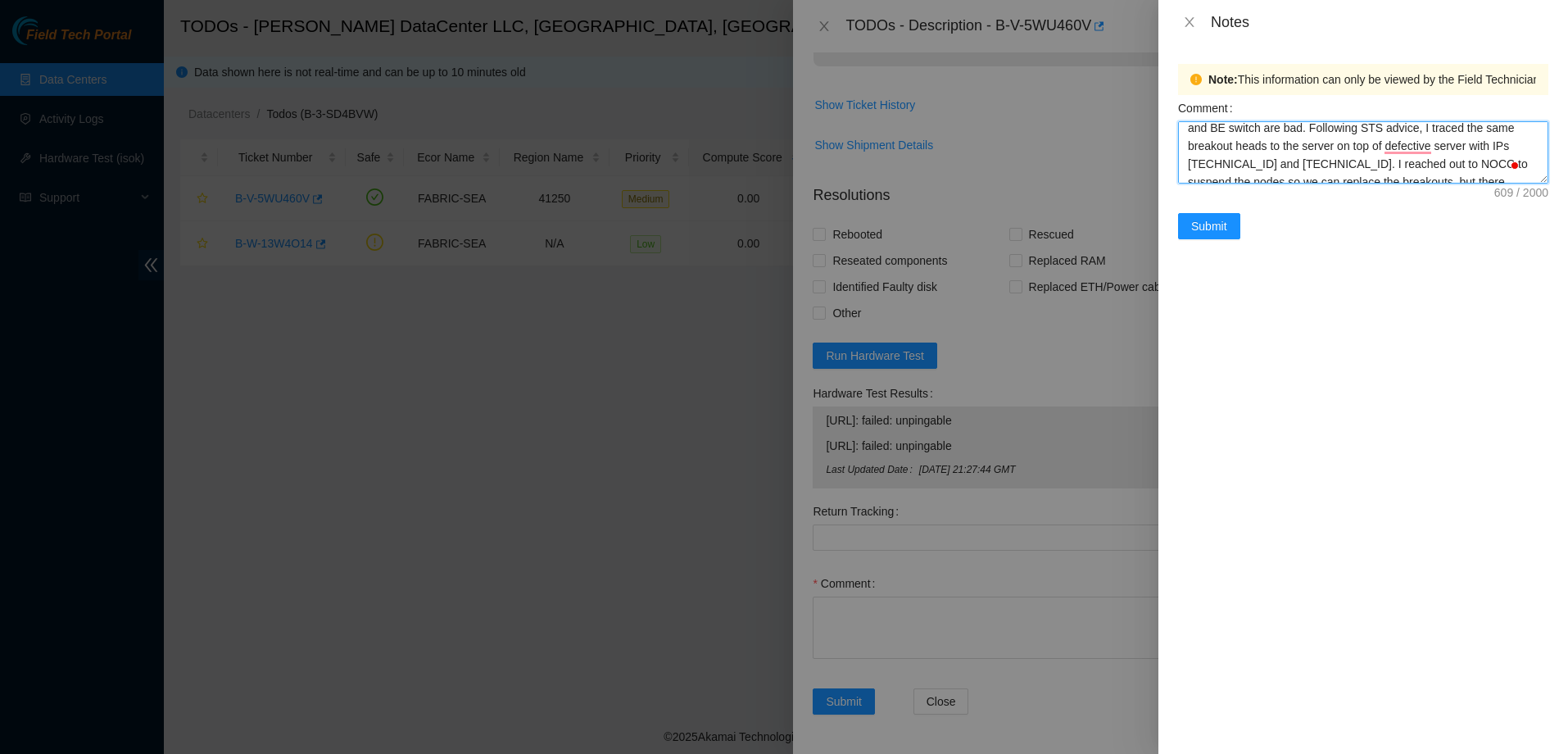
click at [1432, 155] on textarea "I completed all the steps in the ticket, but the node was still unpingable. I c…" at bounding box center [1363, 152] width 370 height 62
click at [1200, 228] on span "Submit" at bounding box center [1209, 227] width 36 height 18
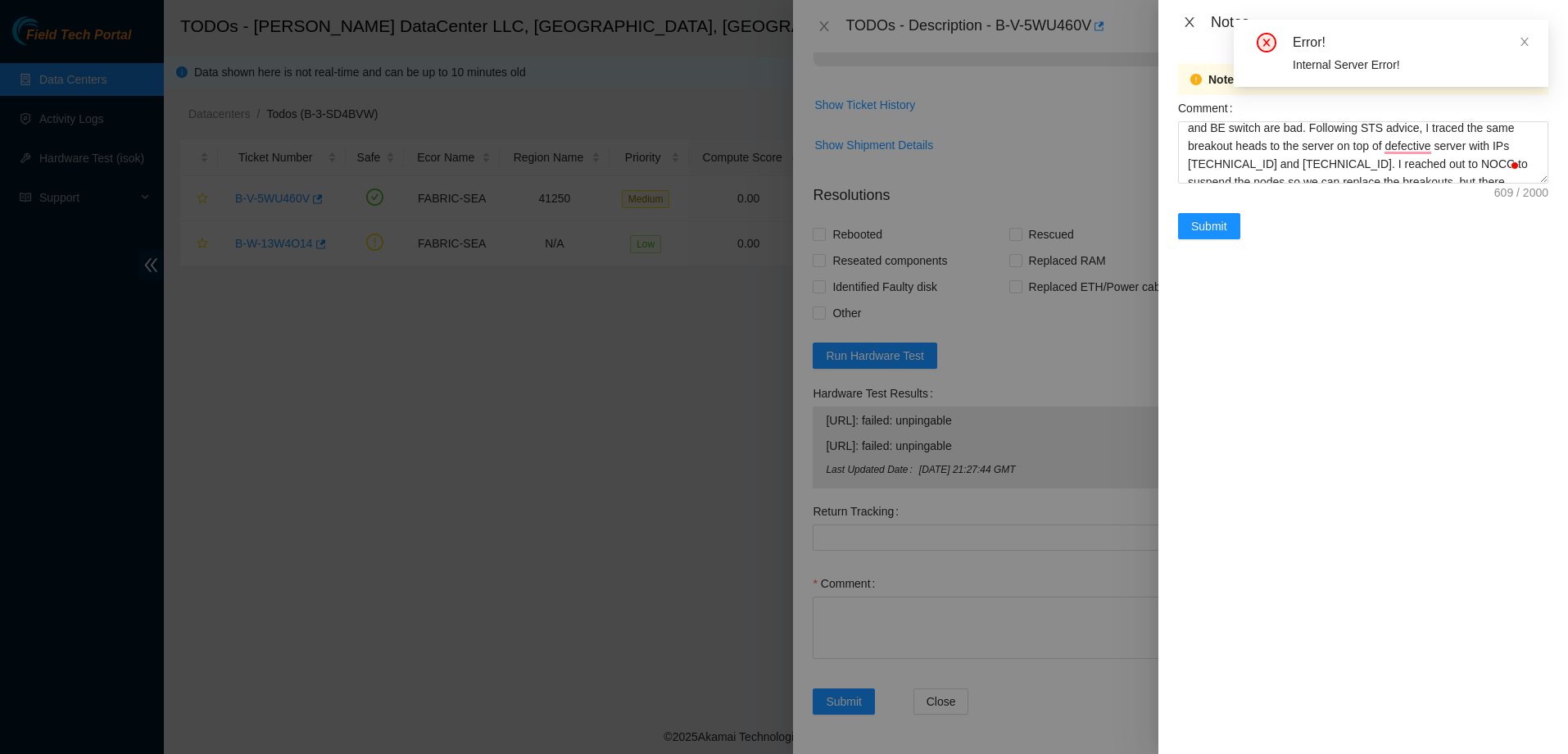
click at [1192, 21] on icon "close" at bounding box center [1189, 22] width 13 height 13
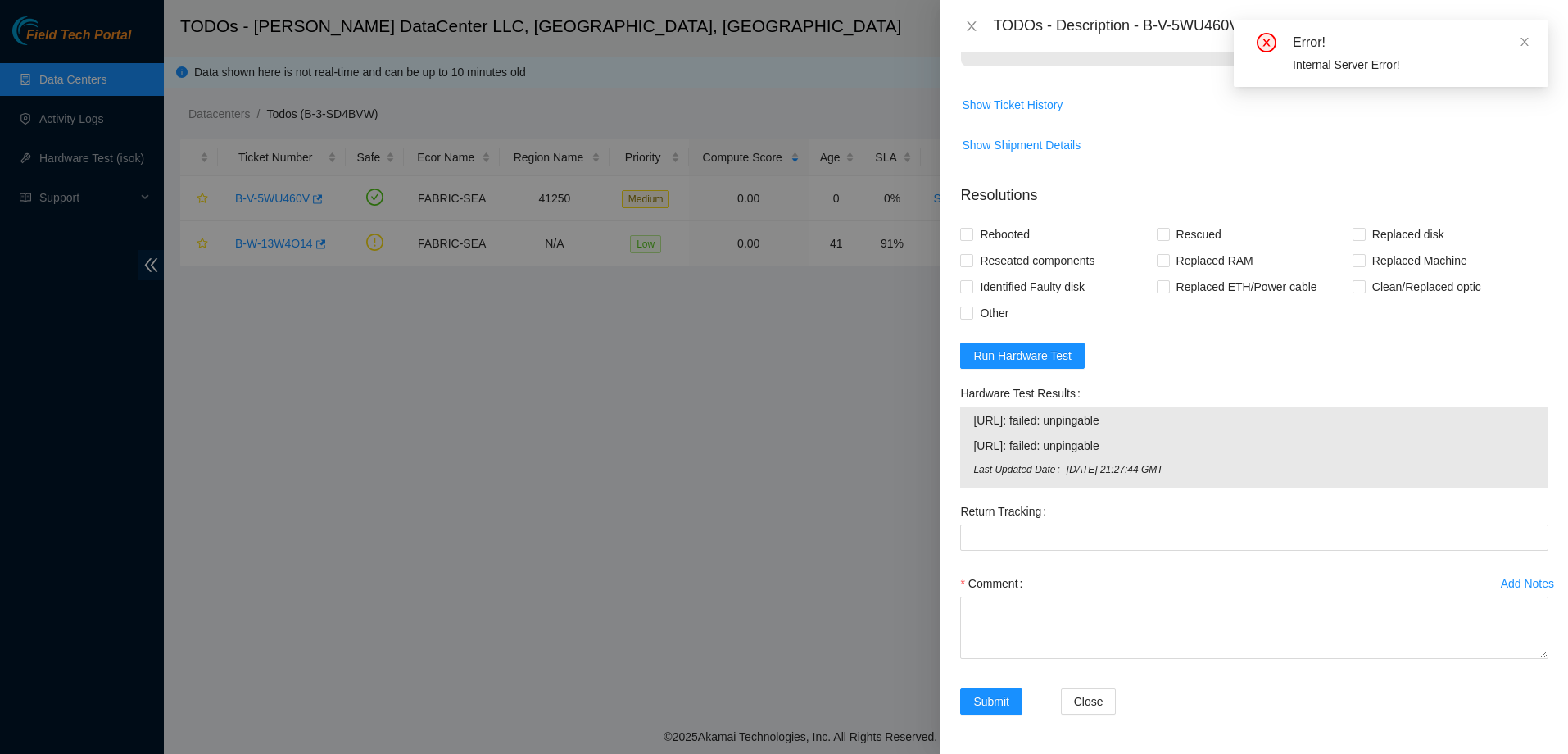
drag, startPoint x: 1525, startPoint y: 43, endPoint x: 1483, endPoint y: 54, distance: 43.4
click at [1523, 44] on icon "close" at bounding box center [1524, 42] width 12 height 12
click at [973, 21] on icon "close" at bounding box center [971, 26] width 13 height 13
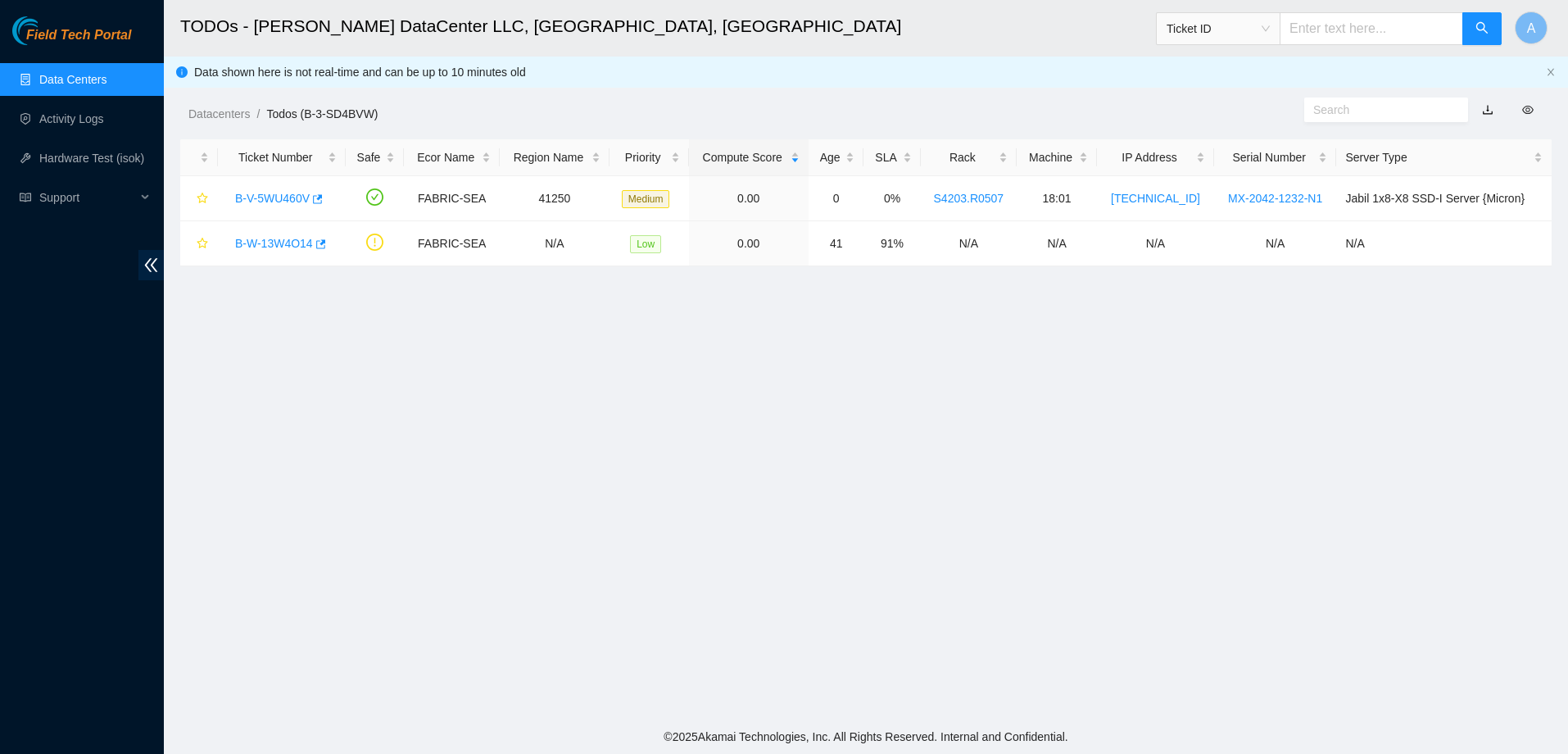
scroll to position [346, 0]
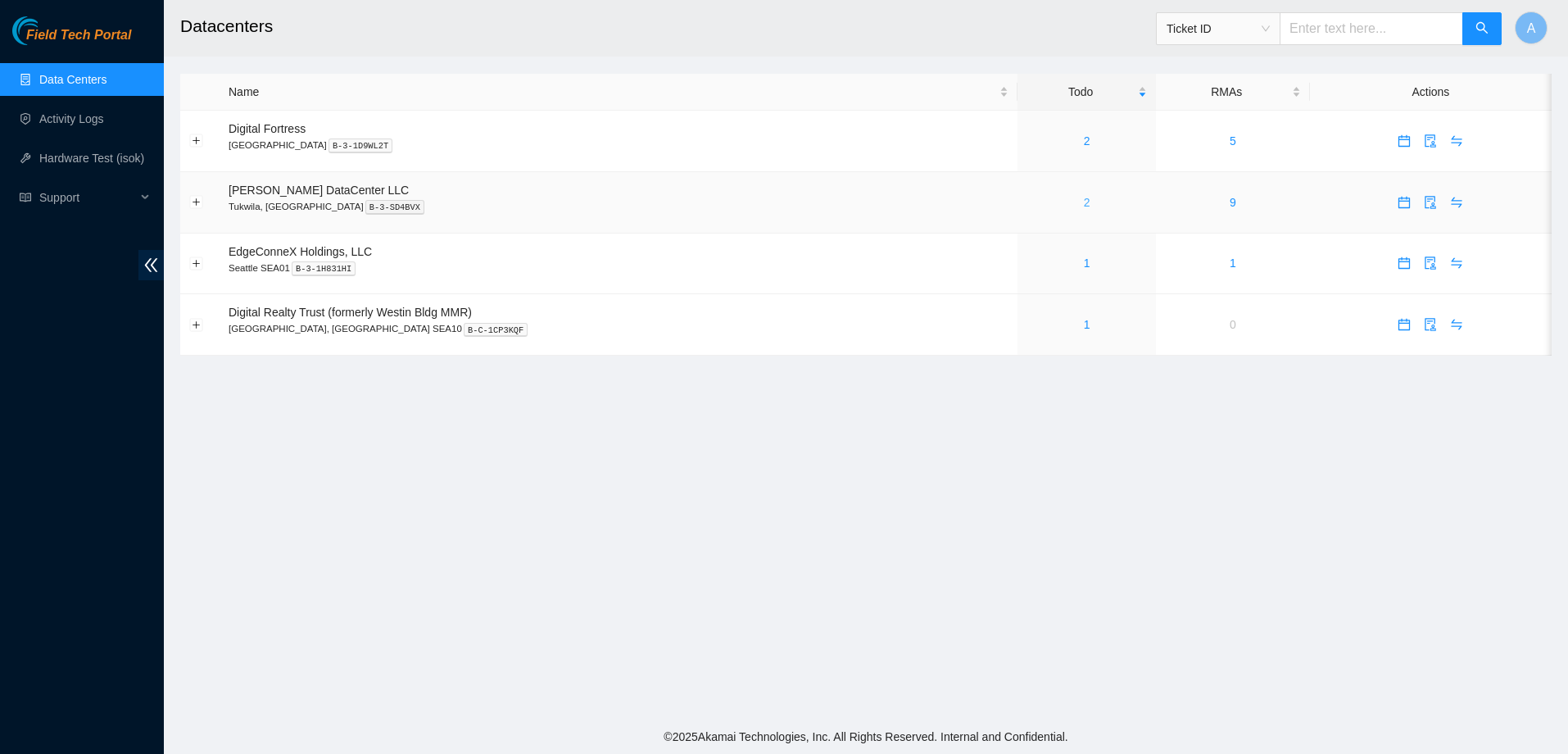
click at [1084, 204] on link "2" at bounding box center [1087, 203] width 7 height 13
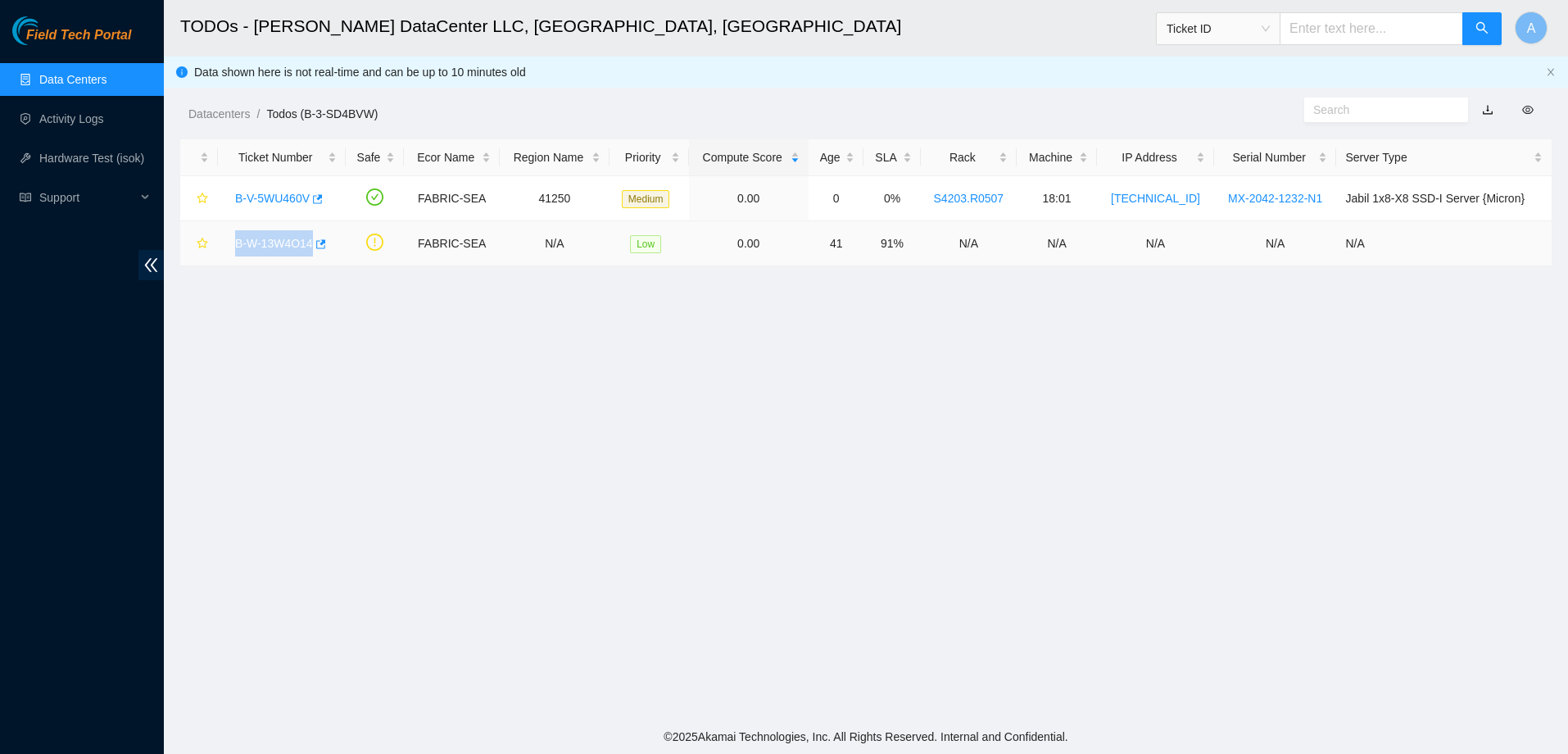
drag, startPoint x: 284, startPoint y: 241, endPoint x: 310, endPoint y: 244, distance: 26.2
click at [310, 244] on div "B-W-13W4O14" at bounding box center [282, 243] width 110 height 26
copy link "B-W-13W4O14"
click at [61, 118] on link "Activity Logs" at bounding box center [72, 119] width 64 height 13
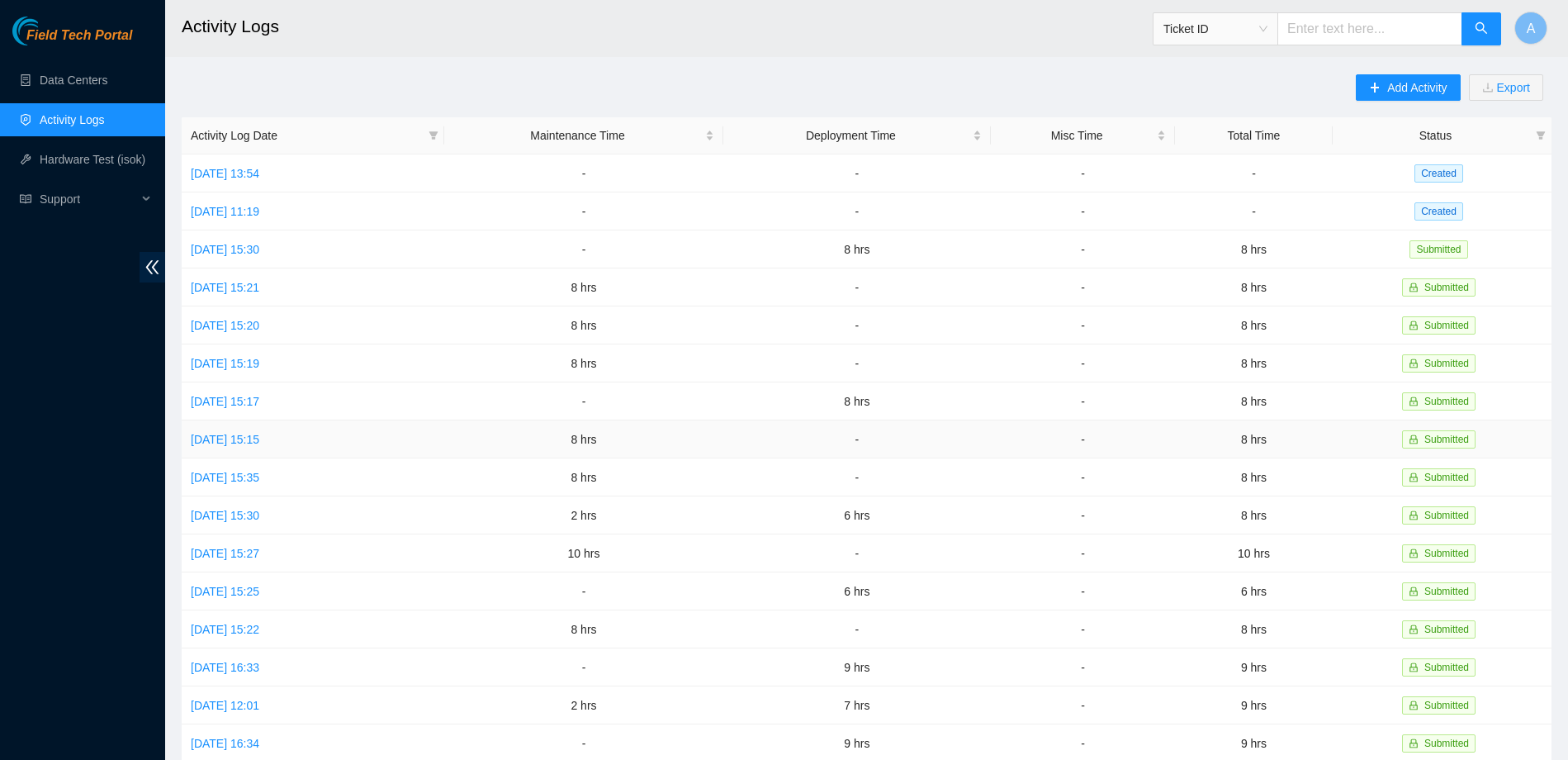
click at [250, 445] on td "[DATE] 15:15" at bounding box center [312, 439] width 262 height 38
click at [258, 438] on link "[DATE] 15:15" at bounding box center [225, 439] width 68 height 13
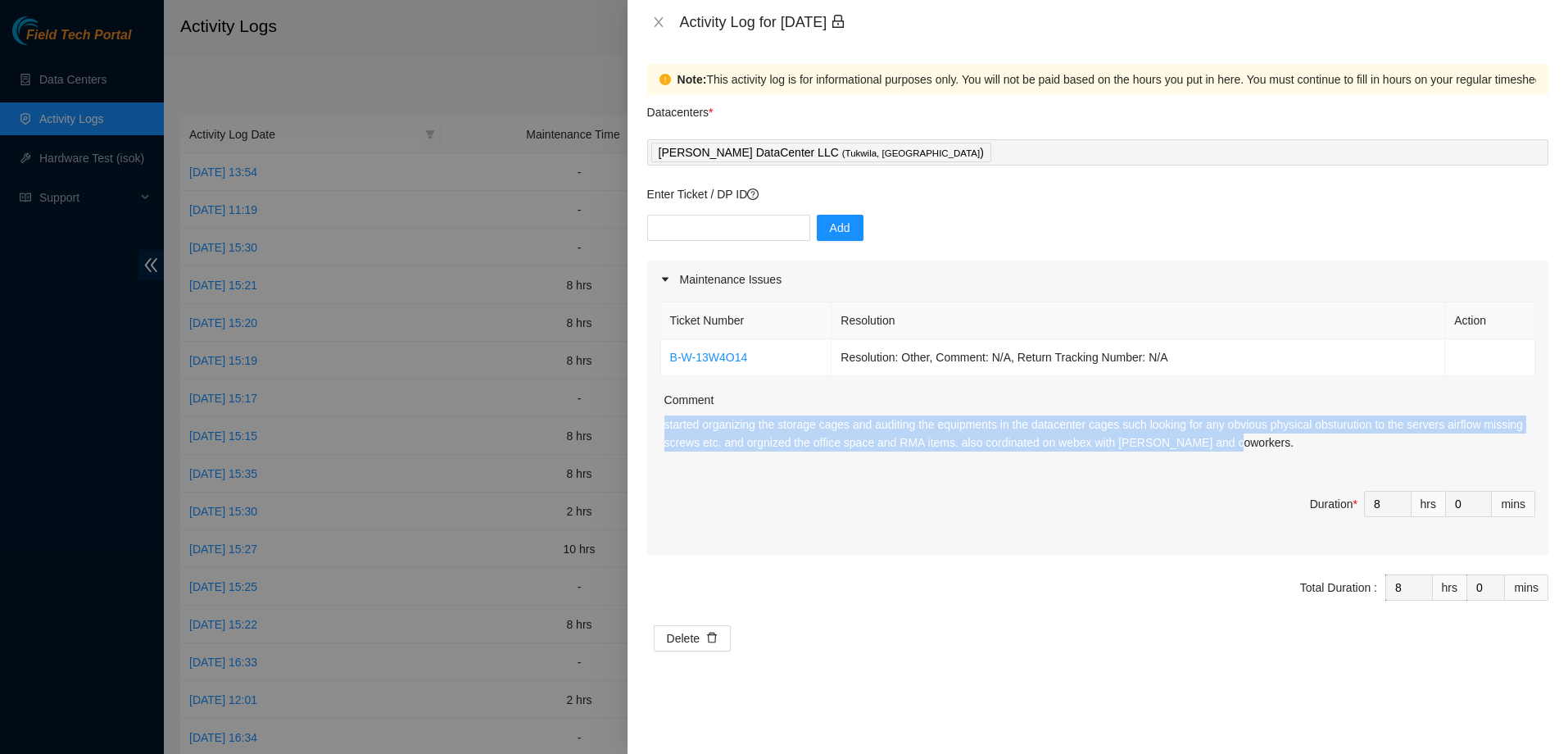
drag, startPoint x: 1157, startPoint y: 442, endPoint x: 719, endPoint y: 440, distance: 438.0
click at [651, 415] on div "Ticket Number Resolution Action B-W-13W4O14 Resolution: Other, Comment: N/A, Re…" at bounding box center [1098, 427] width 901 height 256
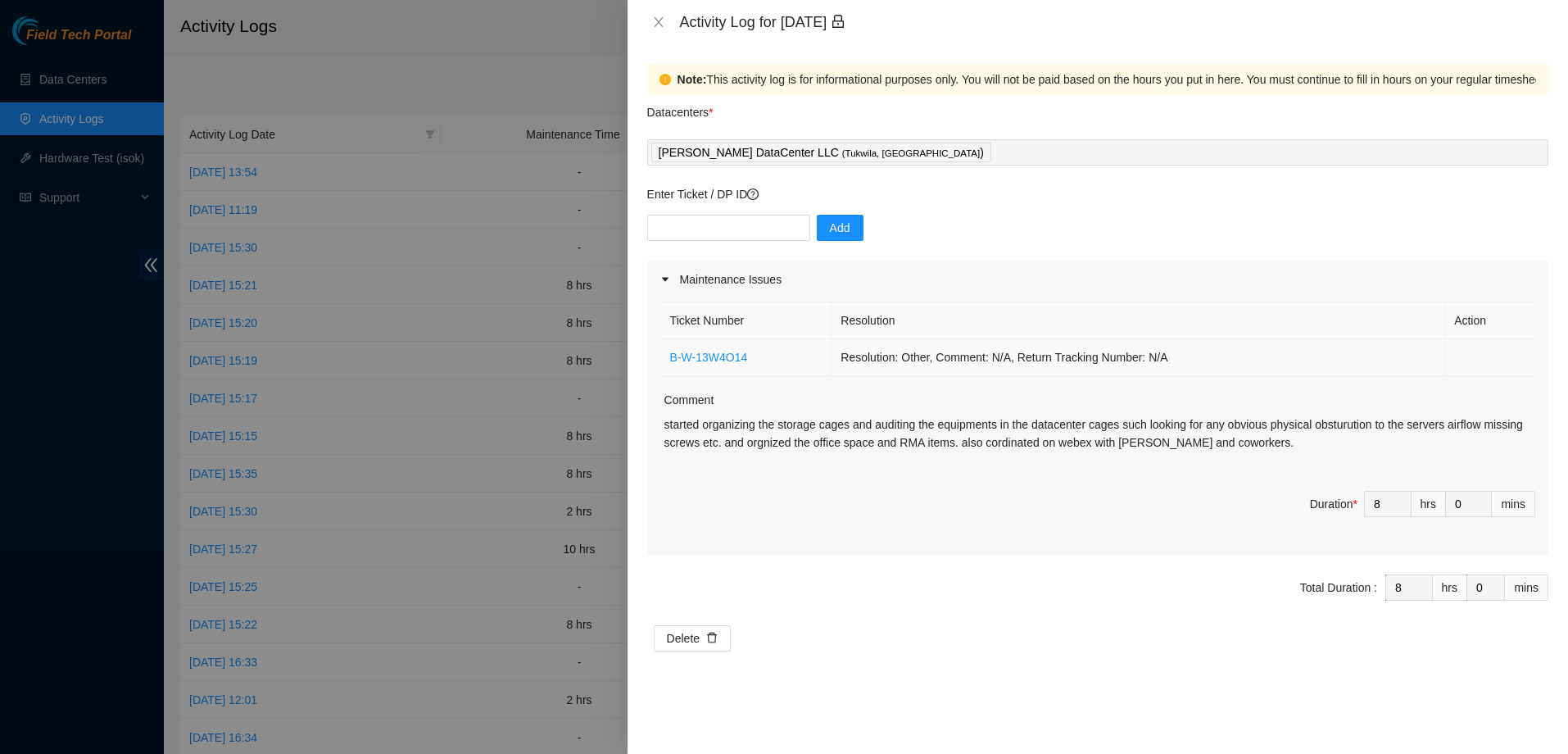
click at [772, 356] on td "B-W-13W4O14" at bounding box center [746, 357] width 171 height 37
click at [660, 21] on icon "close" at bounding box center [659, 22] width 13 height 13
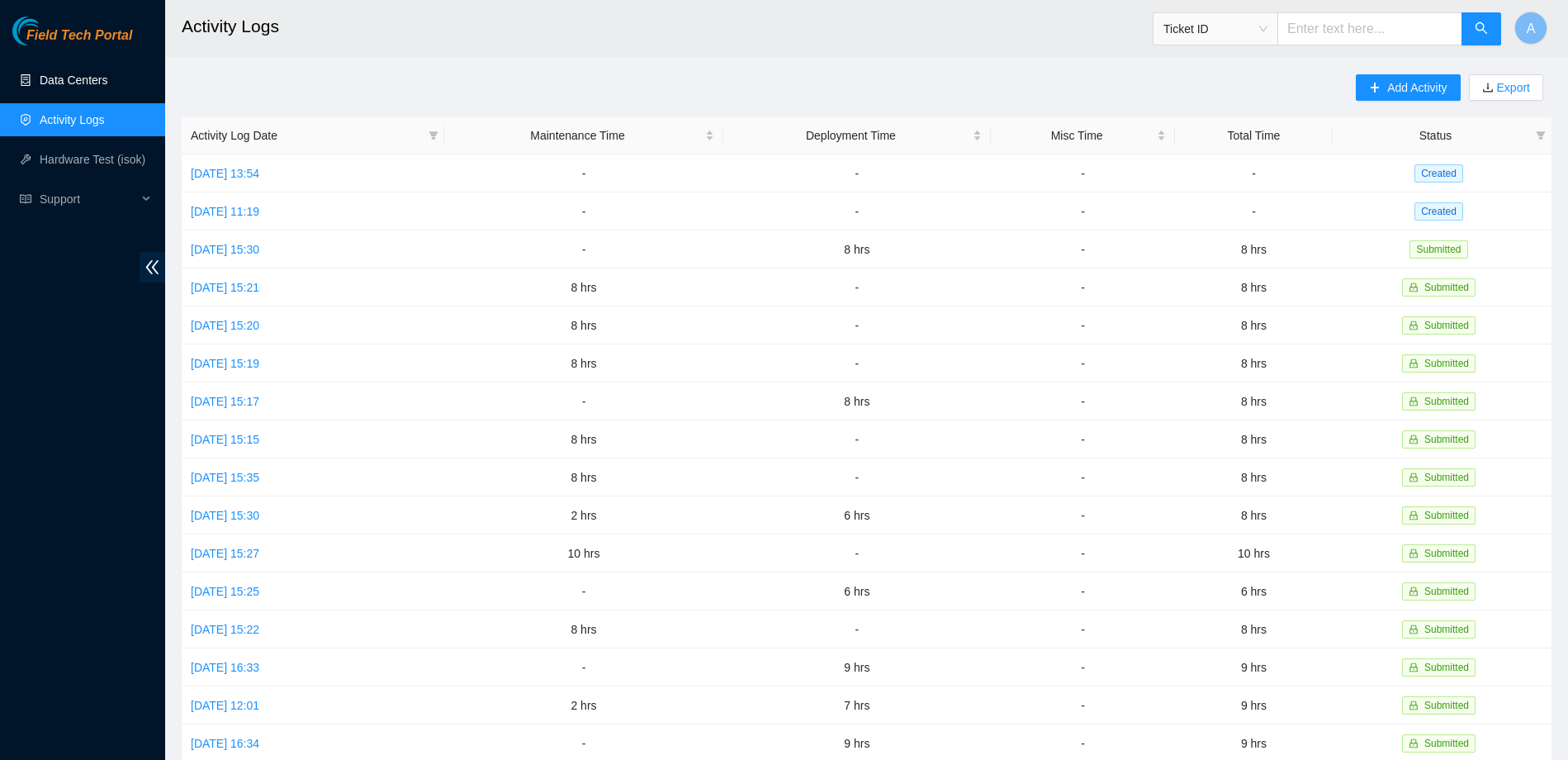
click at [107, 73] on link "Data Centers" at bounding box center [73, 80] width 67 height 13
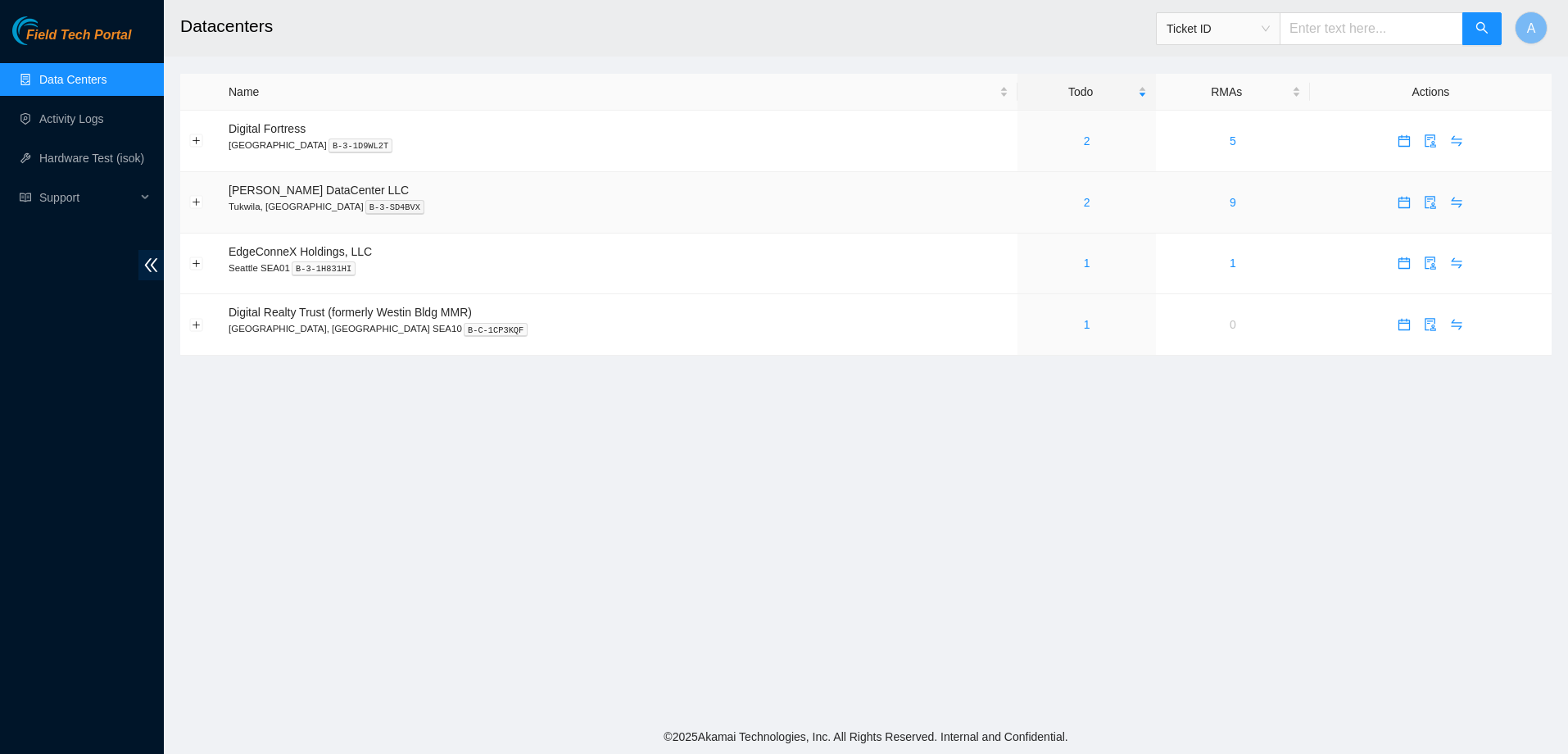
click at [1027, 198] on div "2" at bounding box center [1087, 203] width 121 height 18
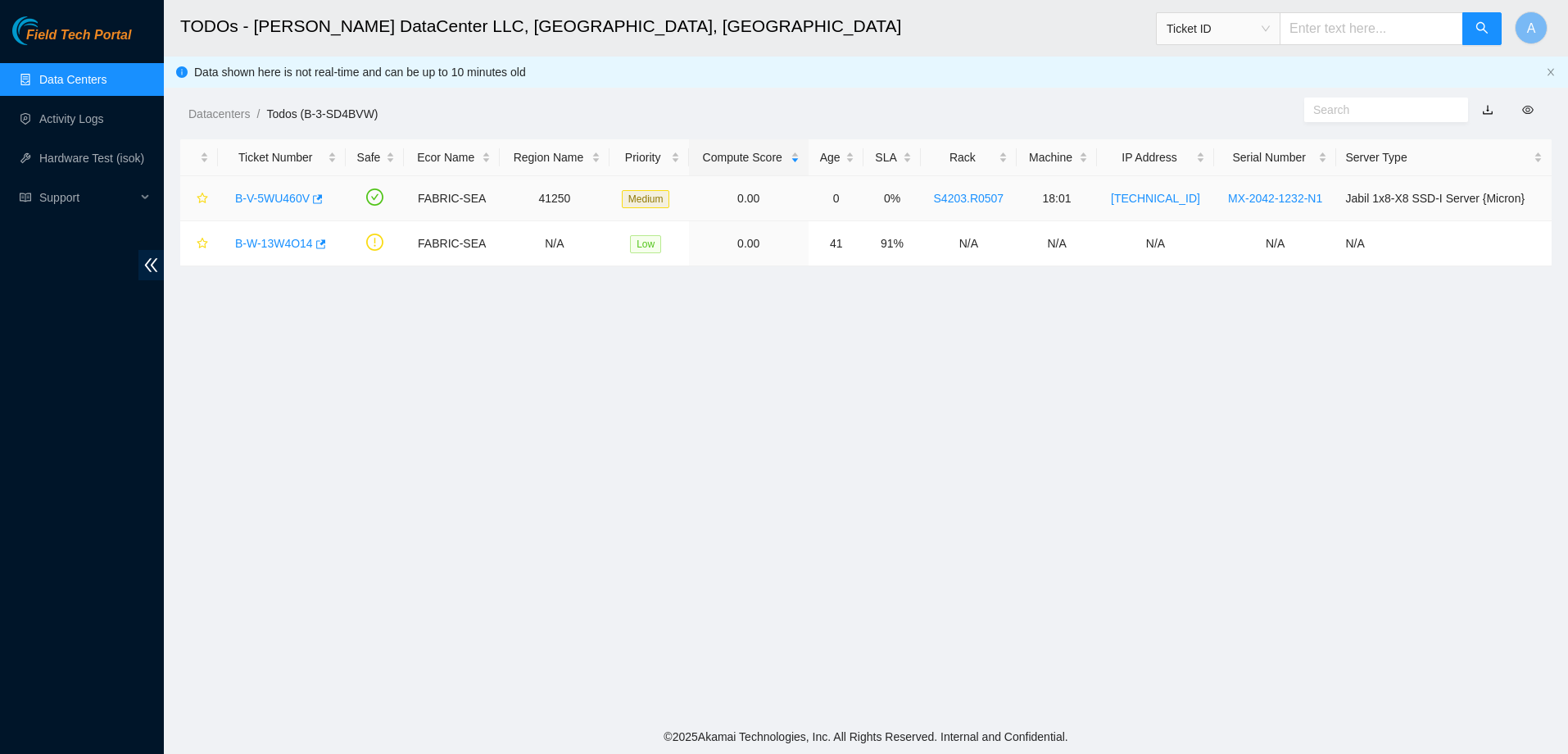
click at [293, 201] on link "B-V-5WU460V" at bounding box center [272, 198] width 74 height 13
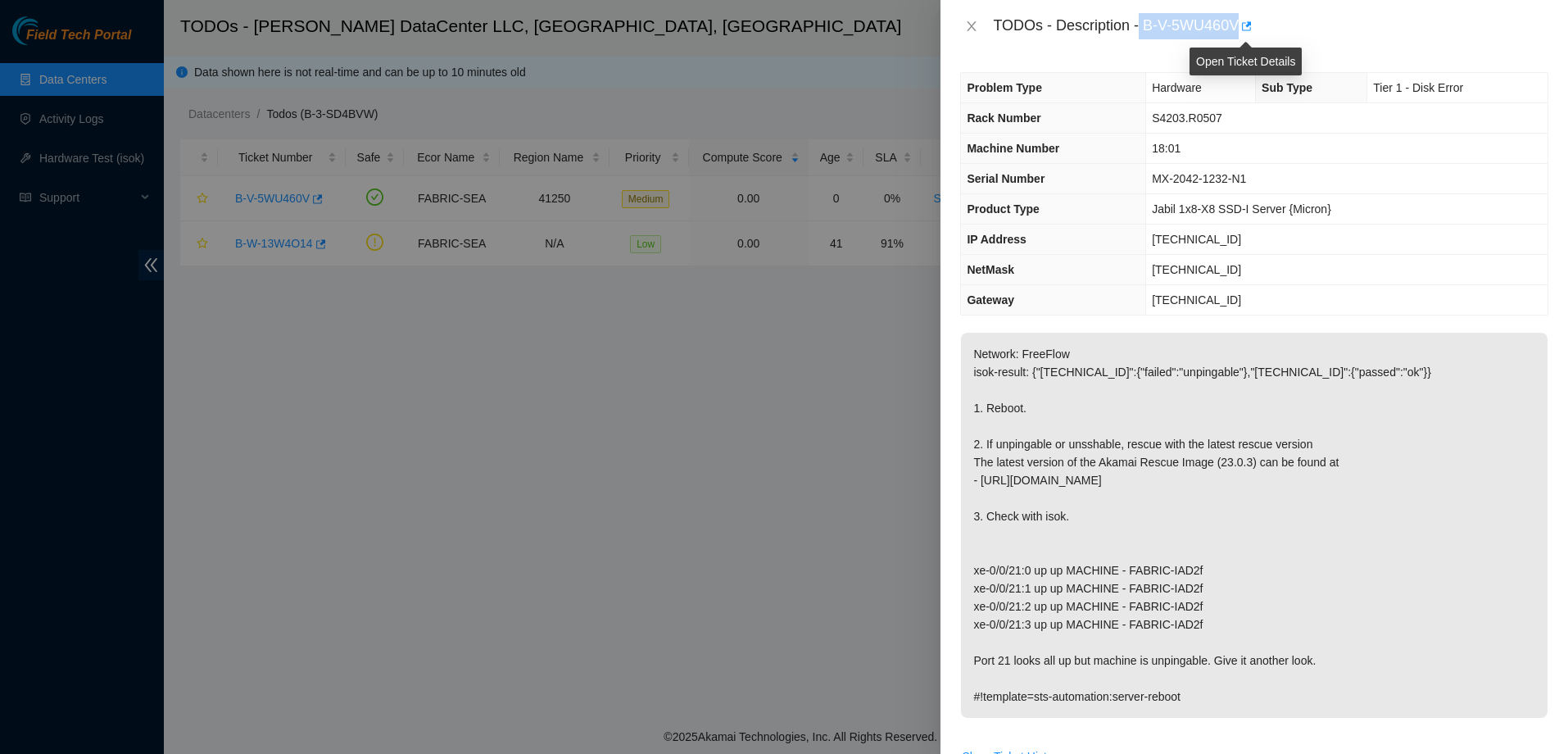
drag, startPoint x: 1141, startPoint y: 27, endPoint x: 1234, endPoint y: 34, distance: 93.3
click at [1236, 34] on div "TODOs - Description - B-V-5WU460V" at bounding box center [1270, 26] width 555 height 26
copy div "B-V-5WU460V"
click at [976, 25] on icon "close" at bounding box center [971, 26] width 13 height 13
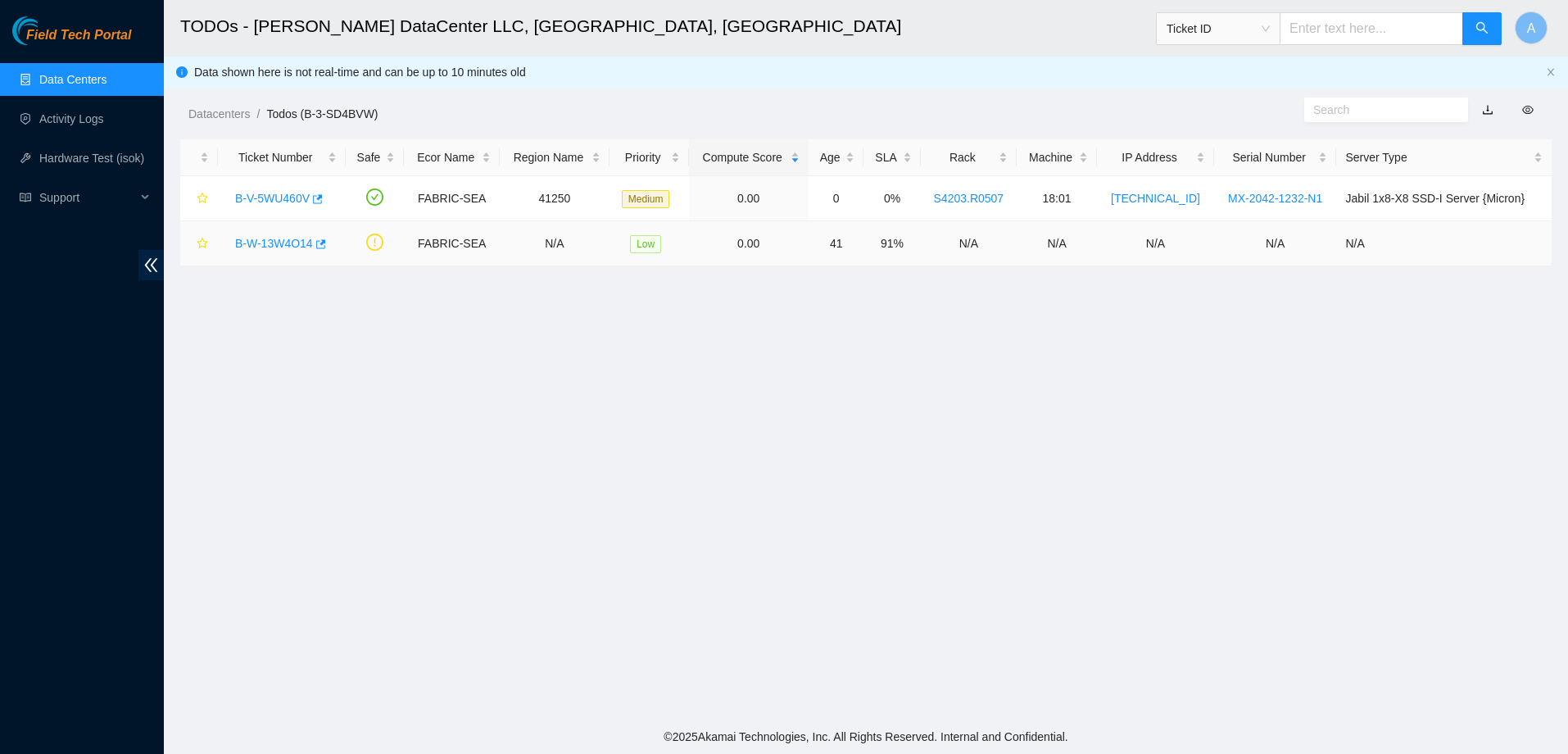
click at [293, 242] on link "B-W-13W4O14" at bounding box center [274, 243] width 78 height 13
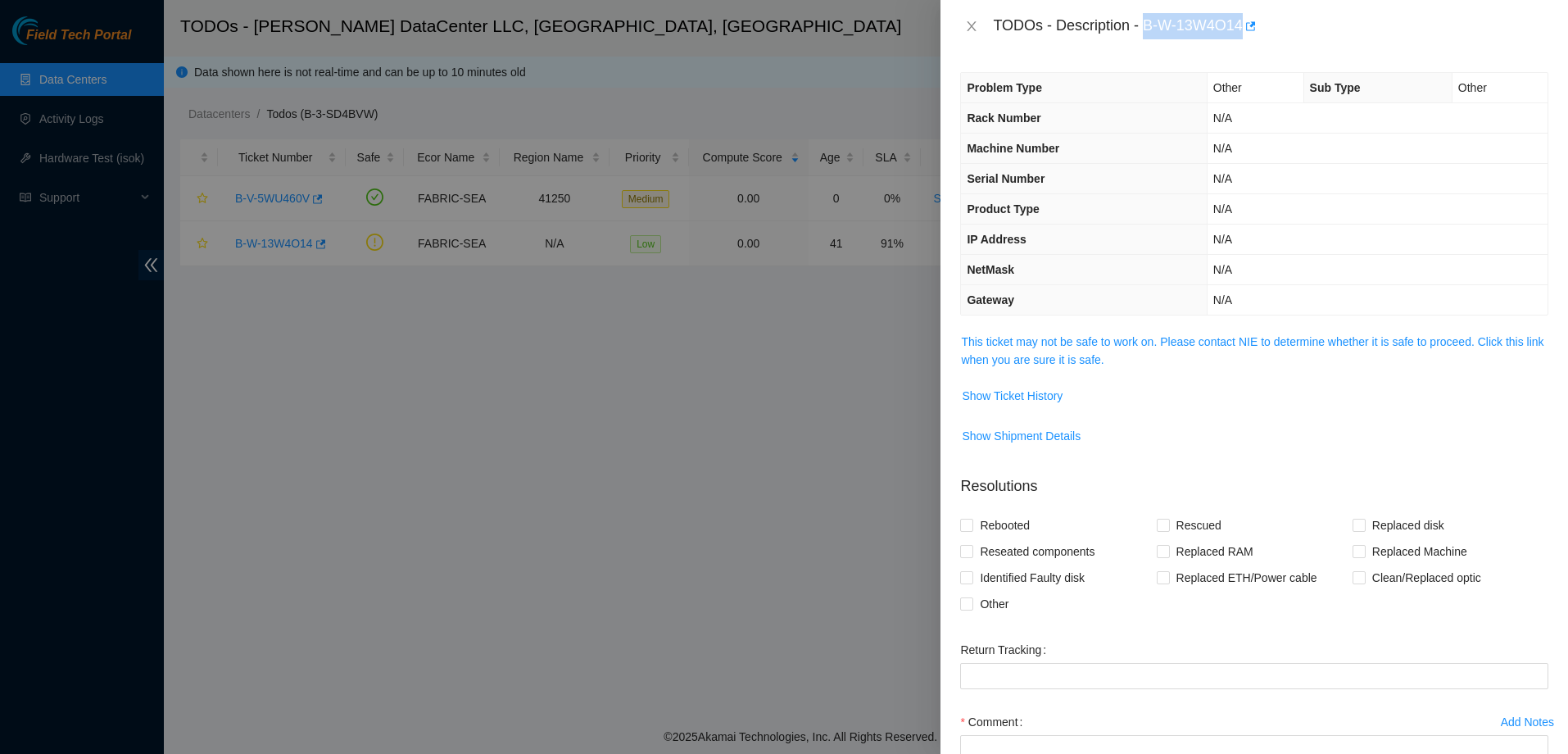
drag, startPoint x: 1178, startPoint y: 22, endPoint x: 1239, endPoint y: 20, distance: 61.0
click at [1239, 20] on div "TODOs - Description - B-W-13W4O14" at bounding box center [1270, 26] width 555 height 26
copy div "B-W-13W4O14"
click at [974, 24] on icon "close" at bounding box center [971, 26] width 9 height 10
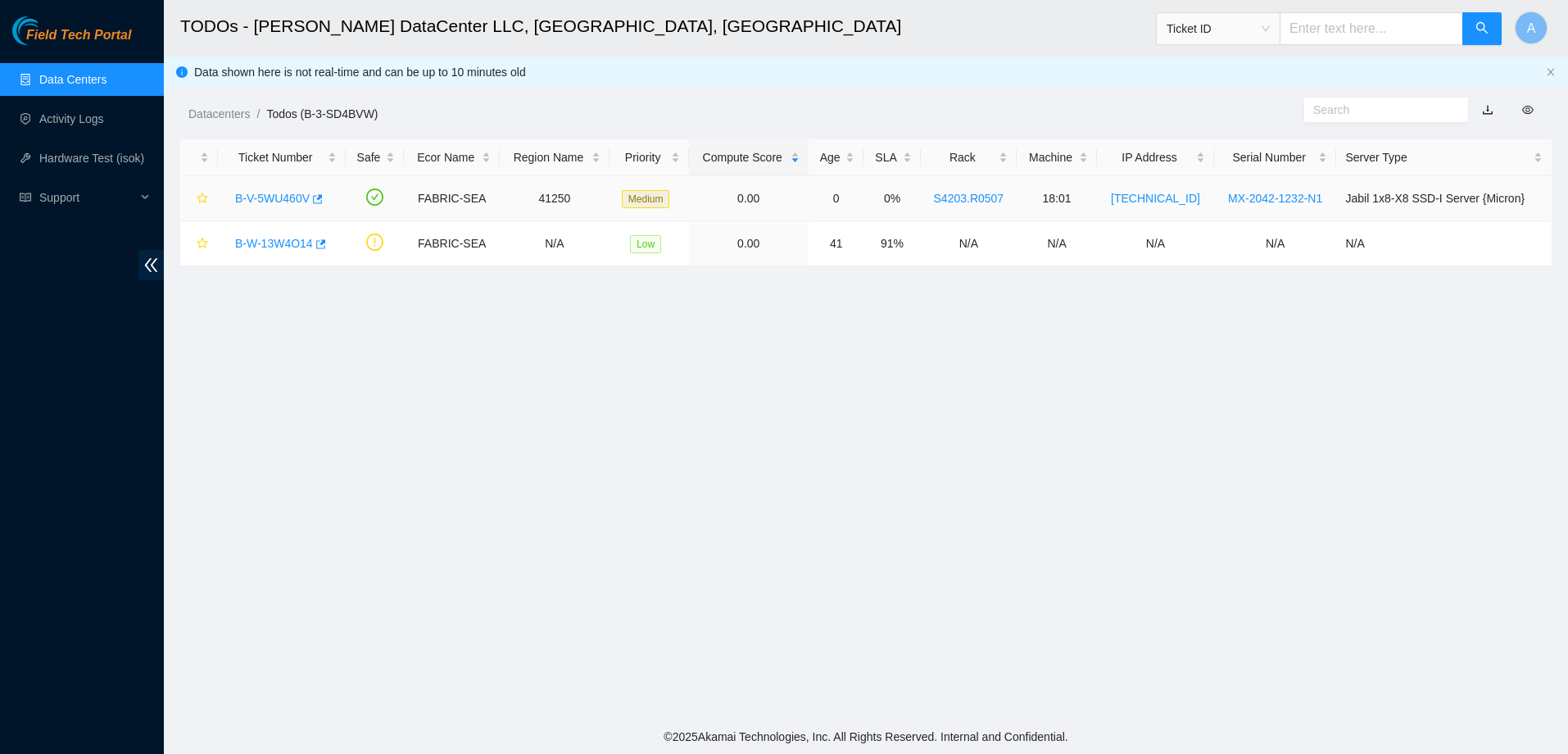
click at [283, 199] on link "B-V-5WU460V" at bounding box center [272, 198] width 74 height 13
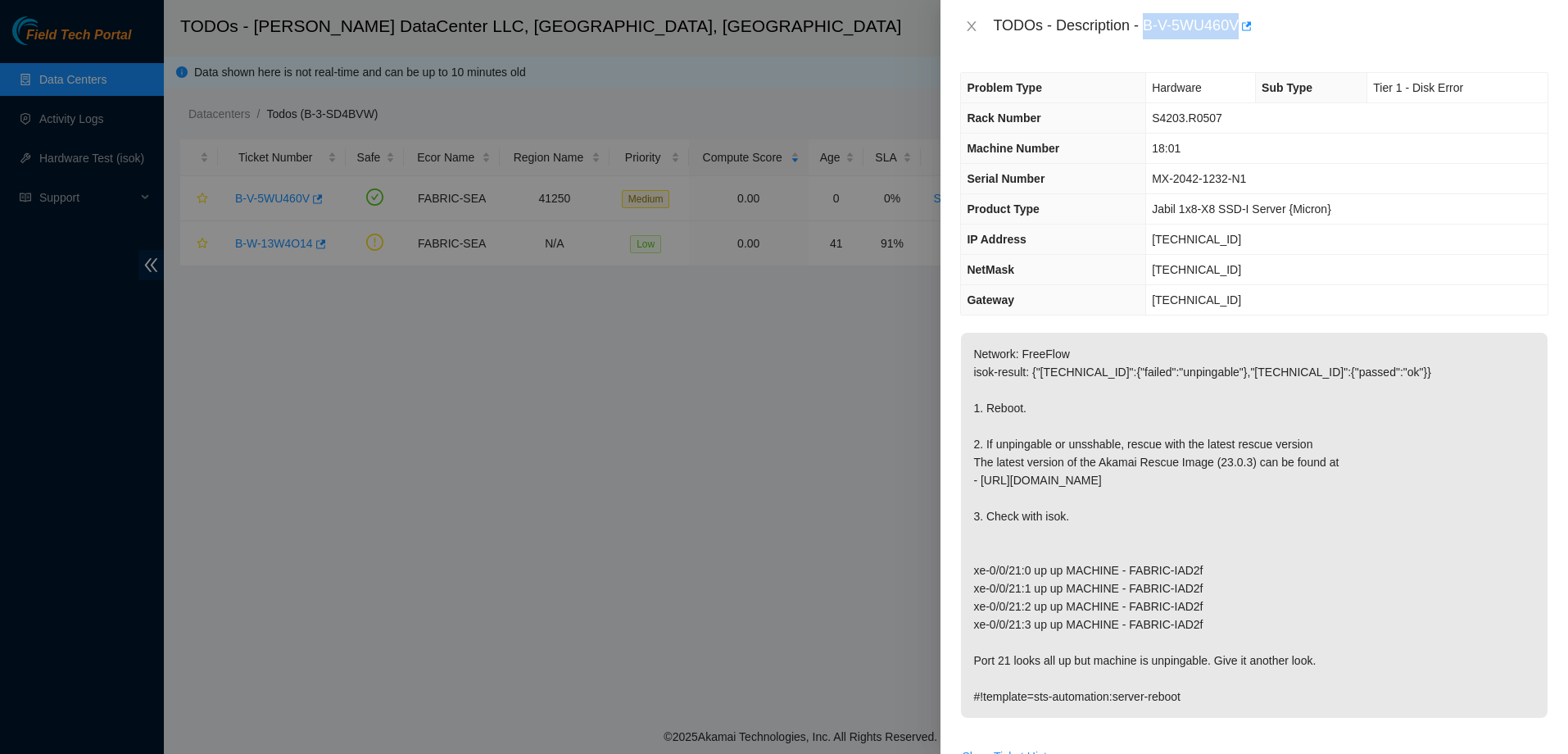
drag, startPoint x: 1156, startPoint y: 26, endPoint x: 1234, endPoint y: 28, distance: 78.0
click at [1234, 28] on div "TODOs - Description - B-V-5WU460V" at bounding box center [1270, 26] width 555 height 26
copy div "B-V-5WU460V"
click at [598, 394] on div at bounding box center [784, 377] width 1568 height 754
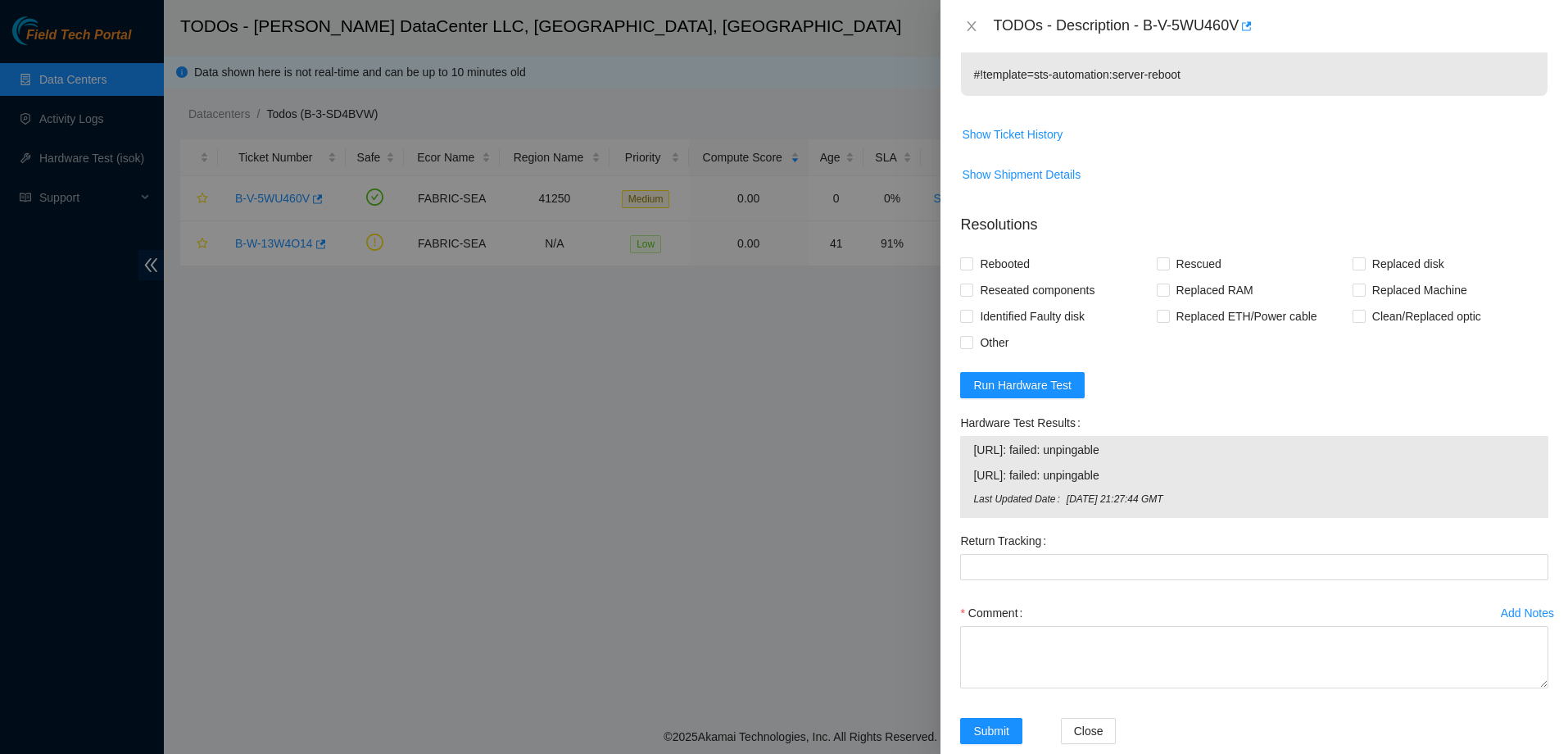
scroll to position [651, 0]
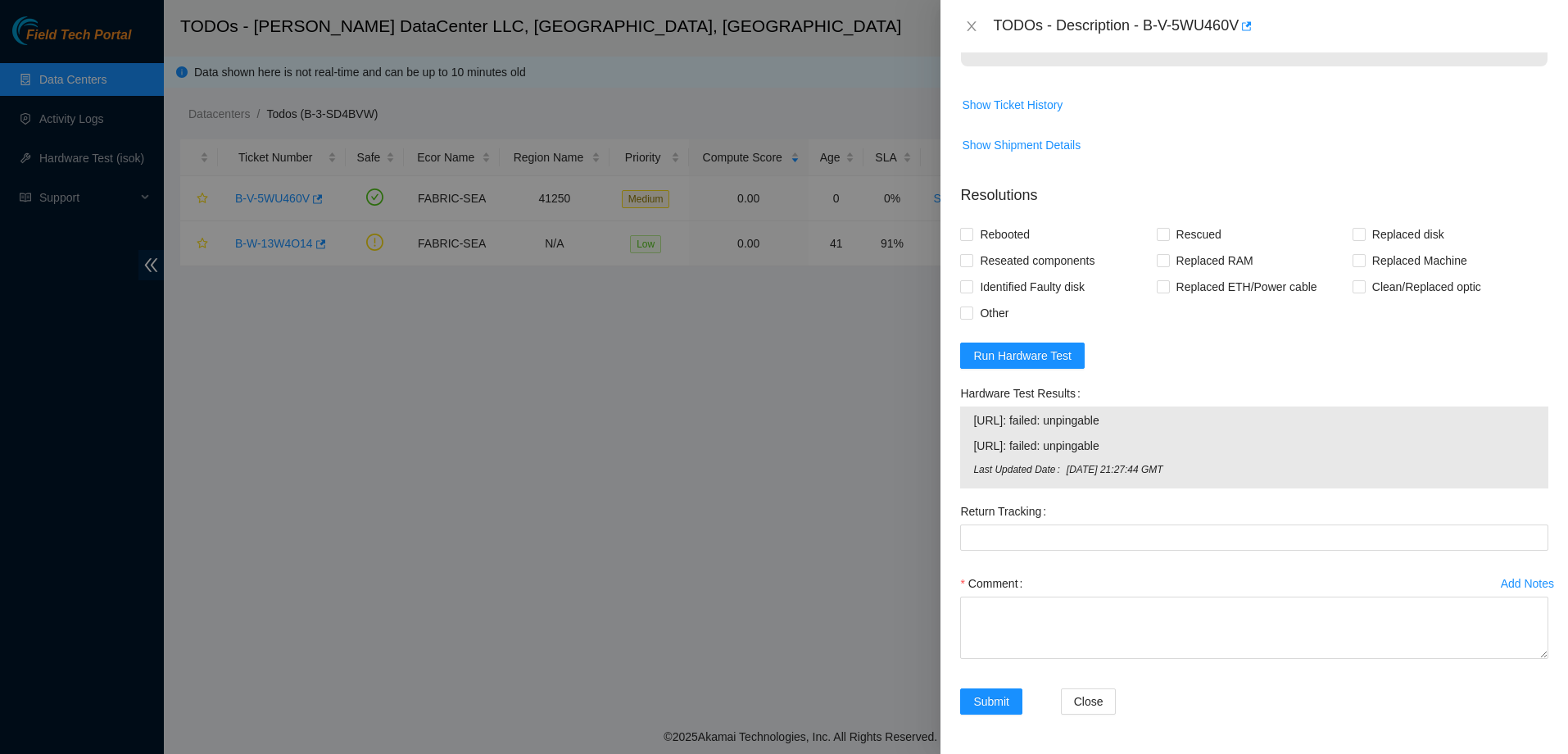
click at [1501, 585] on div "Add Notes" at bounding box center [1527, 584] width 53 height 12
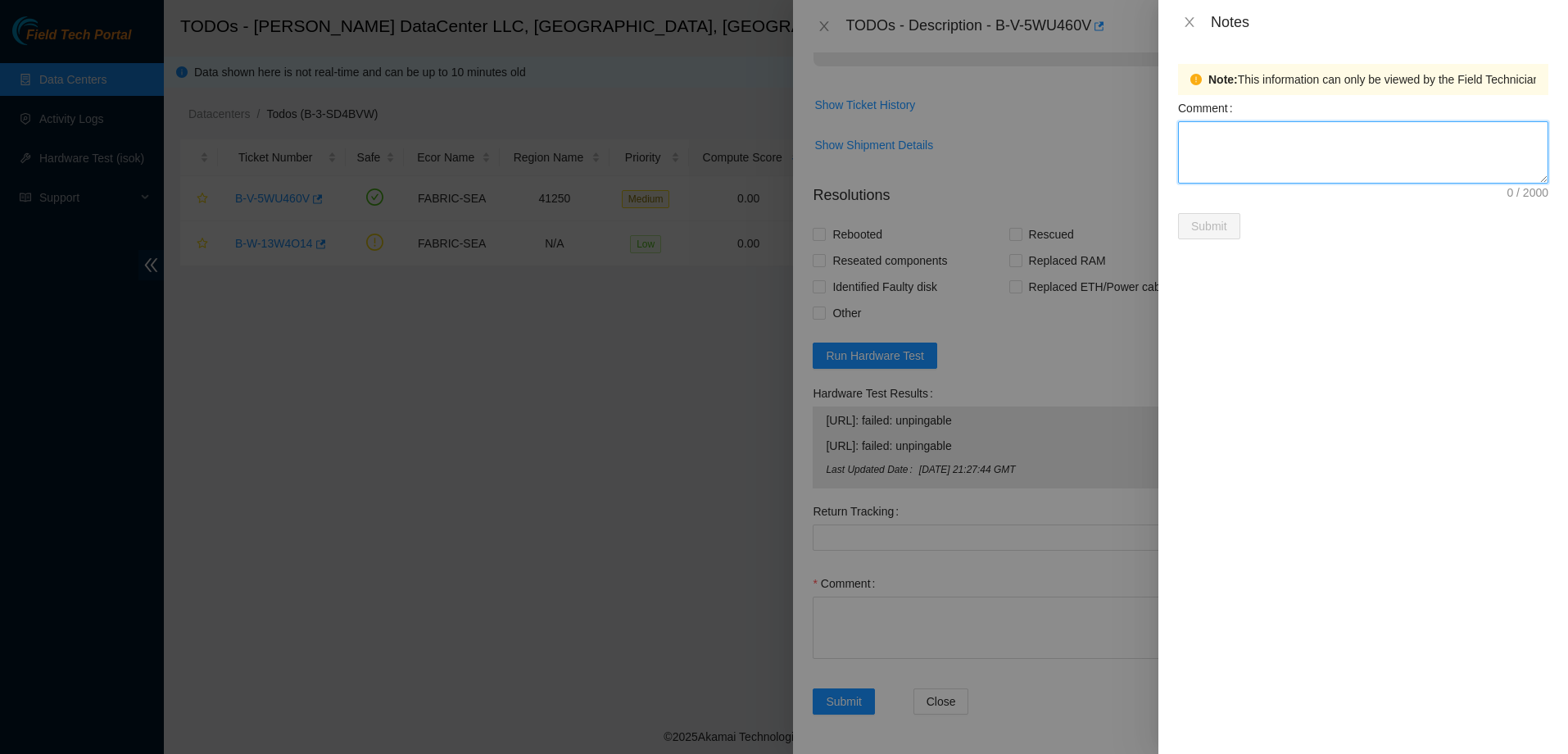
click at [1284, 143] on textarea "Comment" at bounding box center [1363, 152] width 370 height 62
paste textarea "I completed all the steps in the ticket, but the node was still unpingable. I c…"
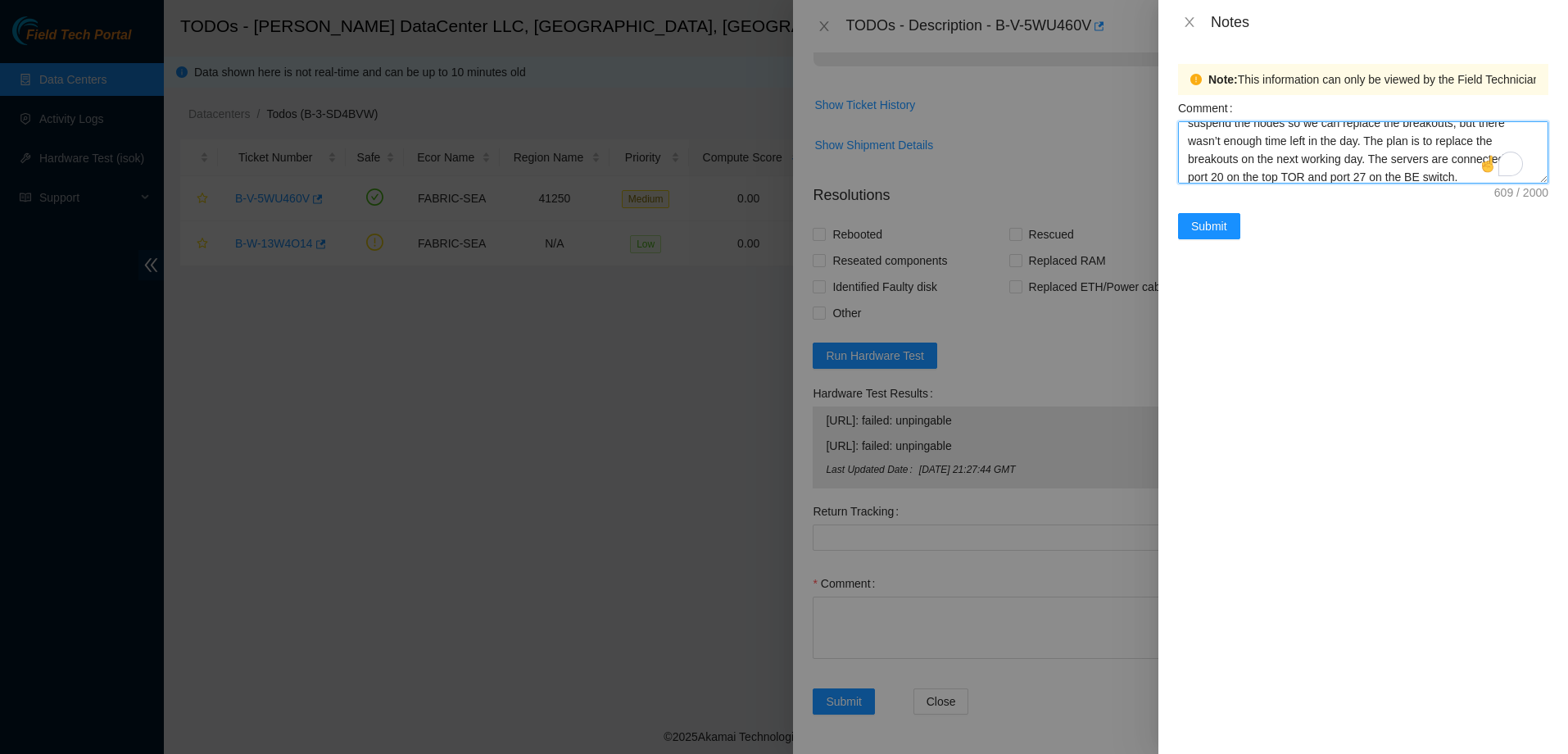
scroll to position [137, 0]
type textarea "I completed all the steps in the ticket, but the node was still unpingable. I c…"
click at [1223, 236] on button "Submit" at bounding box center [1208, 227] width 62 height 26
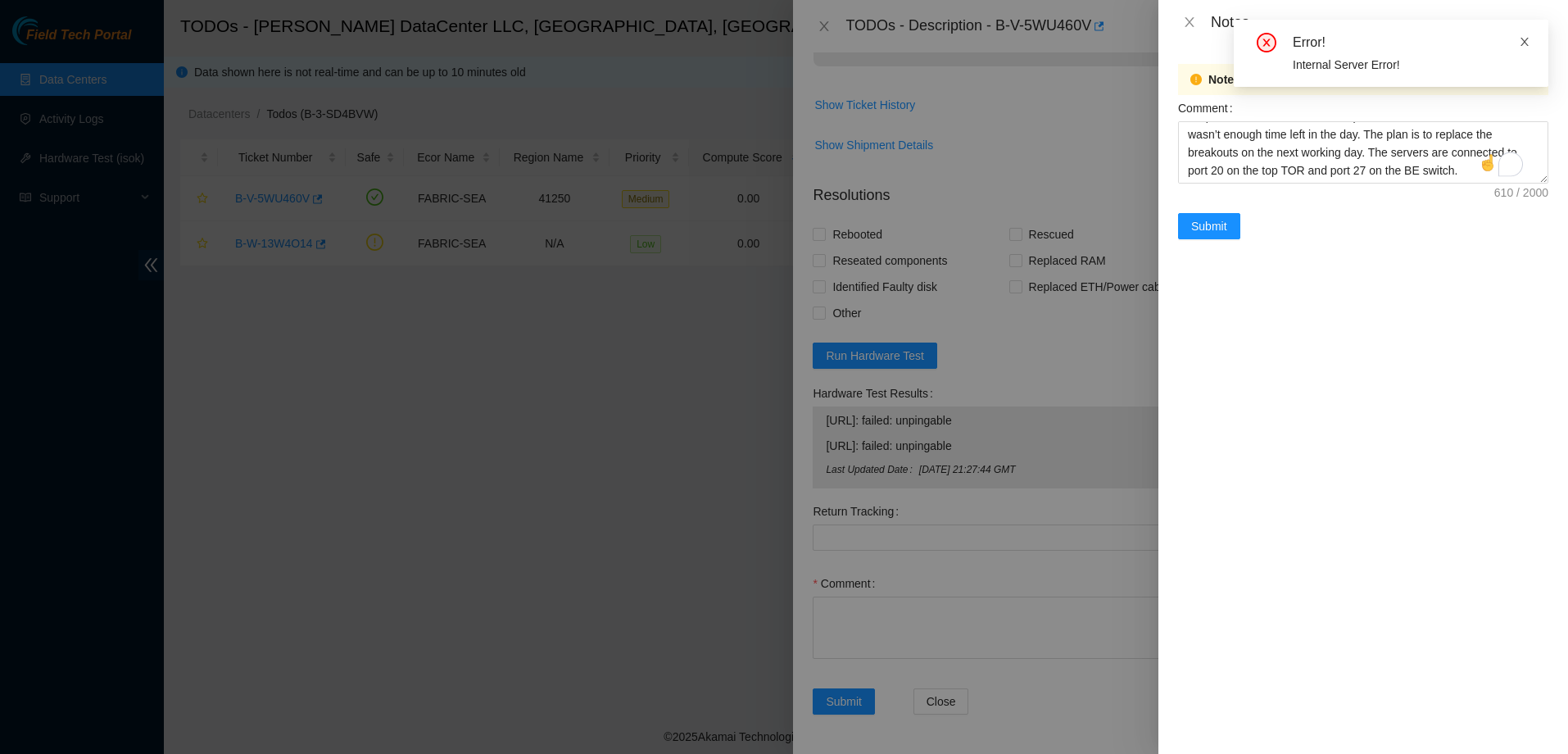
click at [1524, 45] on icon "close" at bounding box center [1524, 42] width 12 height 12
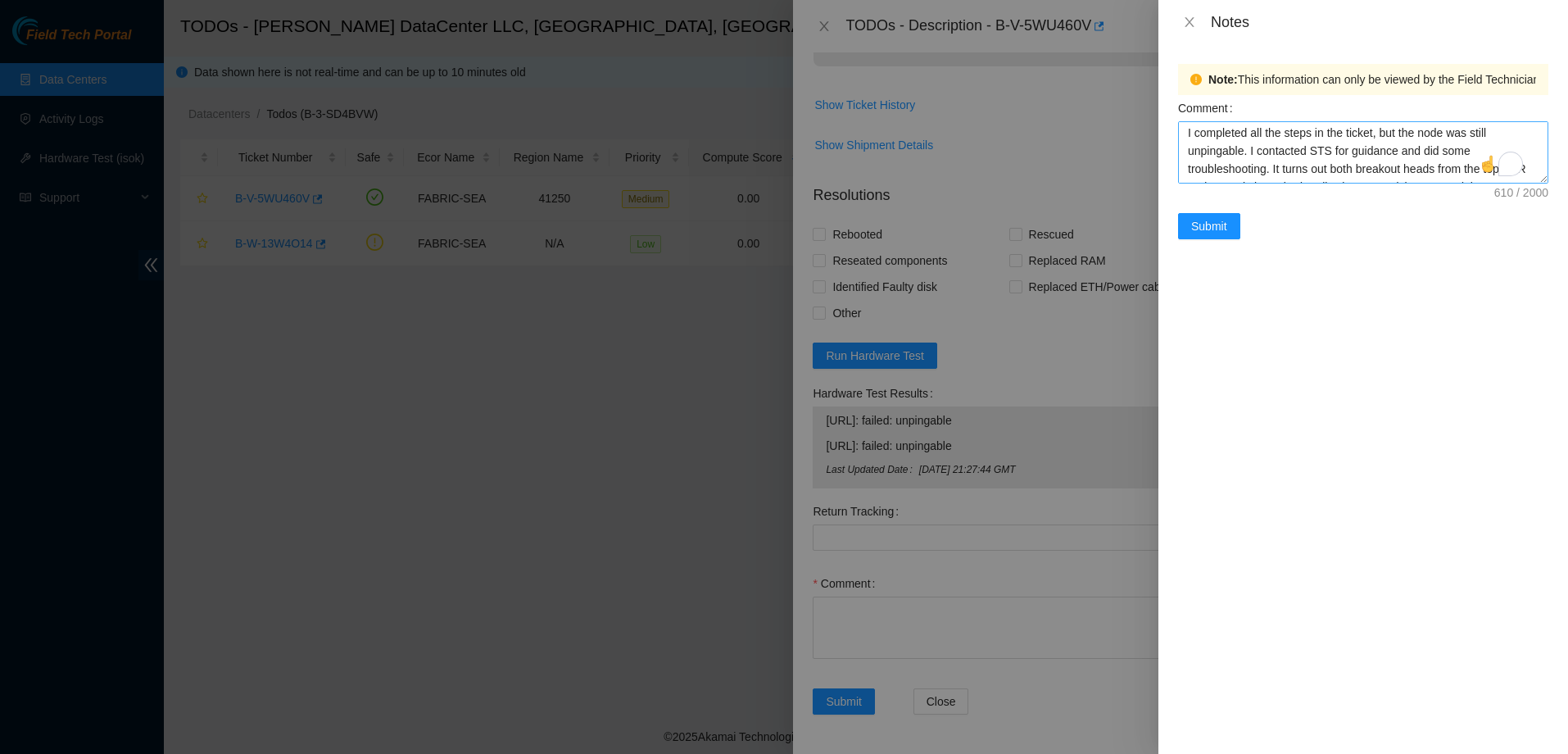
scroll to position [0, 0]
click at [1189, 27] on icon "close" at bounding box center [1189, 22] width 13 height 13
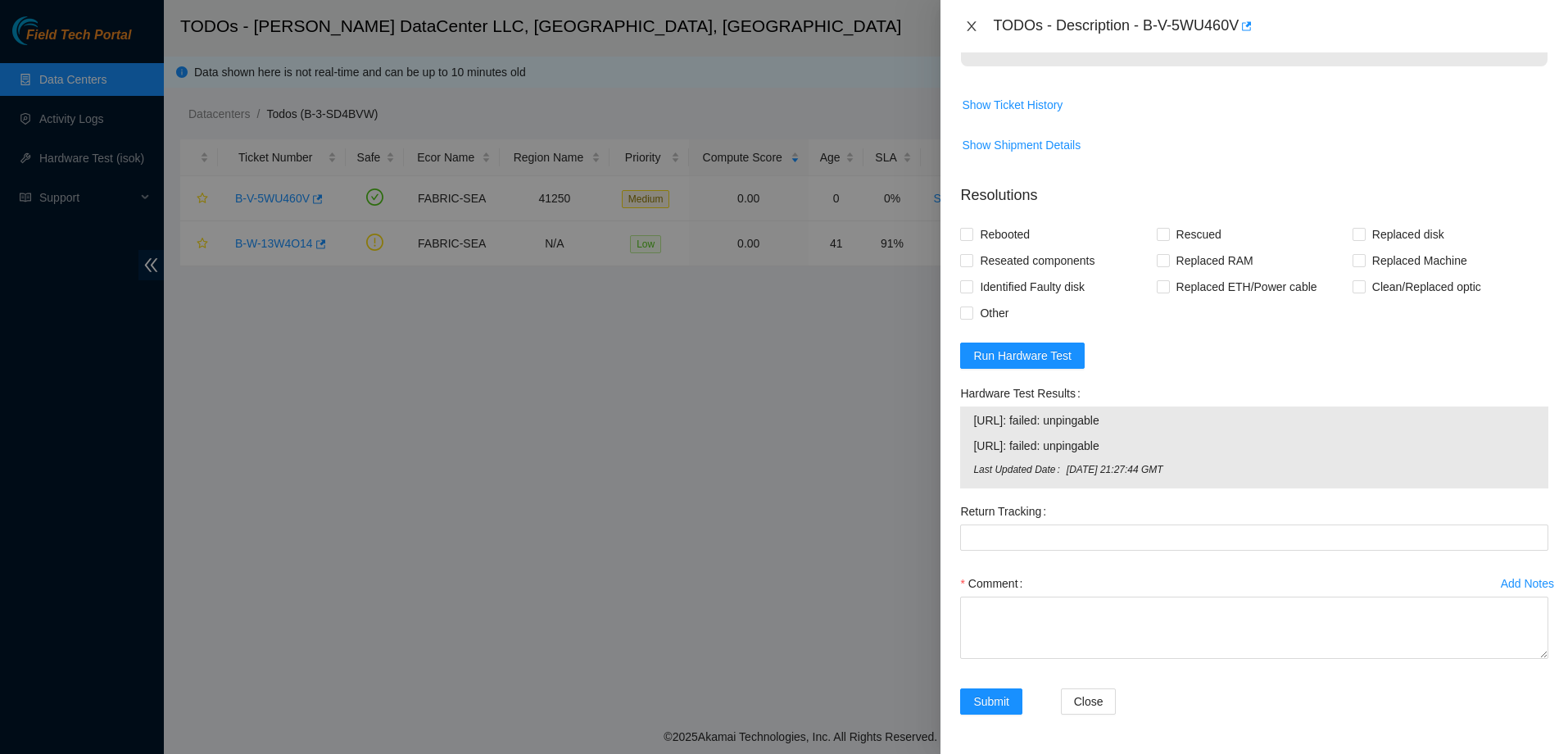
click at [975, 34] on button "Close" at bounding box center [971, 26] width 23 height 16
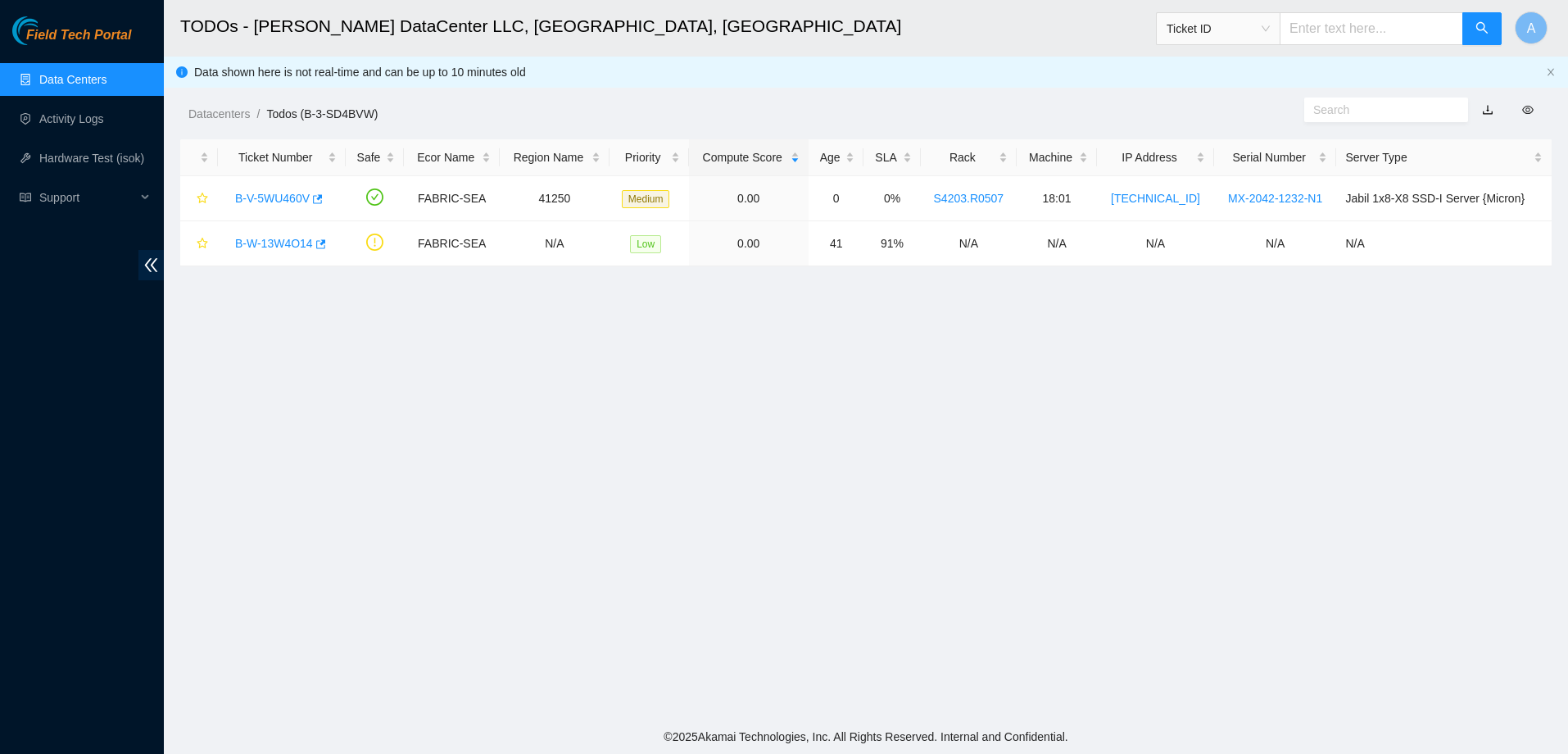
scroll to position [346, 0]
click at [269, 198] on link "B-V-5WU460V" at bounding box center [272, 198] width 74 height 13
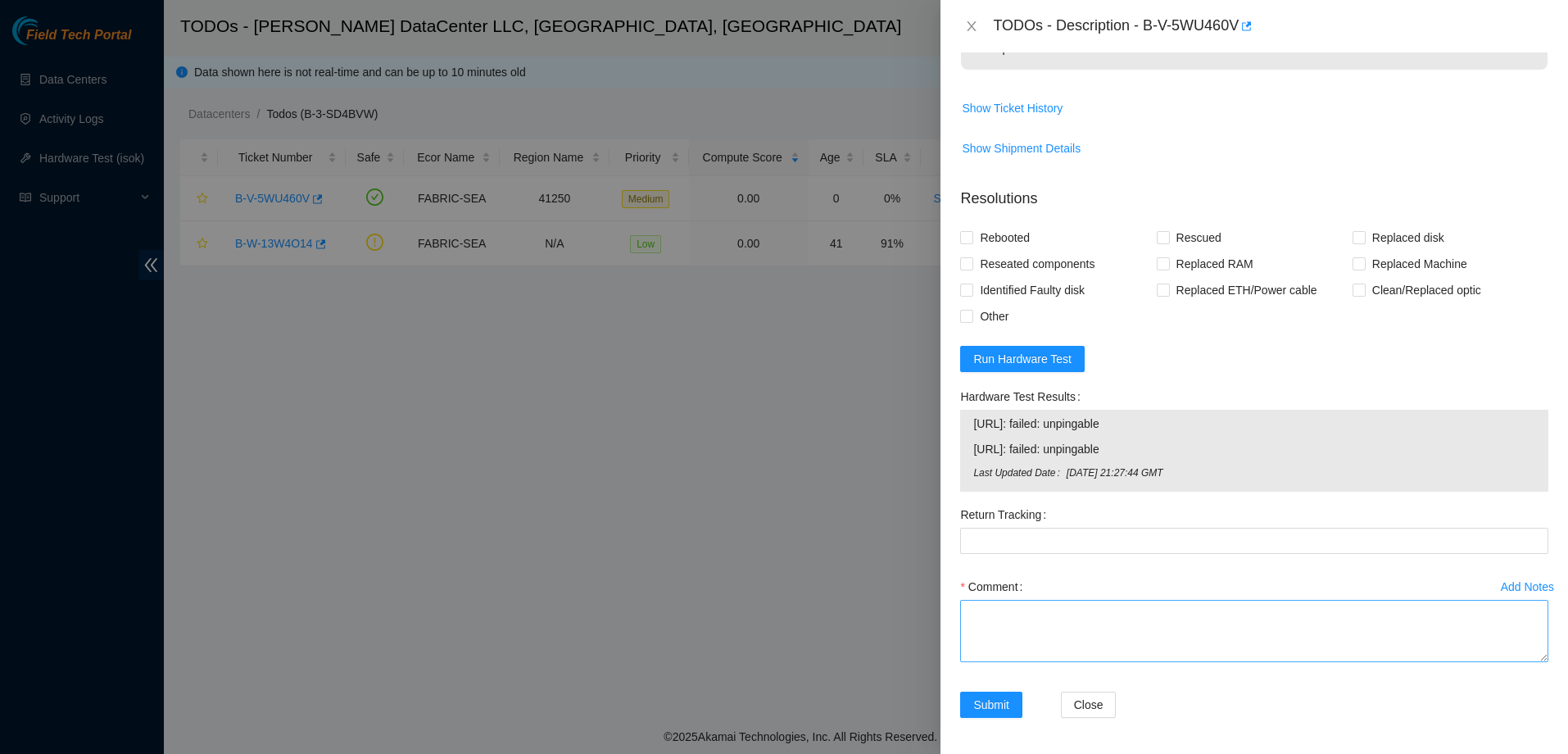
scroll to position [651, 0]
click at [1052, 656] on textarea "Comment" at bounding box center [1254, 627] width 589 height 62
click at [1522, 583] on div "Add Notes" at bounding box center [1527, 584] width 53 height 12
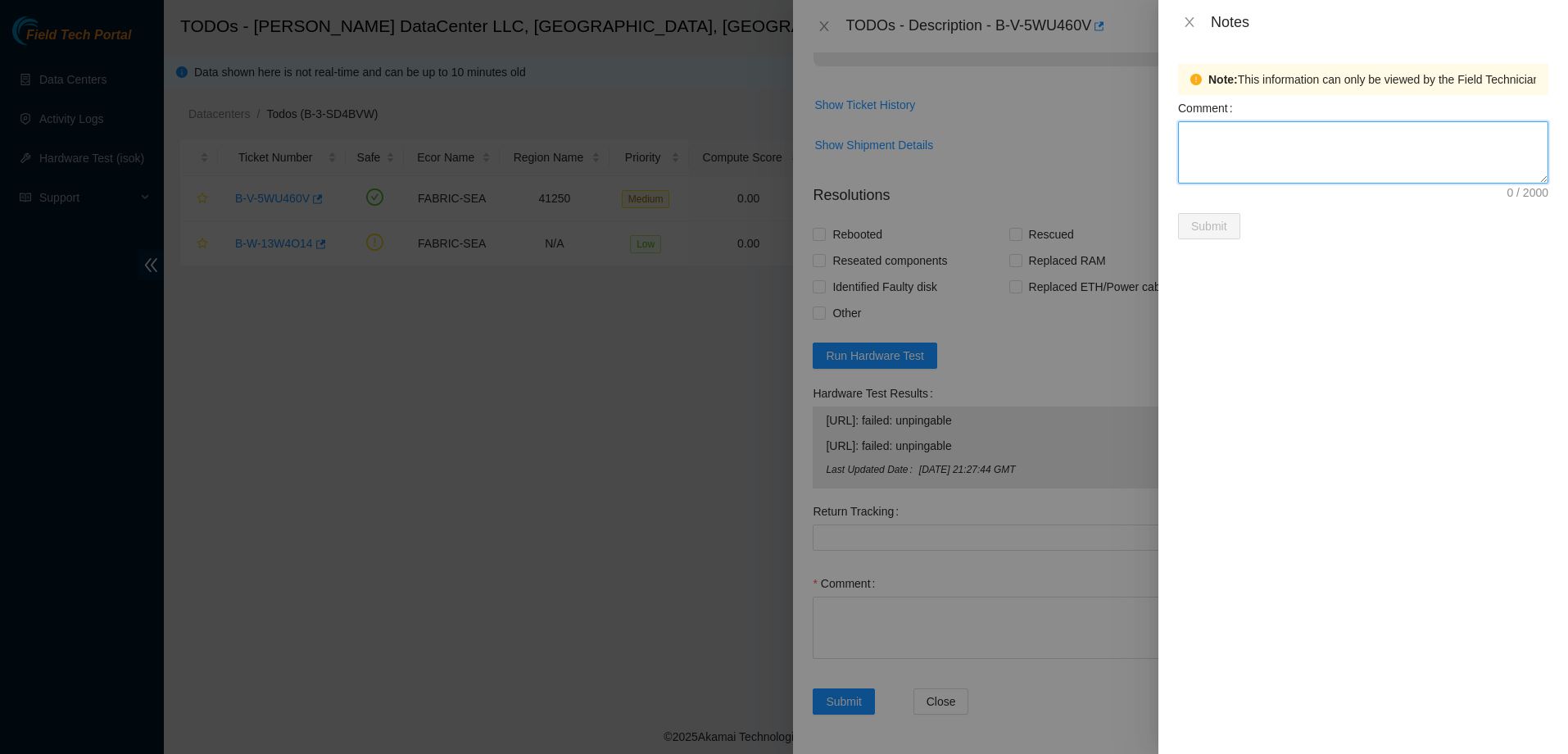
click at [1252, 147] on textarea "Comment" at bounding box center [1363, 152] width 370 height 62
paste textarea "I completed all the steps in the ticket, but the node was still unpingable. I c…"
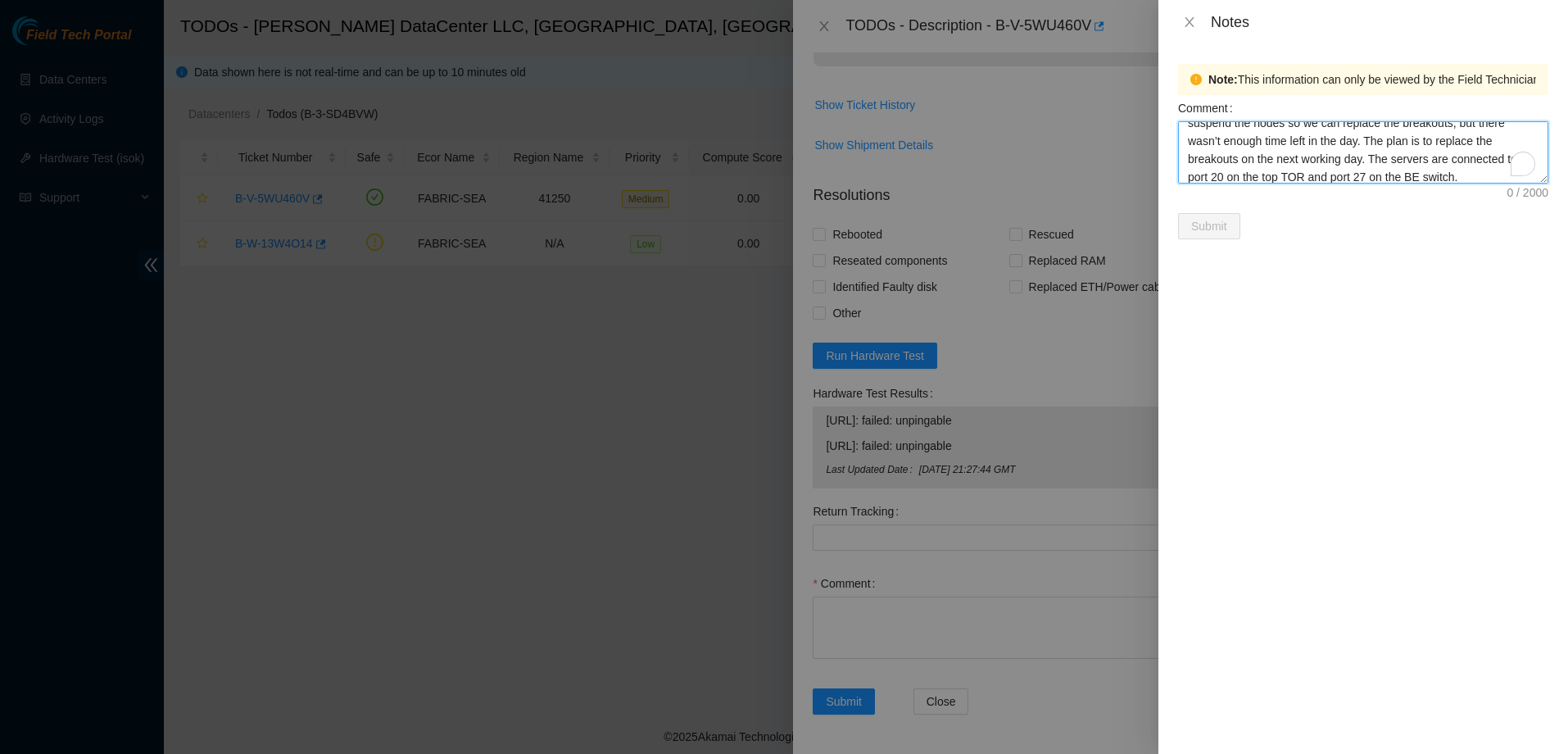
scroll to position [120, 0]
type textarea "I completed all the steps in the ticket, but the node was still unpingable. I c…"
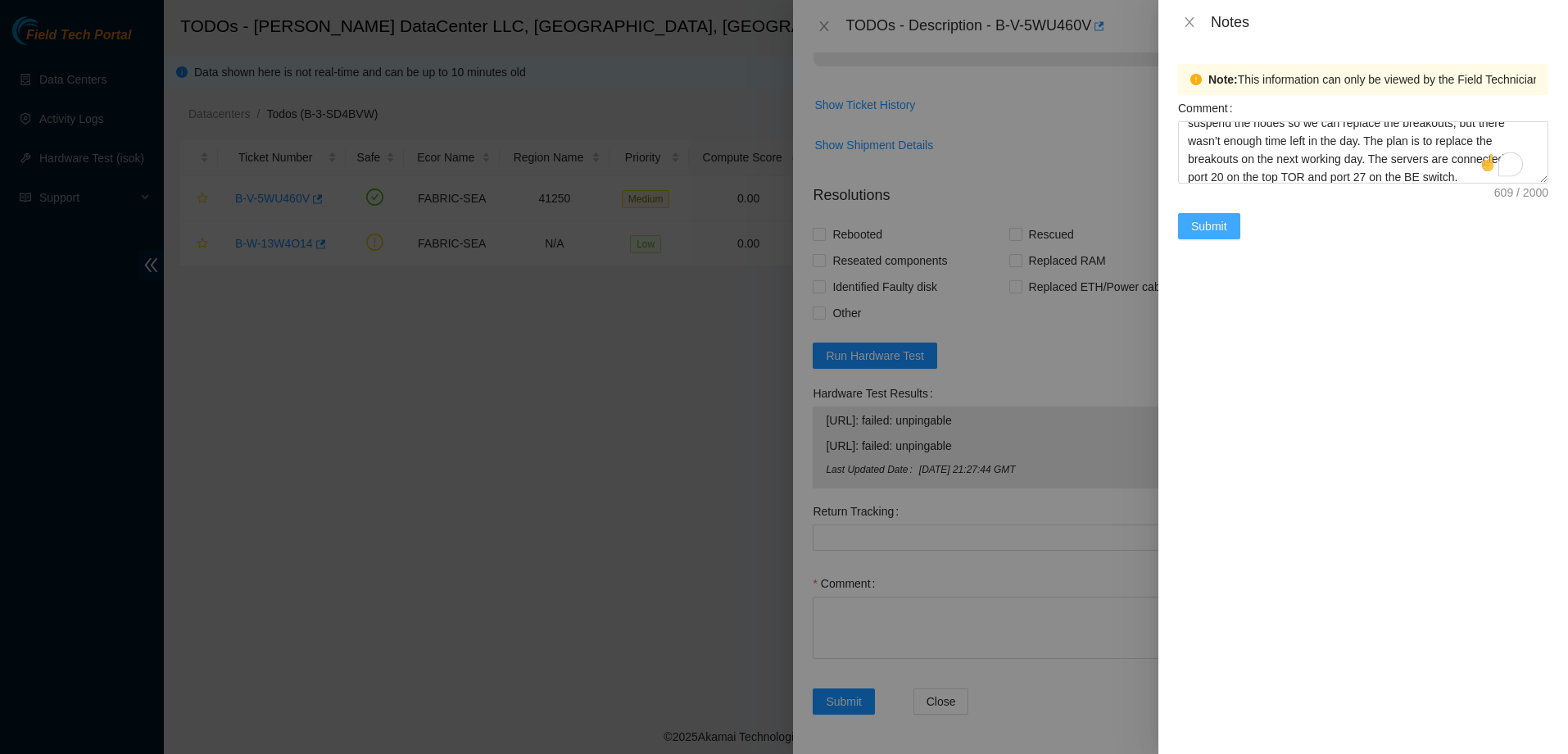
click at [1217, 231] on span "Submit" at bounding box center [1209, 227] width 36 height 18
click at [1525, 36] on icon "close" at bounding box center [1524, 42] width 12 height 12
click at [1194, 21] on icon "close" at bounding box center [1189, 22] width 13 height 13
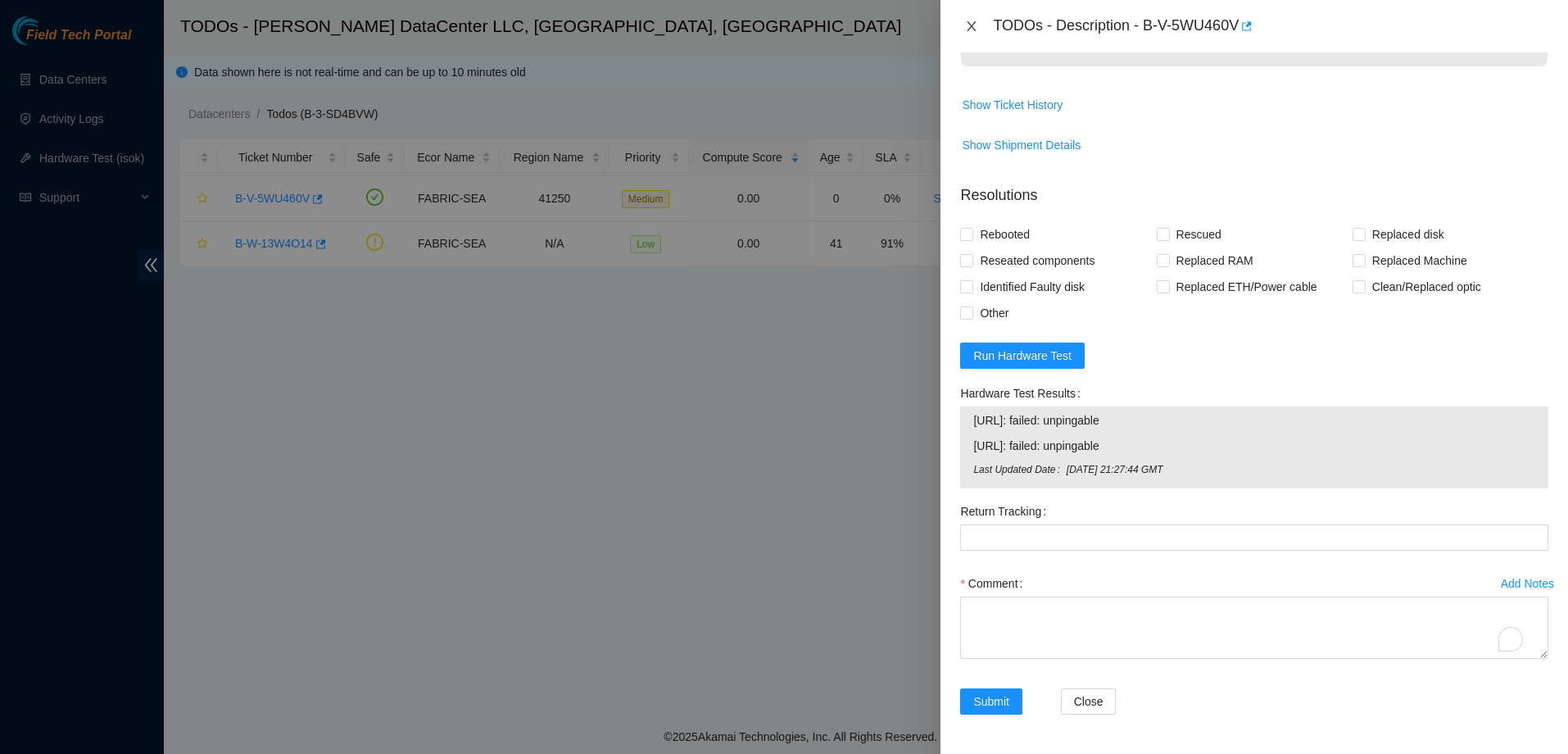
click at [970, 31] on icon "close" at bounding box center [971, 26] width 13 height 13
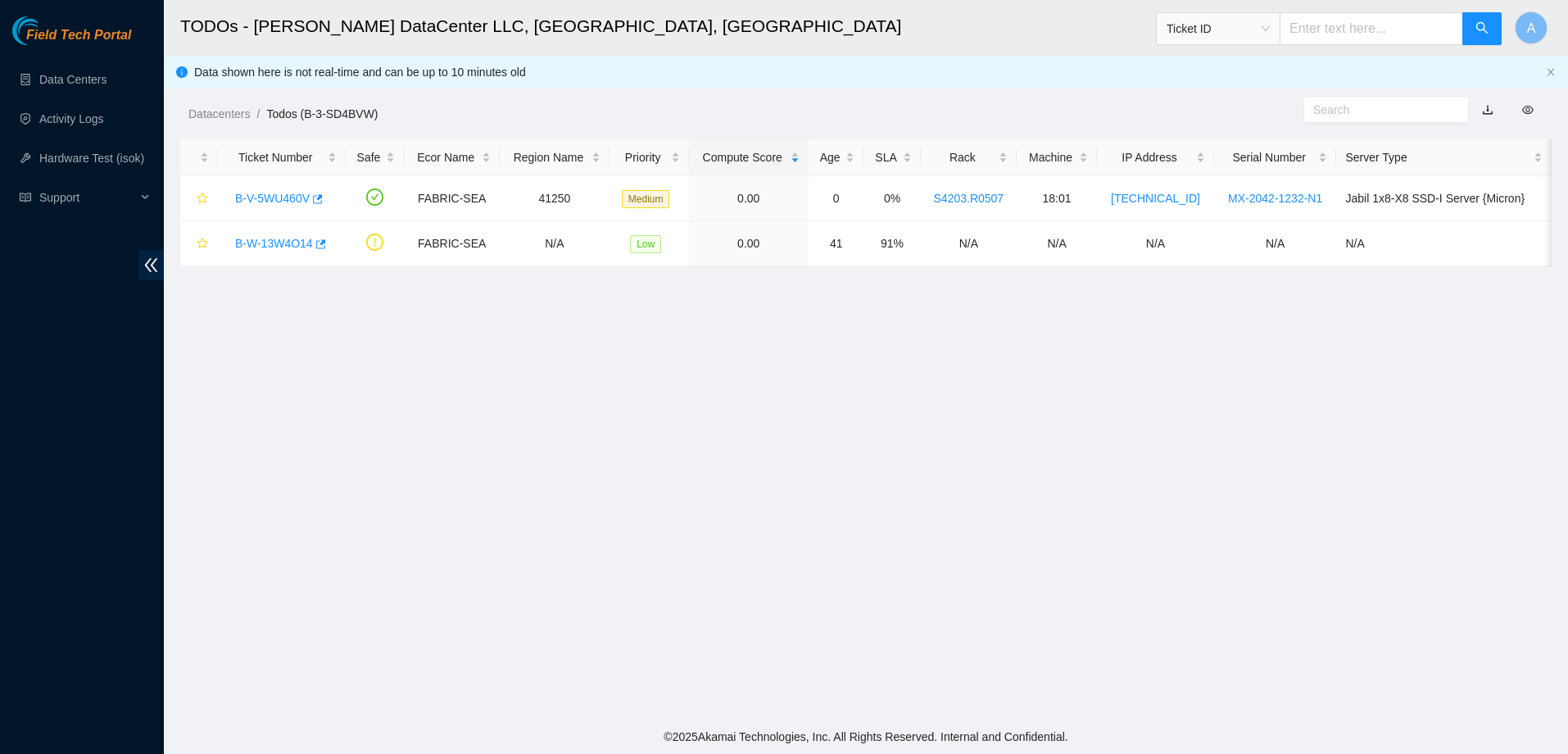
scroll to position [346, 0]
click at [865, 455] on main "TODOs - Sabey DataCenter LLC, Tukwila, WA Ticket ID A Data shown here is not re…" at bounding box center [865, 360] width 1404 height 719
drag, startPoint x: 1222, startPoint y: 502, endPoint x: 1075, endPoint y: 512, distance: 147.3
click at [1219, 502] on main "TODOs - Sabey DataCenter LLC, Tukwila, WA Ticket ID A Data shown here is not re…" at bounding box center [865, 360] width 1404 height 719
click at [298, 197] on link "B-V-5WU460V" at bounding box center [272, 198] width 74 height 13
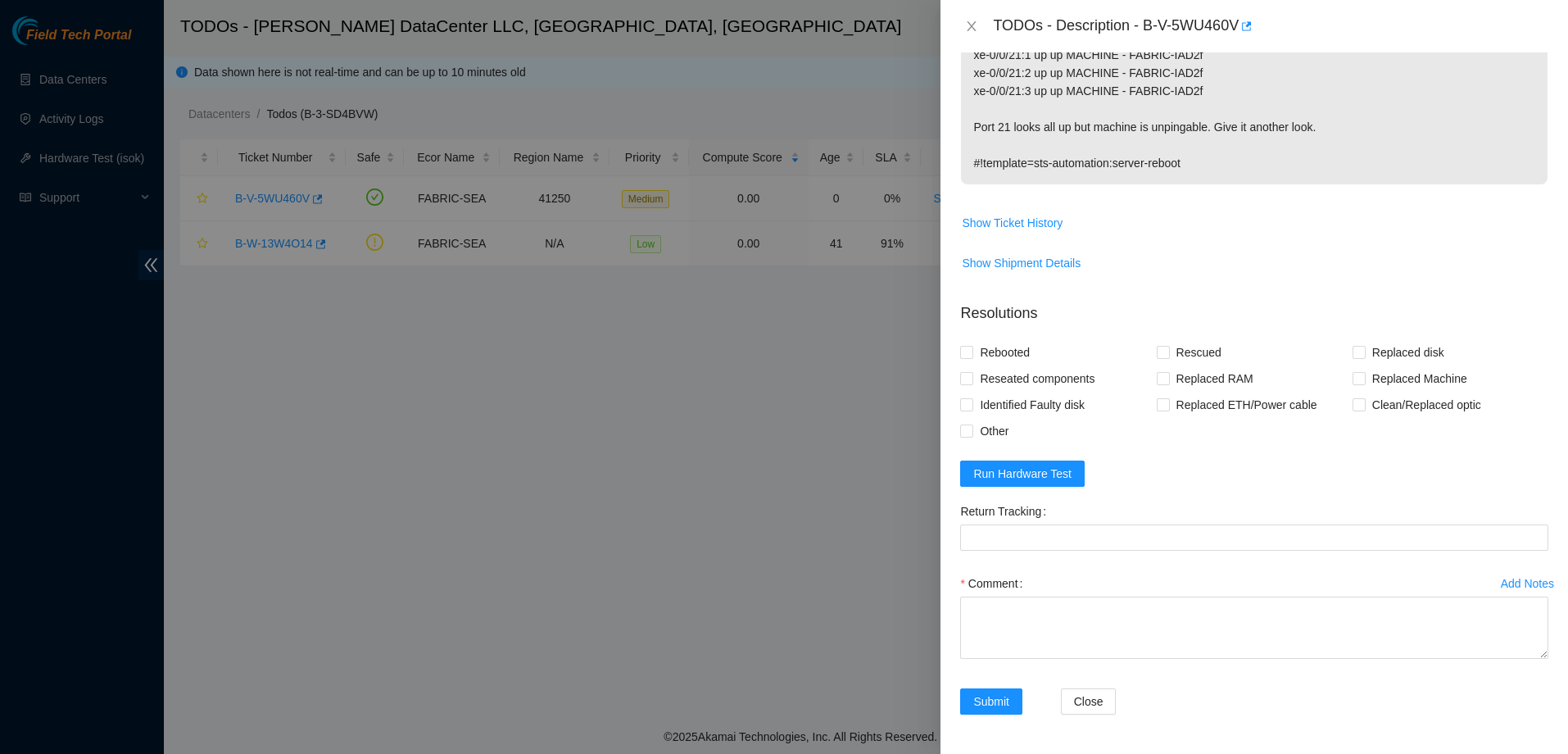
scroll to position [651, 0]
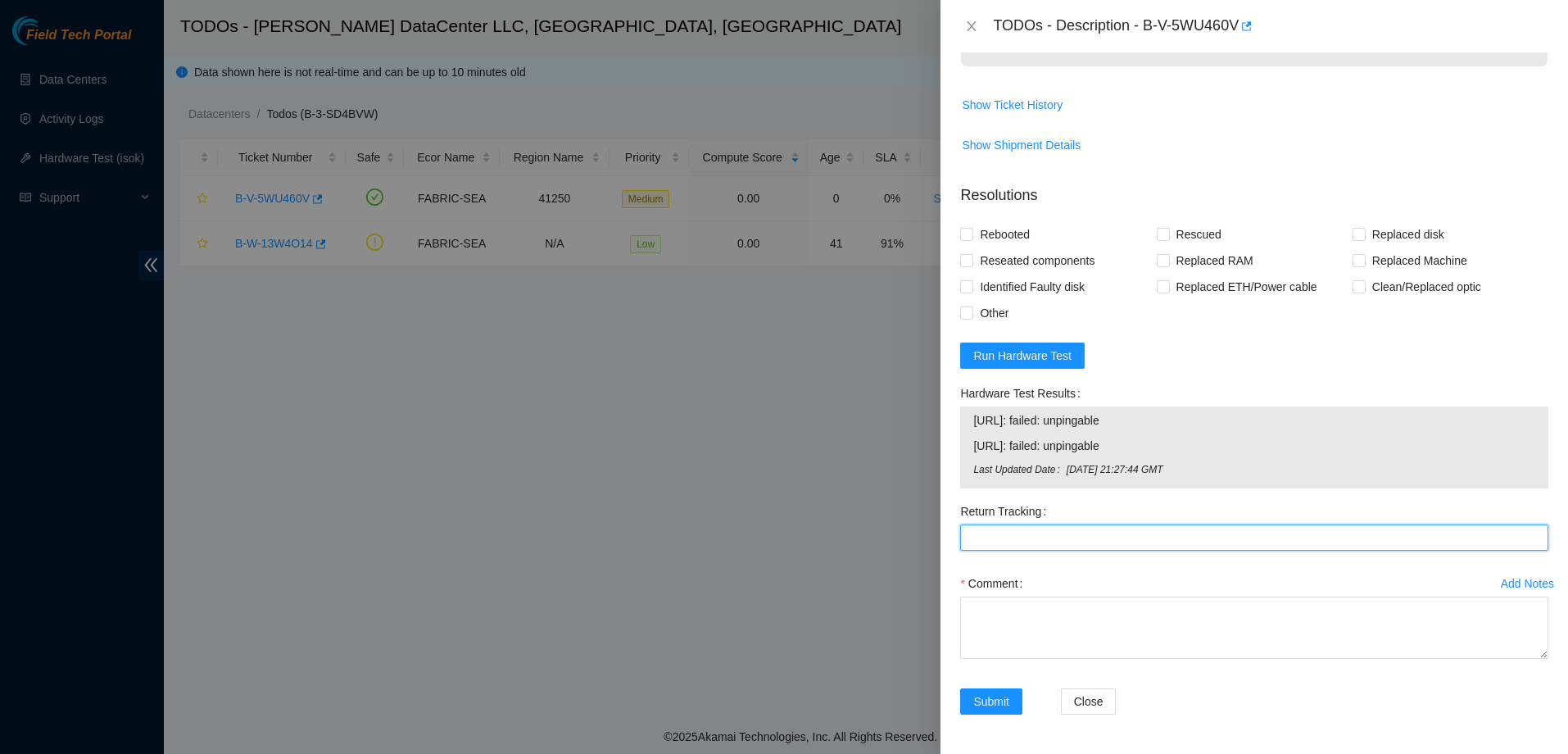
click at [1015, 536] on Tracking "Return Tracking" at bounding box center [1254, 537] width 589 height 26
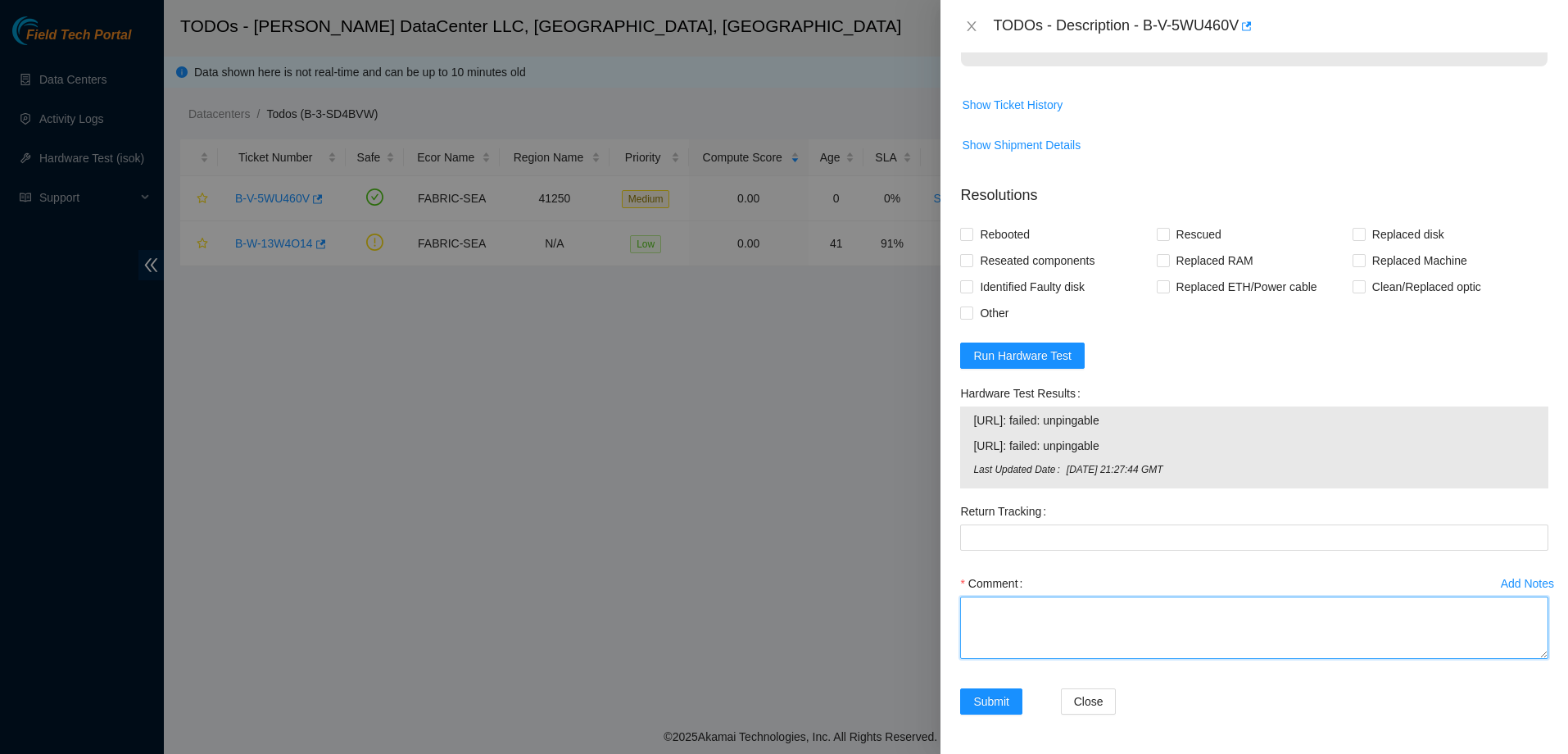
click at [984, 605] on textarea "Comment" at bounding box center [1254, 627] width 589 height 62
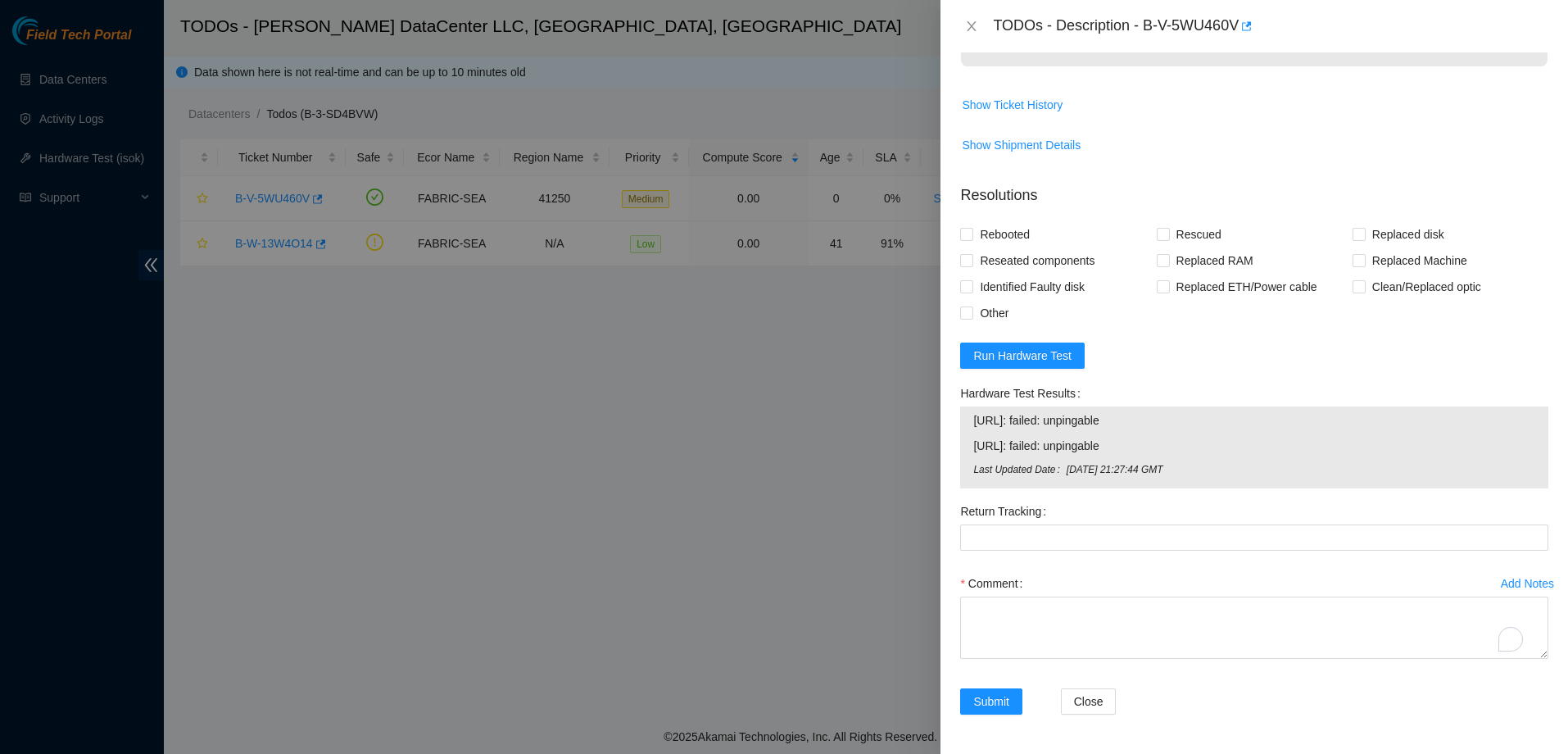
click at [1501, 582] on div "Add Notes" at bounding box center [1527, 584] width 53 height 12
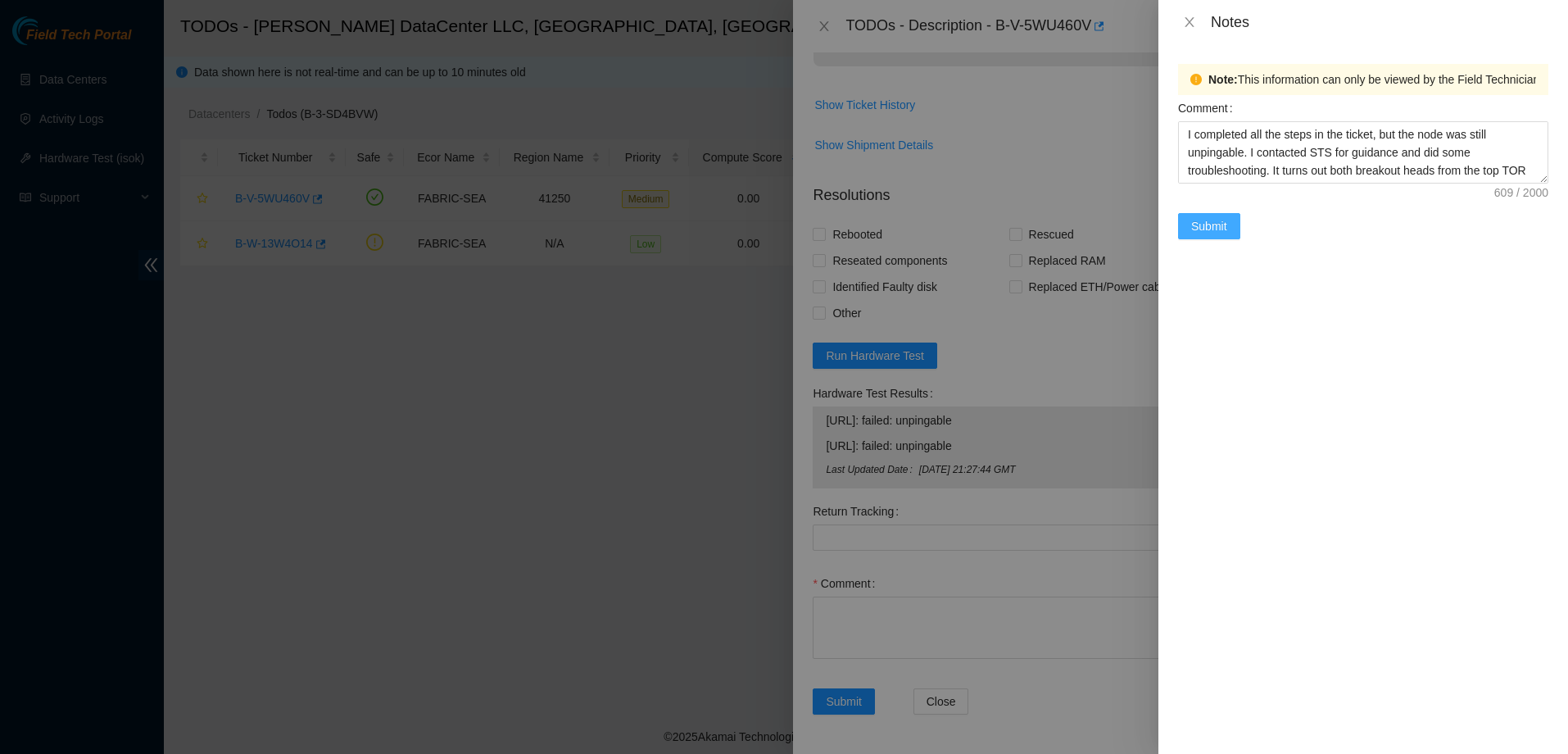
click at [1209, 224] on span "Submit" at bounding box center [1209, 227] width 36 height 18
click at [1521, 40] on icon "close" at bounding box center [1524, 42] width 12 height 12
click at [1193, 22] on icon "close" at bounding box center [1189, 22] width 13 height 13
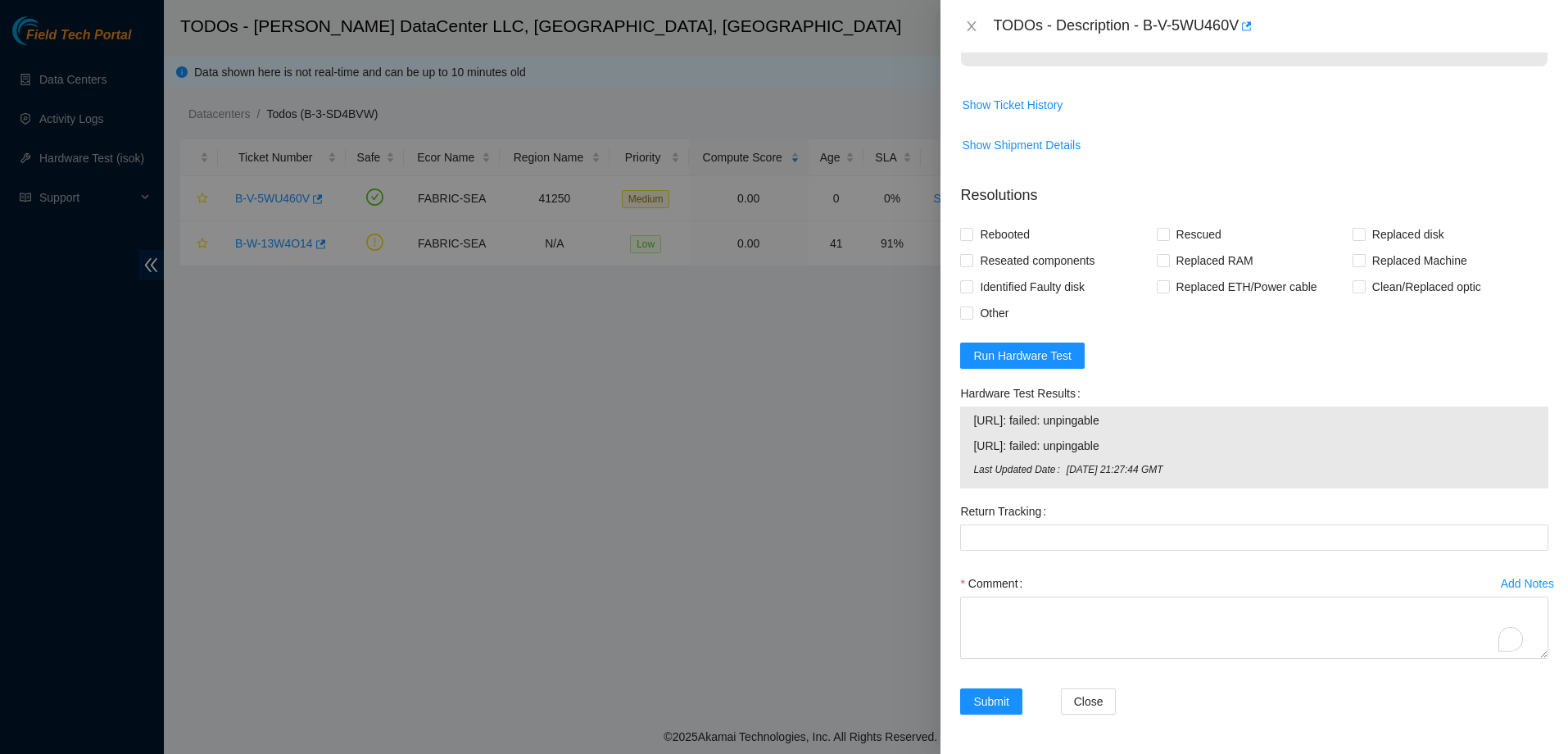
click at [1353, 575] on div "Comment" at bounding box center [1254, 584] width 589 height 26
